Goal: Contribute content: Contribute content

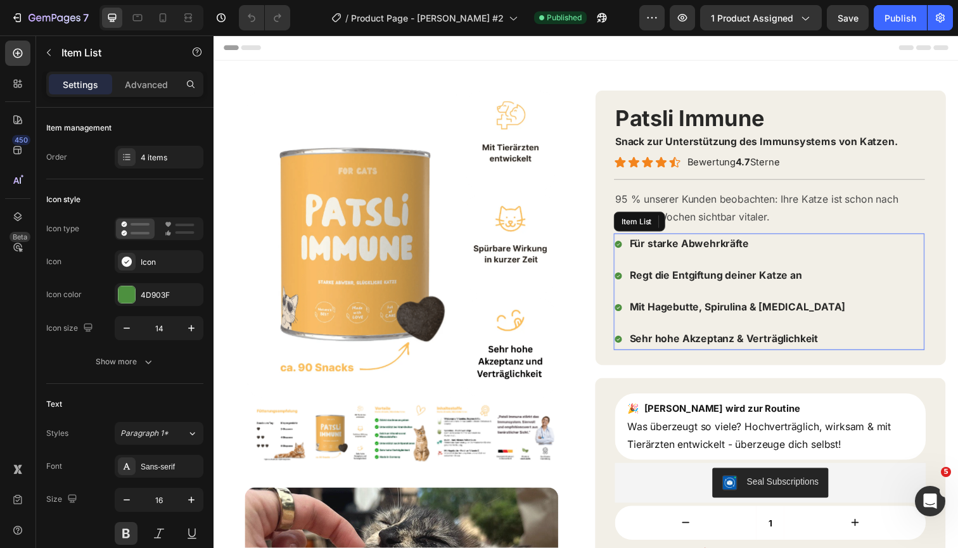
click at [685, 312] on span "Mit Hagebutte, Spirulina & Inulin" at bounding box center [748, 313] width 220 height 13
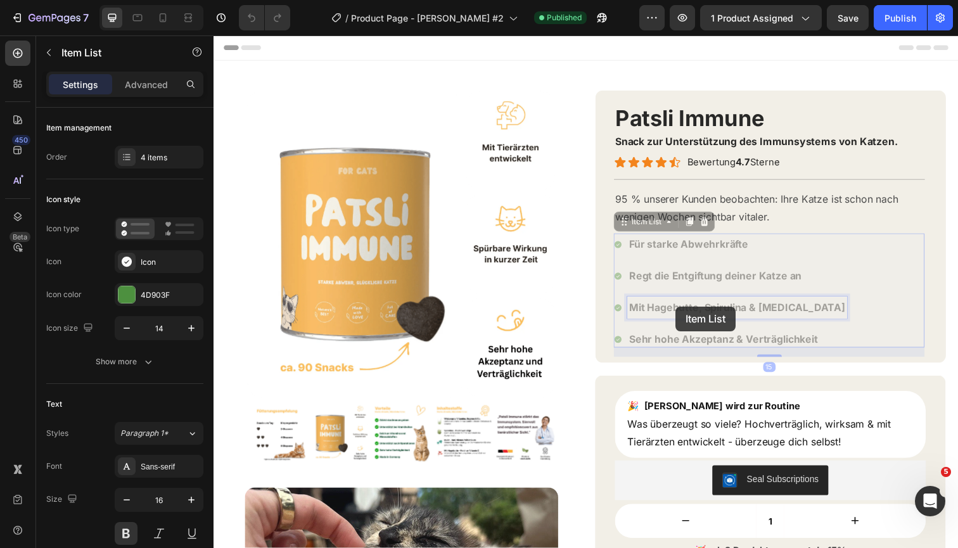
click at [213, 35] on span "Mit Hagebutte, Spirulina & Inulin" at bounding box center [213, 35] width 0 height 0
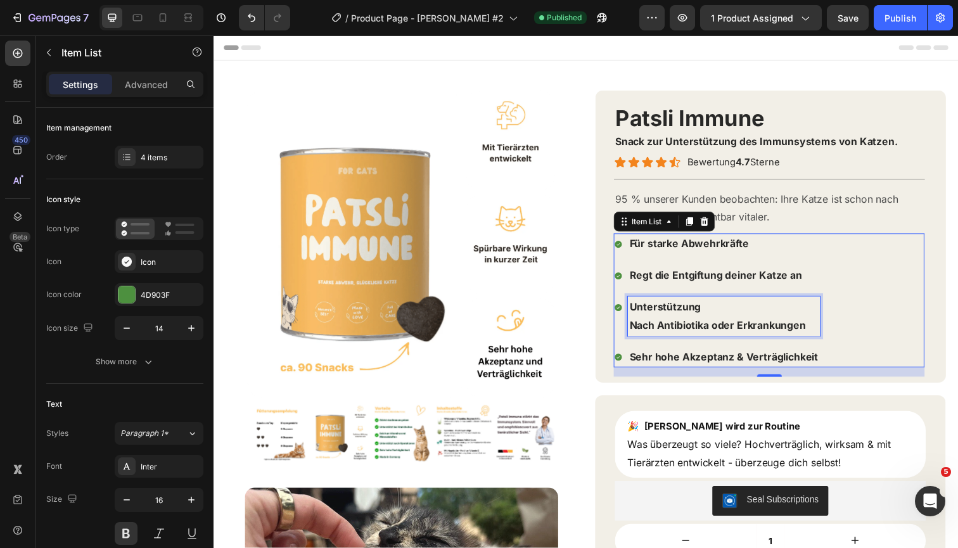
click at [643, 326] on strong "Nach Antibiotika oder Erkrankungen" at bounding box center [728, 331] width 180 height 13
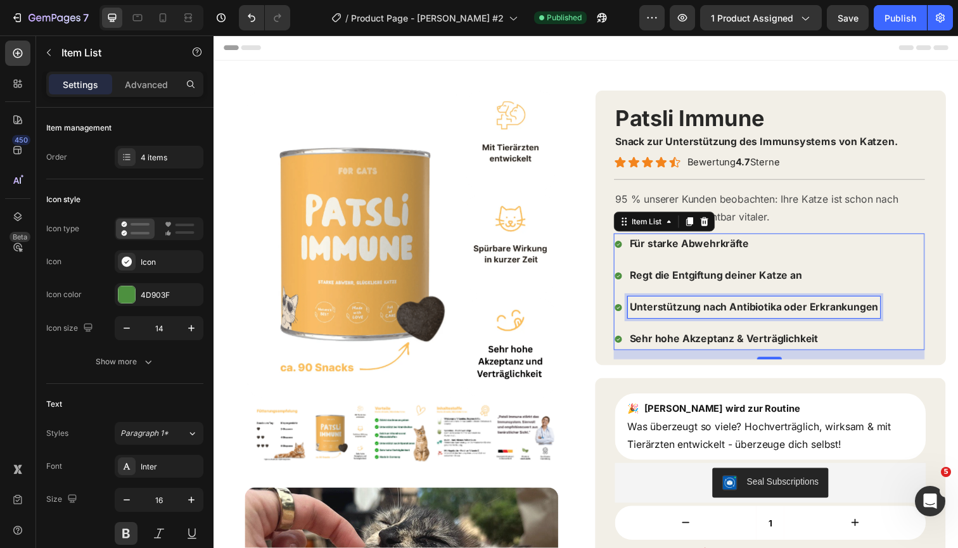
click at [831, 252] on p "Für starke Abwehrkräfte" at bounding box center [765, 248] width 254 height 18
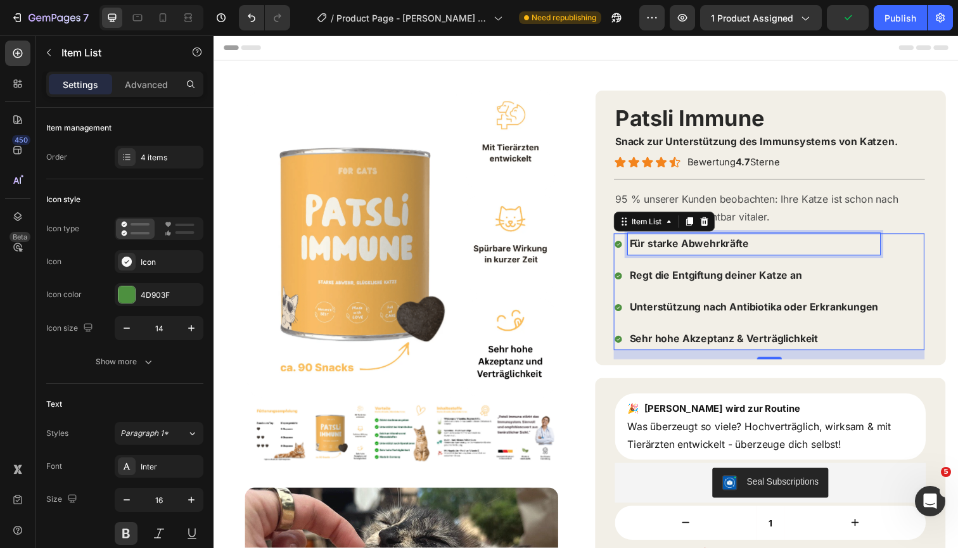
click at [815, 307] on strong "ach Antibiotika oder Erkrankungen" at bounding box center [806, 313] width 172 height 13
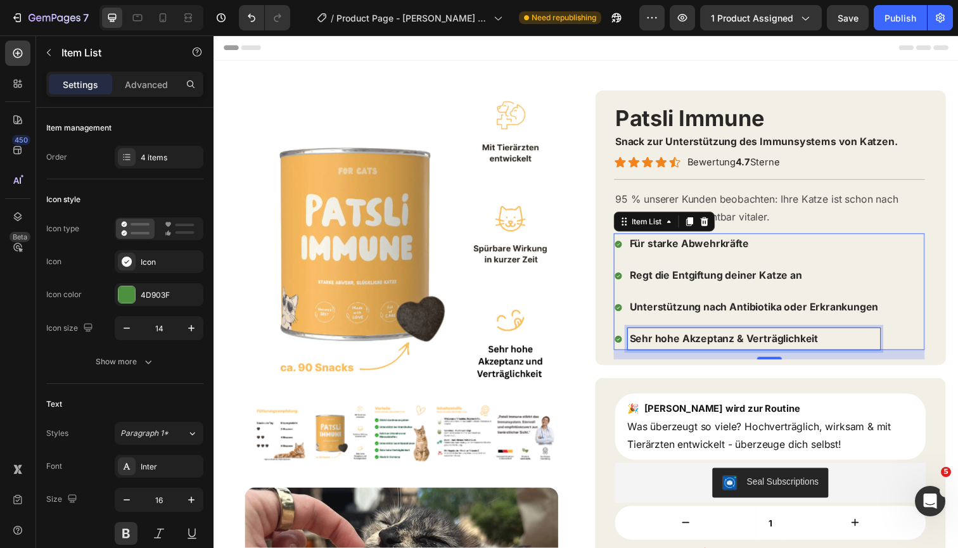
click at [872, 336] on p "Sehr hohe Akzeptanz & Verträglichkeit" at bounding box center [765, 345] width 254 height 18
click at [916, 335] on div "Für starke Abwehrkräfte Regt die Entgiftung deiner Katze an Unterstützung n ach…" at bounding box center [780, 297] width 317 height 118
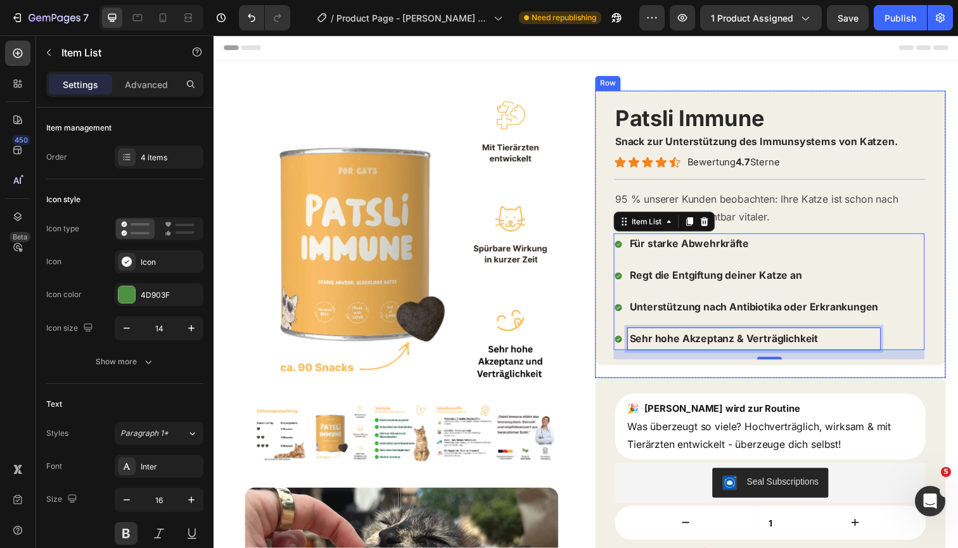
click at [915, 370] on div "Patsli Immune Product Title Snack zur Unterstützung des Immunsystems von Katzen…" at bounding box center [782, 238] width 358 height 293
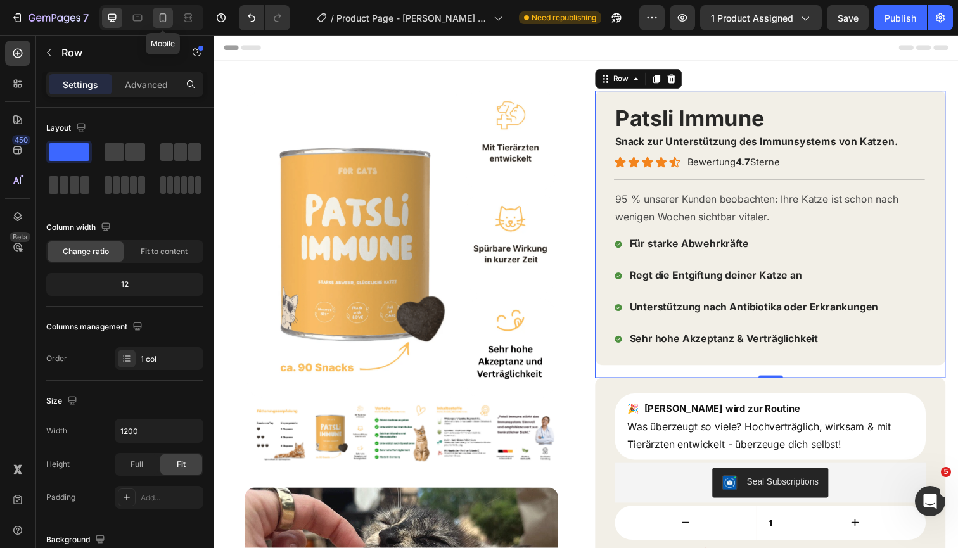
click at [160, 22] on icon at bounding box center [162, 17] width 13 height 13
type input "100%"
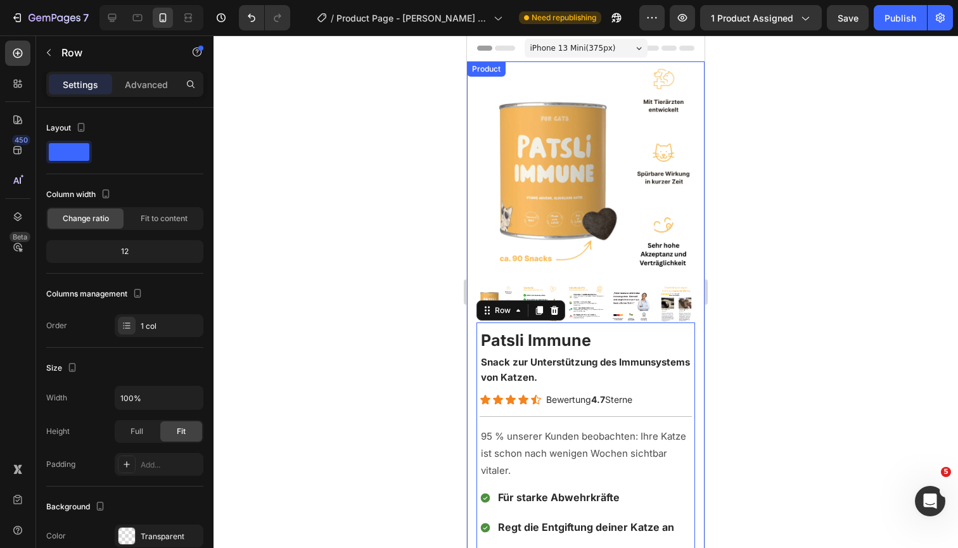
scroll to position [243, 0]
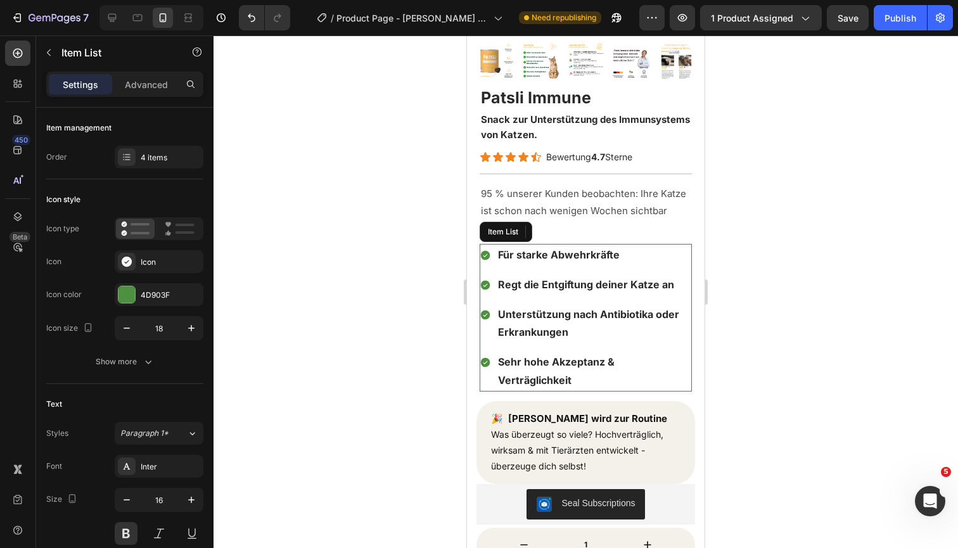
click at [514, 255] on span "Für starke Abwehrkräfte" at bounding box center [559, 254] width 122 height 13
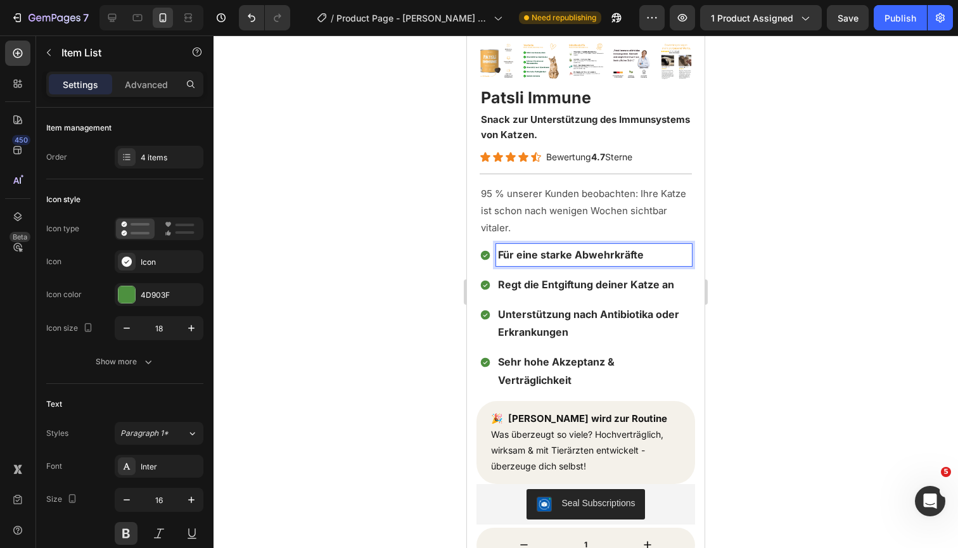
click at [555, 256] on span "Für eine starke Abwehrkräfte" at bounding box center [571, 254] width 146 height 13
click at [528, 254] on span "Für eine strke Abwehrkräfte" at bounding box center [568, 254] width 140 height 13
click at [528, 255] on span "Für eine strke Abwehrkräfte" at bounding box center [568, 254] width 140 height 13
click at [756, 276] on div at bounding box center [585, 291] width 744 height 512
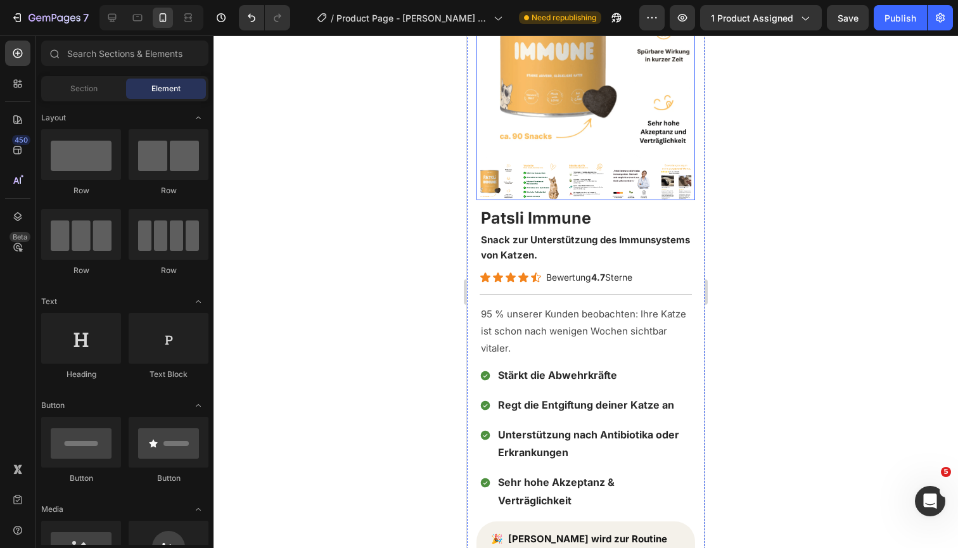
scroll to position [124, 0]
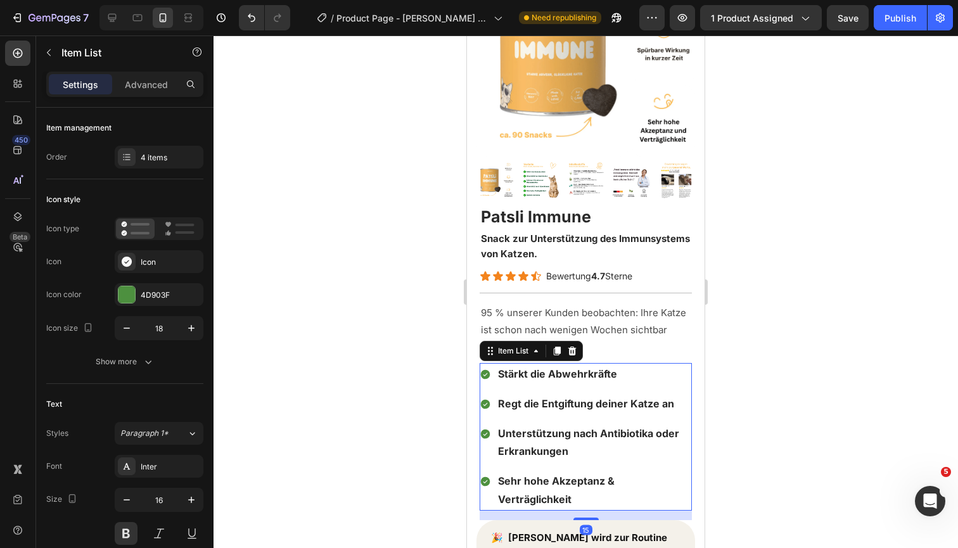
click at [587, 373] on span "Stärkt die Abwehrkräfte" at bounding box center [557, 373] width 119 height 13
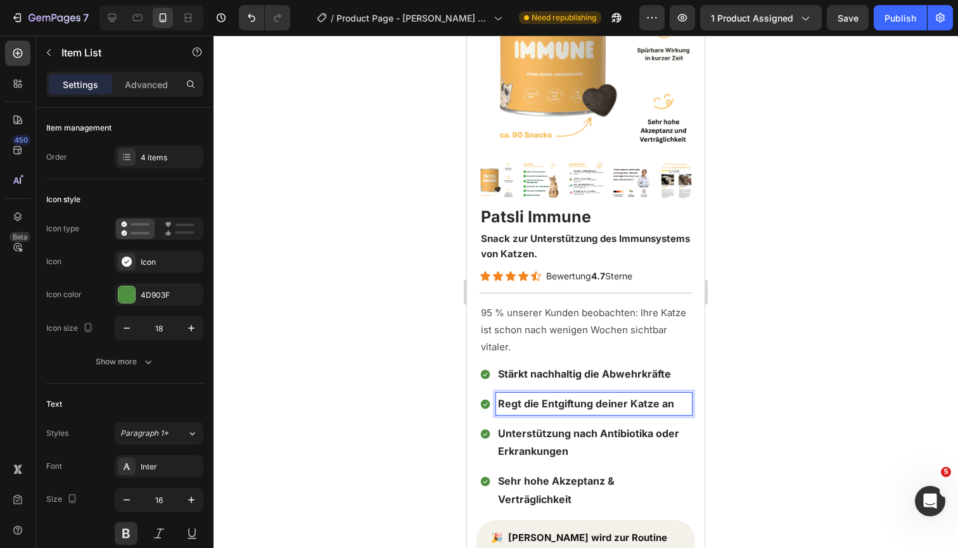
click at [562, 403] on span "Regt die Entgiftung deiner Katze an" at bounding box center [586, 403] width 176 height 13
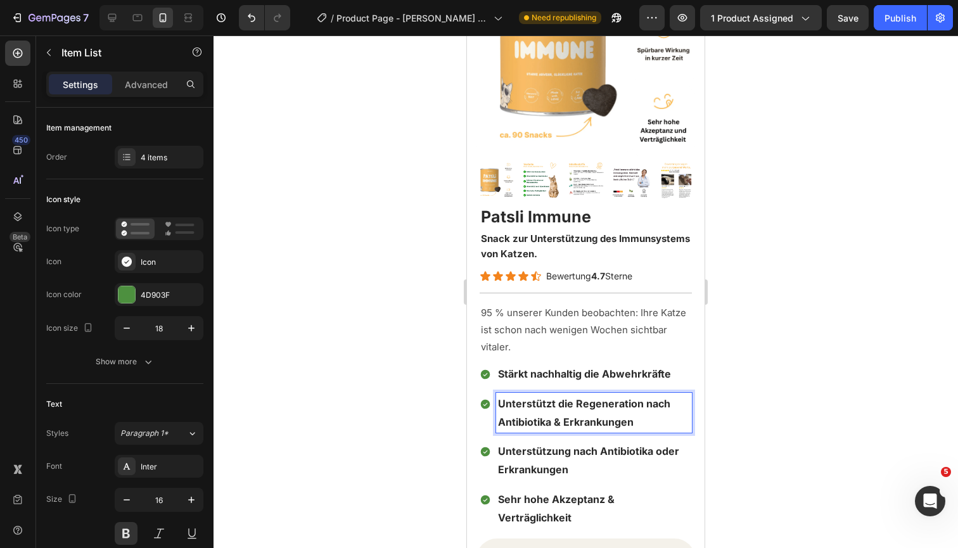
click at [569, 417] on span "Unterstützt die Regeneration nach Antibiotika & Erkrankungen" at bounding box center [584, 412] width 172 height 31
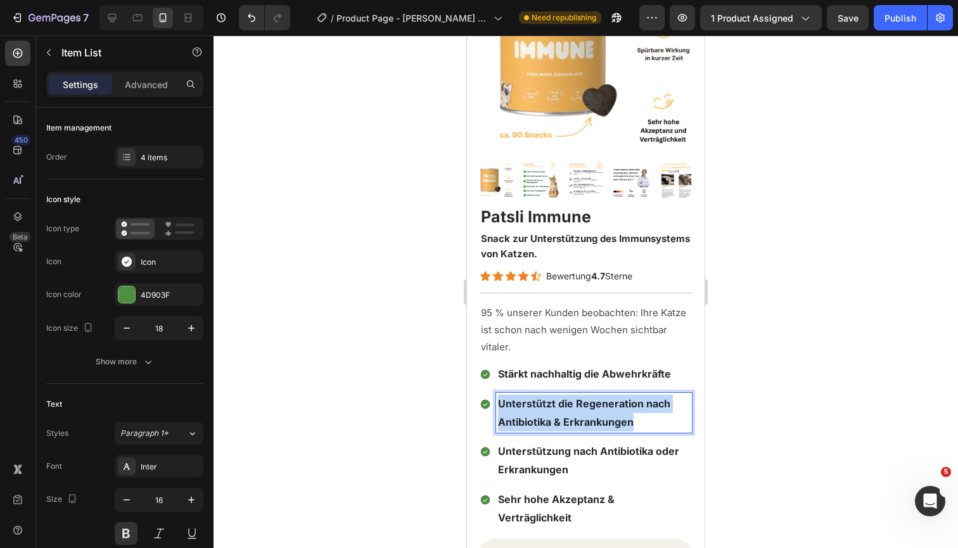
click at [569, 417] on span "Unterstützt die Regeneration nach Antibiotika & Erkrankungen" at bounding box center [584, 412] width 172 height 31
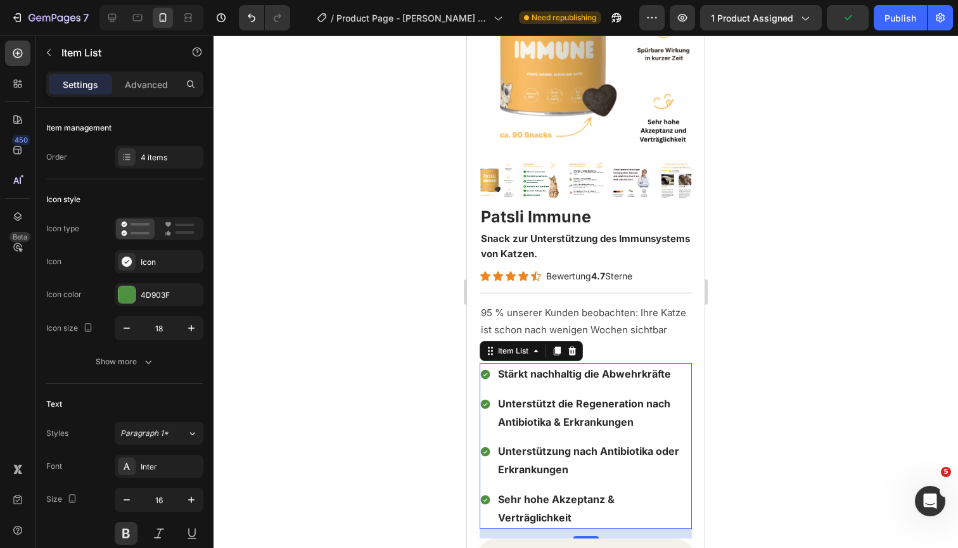
click at [550, 469] on strong "ach Antibiotika oder Erkrankungen" at bounding box center [588, 460] width 181 height 31
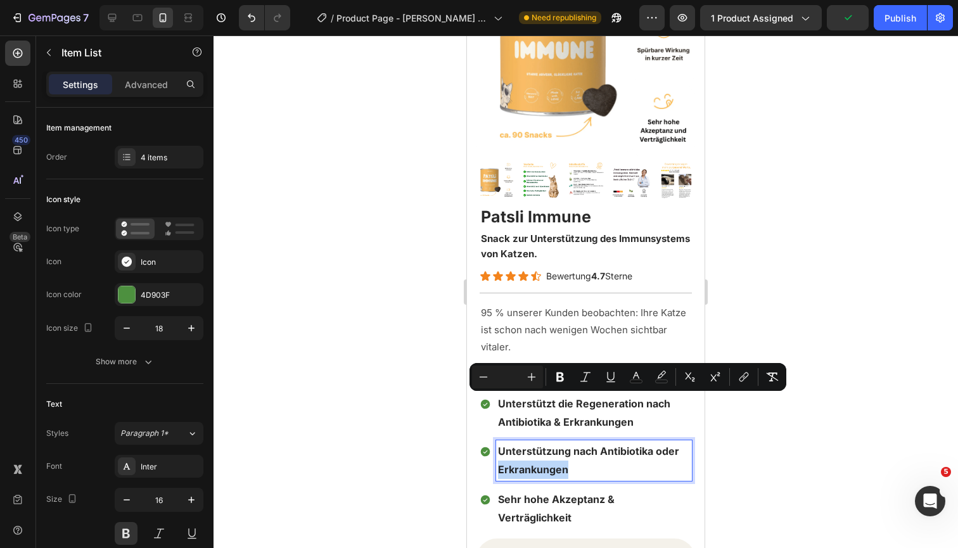
click at [550, 469] on strong "ach Antibiotika oder Erkrankungen" at bounding box center [588, 460] width 181 height 31
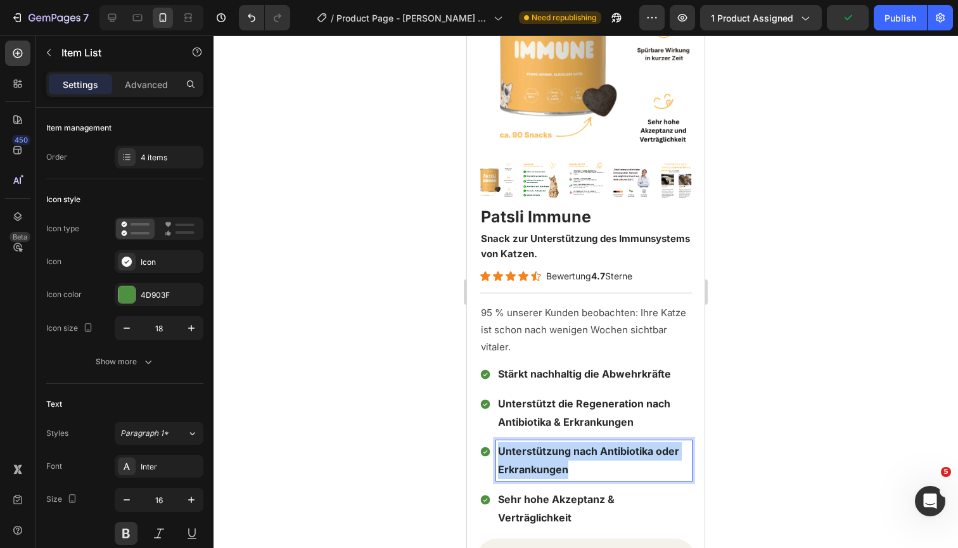
click at [550, 469] on strong "ach Antibiotika oder Erkrankungen" at bounding box center [588, 460] width 181 height 31
click at [577, 500] on p "Sehr hohe Akzeptanz & Verträglichkeit" at bounding box center [594, 508] width 192 height 37
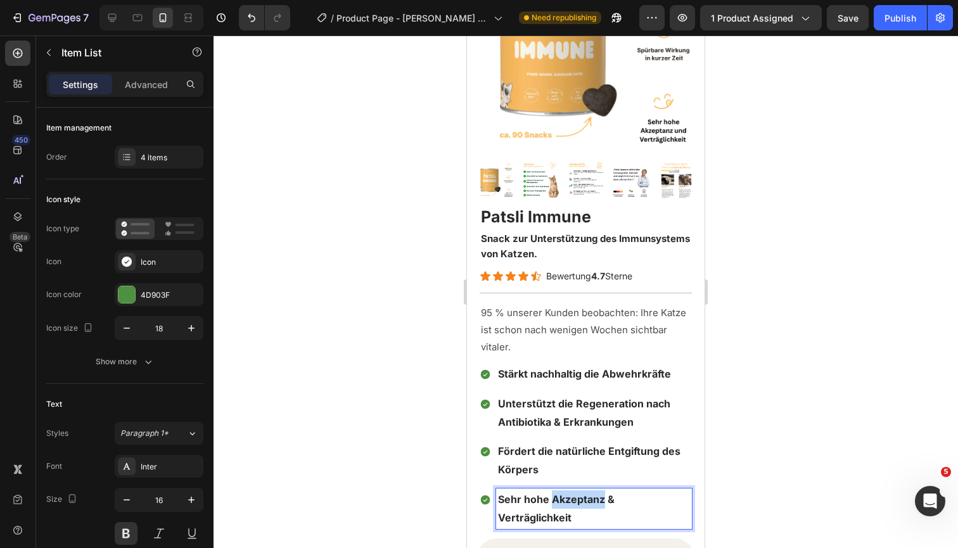
click at [577, 500] on p "Sehr hohe Akzeptanz & Verträglichkeit" at bounding box center [594, 508] width 192 height 37
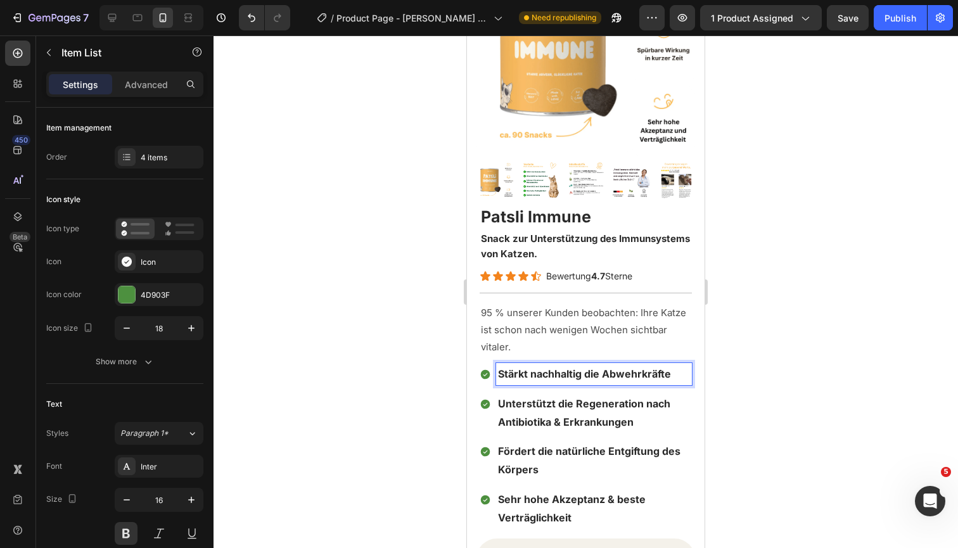
click at [594, 381] on p "Stärkt nachhaltig die Abwehrkräfte" at bounding box center [594, 374] width 192 height 18
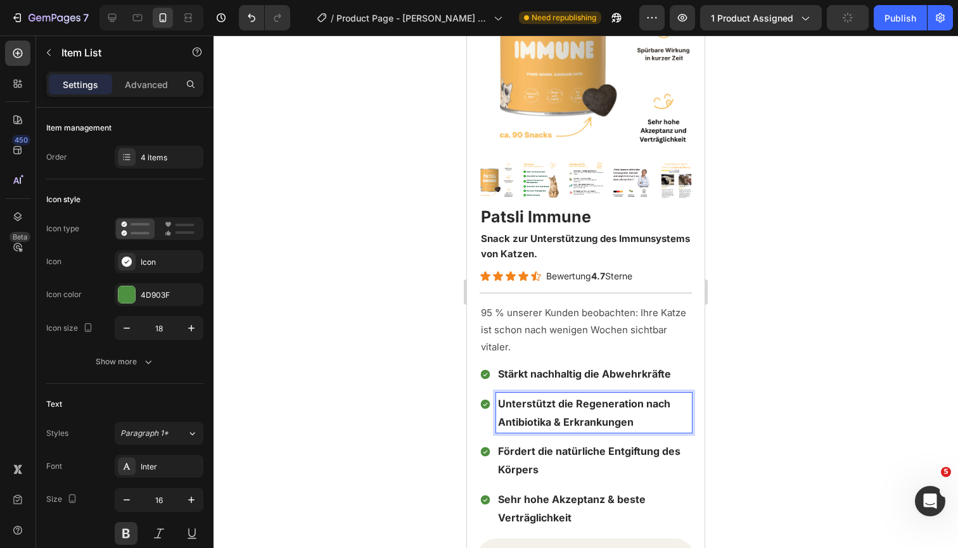
click at [616, 389] on div "Stärkt nachhaltig die Abwehrkräfte Unterstützt die Regeneration nach Antibiotik…" at bounding box center [586, 446] width 212 height 166
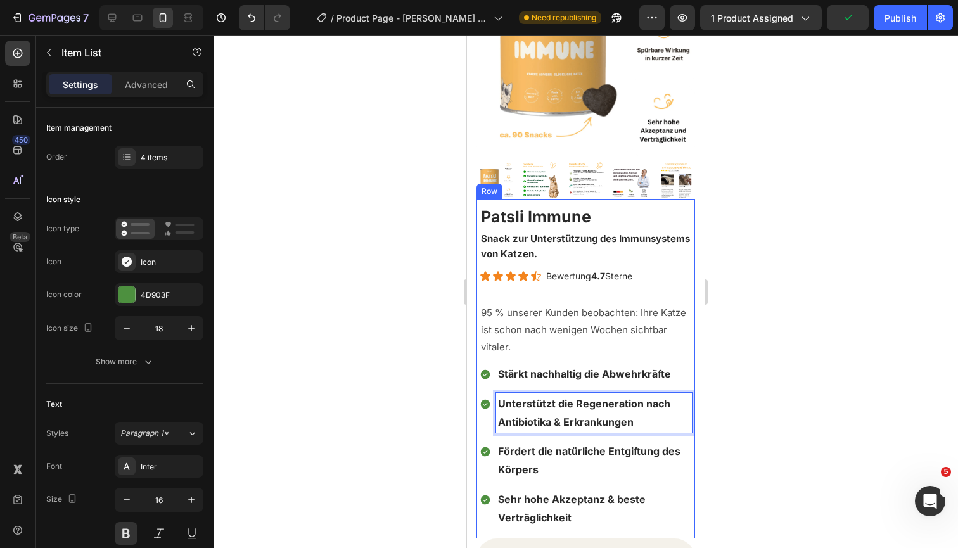
click at [478, 429] on div "Patsli Immune Product Title Snack zur Unterstützung des Immunsystems von Katzen…" at bounding box center [585, 368] width 219 height 339
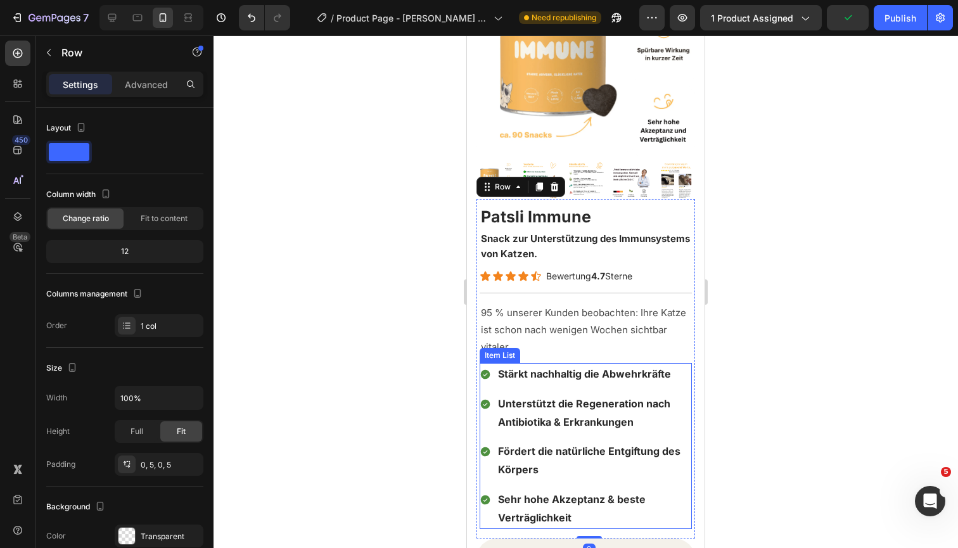
click at [490, 405] on icon at bounding box center [485, 403] width 11 height 11
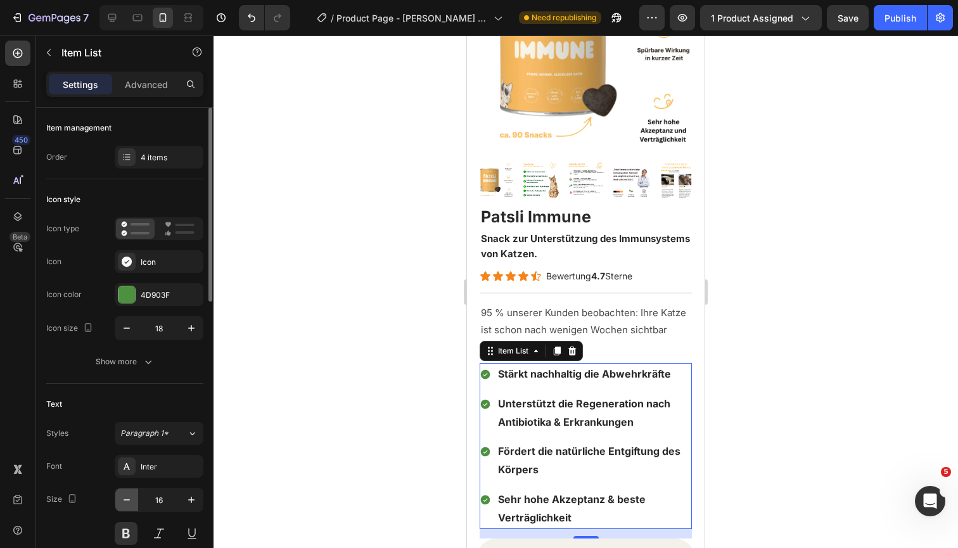
click at [130, 502] on icon "button" at bounding box center [126, 499] width 13 height 13
type input "15"
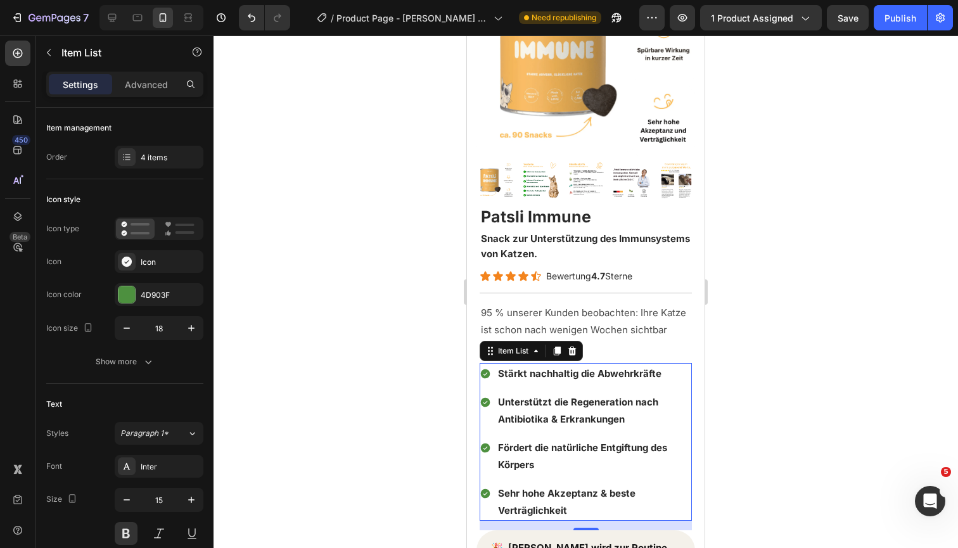
click at [792, 301] on div at bounding box center [585, 291] width 744 height 512
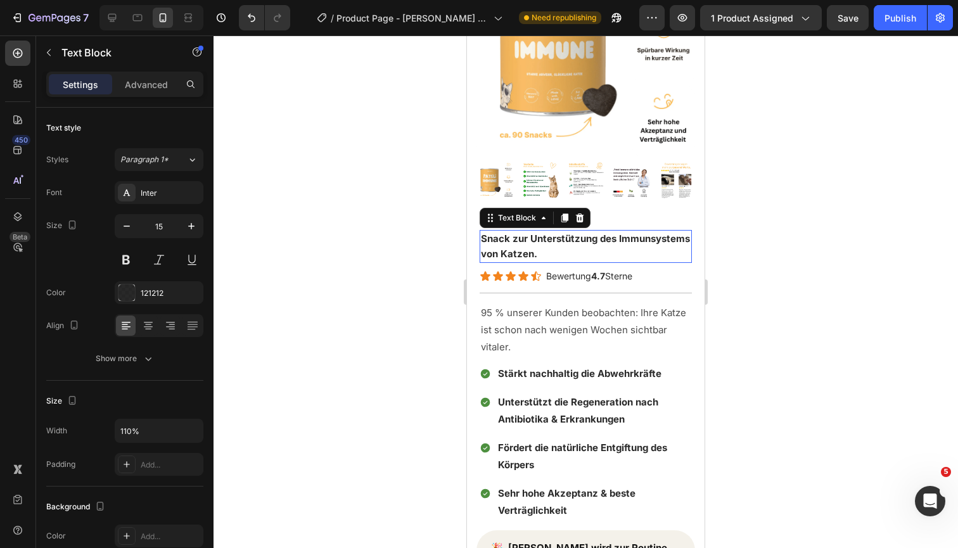
click at [637, 243] on strong "Snack zur Unterstützung des Immunsystems von Katzen." at bounding box center [585, 245] width 209 height 27
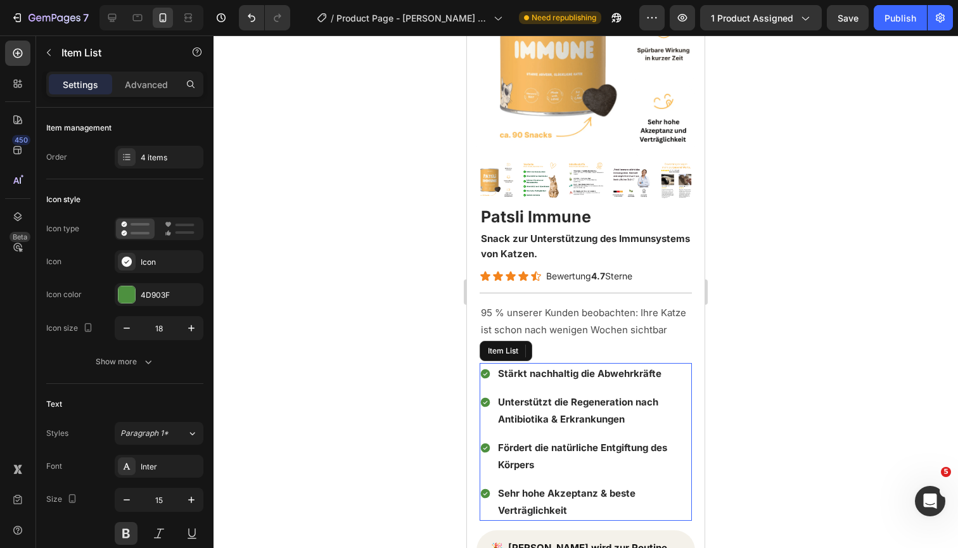
click at [568, 377] on span "Stärkt nachhaltig die Abwehrkräfte" at bounding box center [579, 373] width 163 height 12
click at [834, 262] on div at bounding box center [585, 291] width 744 height 512
click at [483, 390] on div "Stärkt nachhaltig die Abwehrkräfte Unterstützt die Regeneration nach Antibiotik…" at bounding box center [586, 442] width 212 height 158
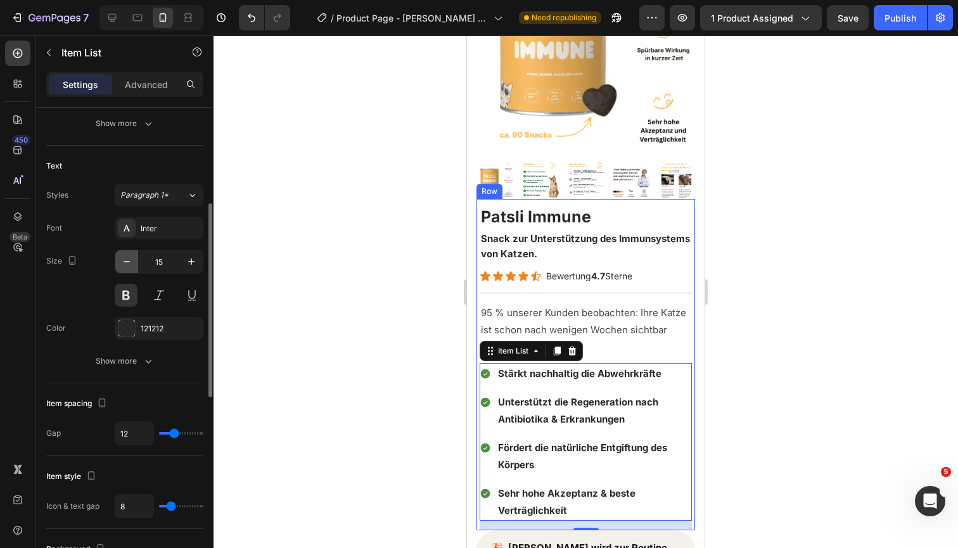
scroll to position [241, 0]
click at [132, 434] on input "12" at bounding box center [134, 430] width 38 height 23
type input "11"
type input "10"
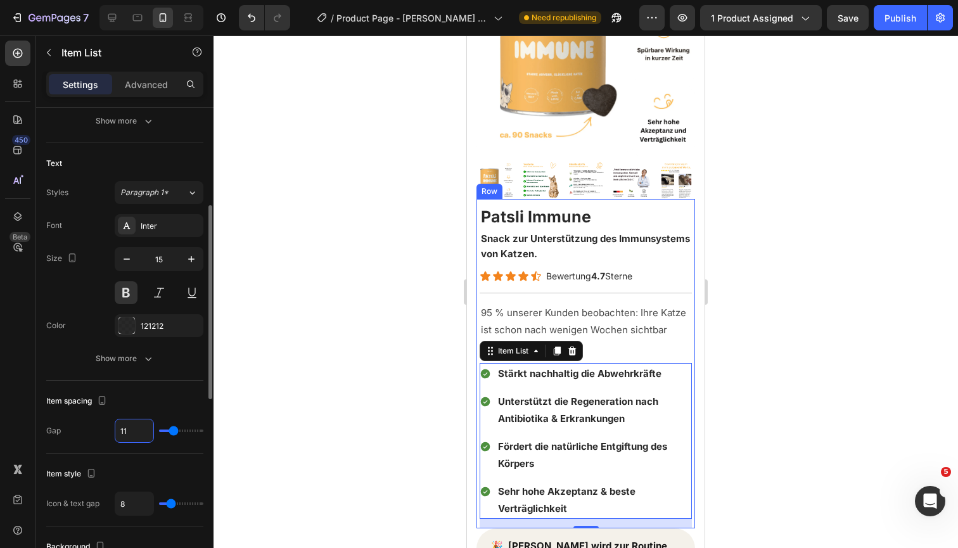
type input "10"
click at [138, 504] on input "8" at bounding box center [134, 503] width 38 height 23
type input "7"
type input "6"
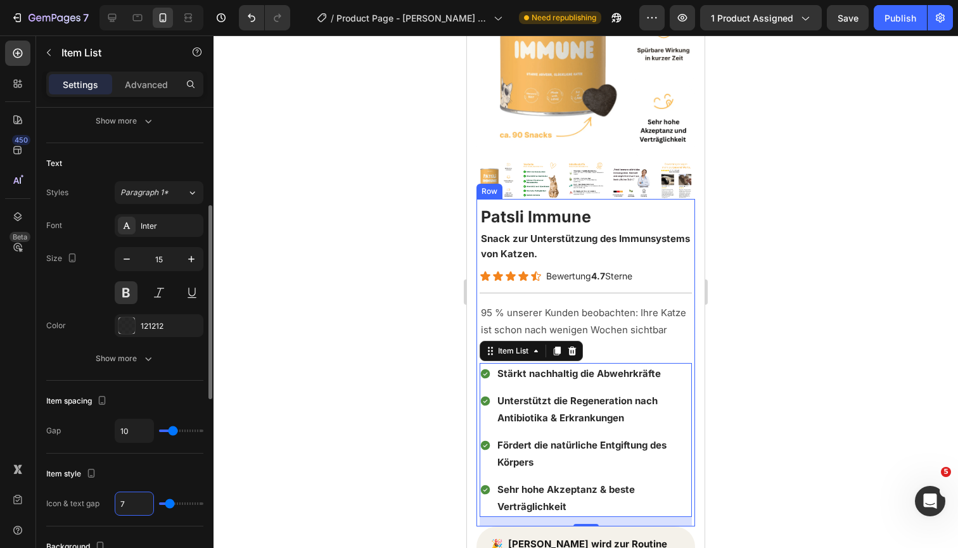
type input "6"
type input "5"
type input "4"
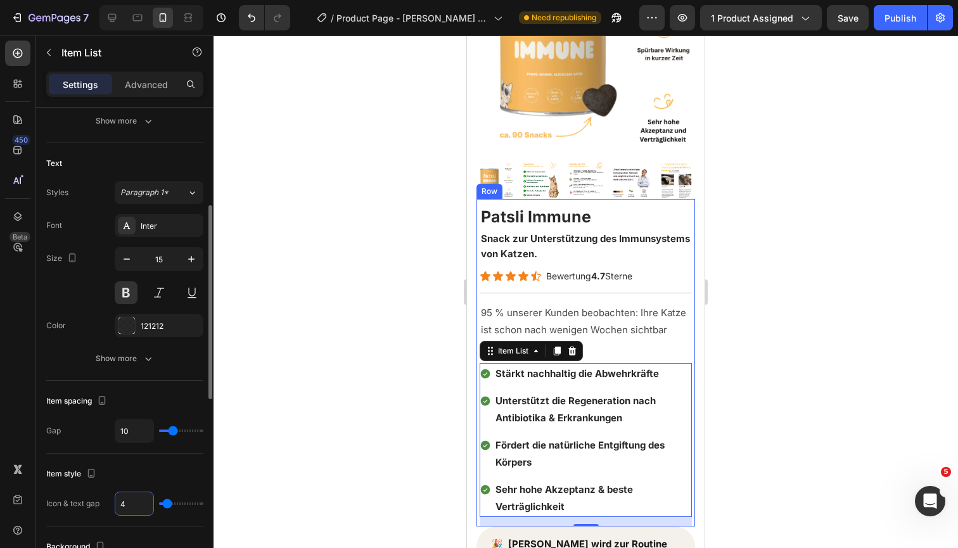
type input "3"
type input "2"
type input "3"
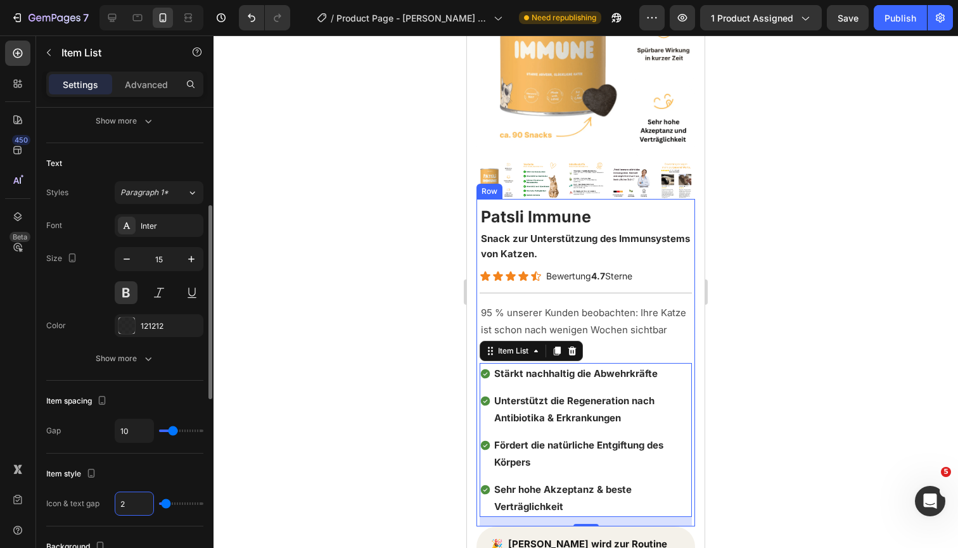
type input "3"
type input "4"
type input "5"
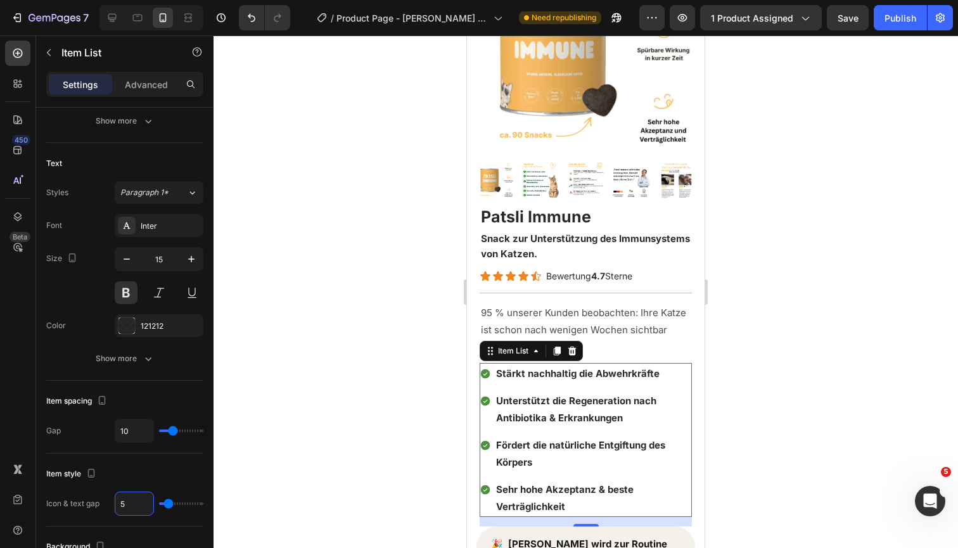
click at [856, 372] on div at bounding box center [585, 291] width 744 height 512
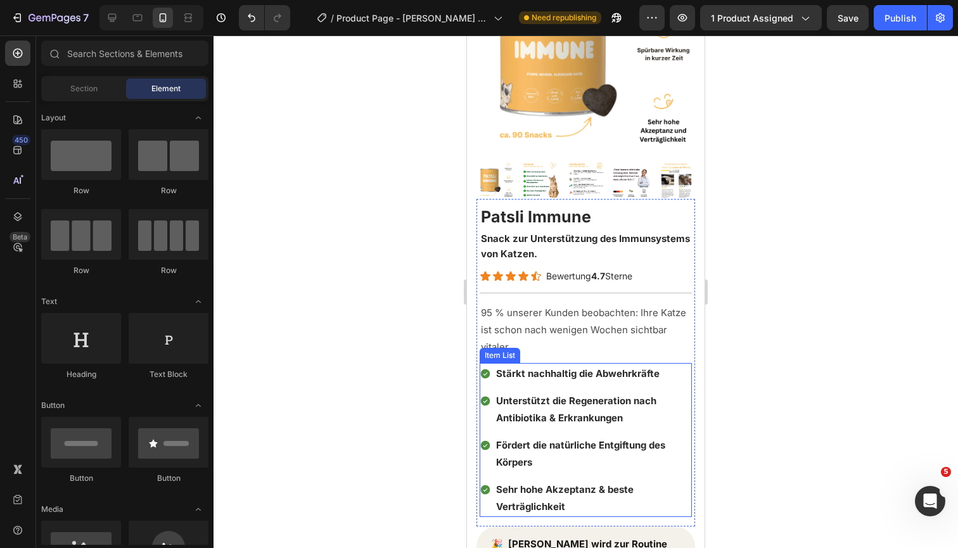
click at [559, 492] on p "Sehr hohe Akzeptanz & beste Verträglichkeit" at bounding box center [593, 498] width 194 height 34
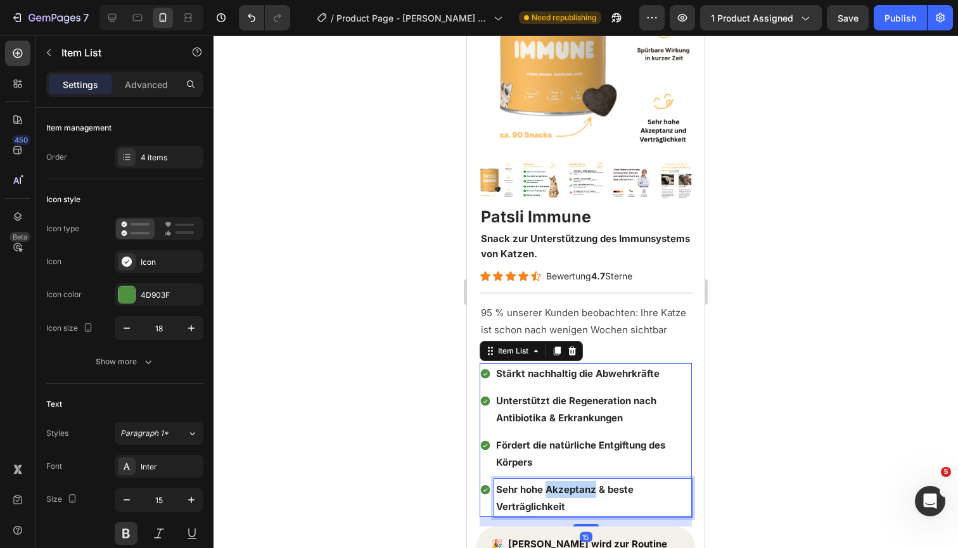
click at [559, 492] on p "Sehr hohe Akzeptanz & beste Verträglichkeit" at bounding box center [593, 498] width 194 height 34
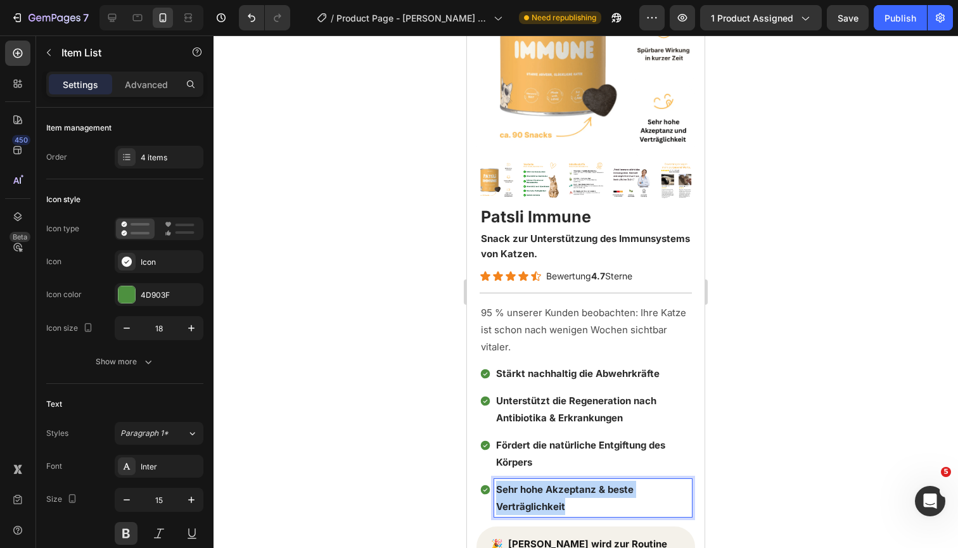
click at [559, 492] on p "Sehr hohe Akzeptanz & beste Verträglichkeit" at bounding box center [593, 498] width 194 height 34
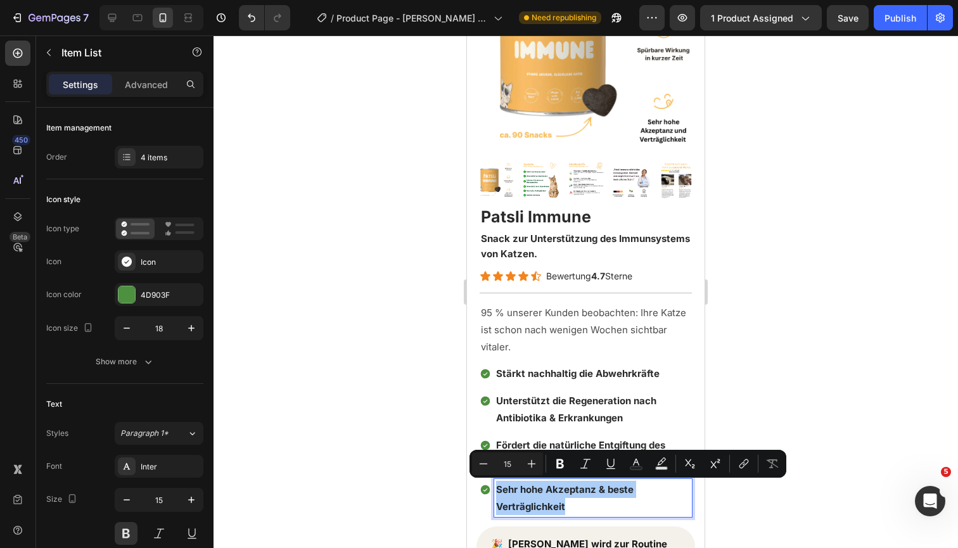
click at [508, 467] on input "15" at bounding box center [507, 463] width 25 height 15
click at [551, 438] on p "Fördert die natürliche Entgiftung des Körpers" at bounding box center [593, 453] width 194 height 34
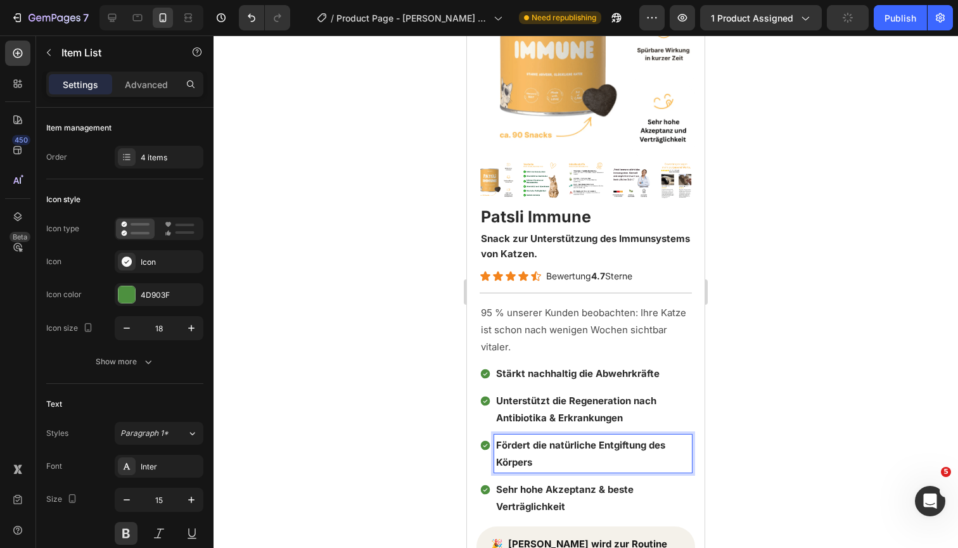
click at [551, 440] on span "Fördert die natürliche Entgiftung des Körpers" at bounding box center [580, 453] width 169 height 29
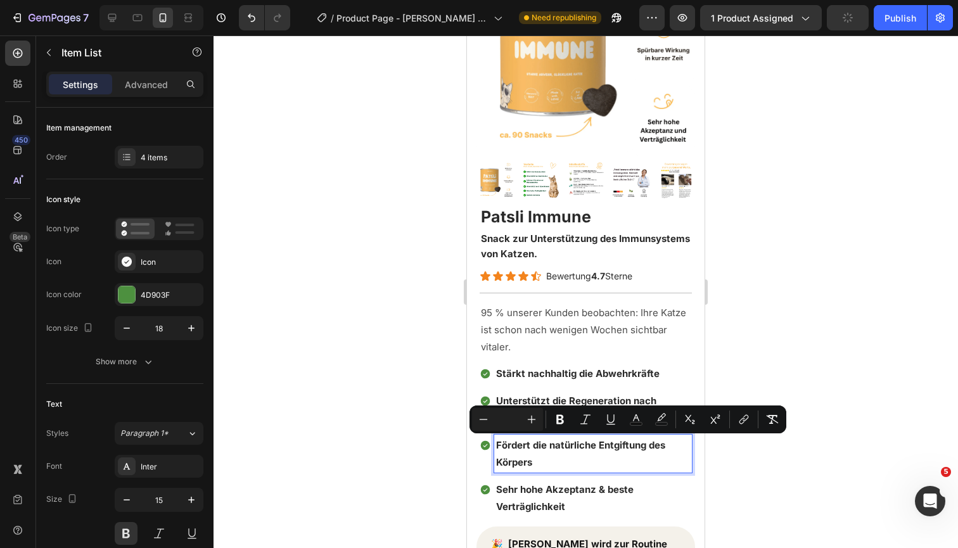
click at [560, 399] on span "Unterstützt die Regeneration nach Antibiotika & Erkrankungen" at bounding box center [576, 409] width 160 height 29
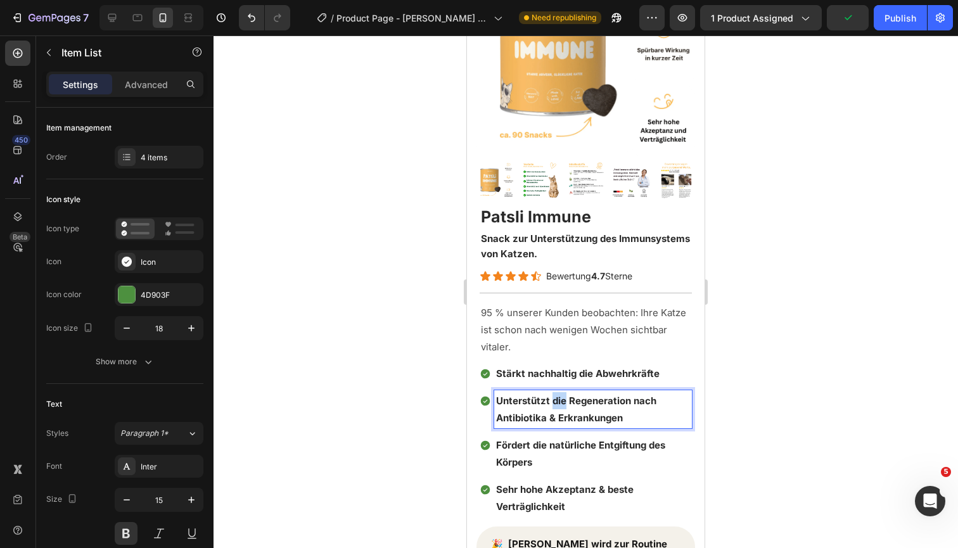
click at [560, 399] on span "Unterstützt die Regeneration nach Antibiotika & Erkrankungen" at bounding box center [576, 409] width 160 height 29
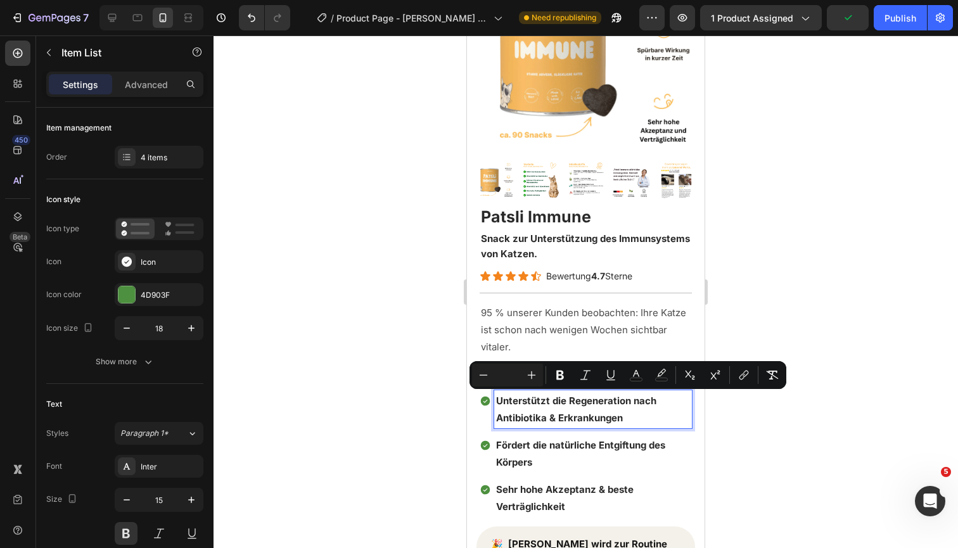
click at [574, 400] on span "Unterstützt die Regeneration nach Antibiotika & Erkrankungen" at bounding box center [576, 409] width 160 height 29
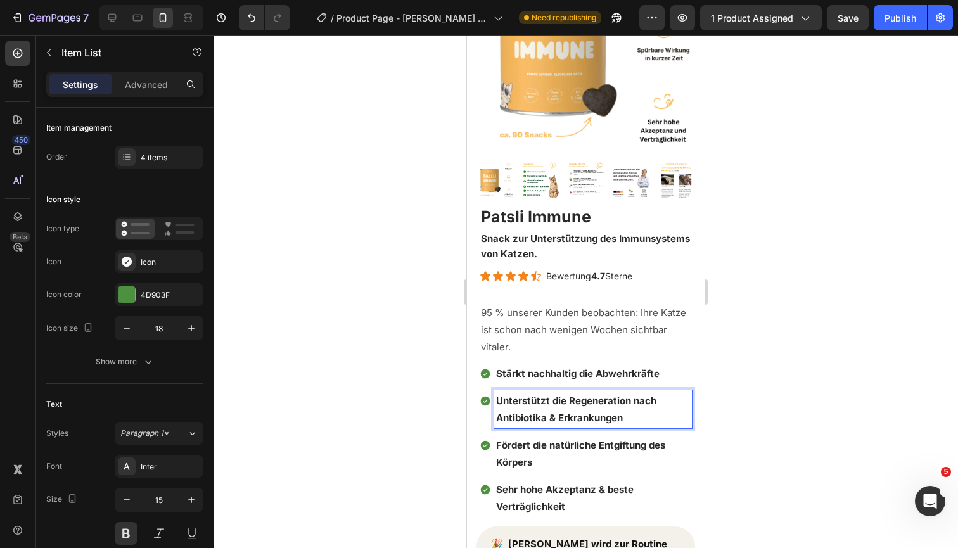
click at [586, 378] on span "Stärkt nachhaltig die Abwehrkräfte" at bounding box center [577, 373] width 163 height 12
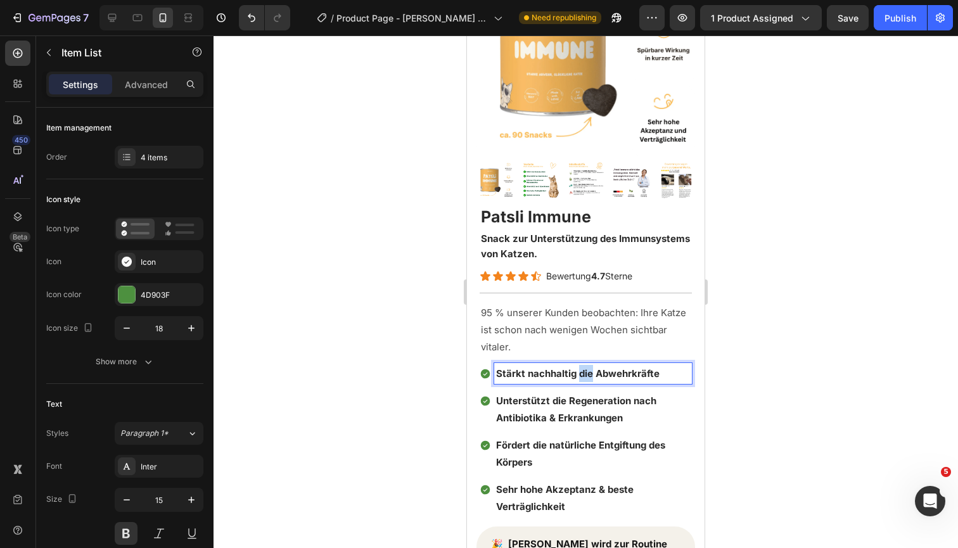
click at [586, 378] on span "Stärkt nachhaltig die Abwehrkräfte" at bounding box center [577, 373] width 163 height 12
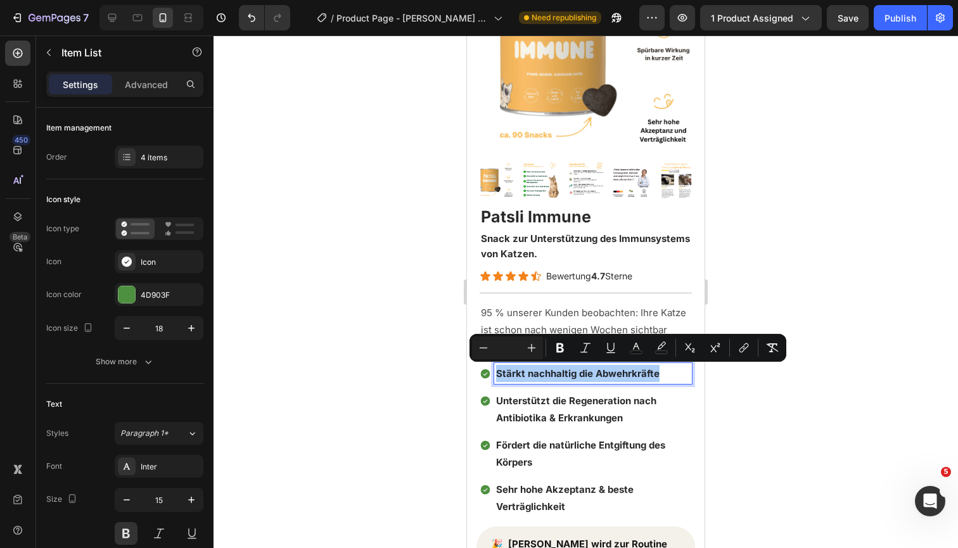
click at [794, 442] on div at bounding box center [585, 291] width 744 height 512
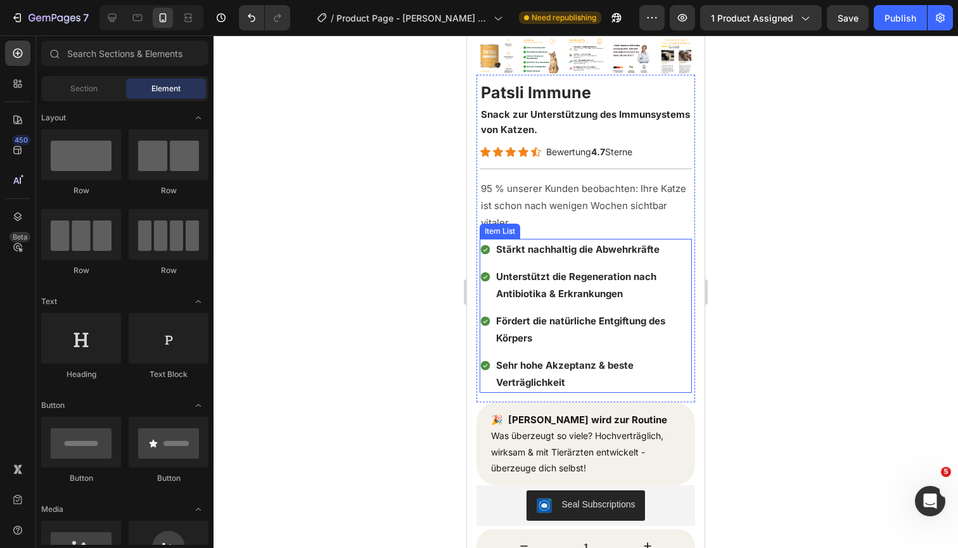
scroll to position [257, 0]
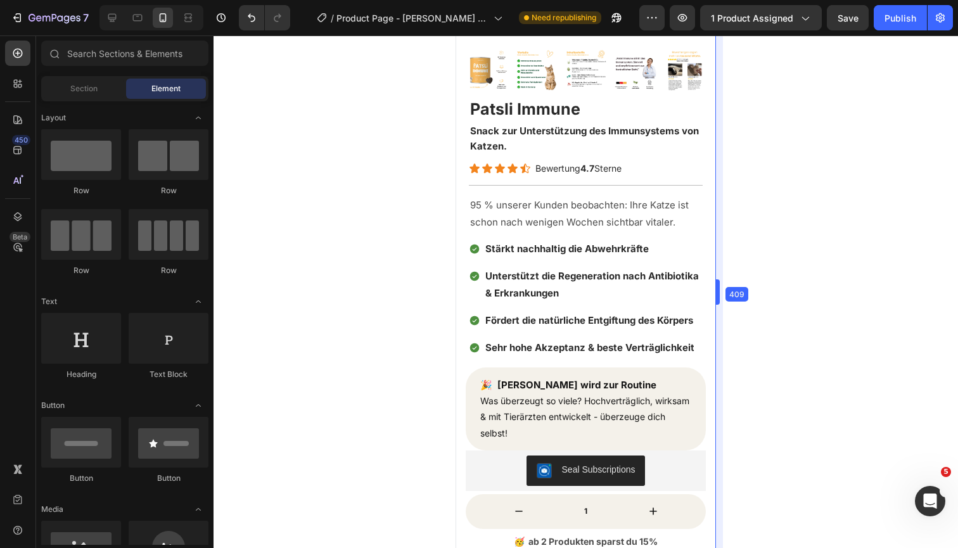
drag, startPoint x: 710, startPoint y: 288, endPoint x: 730, endPoint y: 282, distance: 21.1
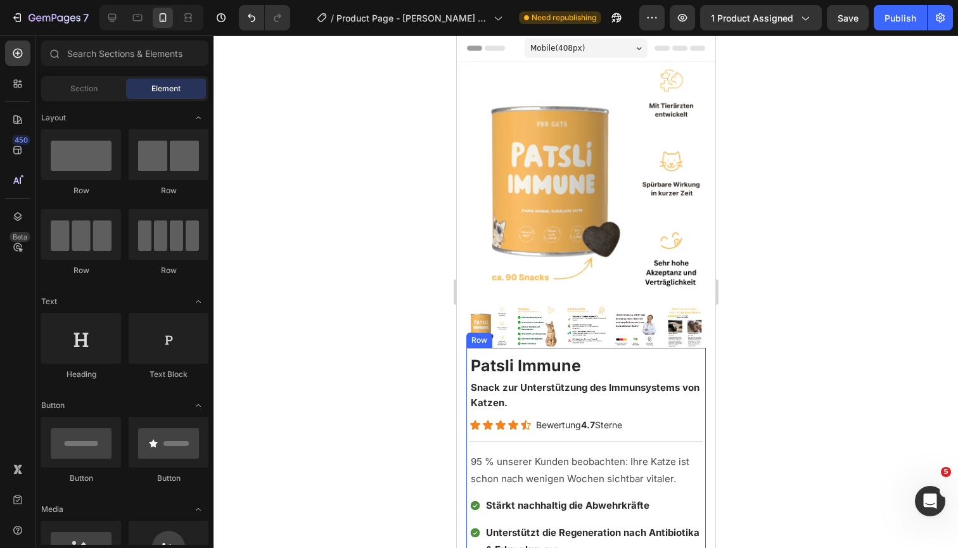
scroll to position [0, 0]
click at [600, 38] on div "Mobile ( 408 px) iPhone 13 Mini iPhone 13 Pro iPhone 11 Pro Max iPhone 15 Pro M…" at bounding box center [585, 49] width 123 height 25
click at [600, 44] on div "Mobile ( 408 px)" at bounding box center [585, 48] width 123 height 19
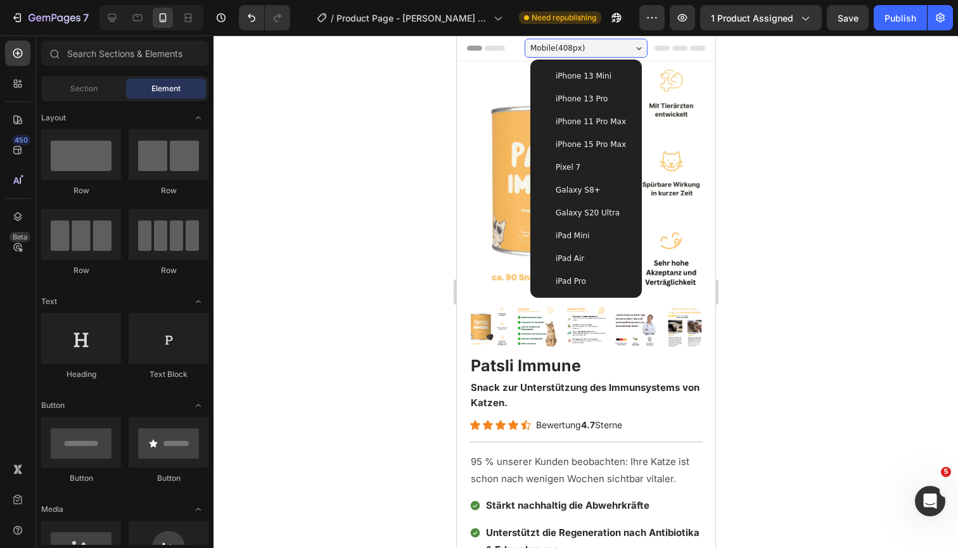
click at [617, 80] on div "iPhone 13 Mini" at bounding box center [585, 76] width 91 height 13
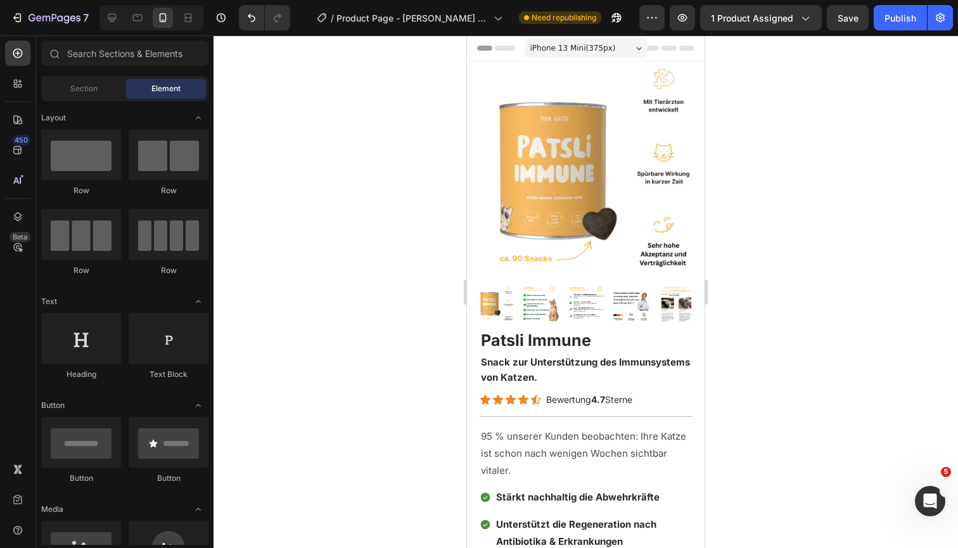
click at [571, 44] on span "iPhone 13 Mini ( 375 px)" at bounding box center [573, 48] width 86 height 13
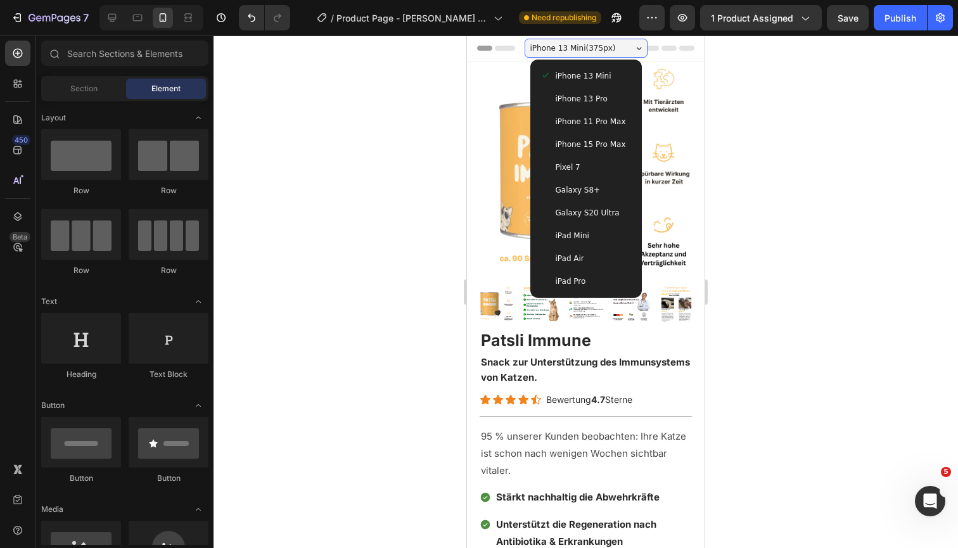
click at [586, 98] on span "iPhone 13 Pro" at bounding box center [582, 98] width 52 height 13
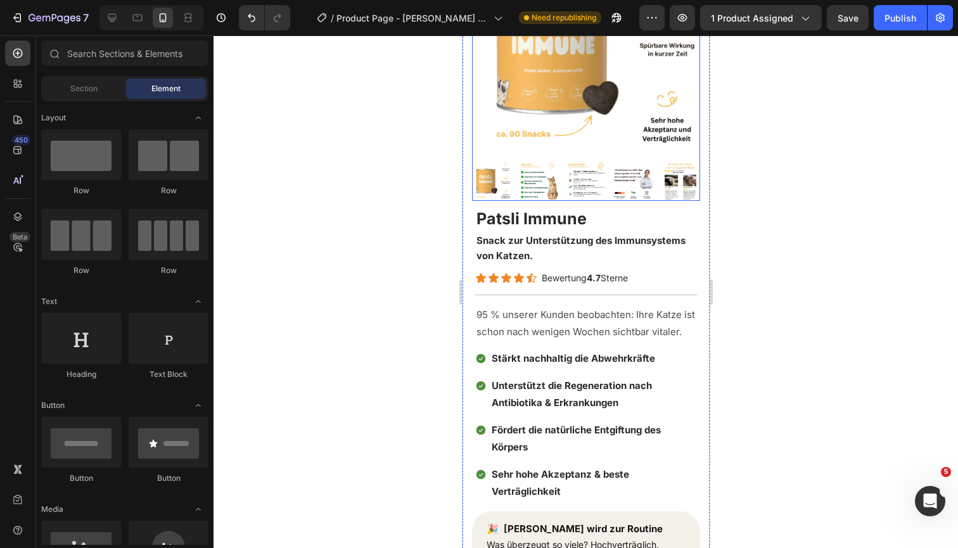
scroll to position [136, 0]
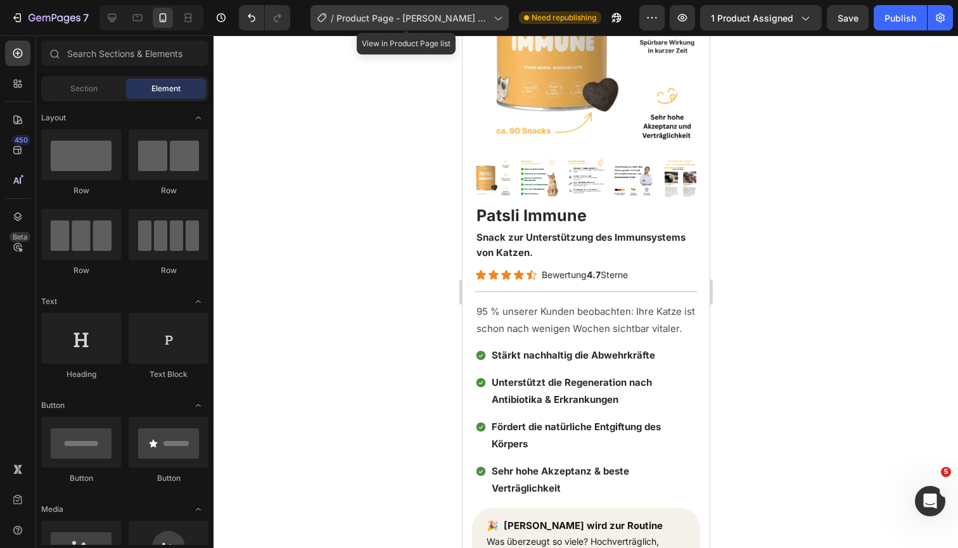
click at [452, 17] on span "Product Page - [PERSON_NAME] #2" at bounding box center [412, 17] width 152 height 13
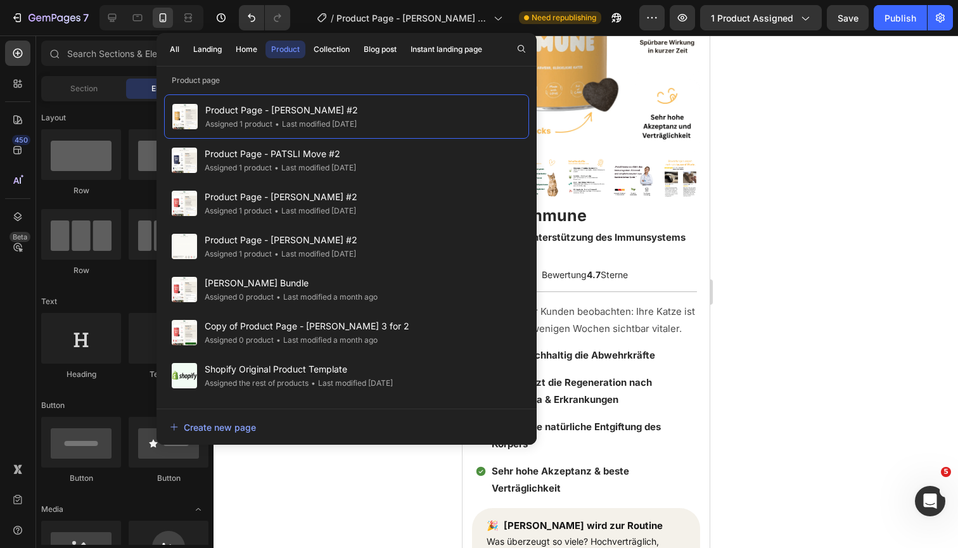
click at [765, 94] on div at bounding box center [585, 291] width 744 height 512
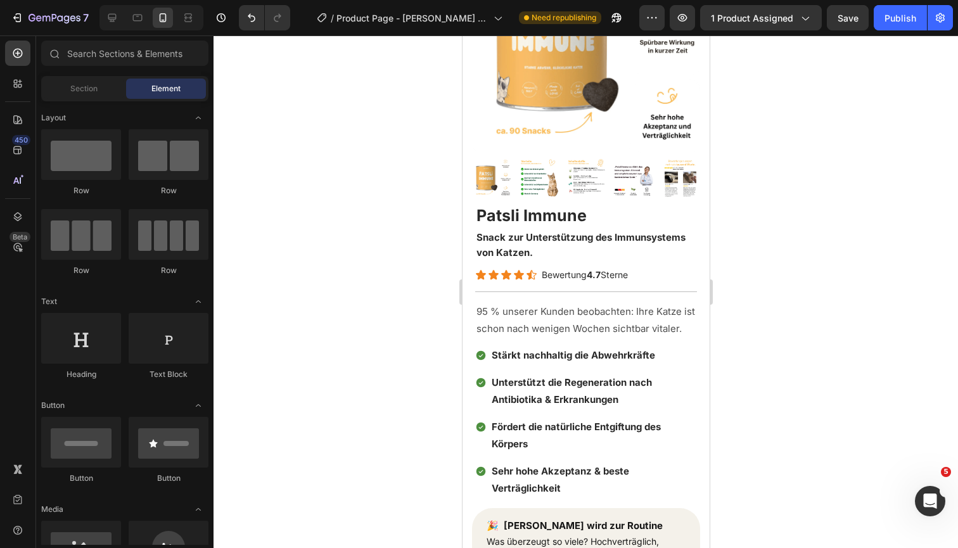
click at [123, 18] on div at bounding box center [151, 17] width 104 height 25
click at [115, 18] on icon at bounding box center [112, 18] width 8 height 8
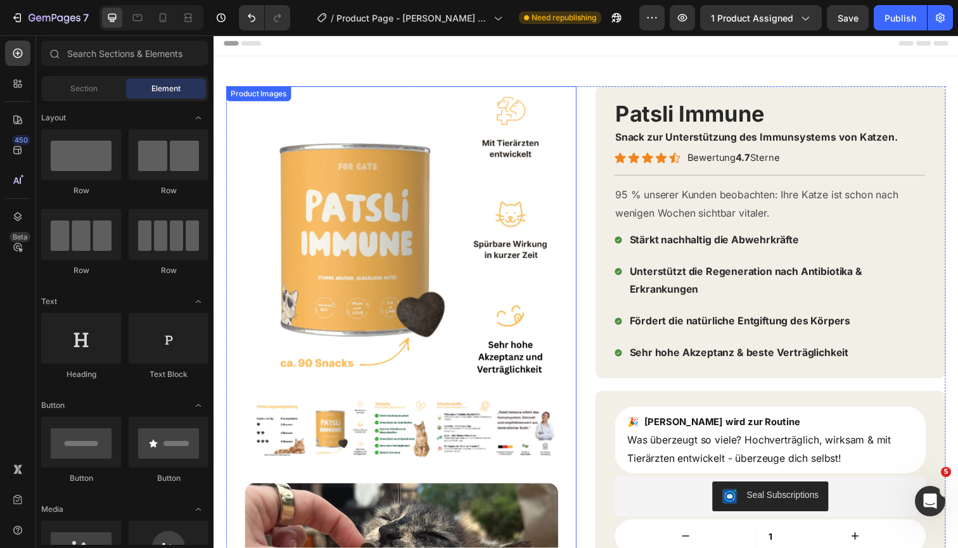
scroll to position [6, 0]
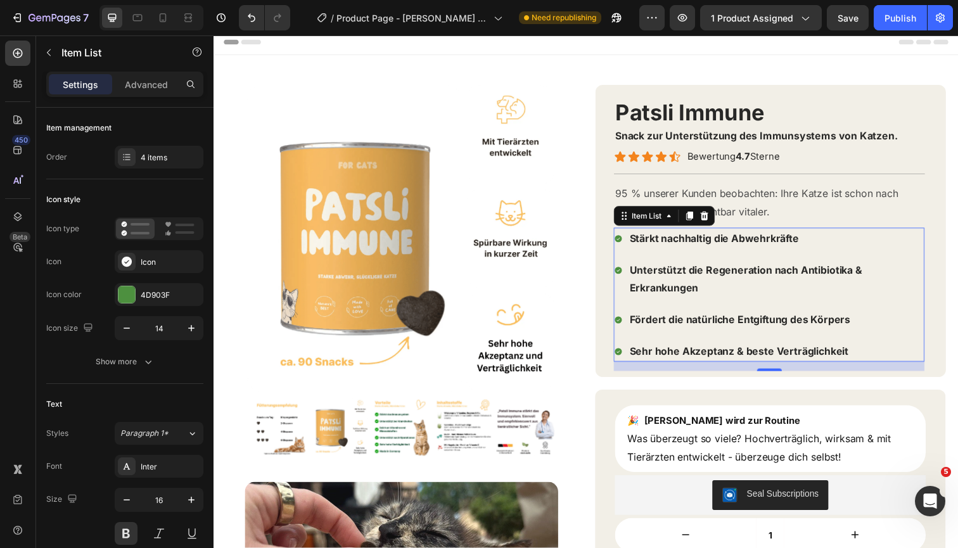
click at [625, 264] on div "Unterstützt die Regeneration nach Antibiotika & Erkrankungen" at bounding box center [780, 284] width 317 height 41
click at [193, 329] on icon "button" at bounding box center [191, 328] width 13 height 13
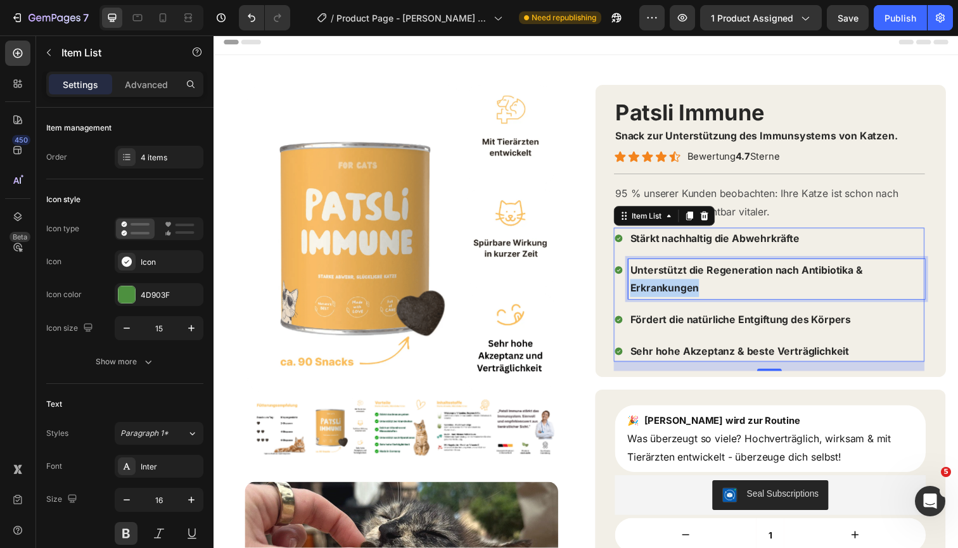
click at [663, 280] on p "Unterstützt die Regeneration nach Antibiotika & Erkrankungen" at bounding box center [788, 284] width 299 height 37
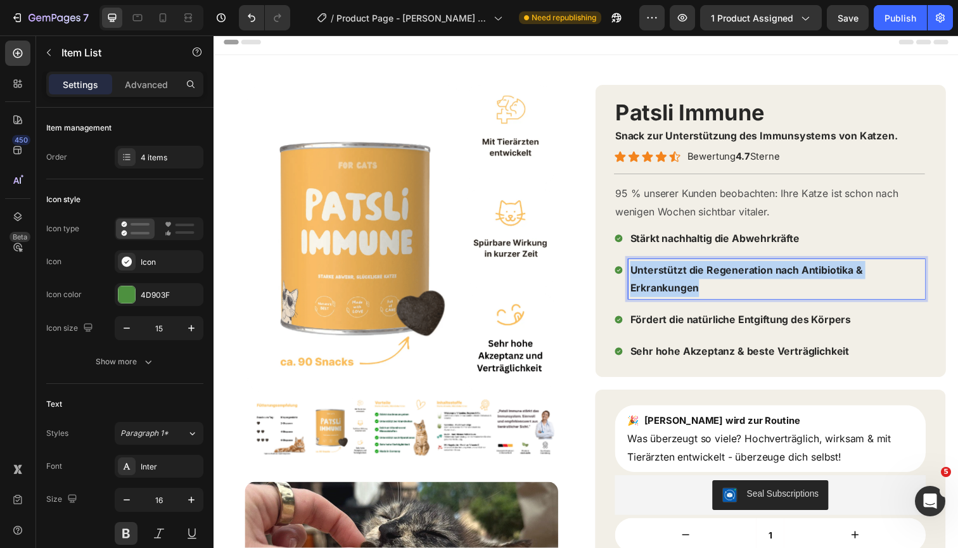
click at [663, 280] on p "Unterstützt die Regeneration nach Antibiotika & Erkrankungen" at bounding box center [788, 284] width 299 height 37
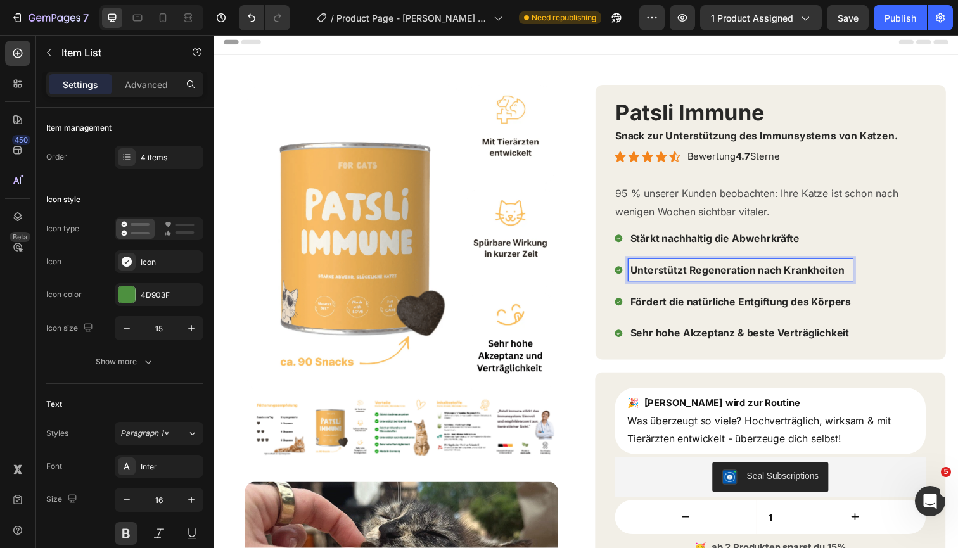
click at [665, 308] on span "Fördert die natürliche Entgiftung des Körpers" at bounding box center [752, 307] width 226 height 13
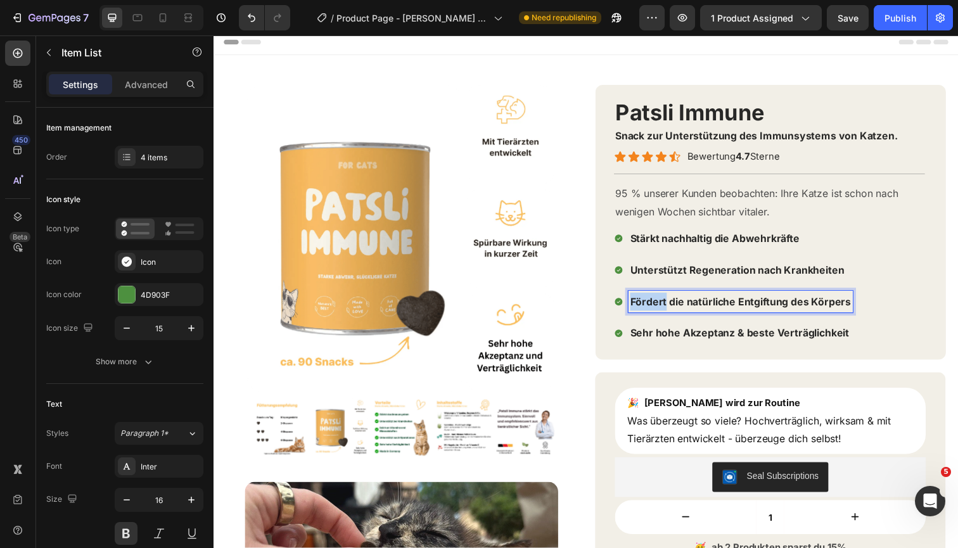
click at [665, 308] on span "Fördert die natürliche Entgiftung des Körpers" at bounding box center [752, 307] width 226 height 13
click at [702, 333] on span "Sehr hohe Akzeptanz & beste Verträglichkeit" at bounding box center [751, 339] width 224 height 13
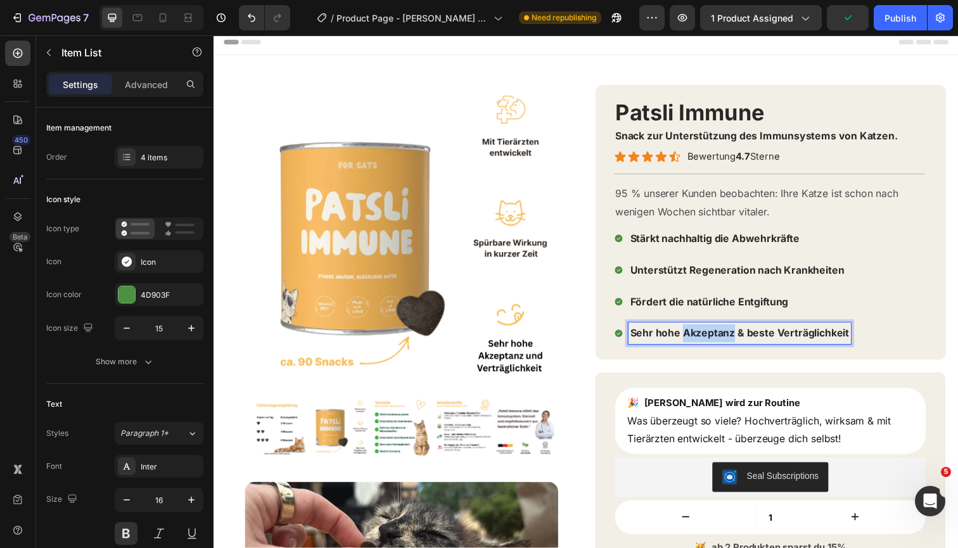
click at [702, 333] on span "Sehr hohe Akzeptanz & beste Verträglichkeit" at bounding box center [751, 339] width 224 height 13
click at [170, 25] on div at bounding box center [163, 18] width 20 height 20
type input "18"
type input "15"
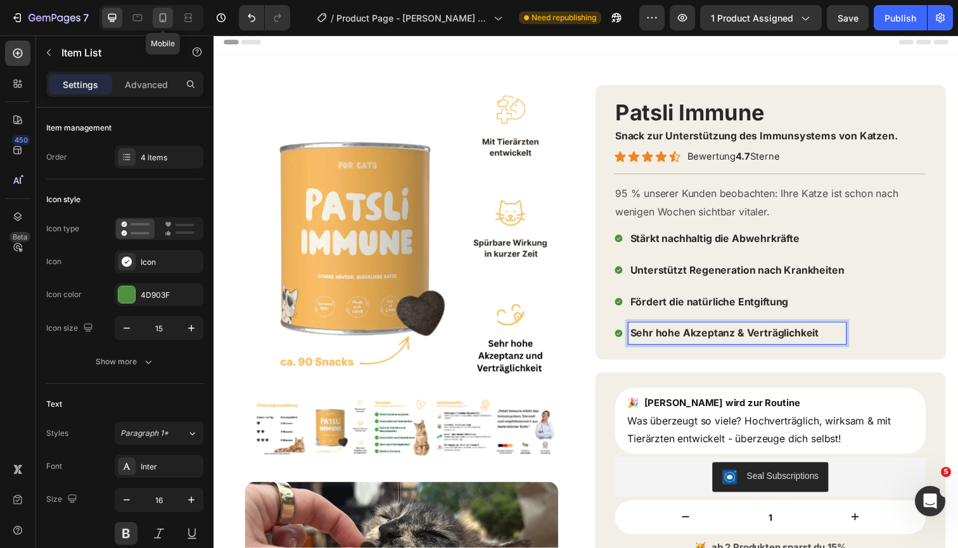
type input "10"
type input "5"
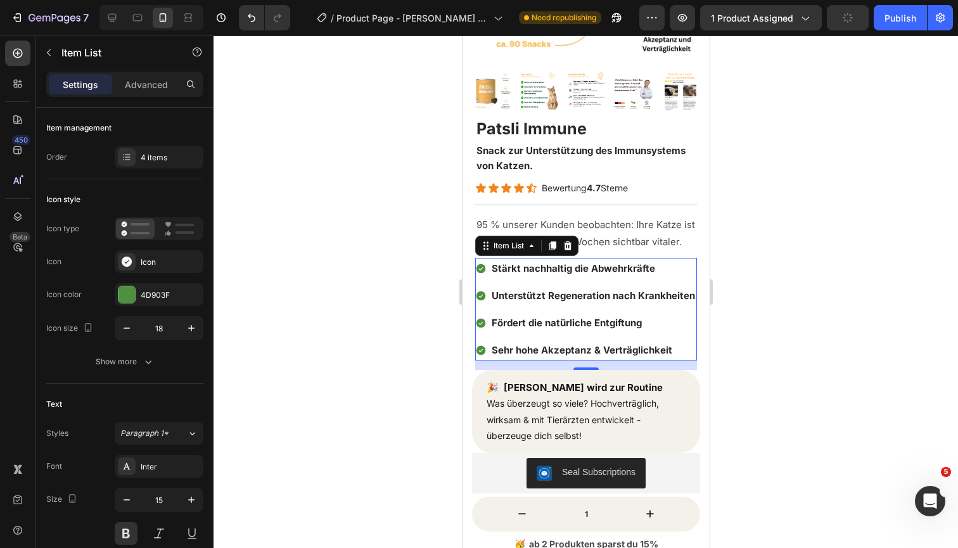
scroll to position [217, 0]
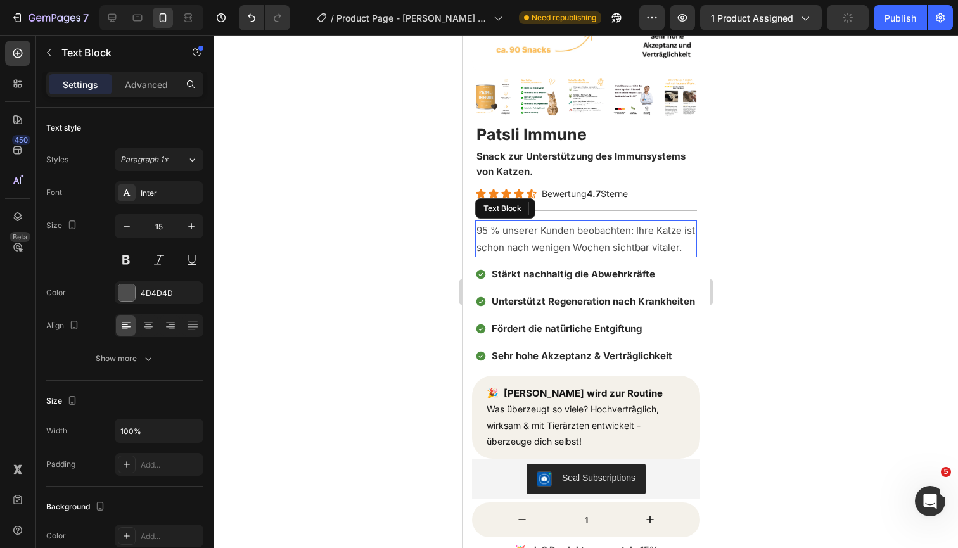
click at [661, 233] on span "95 % unserer Kunden beobachten: Ihre Katze ist schon nach wenigen Wochen sichtb…" at bounding box center [585, 238] width 219 height 29
click at [646, 239] on p "95 % unserer Kunden beobachten: Ihre Katze ist schon nach wenigen Wochen sichtb…" at bounding box center [585, 239] width 219 height 34
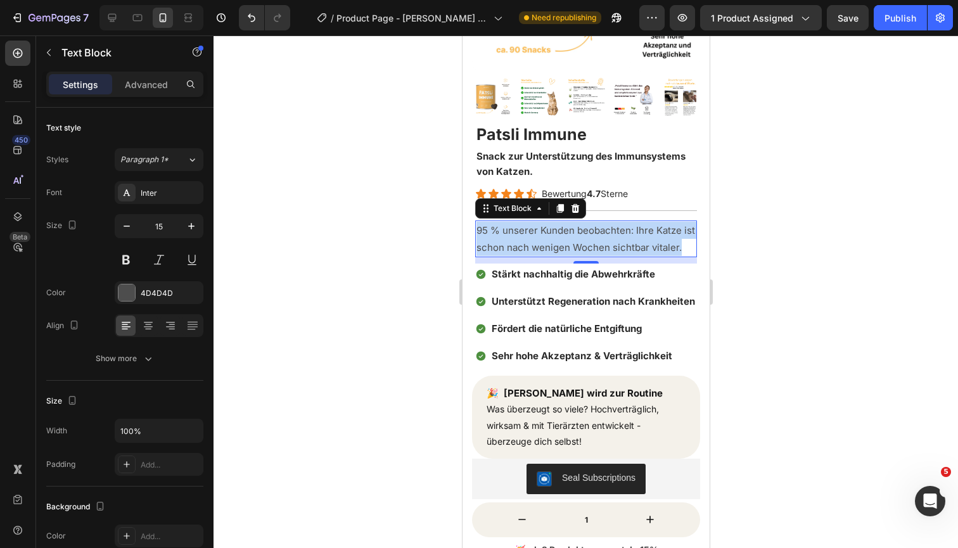
click at [646, 239] on p "95 % unserer Kunden beobachten: Ihre Katze ist schon nach wenigen Wochen sichtb…" at bounding box center [585, 239] width 219 height 34
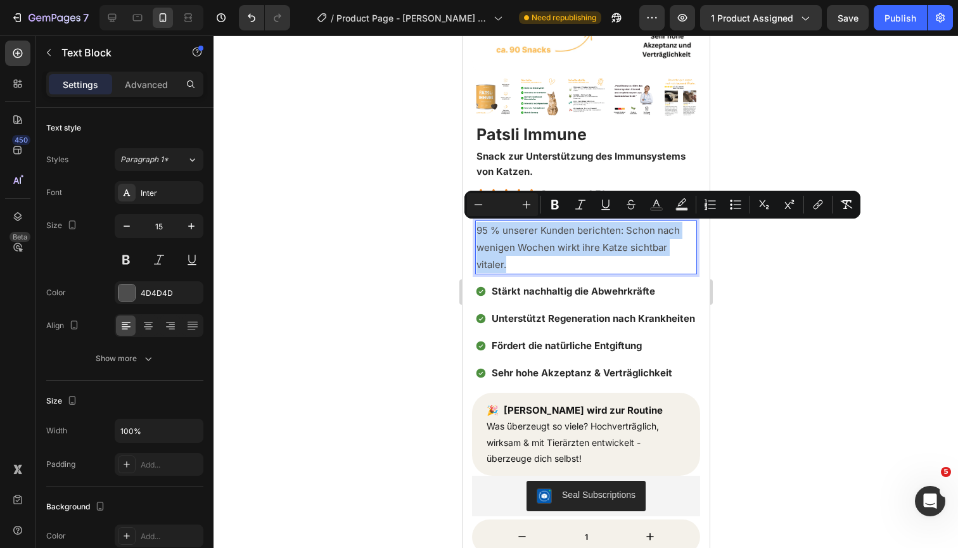
drag, startPoint x: 585, startPoint y: 260, endPoint x: 453, endPoint y: 227, distance: 136.6
click at [549, 259] on p "95 % unserer Kunden berichten: Schon nach wenigen Wochen wirkt ihre Katze sicht…" at bounding box center [585, 247] width 219 height 51
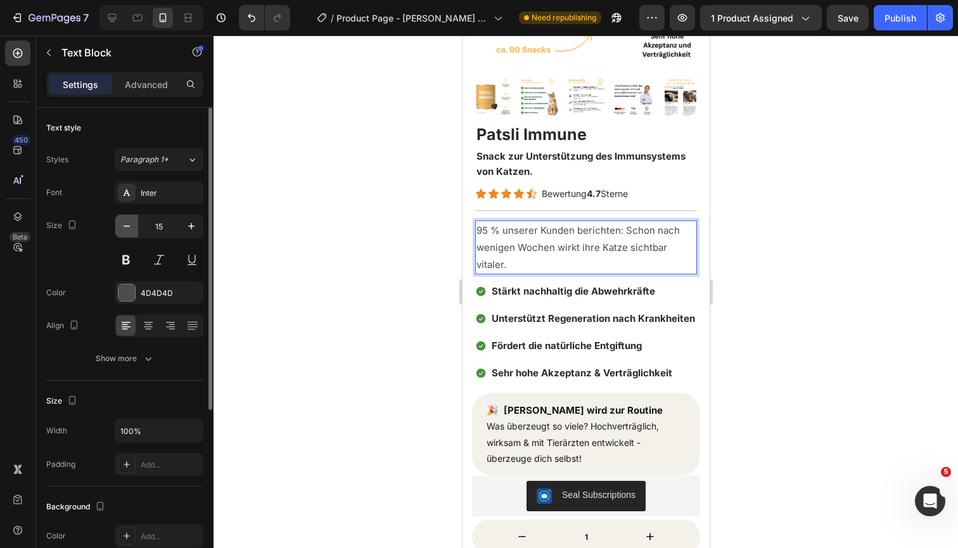
click at [122, 232] on icon "button" at bounding box center [126, 226] width 13 height 13
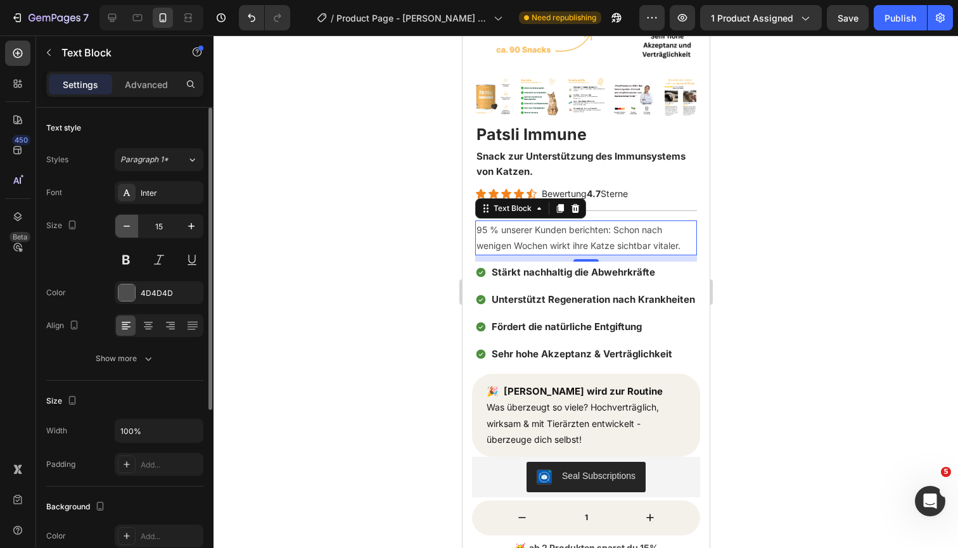
type input "14"
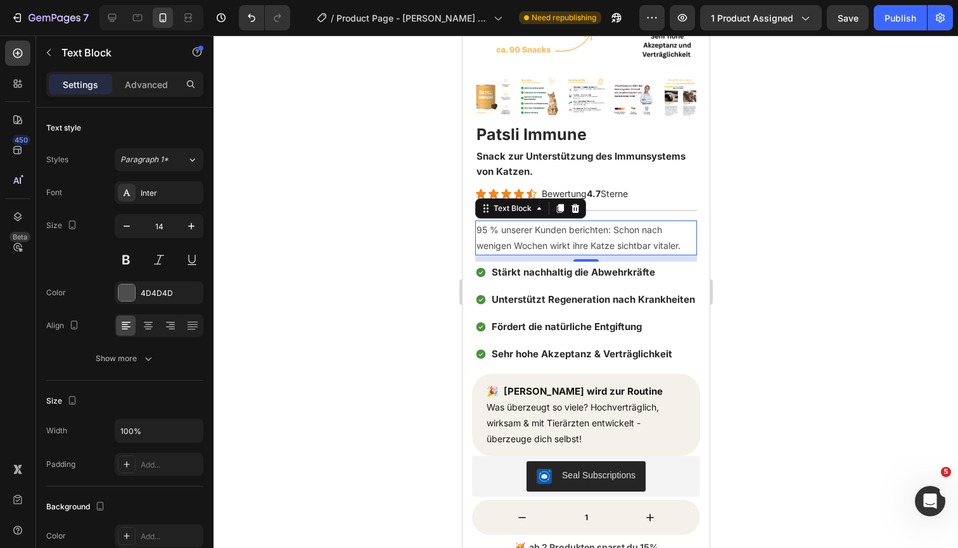
click at [774, 208] on div at bounding box center [585, 291] width 744 height 512
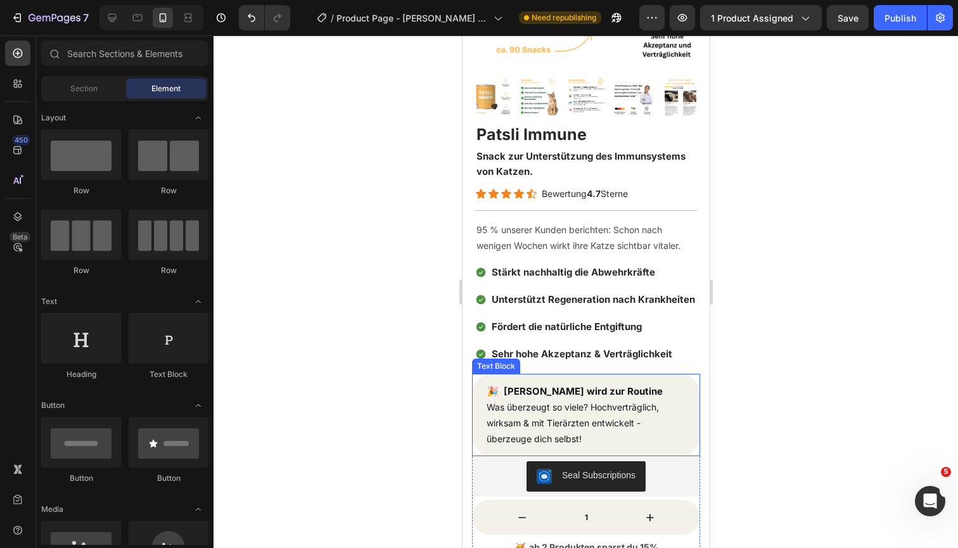
click at [571, 421] on div "Patsli Immune Product Title Snack zur Unterstützung des Immunsystems von Katzen…" at bounding box center [585, 382] width 228 height 531
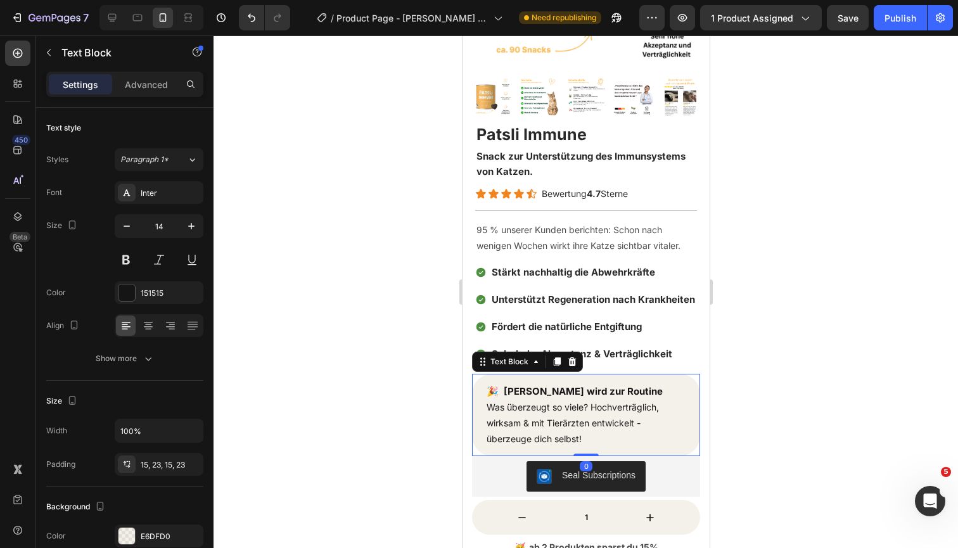
scroll to position [0, 0]
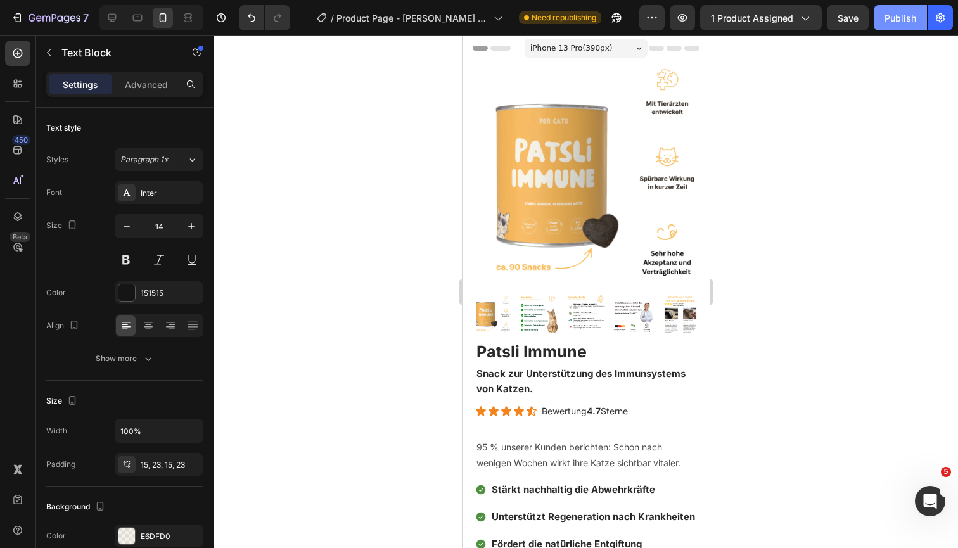
click at [898, 14] on div "Publish" at bounding box center [900, 17] width 32 height 13
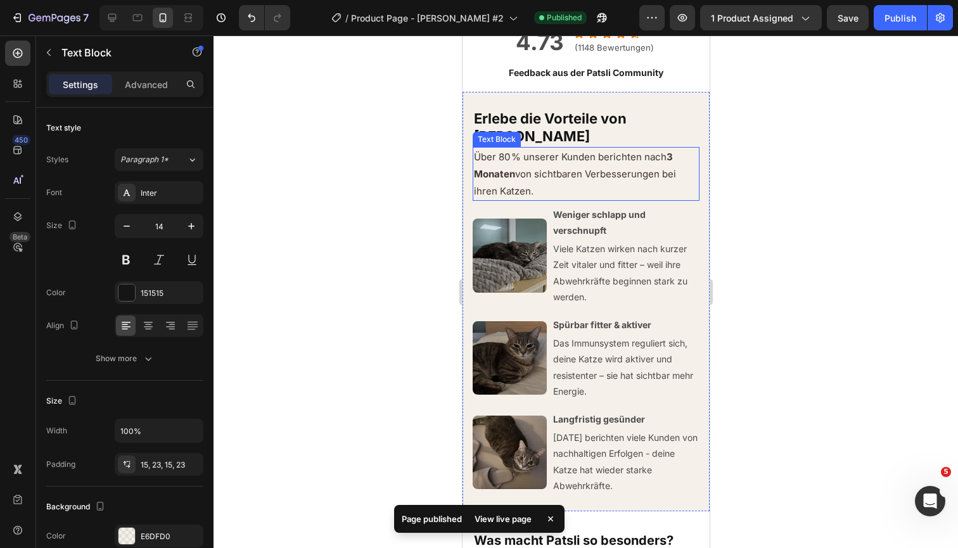
scroll to position [1264, 0]
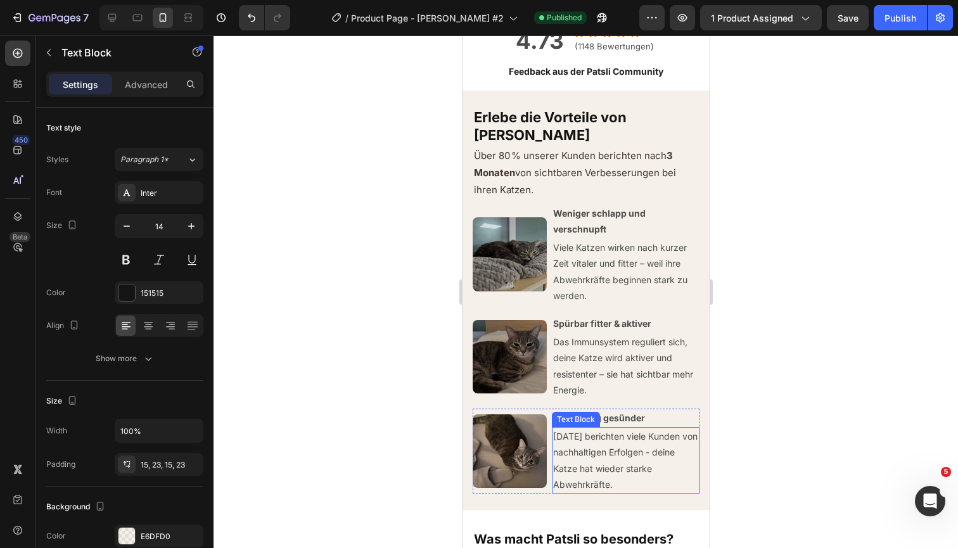
click at [668, 469] on span "Nach 3 Monaten berichten viele Kunden von nachhaltigen Erfolgen - deine Katze h…" at bounding box center [624, 460] width 144 height 59
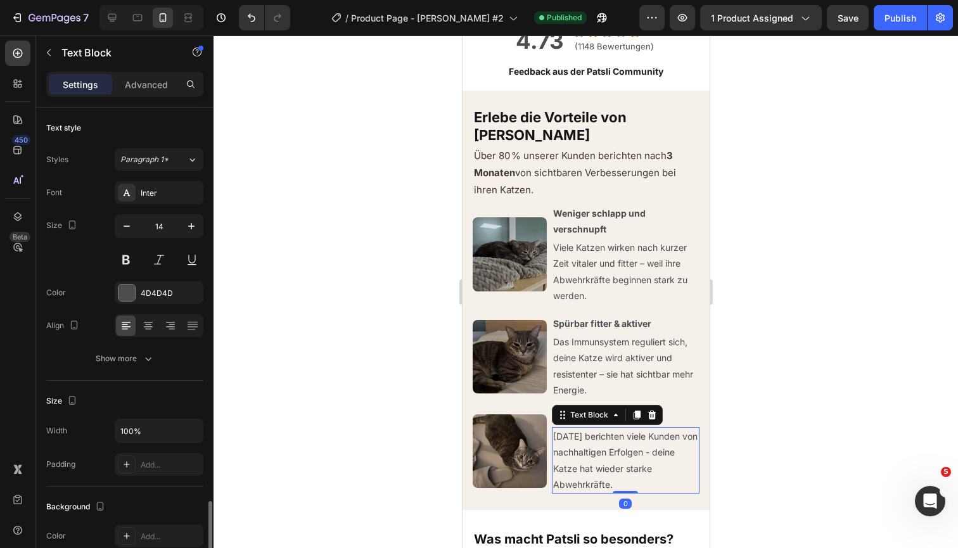
scroll to position [241, 0]
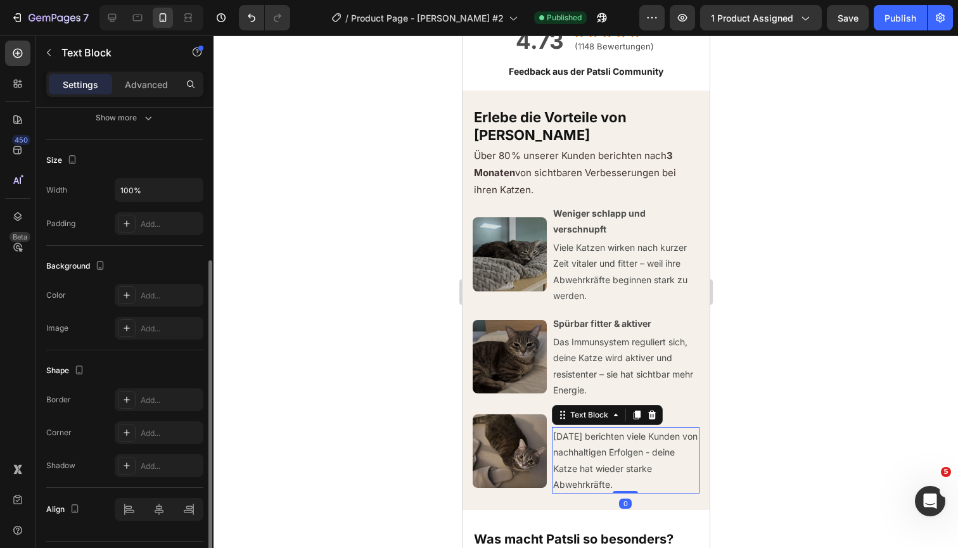
click at [668, 467] on span "Nach 3 Monaten berichten viele Kunden von nachhaltigen Erfolgen - deine Katze h…" at bounding box center [624, 460] width 144 height 59
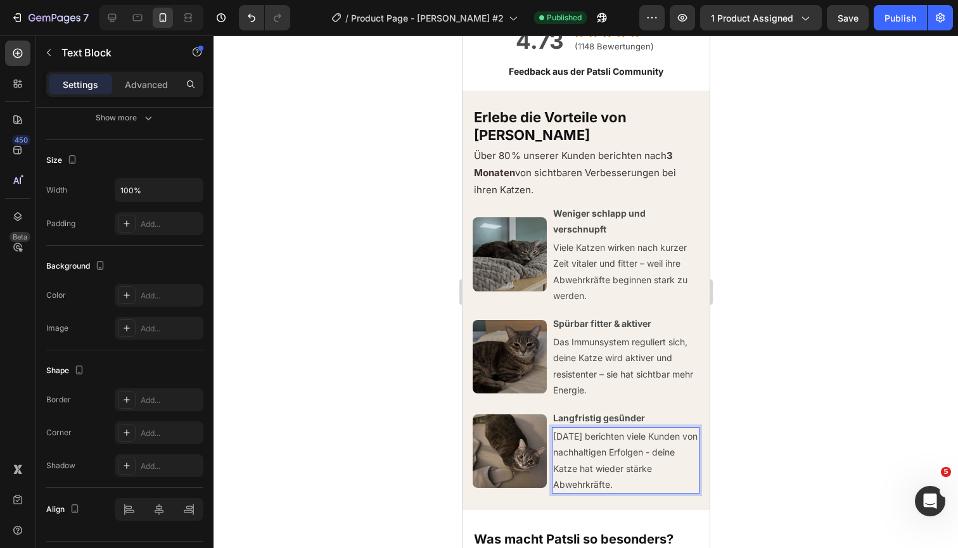
click at [676, 468] on span "Nach 3 Monaten berichten viele Kunden von nachhaltigen Erfolgen - deine Katze h…" at bounding box center [624, 460] width 144 height 59
click at [915, 22] on div "Publish" at bounding box center [900, 17] width 32 height 13
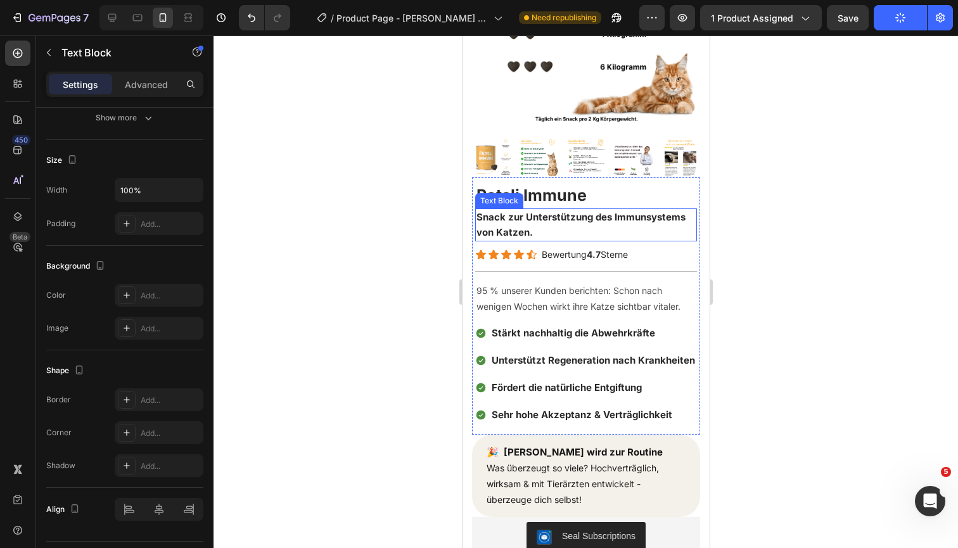
scroll to position [159, 0]
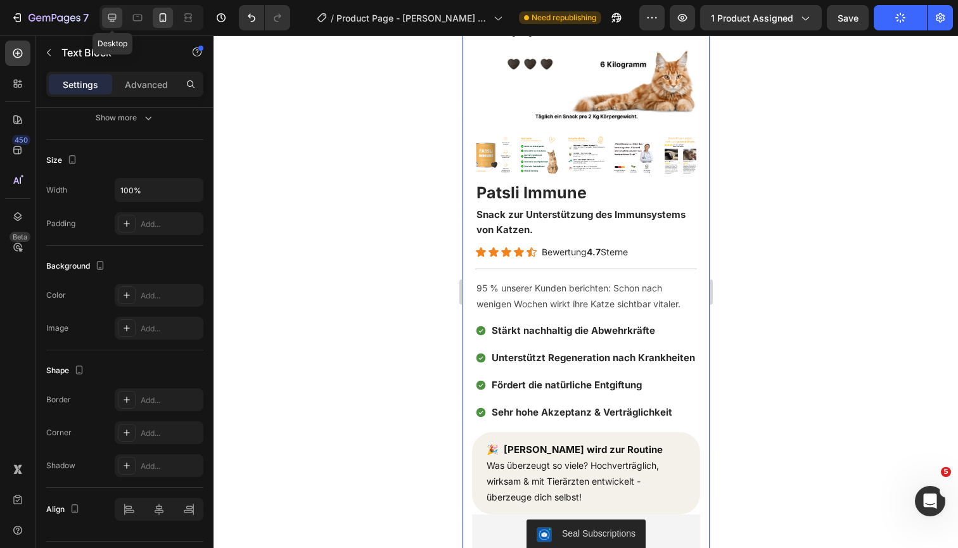
click at [106, 18] on icon at bounding box center [112, 17] width 13 height 13
type input "16"
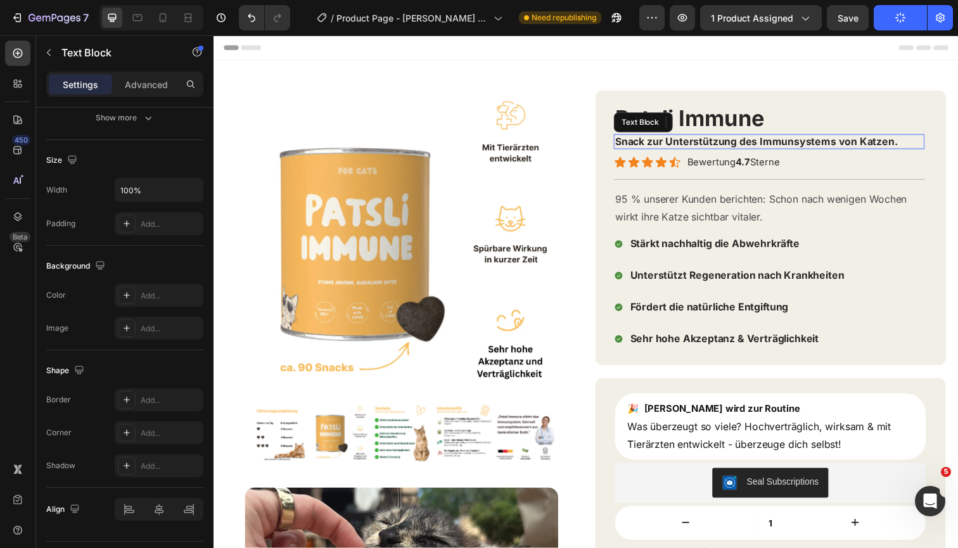
click at [830, 139] on strong "Snack zur Unterstützung des Immunsystems von Katzen." at bounding box center [767, 143] width 288 height 13
click at [918, 144] on p "Snack zur Unterstützung des Immunsystems von Katzen." at bounding box center [780, 143] width 315 height 13
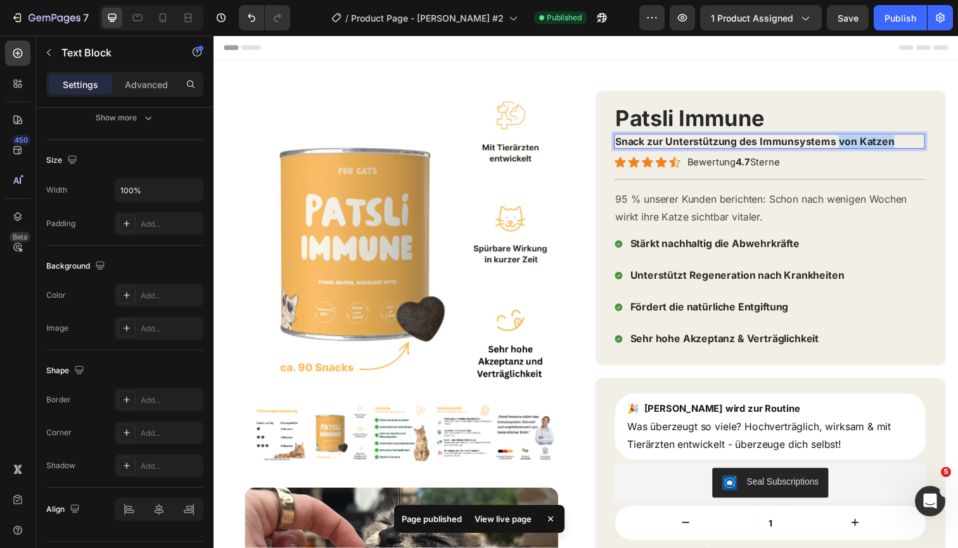
click at [851, 141] on strong "Snack zur Unterstützung des Immunsystems von Katzen" at bounding box center [765, 143] width 285 height 13
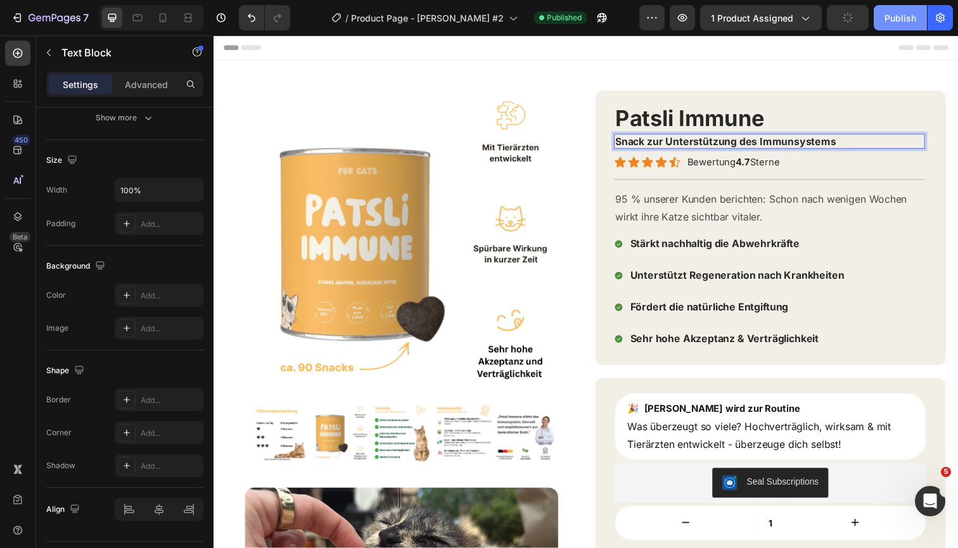
click at [910, 22] on div "Publish" at bounding box center [900, 17] width 32 height 13
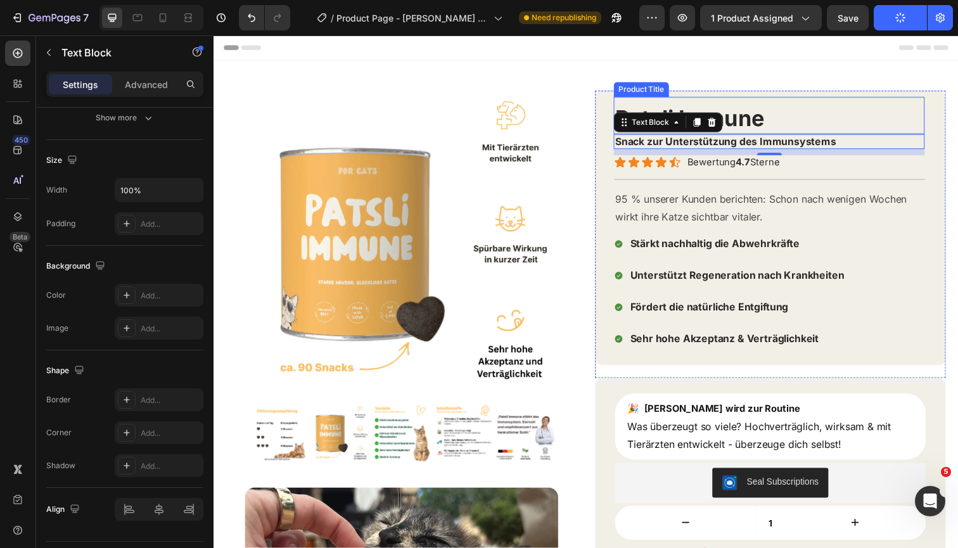
click at [835, 126] on h1 "Patsli Immune" at bounding box center [780, 121] width 317 height 32
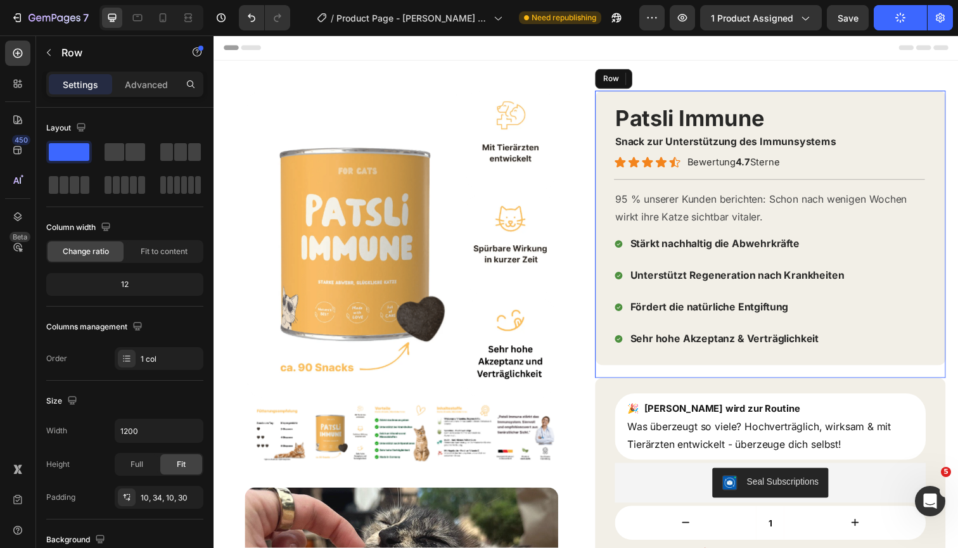
click at [823, 95] on div "Patsli Immune Product Title Edit content in Shopify 0 Snack zur Unterstützung d…" at bounding box center [782, 232] width 358 height 281
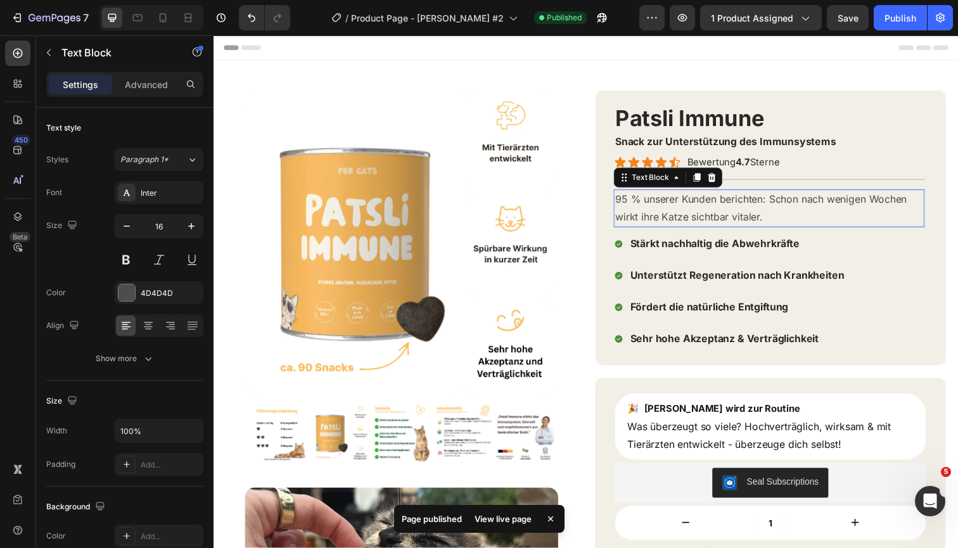
click at [651, 208] on p "95 % unserer Kunden berichten: Schon nach wenigen Wochen wirkt ihre Katze sicht…" at bounding box center [780, 212] width 315 height 37
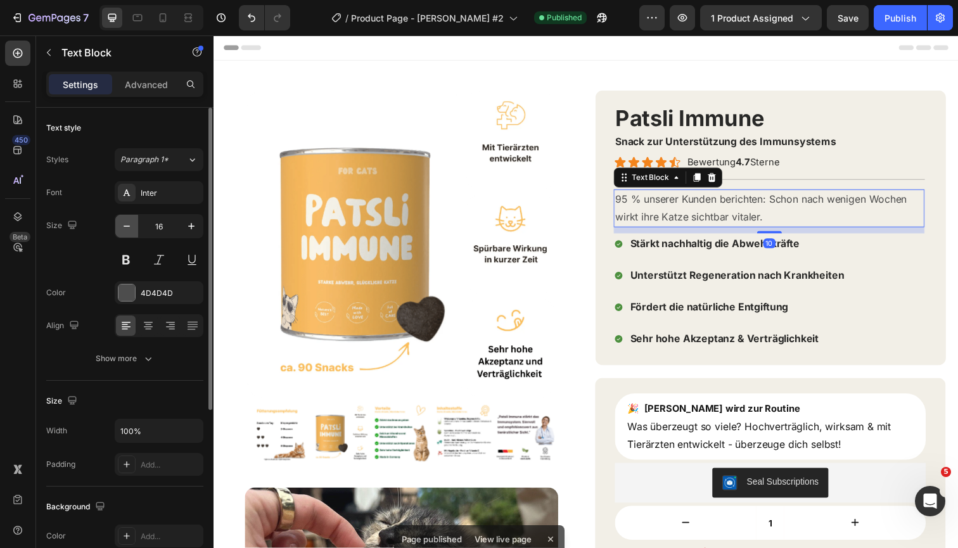
click at [128, 226] on icon "button" at bounding box center [126, 226] width 13 height 13
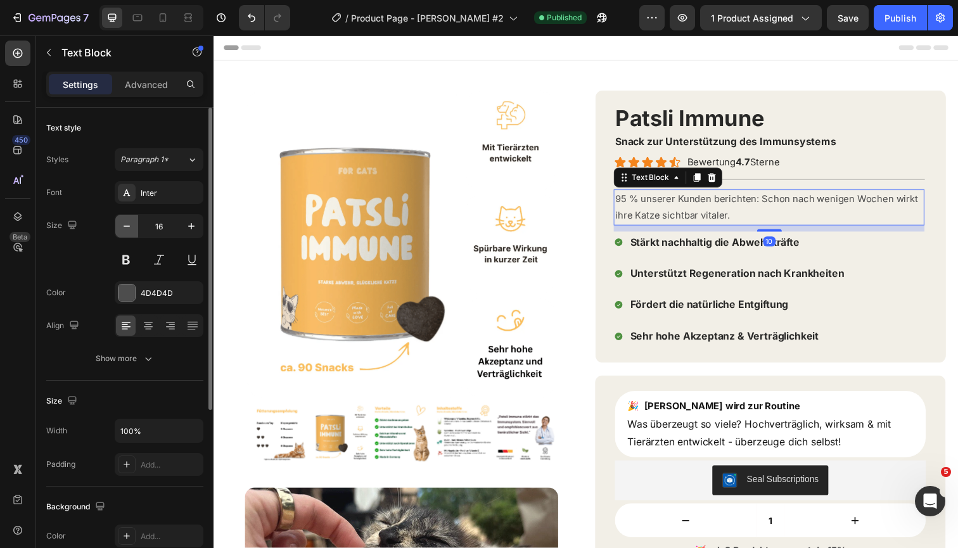
type input "15"
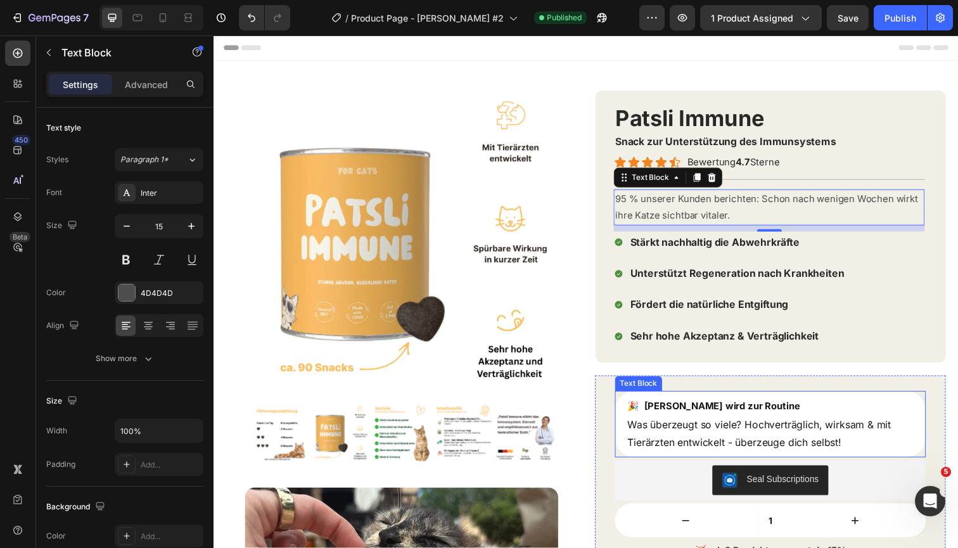
click at [646, 429] on span "Was überzeugt so viele? Hochverträglich, wirksam & mit Tierärzten entwickelt - …" at bounding box center [770, 441] width 269 height 31
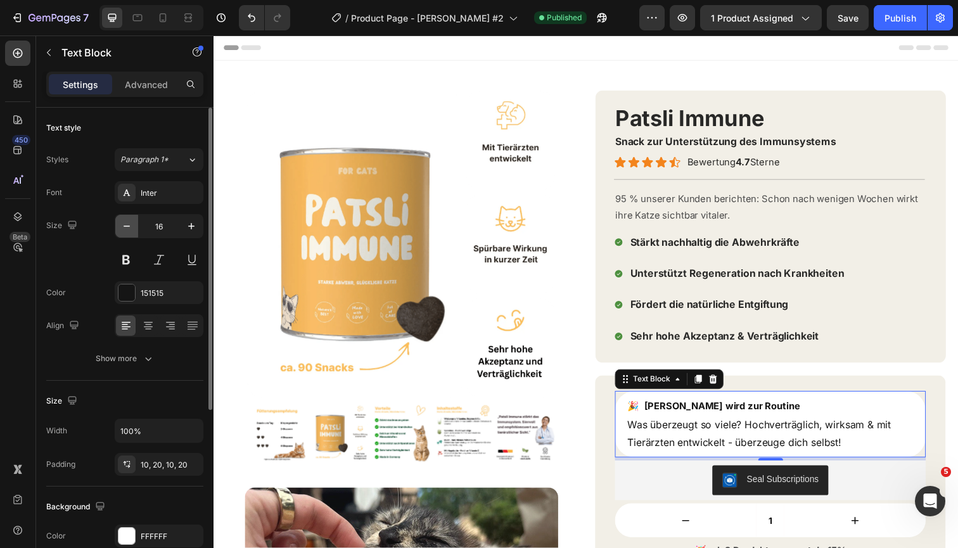
click at [127, 232] on button "button" at bounding box center [126, 226] width 23 height 23
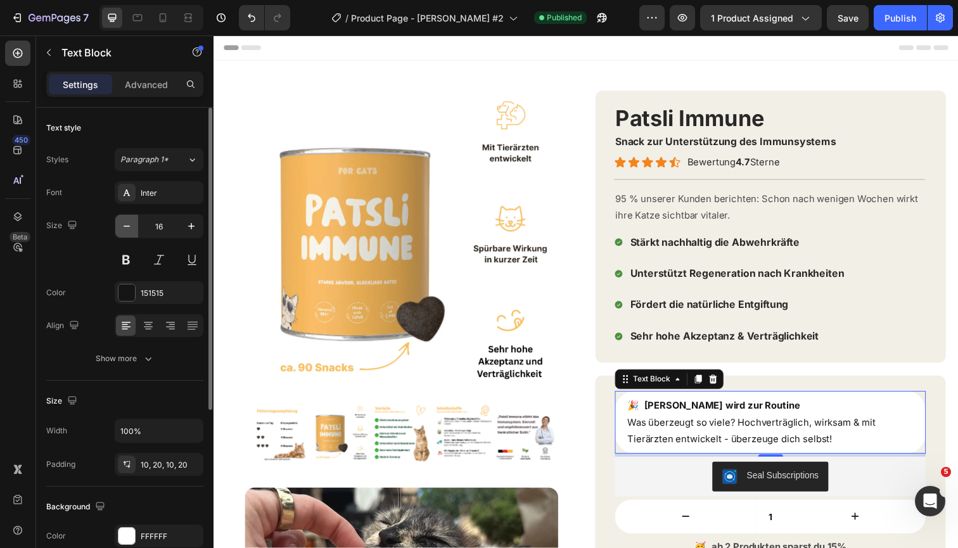
type input "15"
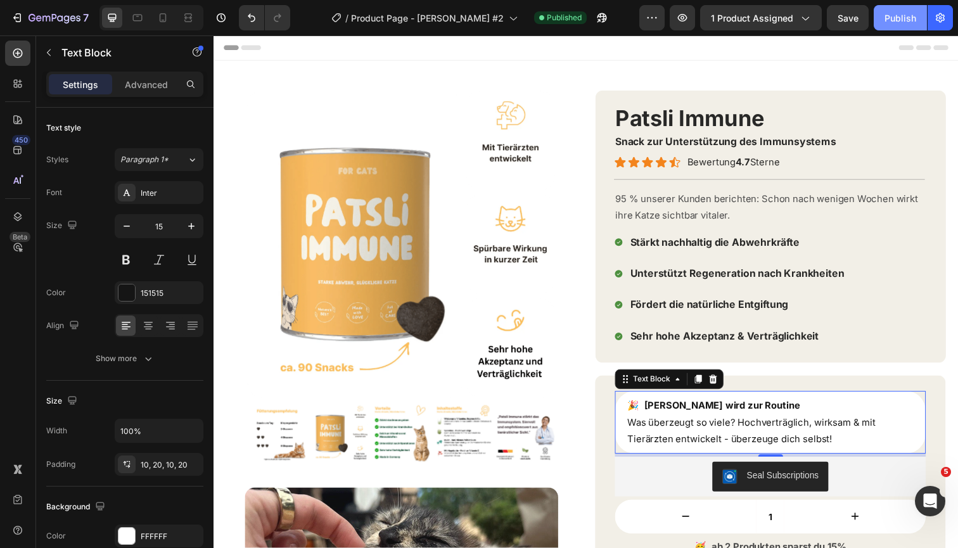
click at [905, 10] on button "Publish" at bounding box center [900, 17] width 53 height 25
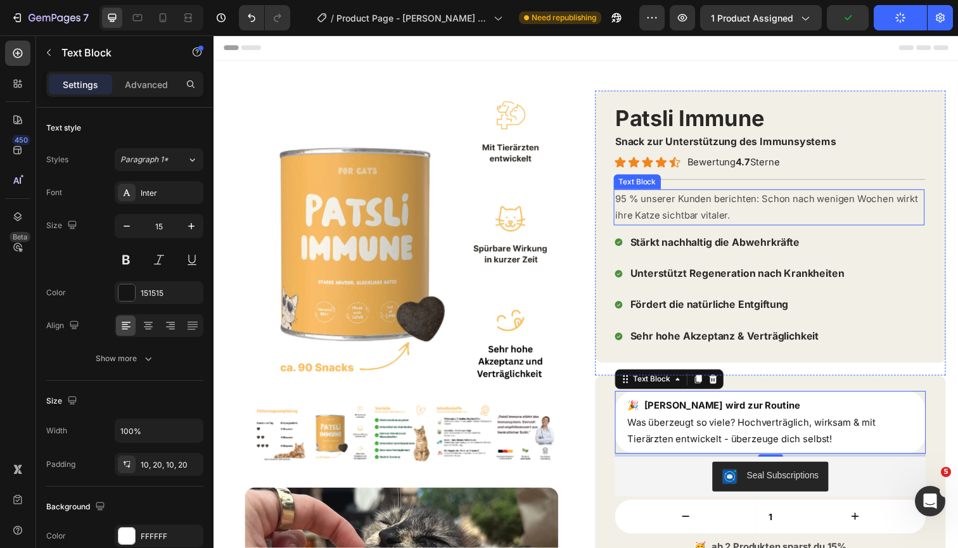
click at [828, 217] on p "95 % unserer Kunden berichten: Schon nach wenigen Wochen wirkt ihre Katze sicht…" at bounding box center [780, 211] width 315 height 34
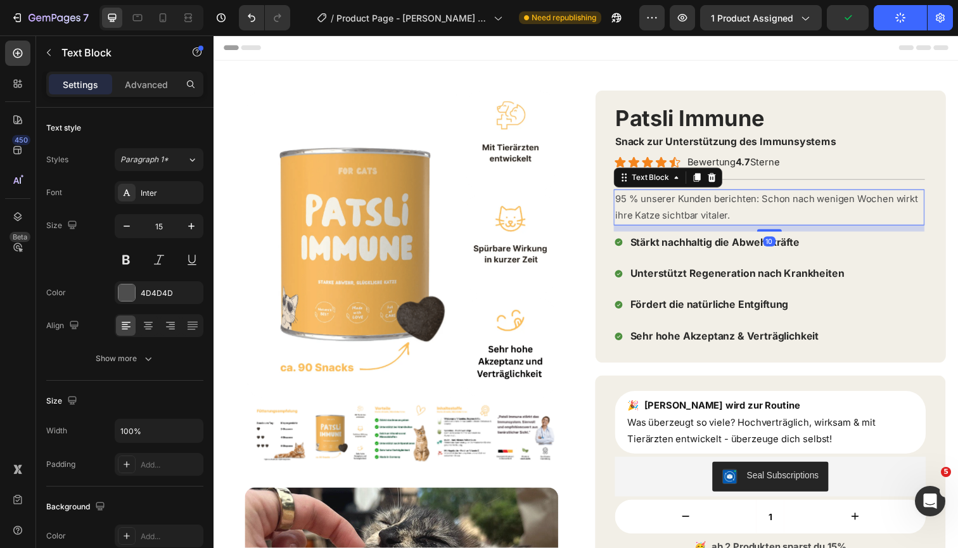
click at [828, 217] on p "95 % unserer Kunden berichten: Schon nach wenigen Wochen wirkt ihre Katze sicht…" at bounding box center [780, 211] width 315 height 34
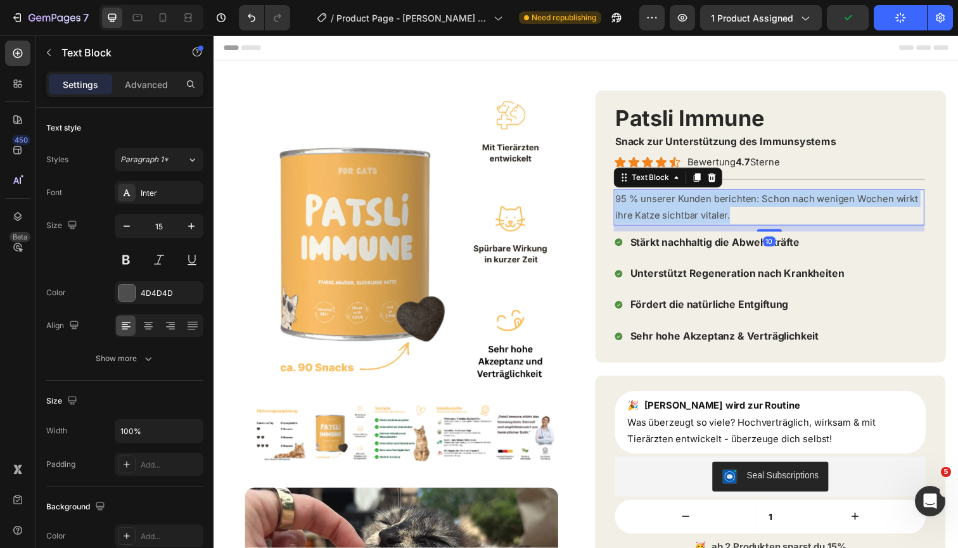
click at [828, 217] on p "95 % unserer Kunden berichten: Schon nach wenigen Wochen wirkt ihre Katze sicht…" at bounding box center [780, 211] width 315 height 34
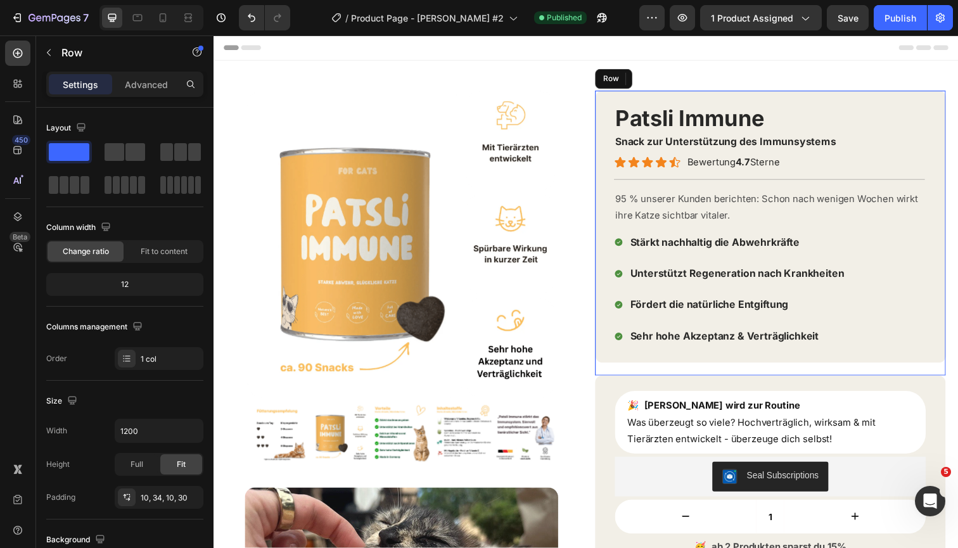
click at [789, 94] on div "Patsli Immune Product Title Snack zur Unterstützung des Immunsystems Text Block…" at bounding box center [782, 231] width 358 height 278
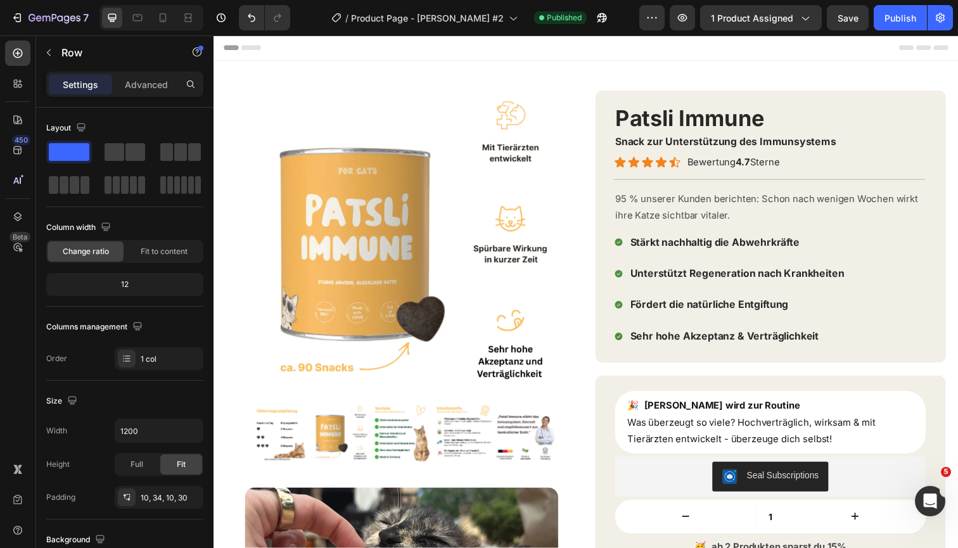
click at [479, 10] on div at bounding box center [478, 10] width 5 height 10
click at [481, 16] on span "Product Page - [PERSON_NAME] #2" at bounding box center [427, 17] width 153 height 13
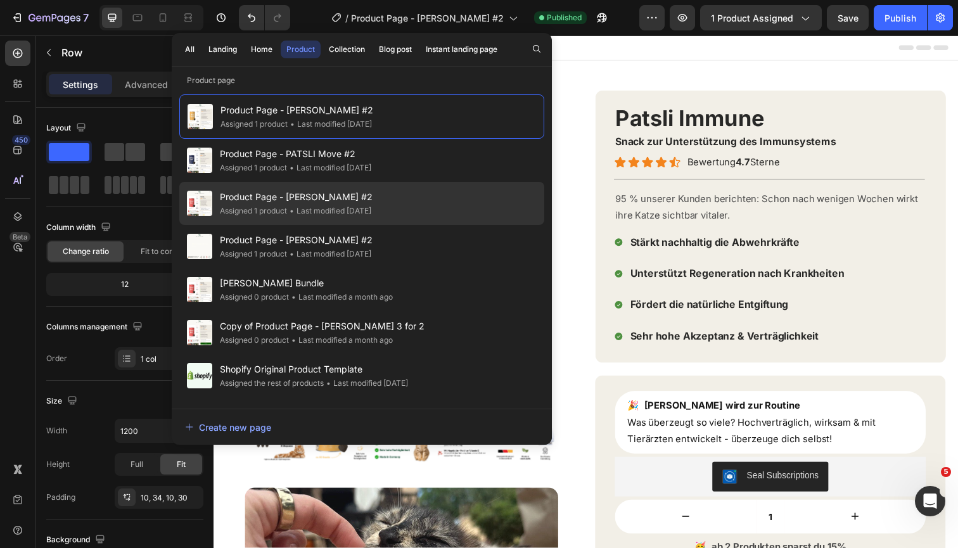
click at [326, 212] on div "• Last modified 7 days ago" at bounding box center [329, 211] width 84 height 13
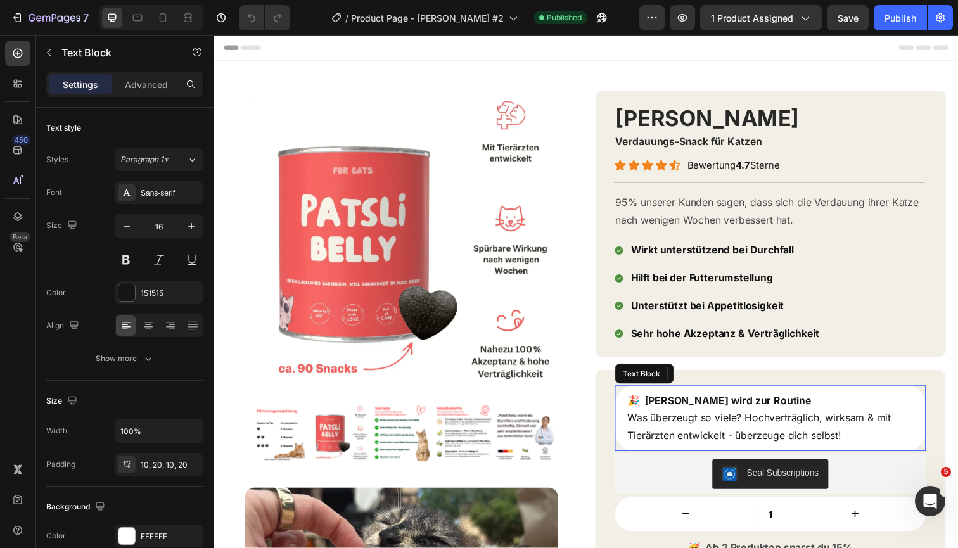
click at [791, 423] on span "Was überzeugt so viele? Hochverträglich, wirksam & mit Tierärzten entwickelt - …" at bounding box center [770, 434] width 269 height 31
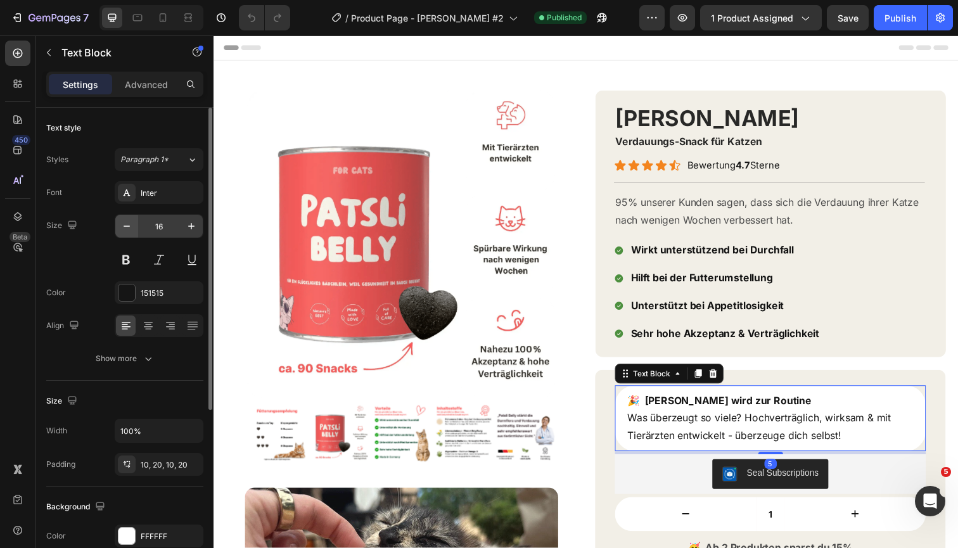
click at [131, 227] on icon "button" at bounding box center [126, 226] width 13 height 13
type input "15"
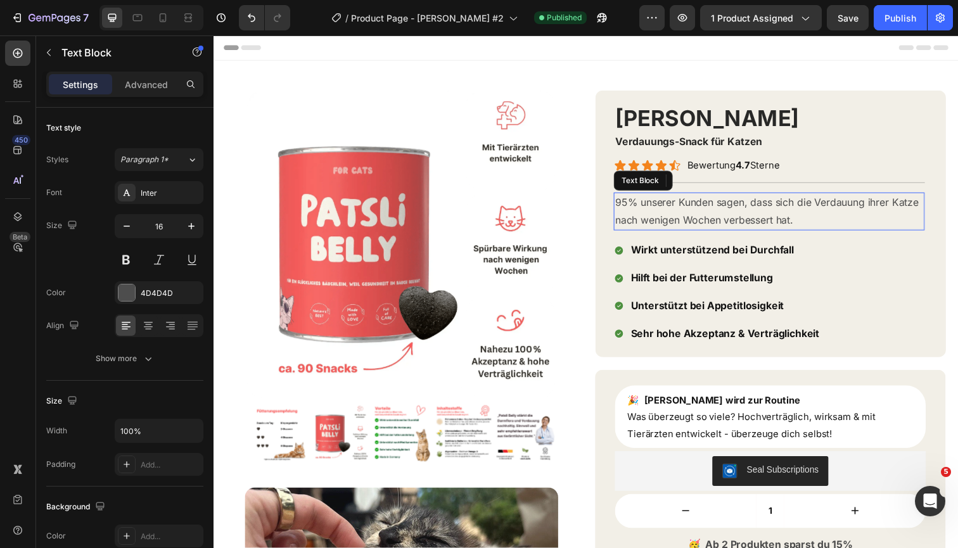
click at [733, 222] on p "95% unserer Kunden sagen, dass sich die Verdauung ihrer Katze nach wenigen Woch…" at bounding box center [780, 215] width 315 height 37
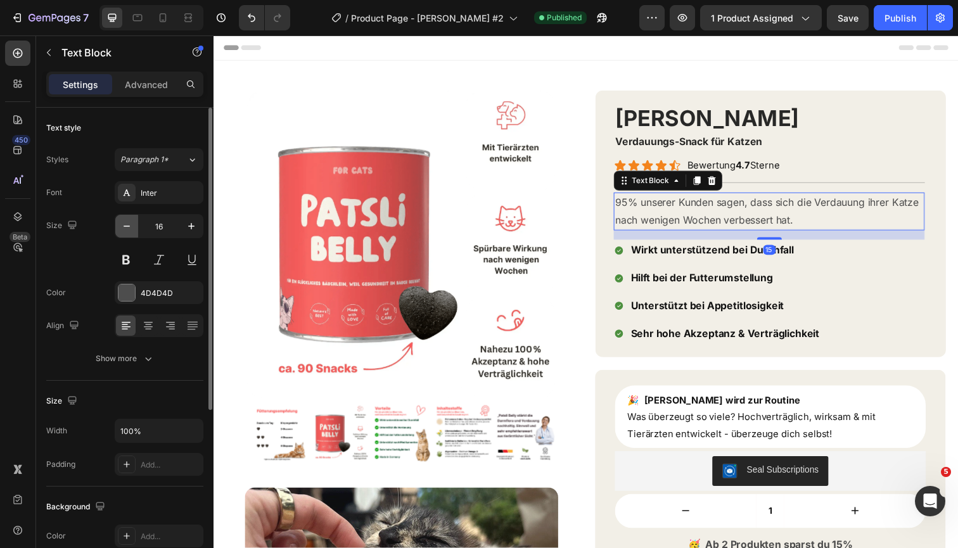
click at [126, 228] on icon "button" at bounding box center [126, 226] width 13 height 13
type input "15"
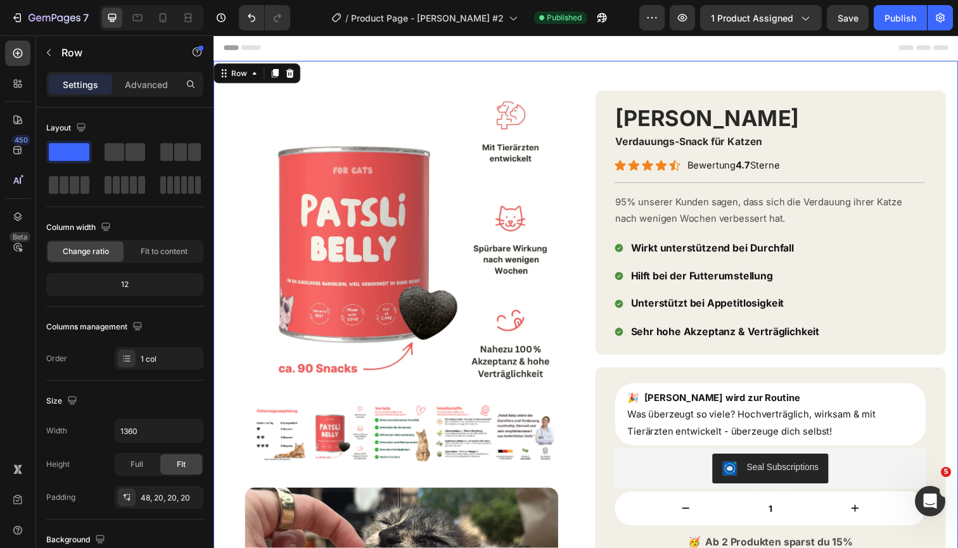
click at [852, 85] on div "Product Images Product Images Image Image [PERSON_NAME] Product Title Verdauung…" at bounding box center [593, 531] width 760 height 941
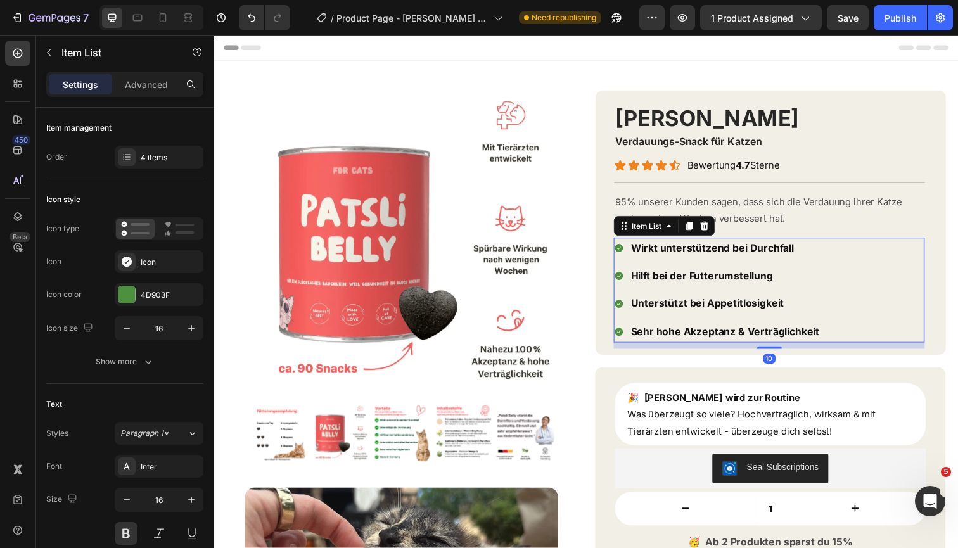
click at [723, 242] on div "Wirkt unterstützend bei Durchfall" at bounding box center [735, 253] width 196 height 22
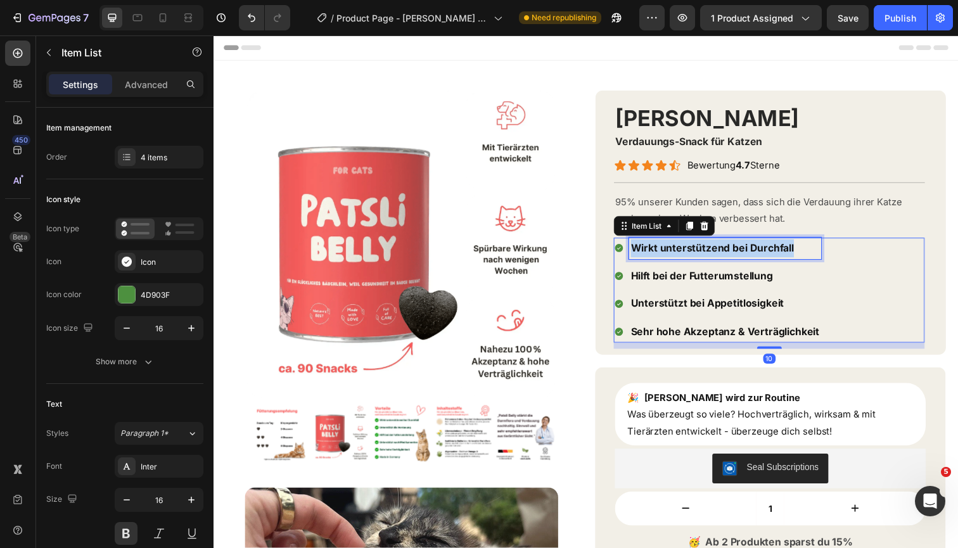
click at [723, 242] on div "Wirkt unterstützend bei Durchfall" at bounding box center [735, 253] width 196 height 22
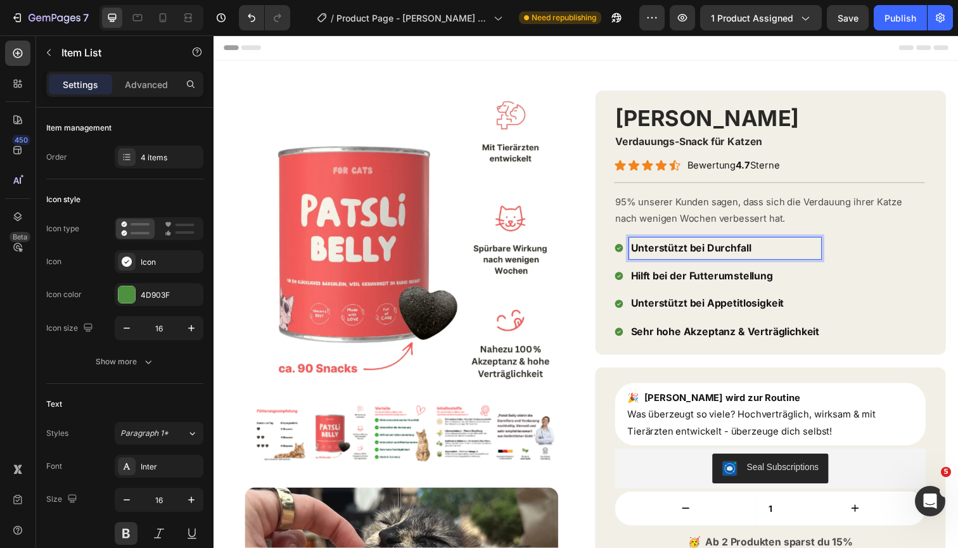
click at [708, 276] on p "Hilft bei der Futterumstellung" at bounding box center [735, 281] width 193 height 18
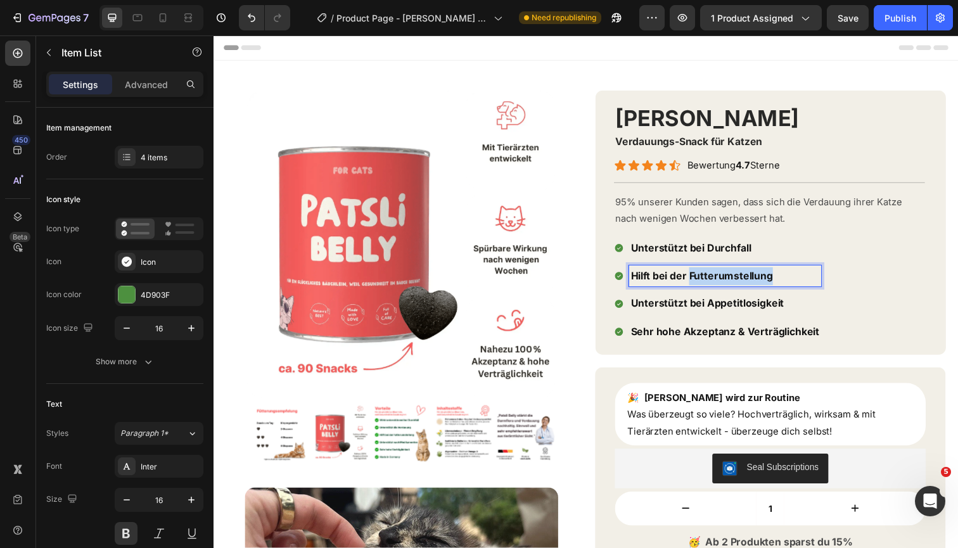
click at [708, 276] on p "Hilft bei der Futterumstellung" at bounding box center [735, 281] width 193 height 18
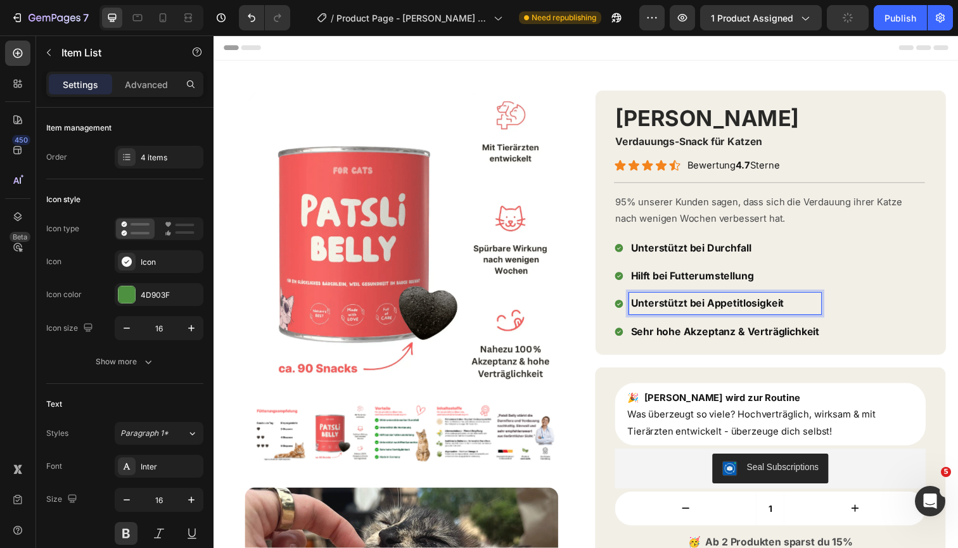
click at [683, 305] on span "Unterstützt bei Appetitlosigkeit" at bounding box center [717, 309] width 156 height 13
click at [743, 329] on p "Sehr hohe Akzeptanz & Verträglichkeit" at bounding box center [735, 338] width 193 height 18
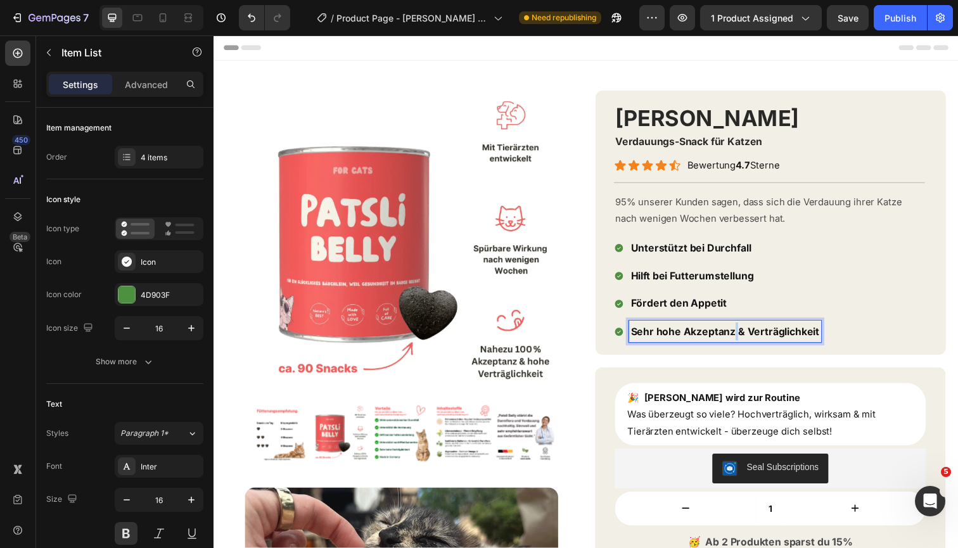
click at [743, 329] on p "Sehr hohe Akzeptanz & Verträglichkeit" at bounding box center [735, 338] width 193 height 18
click at [638, 336] on div "Hohe Akzeptanz & Verträglichkeit" at bounding box center [723, 338] width 172 height 22
click at [639, 334] on div "Hohe Akzeptanz & Verträglichkeit" at bounding box center [723, 338] width 172 height 22
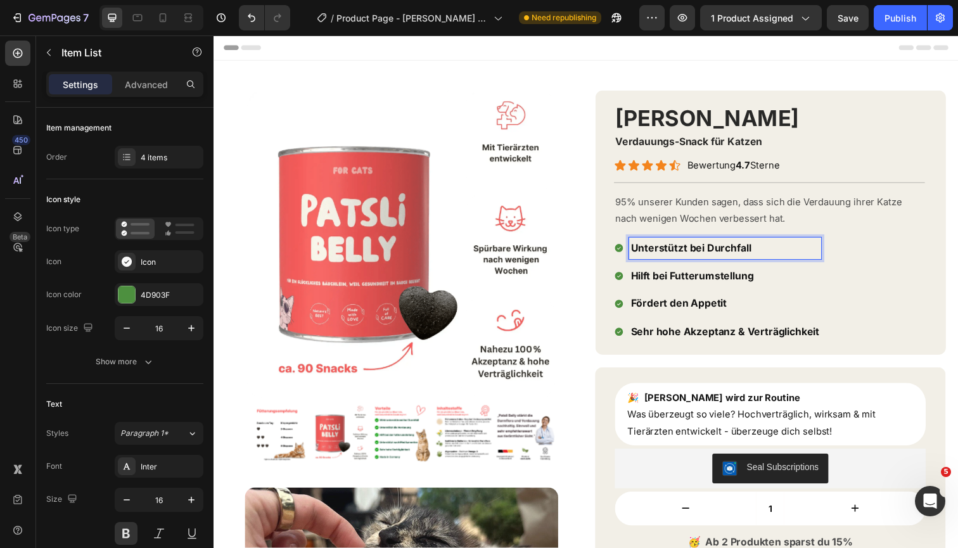
click at [821, 258] on p "Unterstützt bei Durchfall" at bounding box center [735, 253] width 193 height 18
click at [897, 17] on div "Publish" at bounding box center [900, 17] width 32 height 13
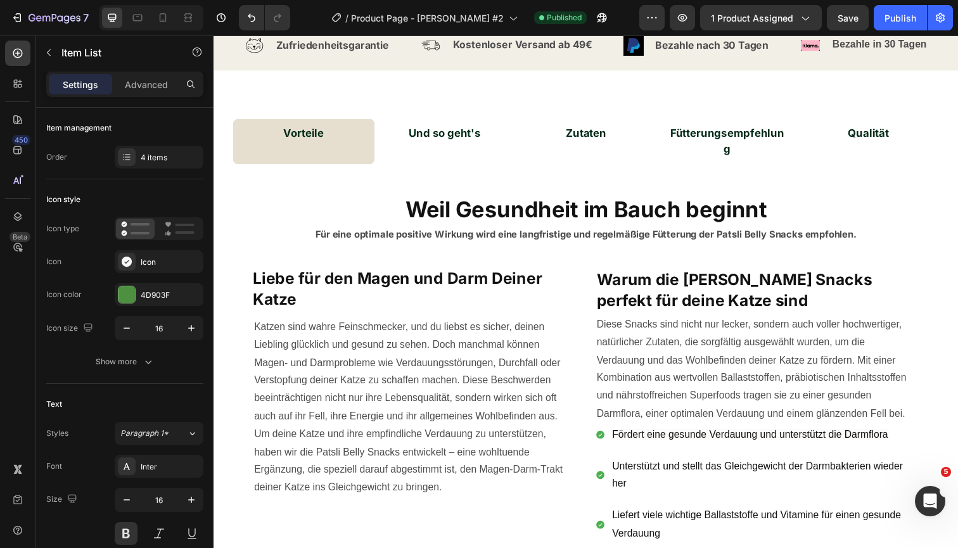
scroll to position [1010, 0]
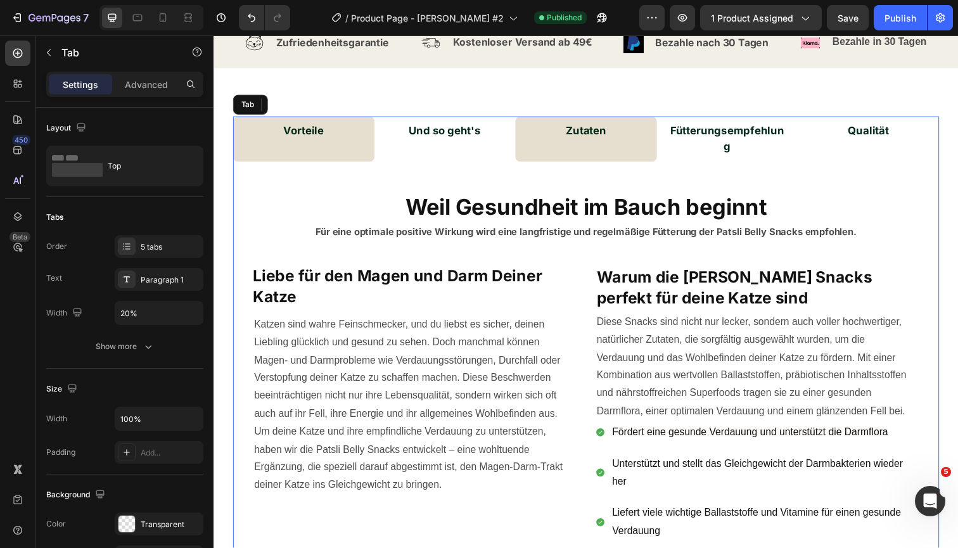
click at [530, 151] on li "Zutaten" at bounding box center [593, 141] width 144 height 46
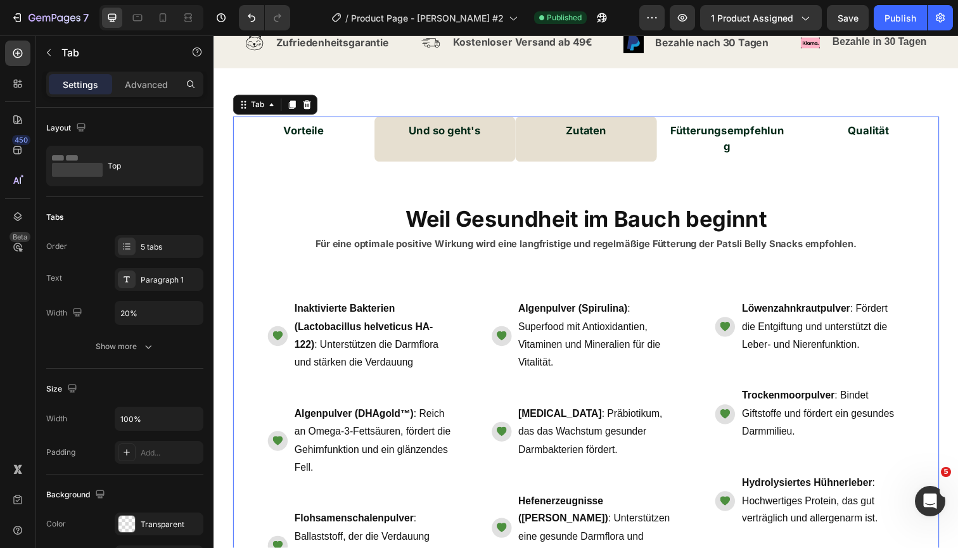
click at [505, 151] on li "Und so geht's" at bounding box center [450, 141] width 144 height 46
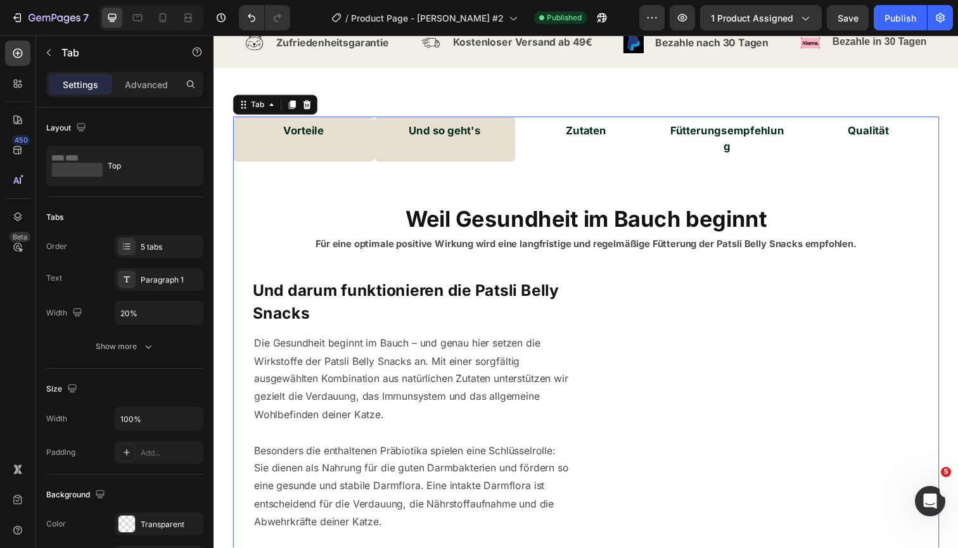
click at [371, 151] on li "Vorteile" at bounding box center [305, 141] width 144 height 46
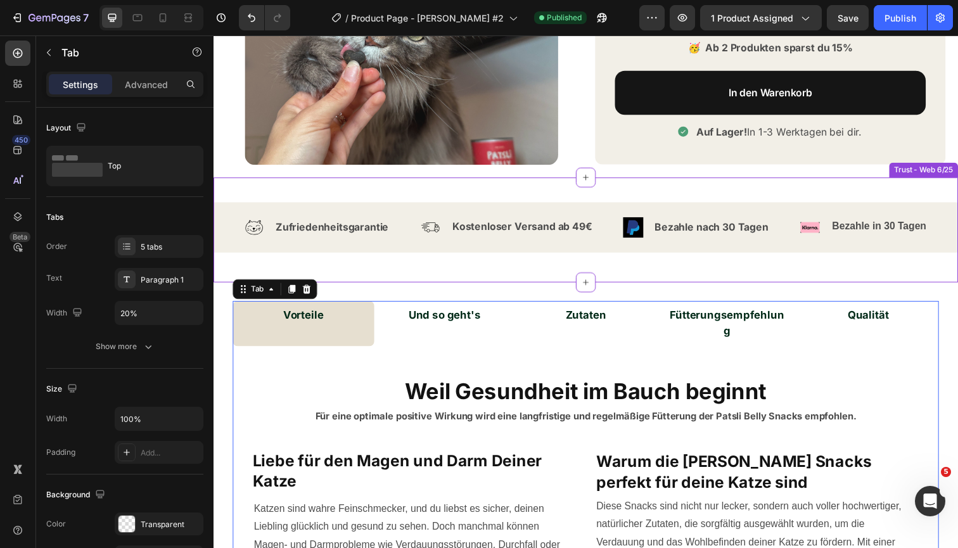
scroll to position [812, 0]
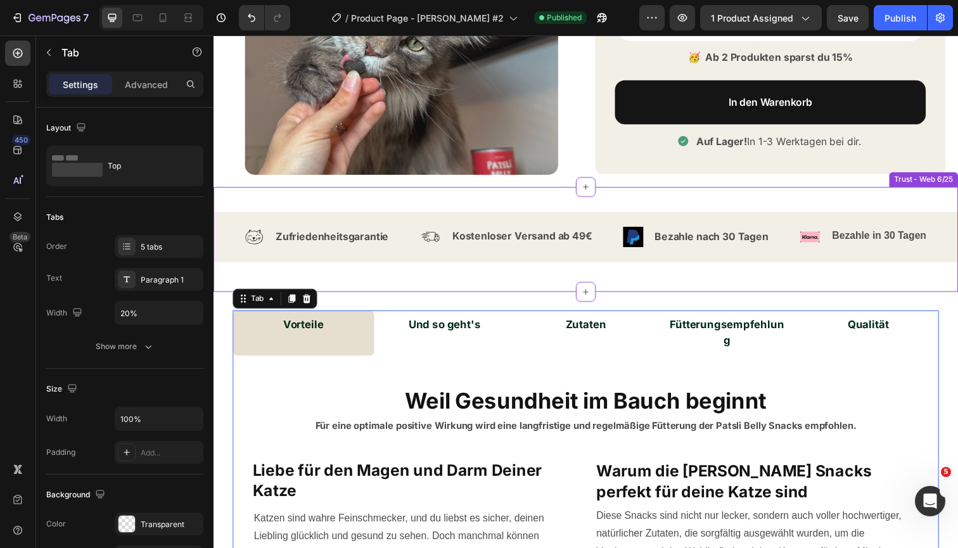
click at [536, 288] on div "Icon Zufriedenheitsgarantie Text Block Row Icon Kostenloser Versand ab 49€ Text…" at bounding box center [593, 244] width 760 height 107
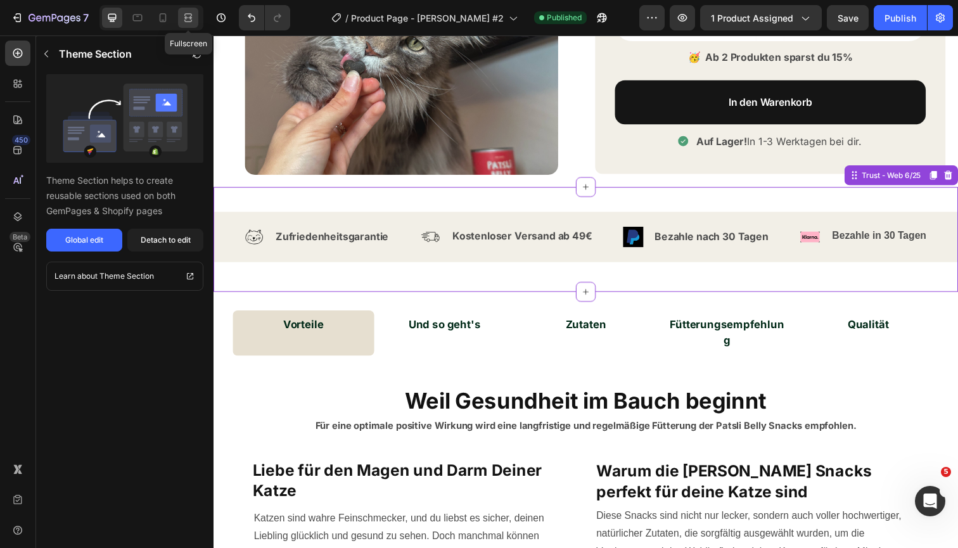
click at [191, 20] on icon at bounding box center [188, 17] width 13 height 13
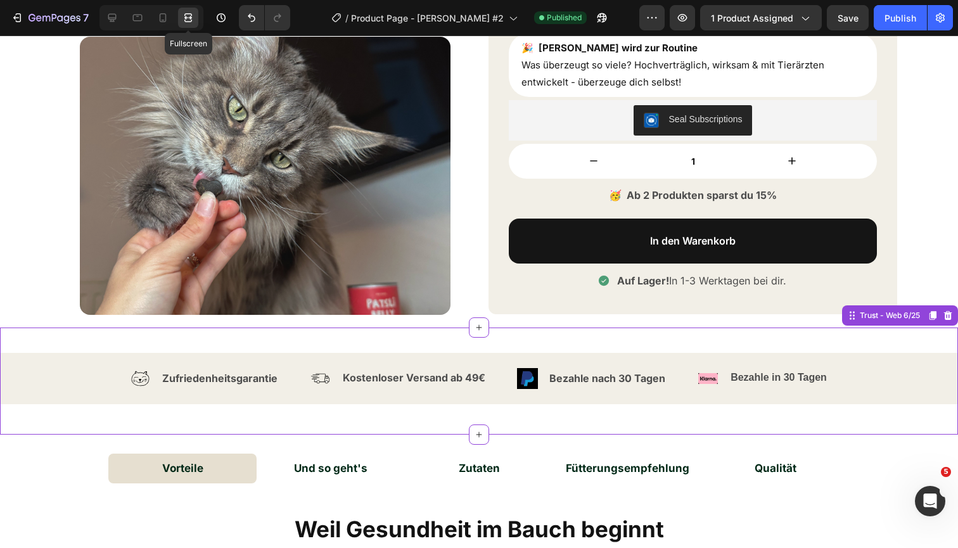
click at [191, 20] on icon at bounding box center [188, 17] width 13 height 13
click at [104, 21] on div at bounding box center [112, 18] width 20 height 20
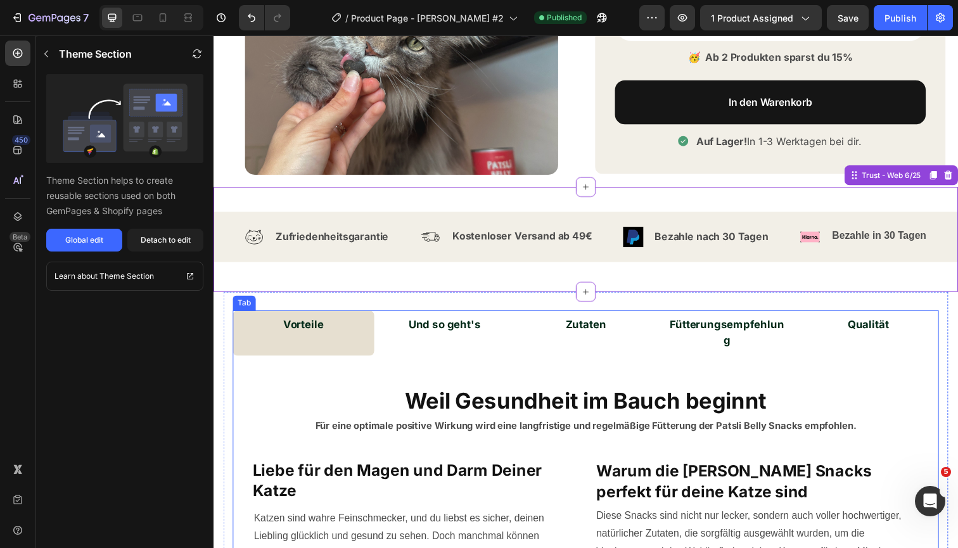
click at [317, 333] on p "Vorteile" at bounding box center [304, 332] width 41 height 16
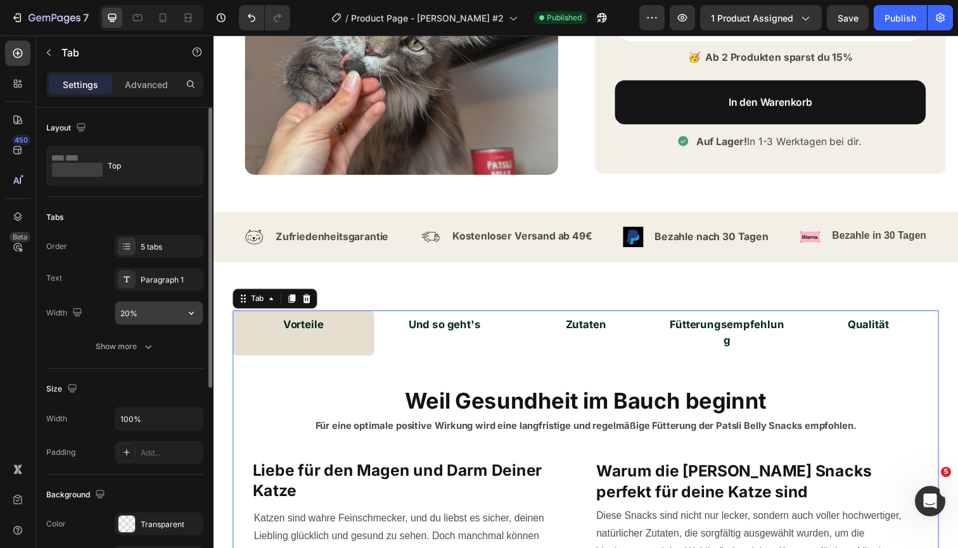
click at [168, 310] on input "20%" at bounding box center [158, 313] width 87 height 23
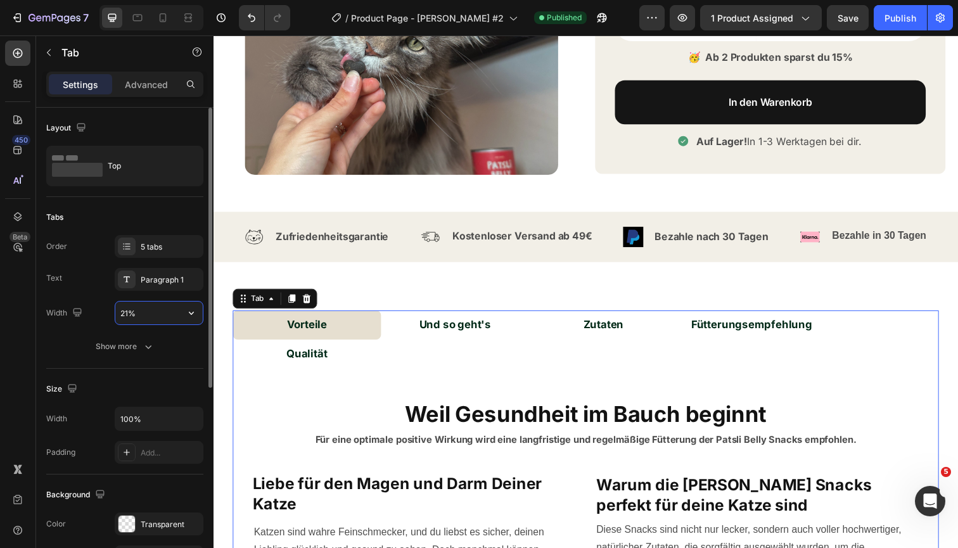
type input "20%"
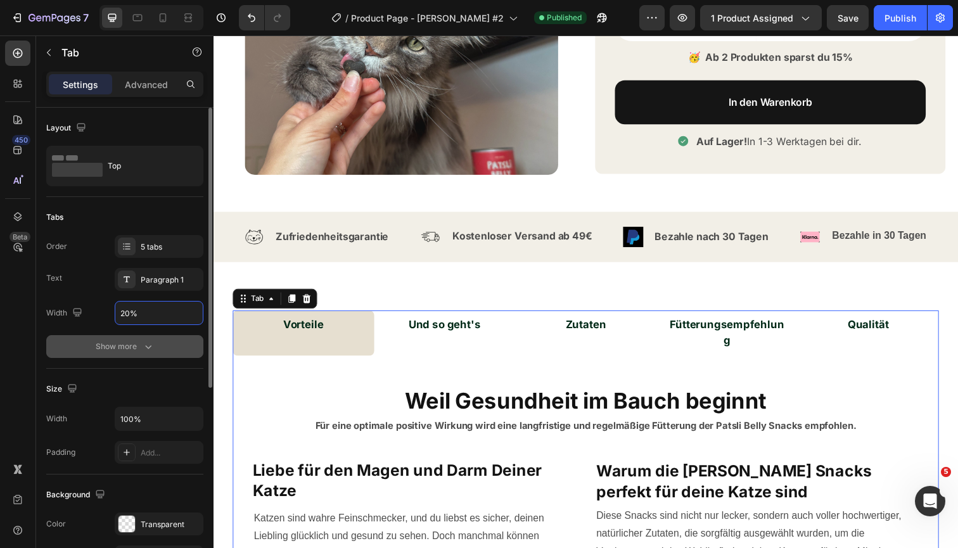
click at [121, 342] on div "Show more" at bounding box center [125, 346] width 59 height 13
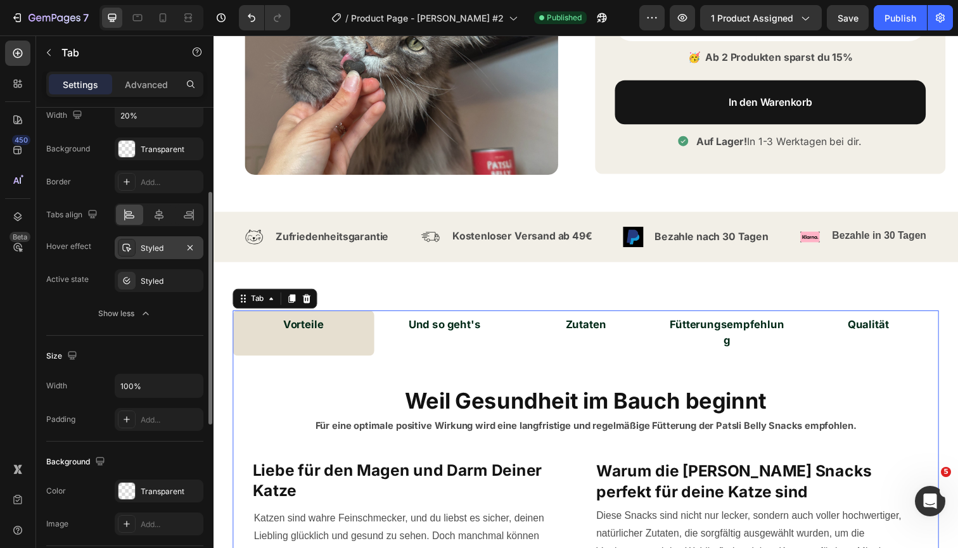
scroll to position [203, 0]
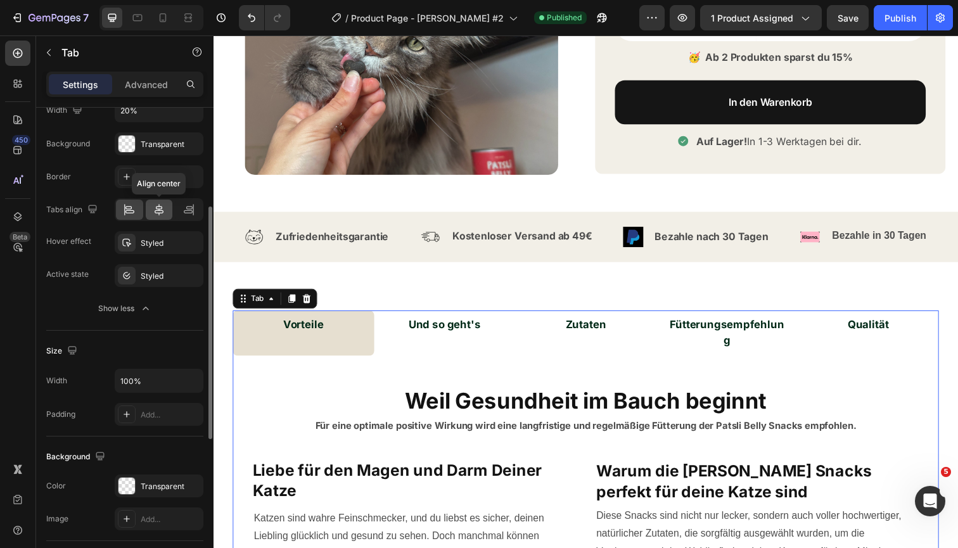
click at [160, 206] on icon at bounding box center [159, 209] width 9 height 11
click at [129, 212] on icon at bounding box center [129, 209] width 13 height 13
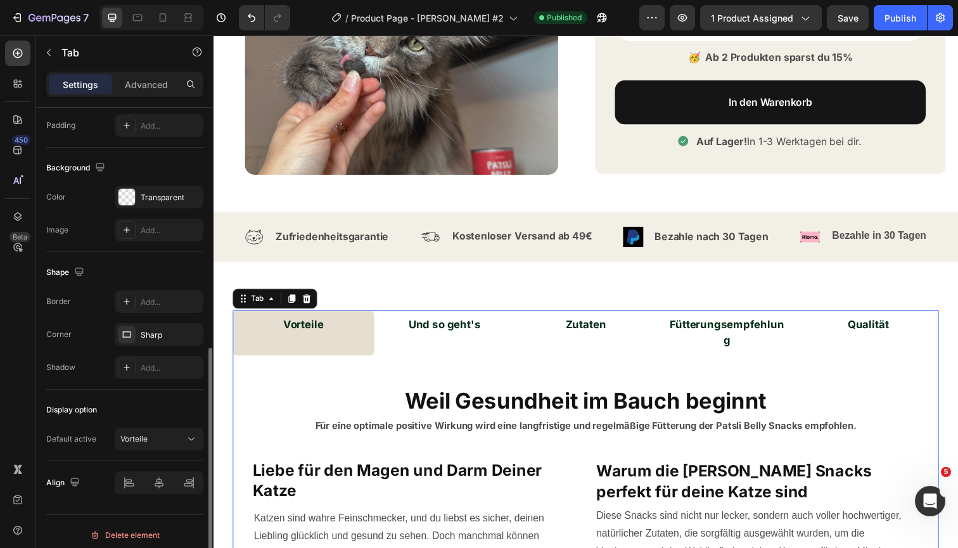
scroll to position [499, 0]
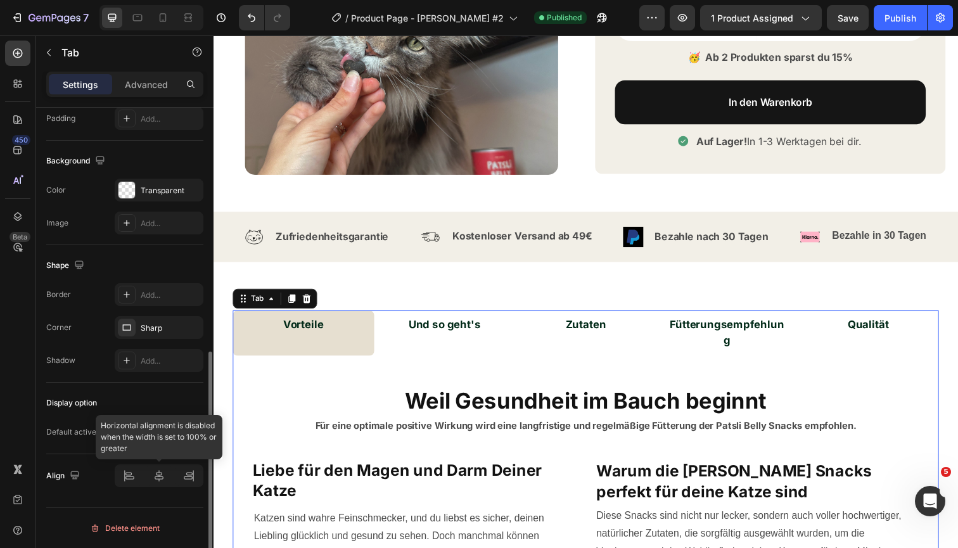
click at [162, 469] on div at bounding box center [159, 475] width 89 height 23
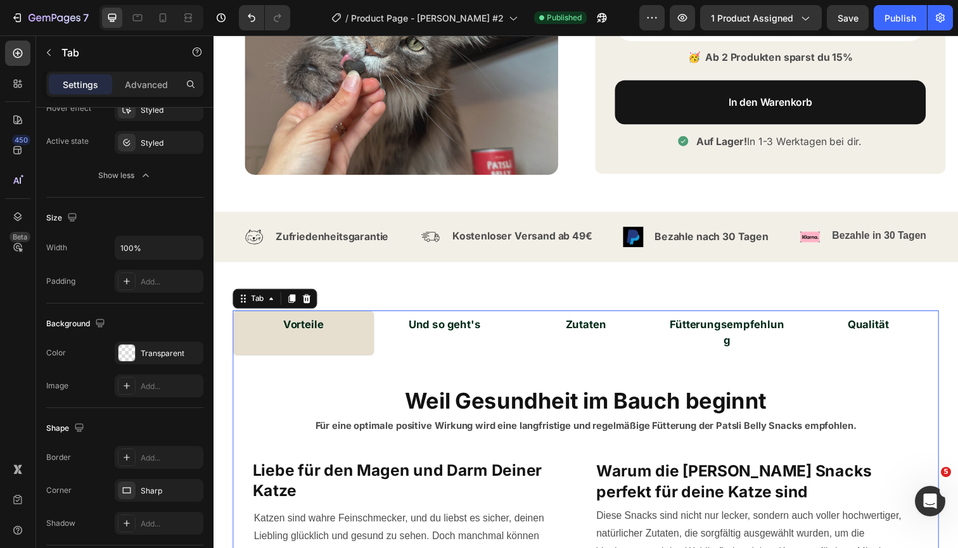
scroll to position [0, 0]
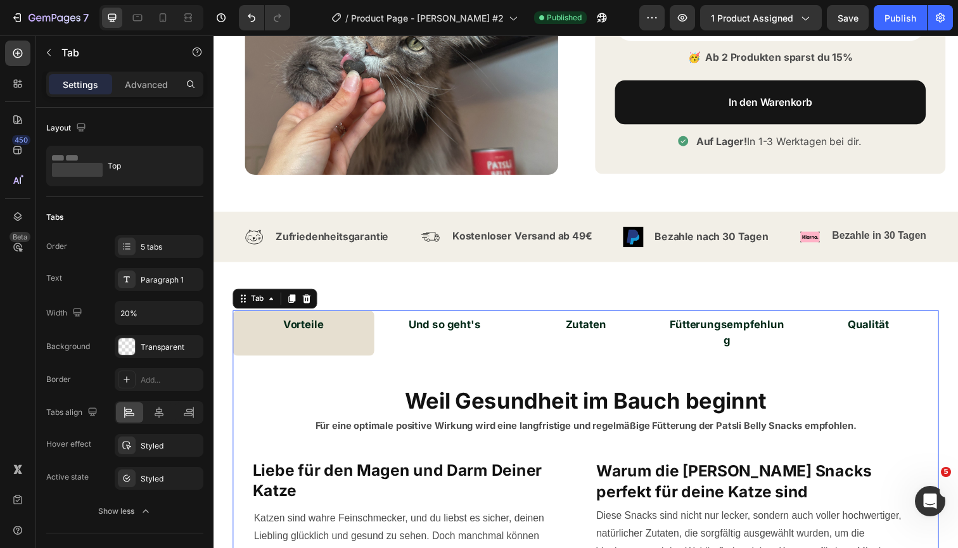
click at [324, 333] on p "Vorteile" at bounding box center [304, 332] width 41 height 16
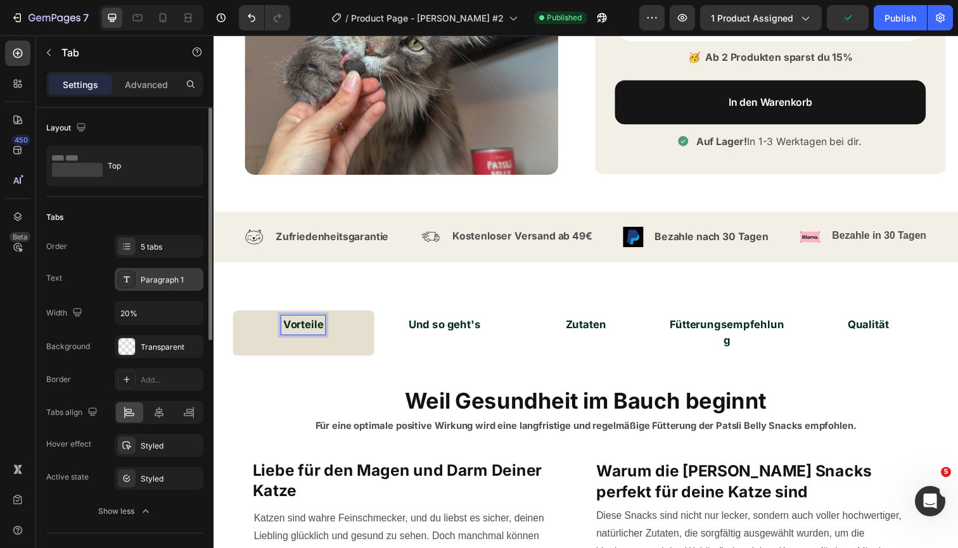
click at [161, 276] on div "Paragraph 1" at bounding box center [171, 279] width 60 height 11
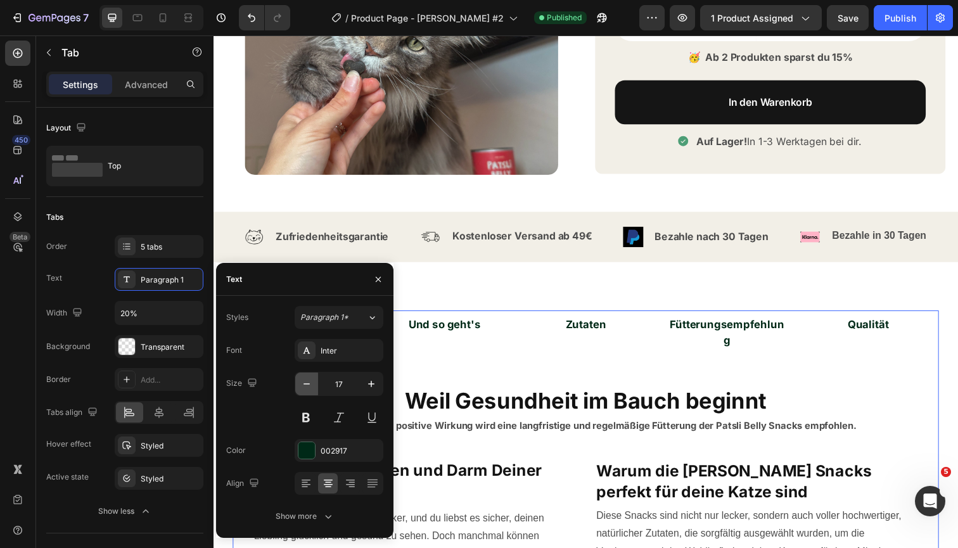
click at [301, 384] on icon "button" at bounding box center [306, 384] width 13 height 13
type input "16"
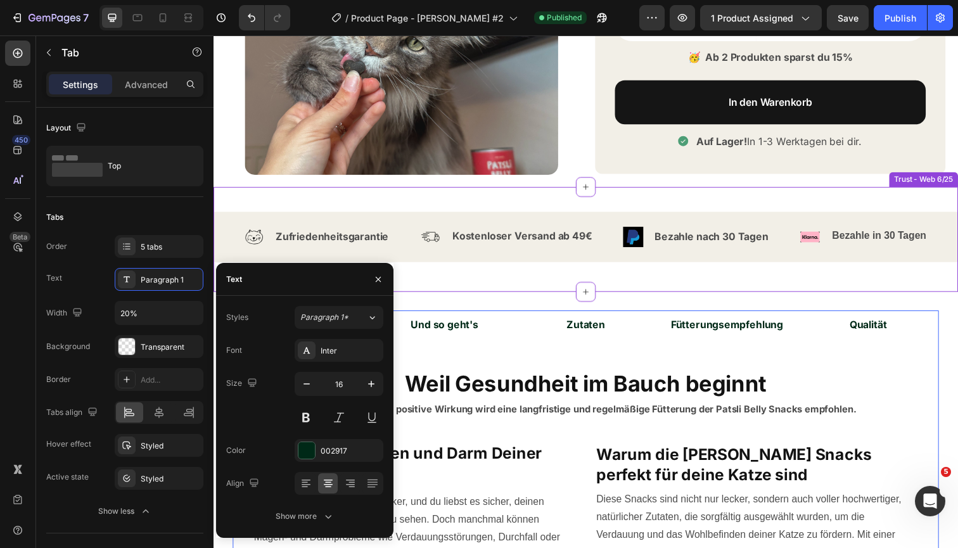
click at [677, 287] on div "Icon Zufriedenheitsgarantie Text Block Row Icon Kostenloser Versand ab 49€ Text…" at bounding box center [593, 244] width 760 height 107
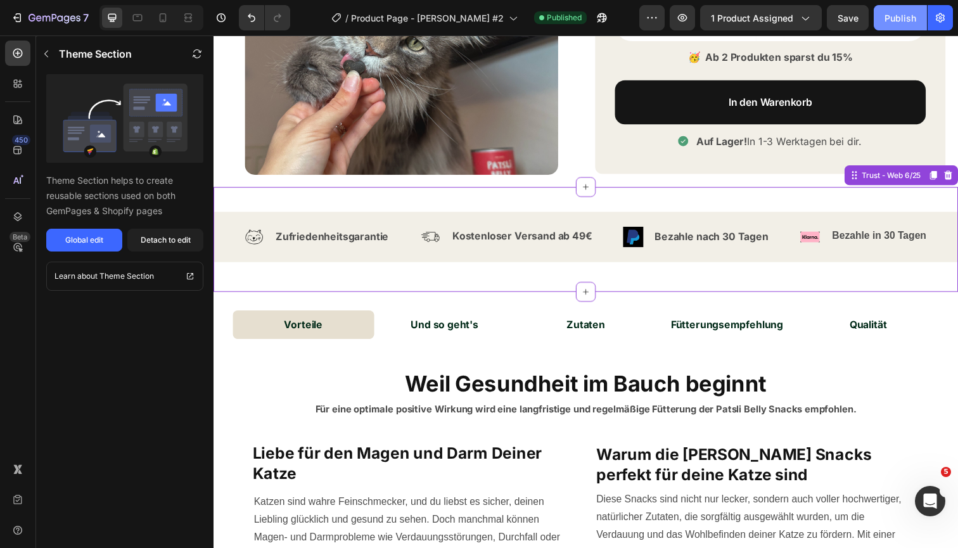
click at [906, 25] on button "Publish" at bounding box center [900, 17] width 53 height 25
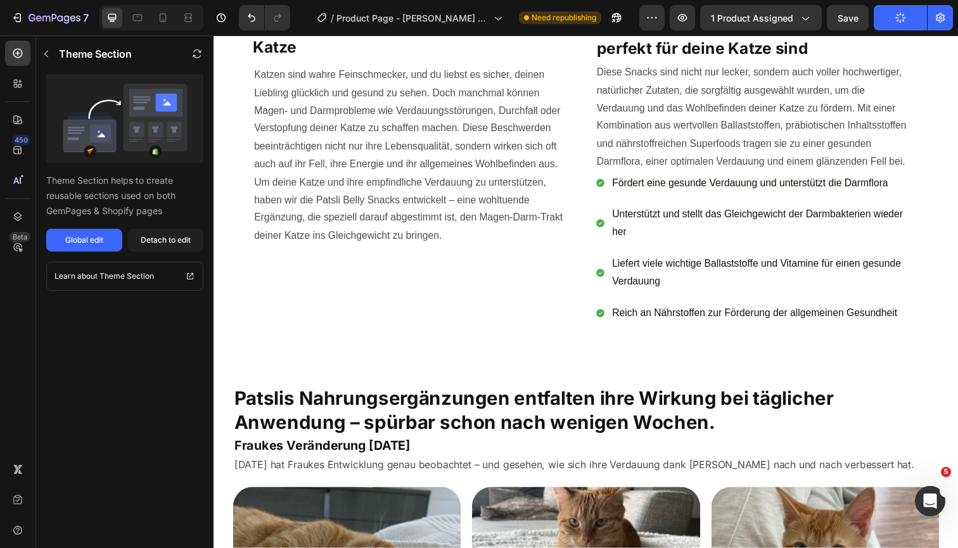
scroll to position [1230, 0]
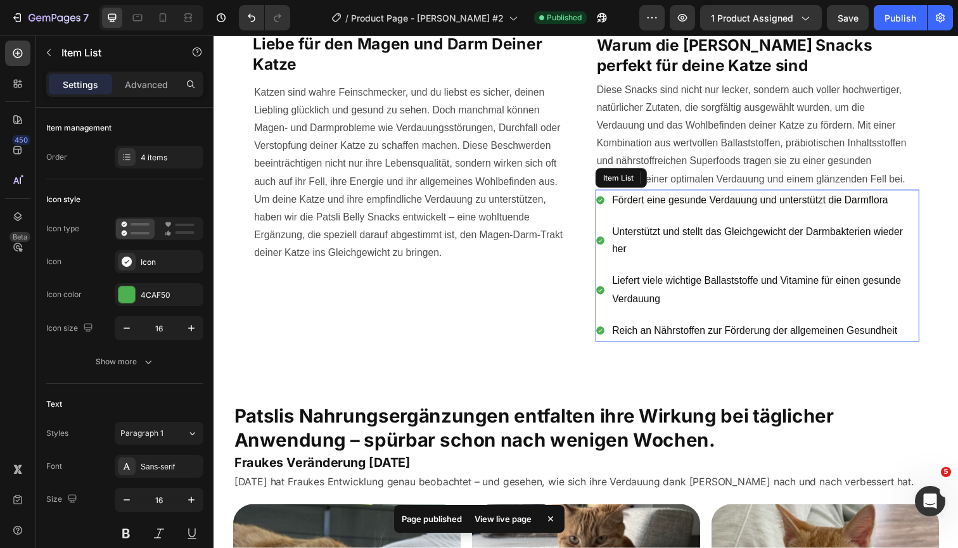
click at [607, 220] on div "Fördert eine gesunde Verdauung und unterstützt die Darmflora Unterstützt und st…" at bounding box center [768, 270] width 331 height 155
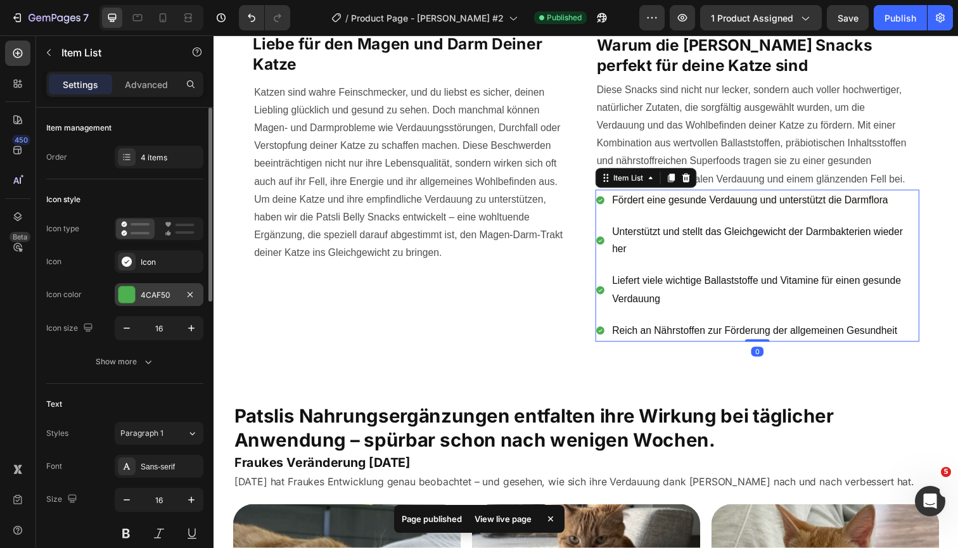
click at [146, 301] on div "4CAF50" at bounding box center [159, 294] width 89 height 23
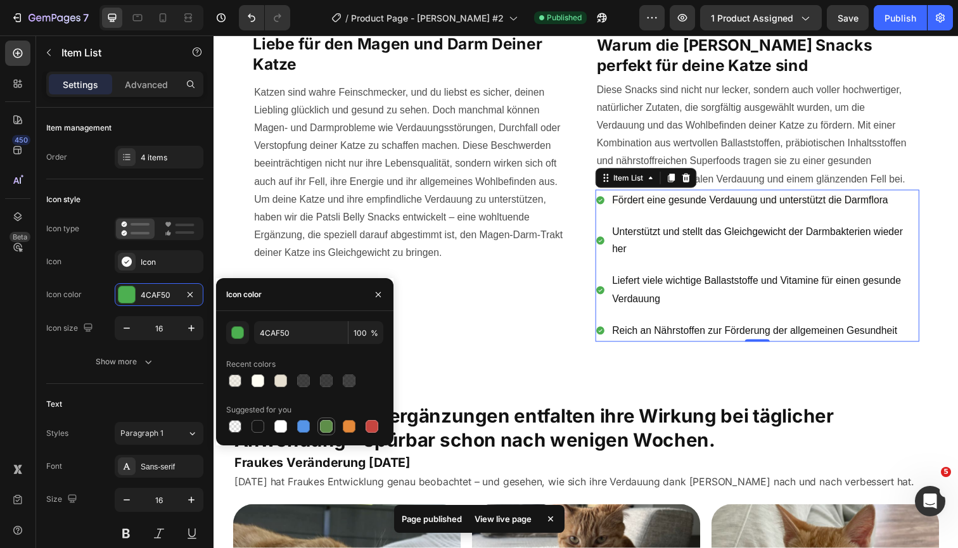
click at [334, 426] on div at bounding box center [326, 426] width 18 height 18
type input "5E8E49"
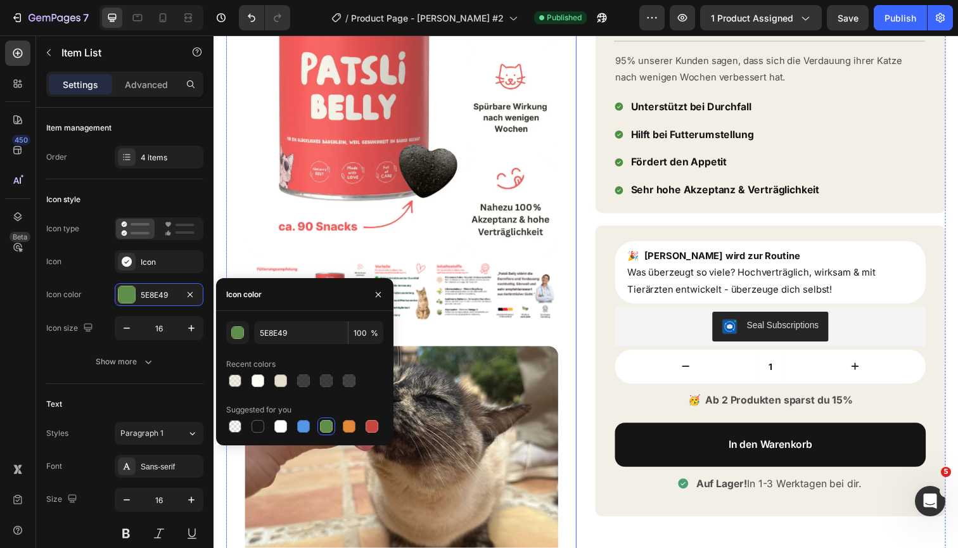
scroll to position [136, 0]
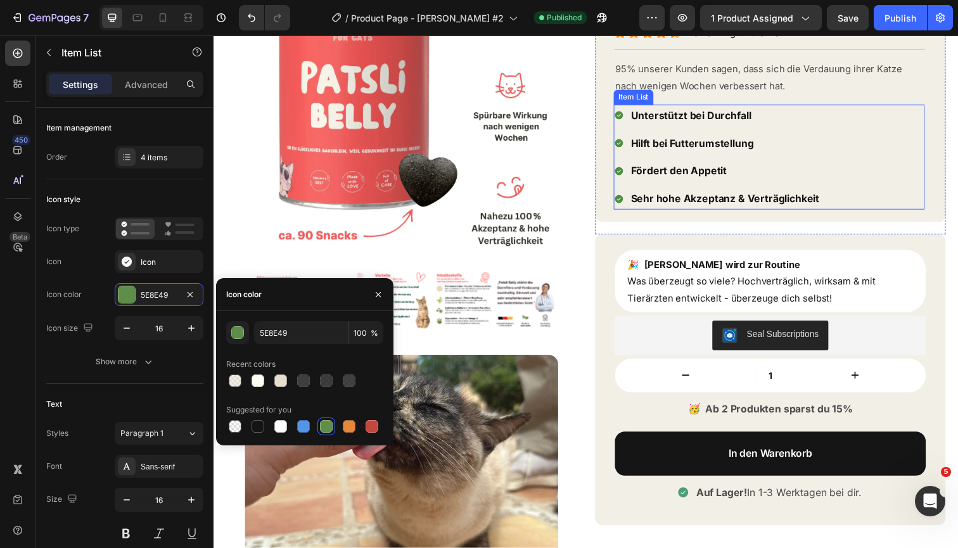
click at [626, 191] on div "Sehr hohe Akzeptanz & Verträglichkeit" at bounding box center [728, 202] width 212 height 22
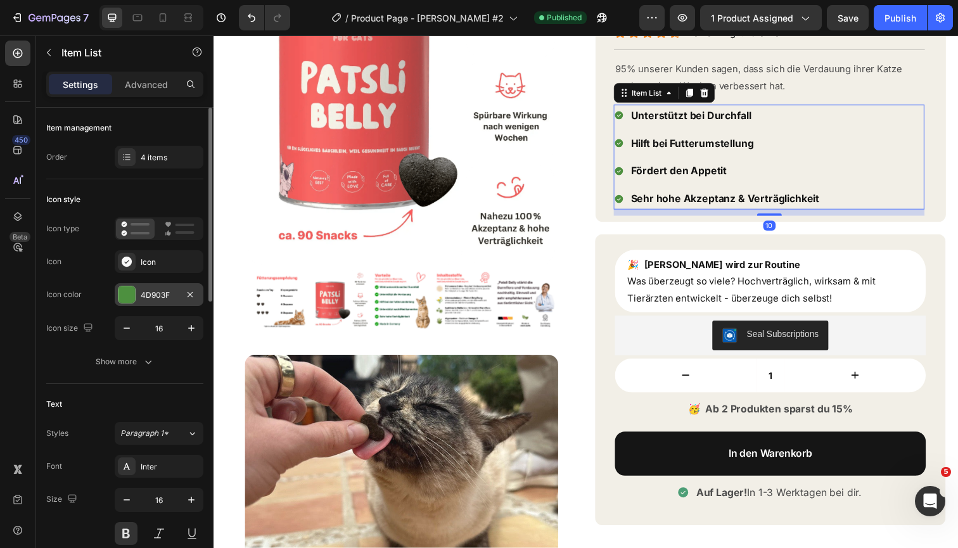
click at [155, 285] on div "4D903F" at bounding box center [159, 294] width 89 height 23
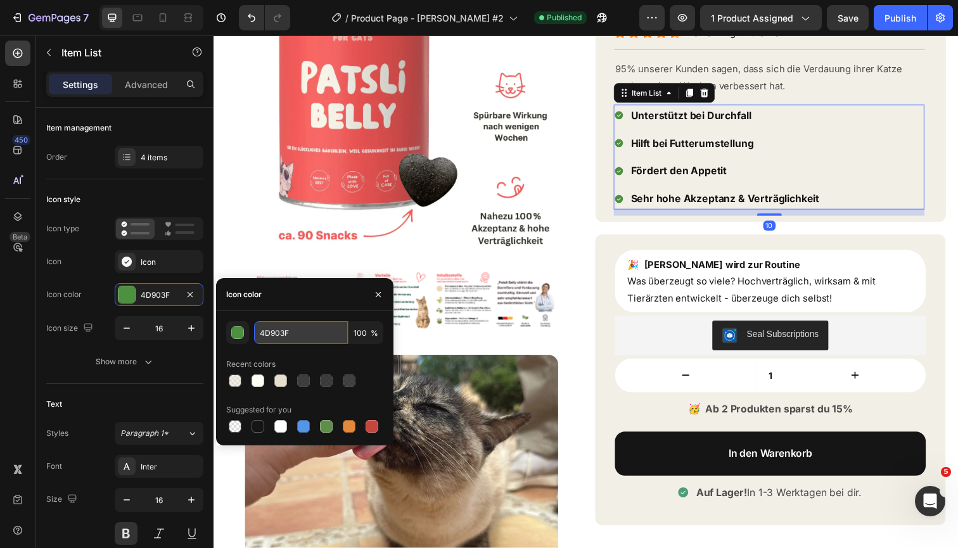
click at [284, 334] on input "4D903F" at bounding box center [301, 332] width 94 height 23
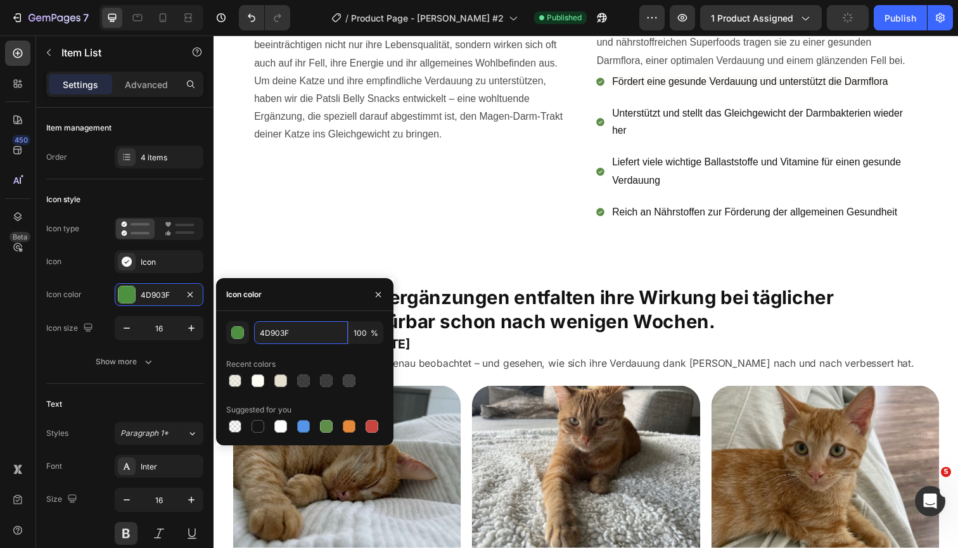
scroll to position [1352, 0]
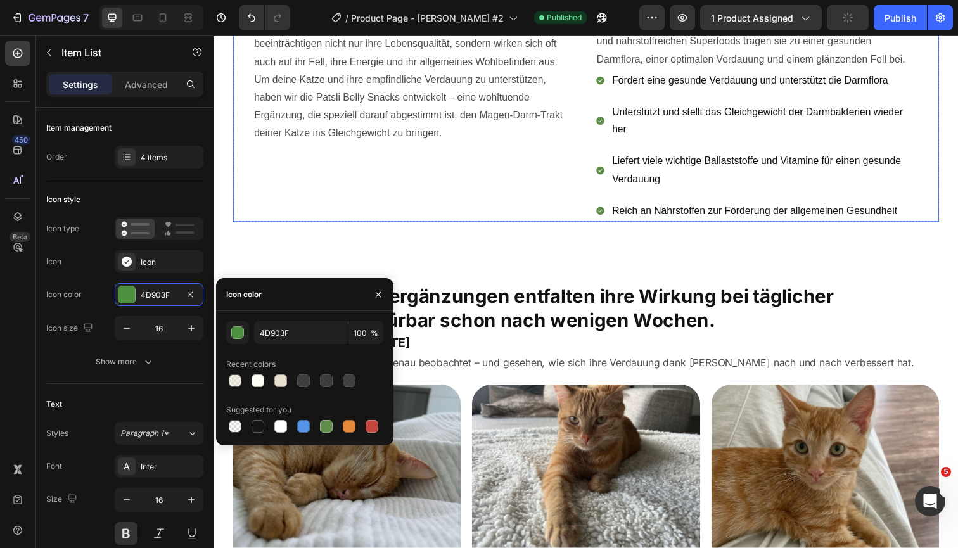
click at [594, 145] on div "Image Liebe für den Magen und Darm Deiner Katze Heading Katzen sind wahre Feins…" at bounding box center [593, 59] width 721 height 334
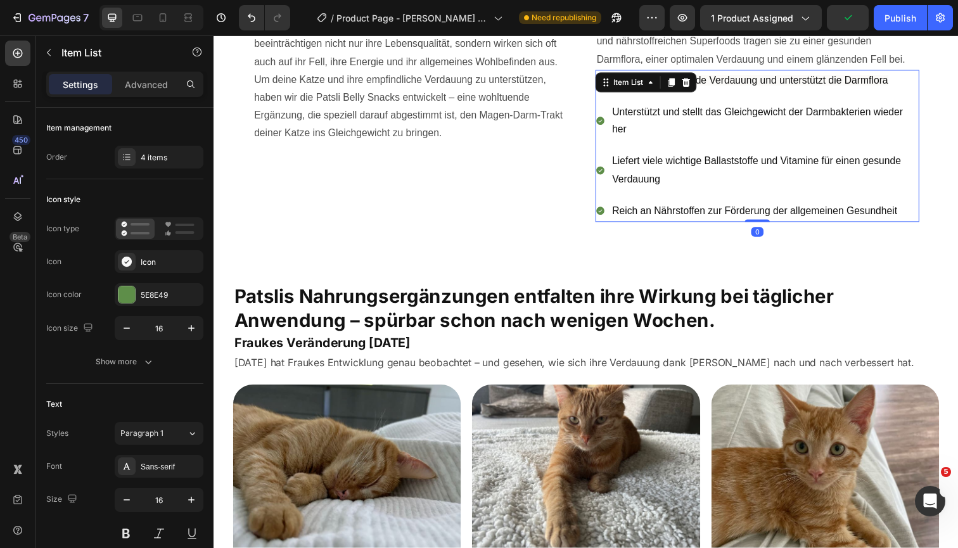
click at [634, 140] on div "Fördert eine gesunde Verdauung und unterstützt die Darmflora Unterstützt und st…" at bounding box center [768, 148] width 331 height 155
click at [162, 289] on div "5E8E49" at bounding box center [159, 294] width 37 height 11
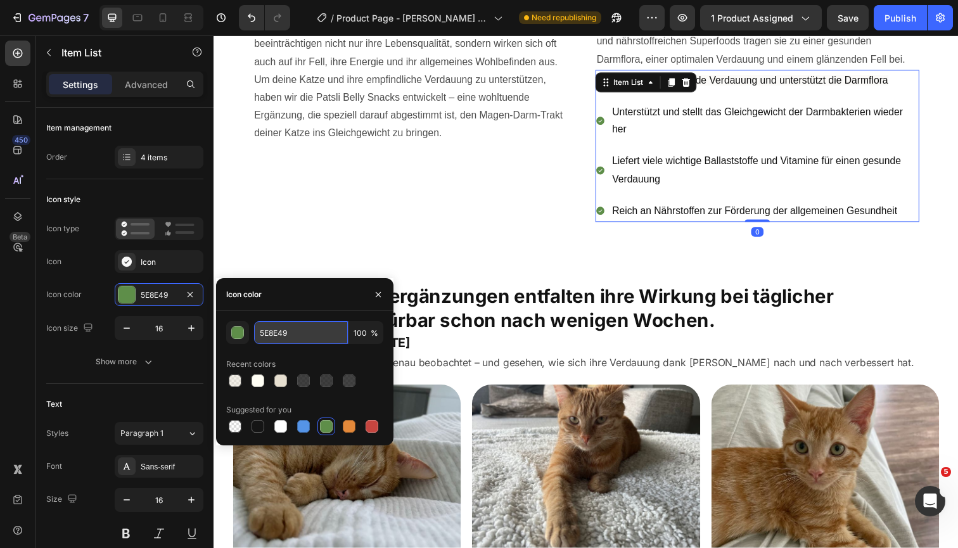
click at [286, 337] on input "5E8E49" at bounding box center [301, 332] width 94 height 23
paste input "4D903F"
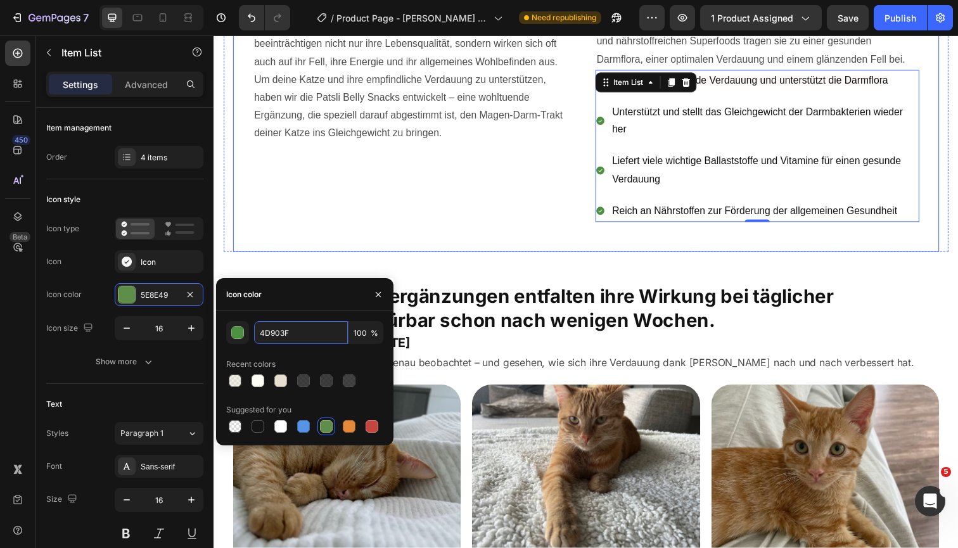
type input "4D903F"
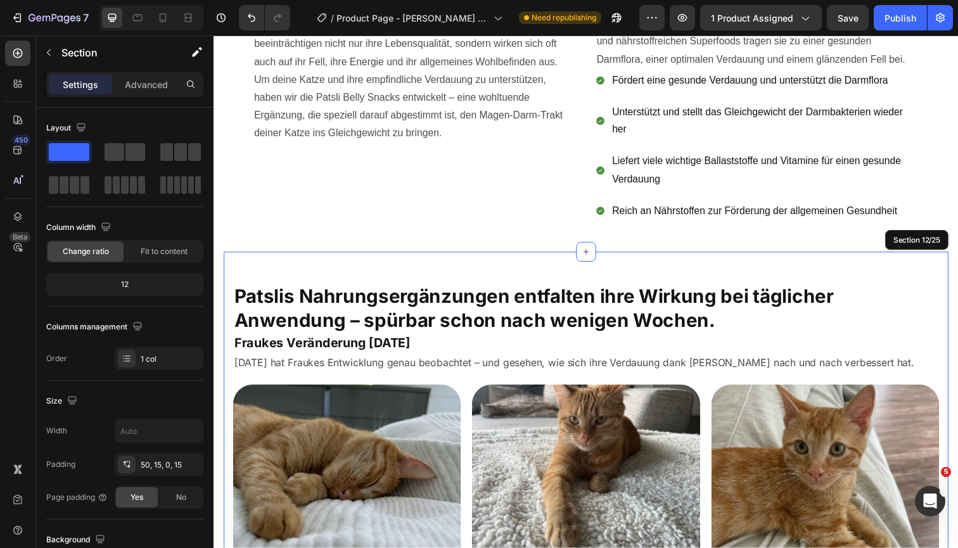
click at [516, 257] on div "Patslis Nahrungsergänzungen entfalten ihre Wirkung bei täglicher Anwendung – sp…" at bounding box center [594, 535] width 740 height 557
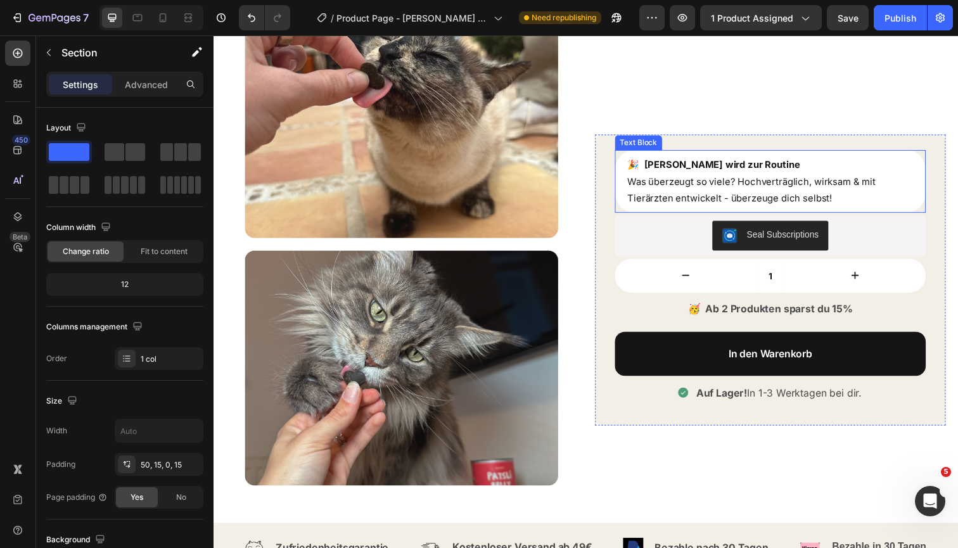
scroll to position [493, 0]
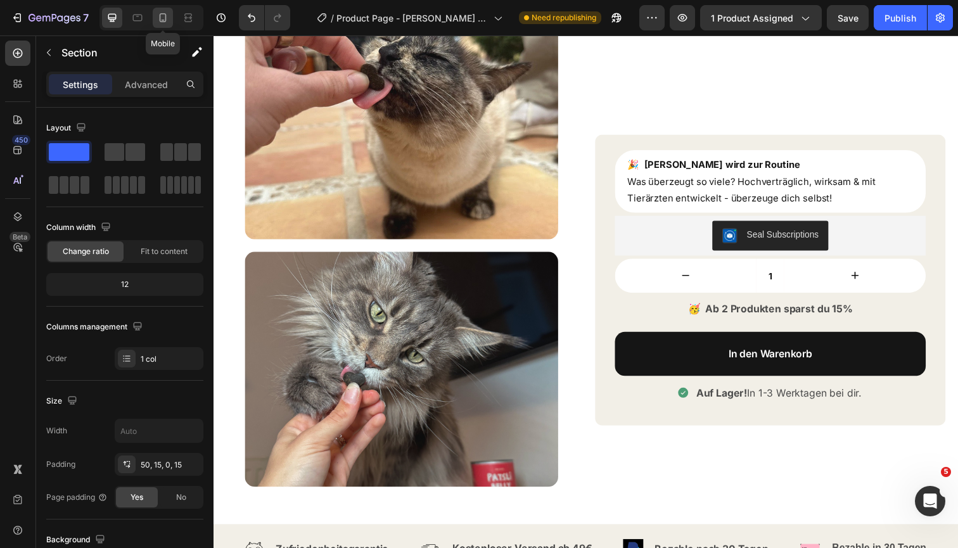
click at [159, 19] on icon at bounding box center [162, 17] width 13 height 13
type input "100%"
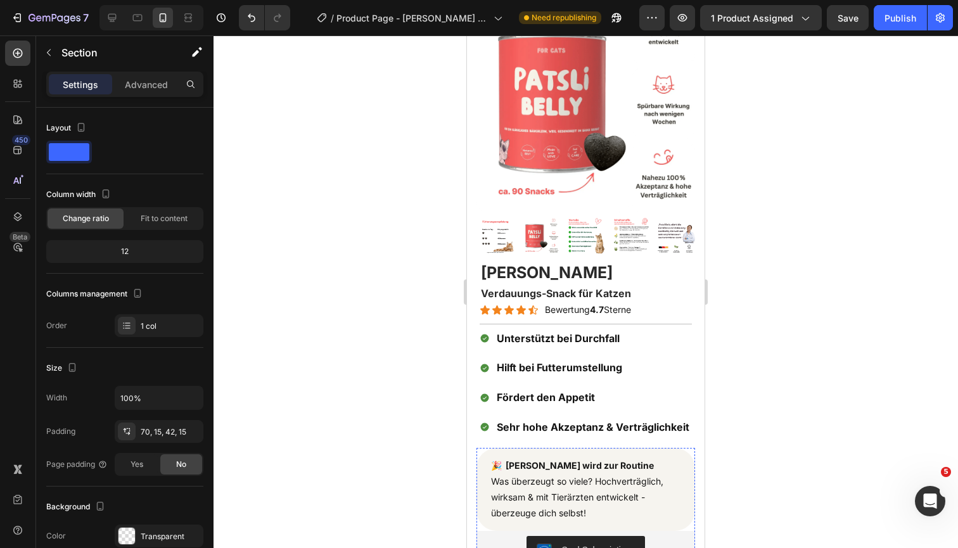
scroll to position [56, 0]
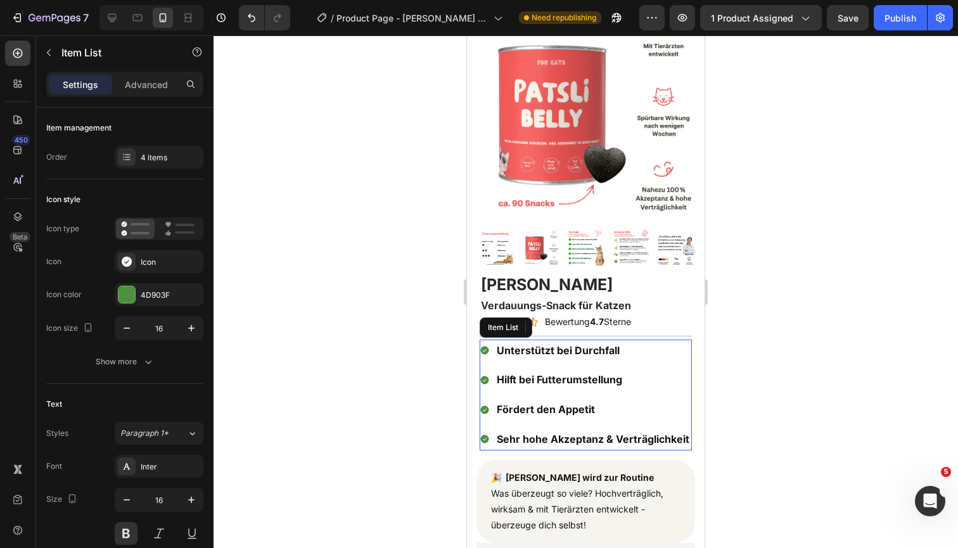
click at [668, 364] on div "Unterstützt bei Durchfall Hilft bei Futterumstellung Fördert den Appetit Sehr h…" at bounding box center [586, 395] width 212 height 111
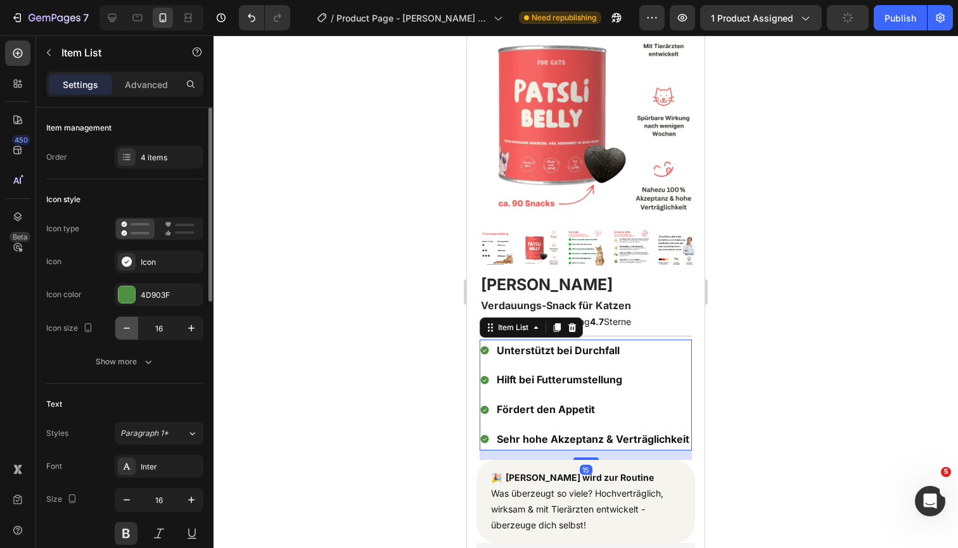
click at [119, 326] on button "button" at bounding box center [126, 328] width 23 height 23
click at [198, 328] on button "button" at bounding box center [191, 328] width 23 height 23
type input "16"
click at [129, 493] on icon "button" at bounding box center [126, 499] width 13 height 13
type input "15"
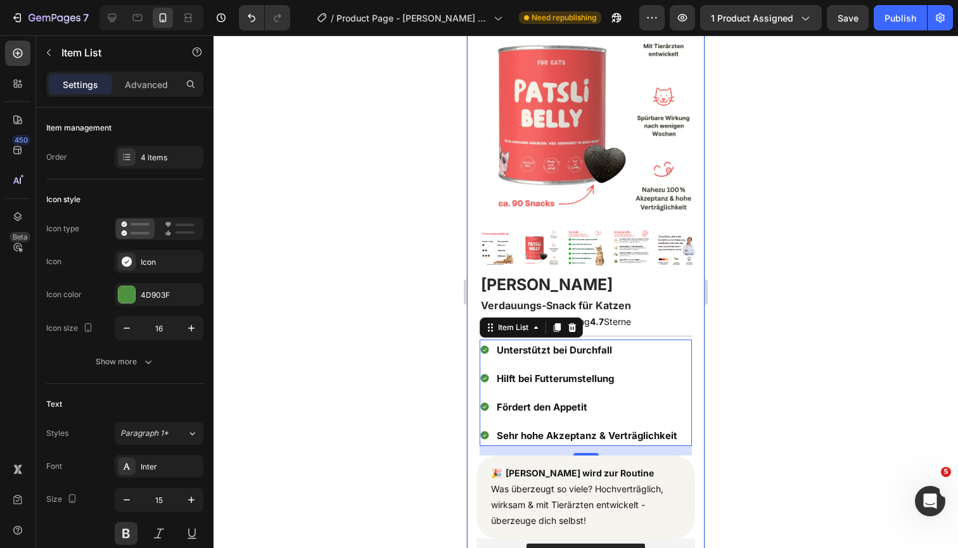
click at [812, 323] on div at bounding box center [585, 291] width 744 height 512
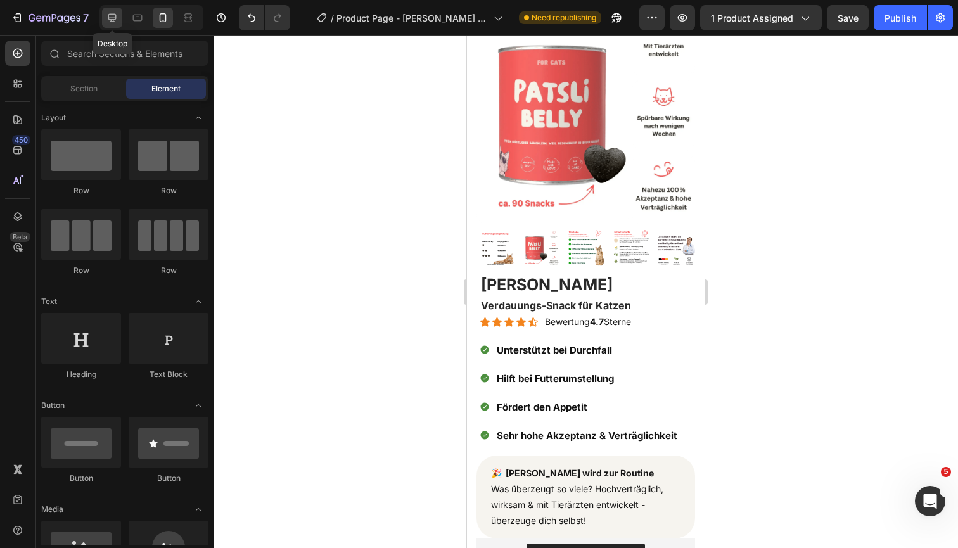
click at [110, 22] on icon at bounding box center [112, 18] width 8 height 8
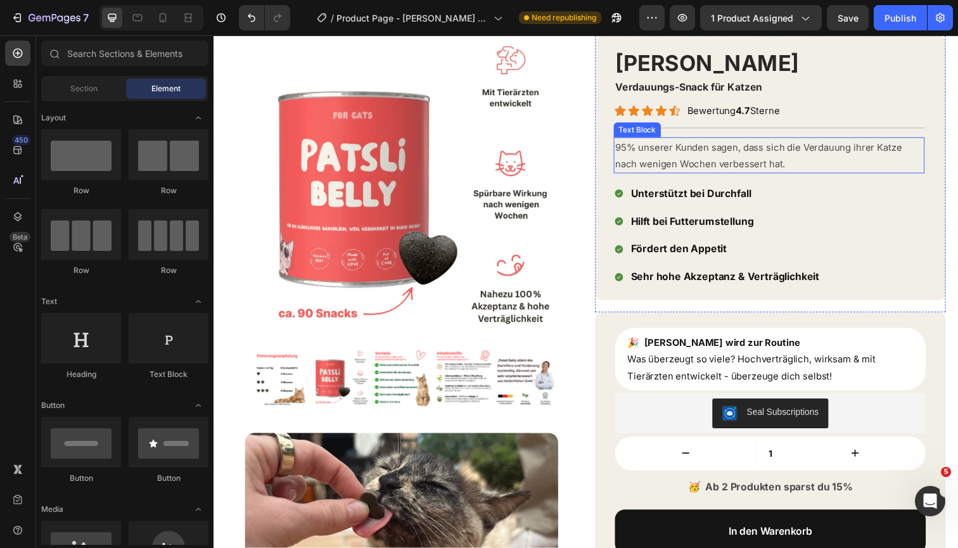
click at [711, 151] on p "95% unserer Kunden sagen, dass sich die Verdauung ihrer Katze nach wenigen Woch…" at bounding box center [780, 158] width 315 height 34
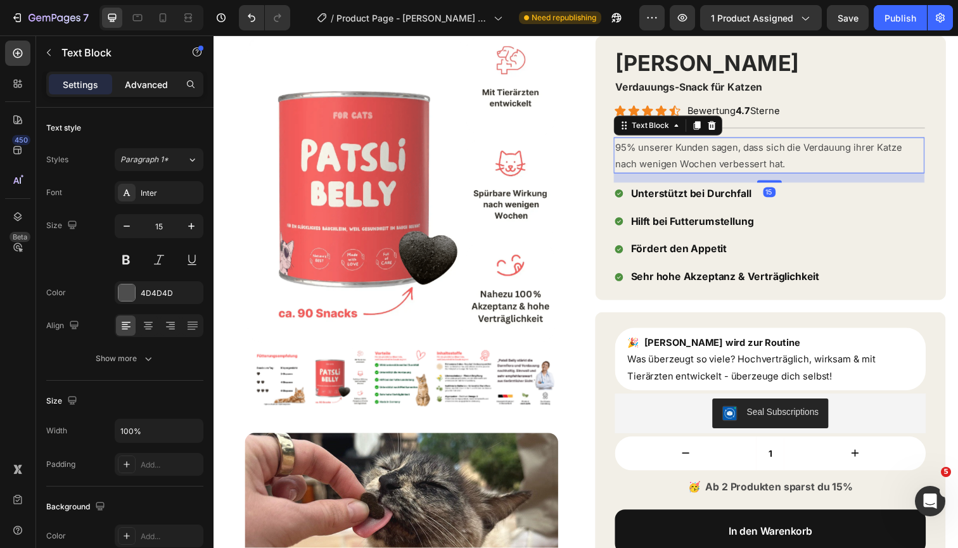
click at [161, 83] on p "Advanced" at bounding box center [146, 84] width 43 height 13
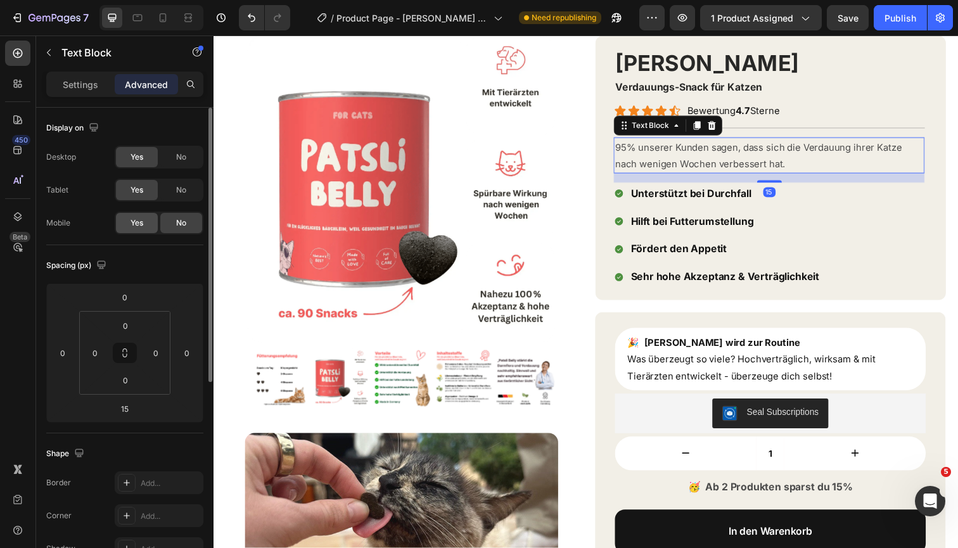
click at [142, 221] on span "Yes" at bounding box center [136, 222] width 13 height 11
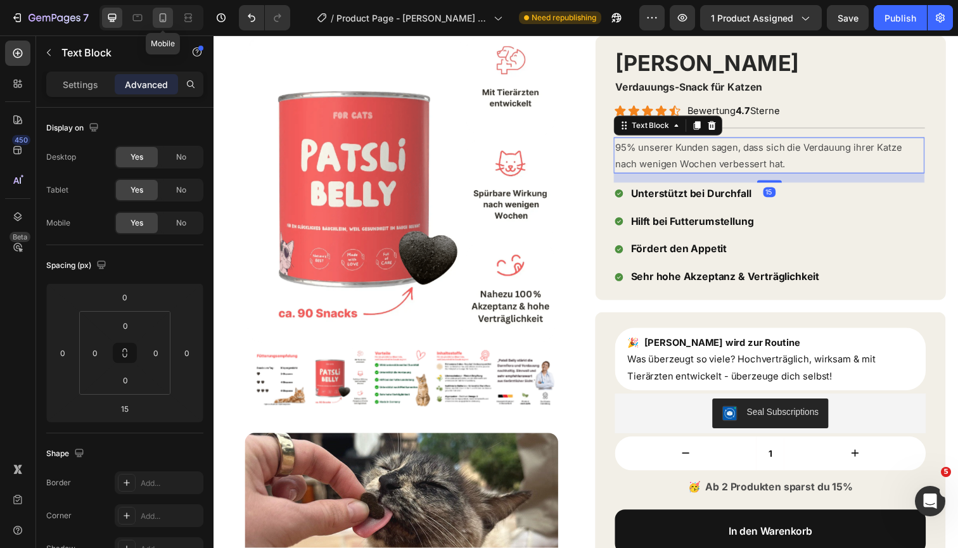
click at [168, 15] on icon at bounding box center [162, 17] width 13 height 13
type input "10"
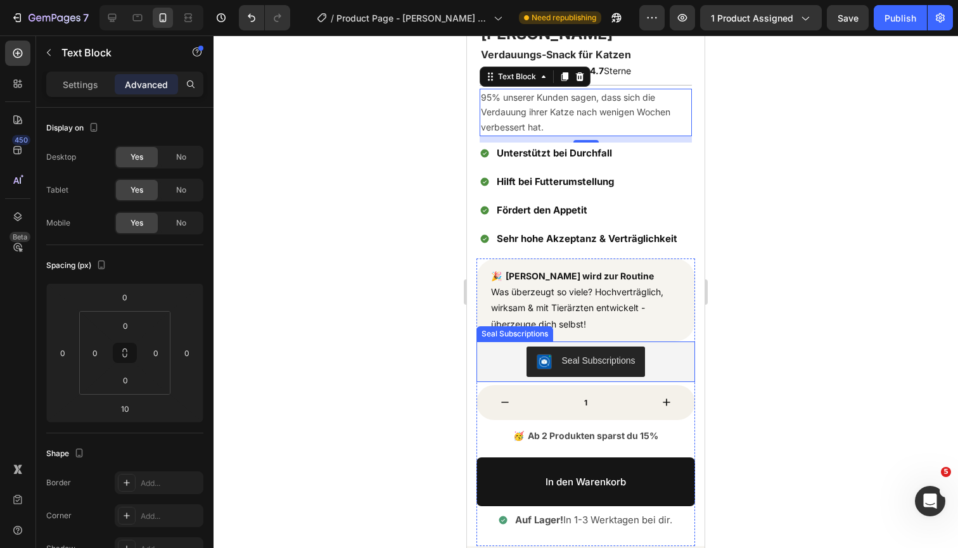
scroll to position [317, 0]
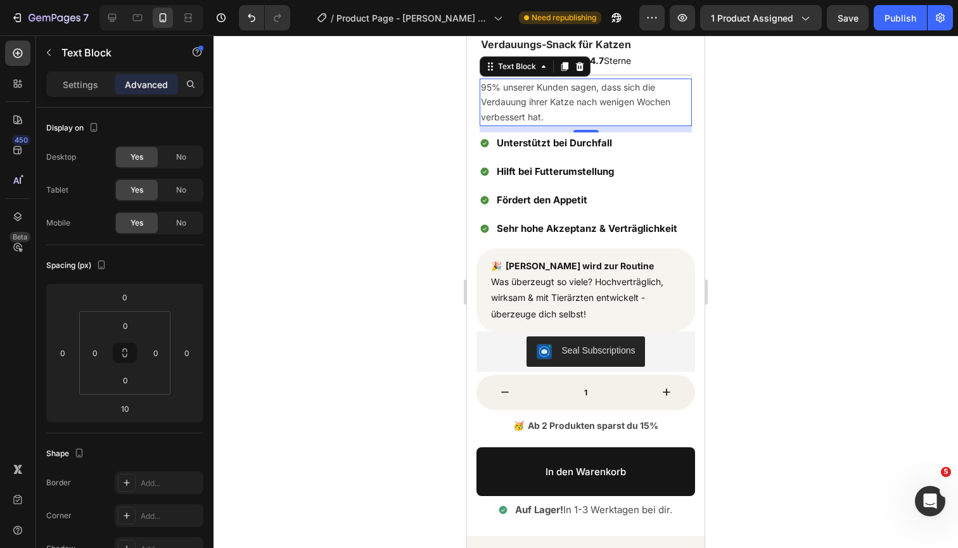
click at [595, 101] on p "95% unserer Kunden sagen, dass sich die Verdauung ihrer Katze nach wenigen Woch…" at bounding box center [586, 102] width 210 height 45
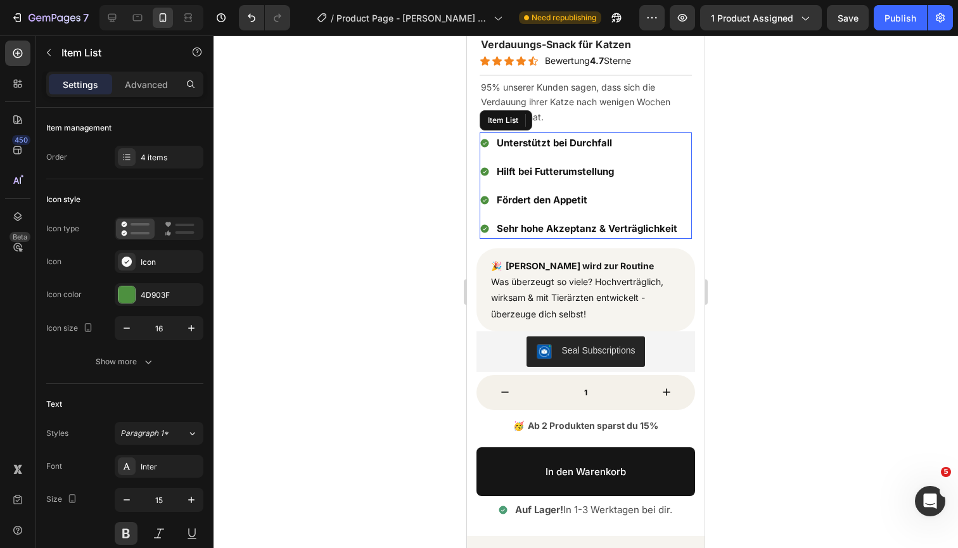
click at [631, 134] on p "Unterstützt bei Durchfall" at bounding box center [587, 142] width 181 height 17
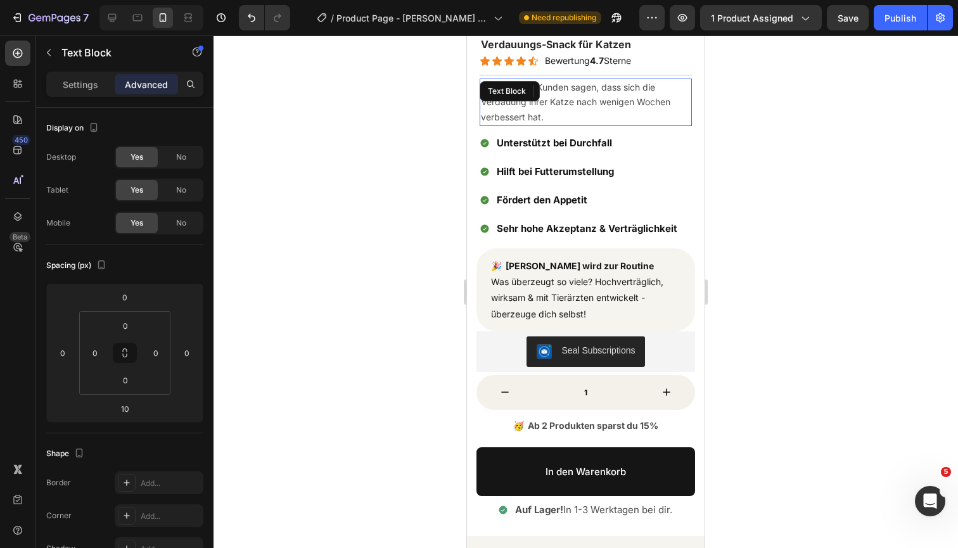
click at [637, 99] on p "95% unserer Kunden sagen, dass sich die Verdauung ihrer Katze nach wenigen Woch…" at bounding box center [586, 102] width 210 height 45
click at [67, 91] on p "Settings" at bounding box center [80, 84] width 35 height 13
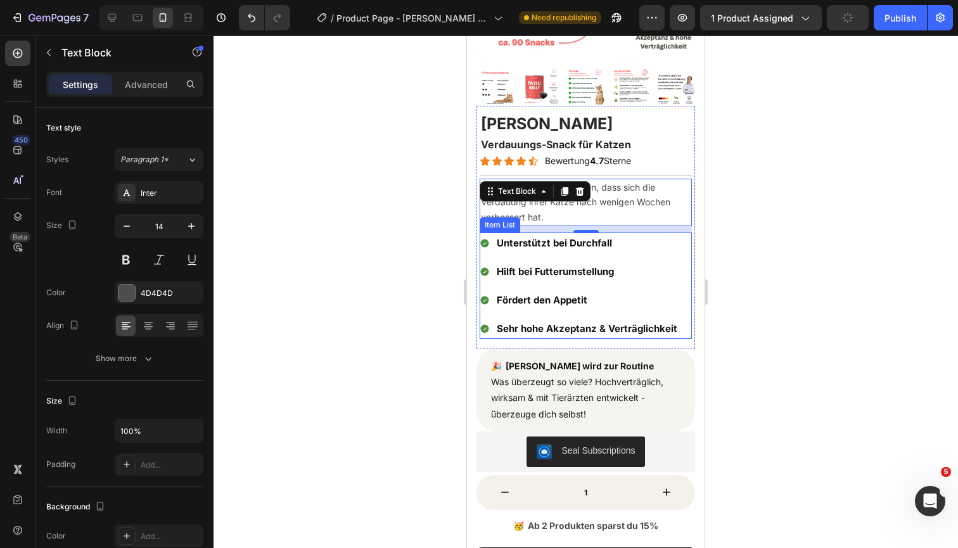
scroll to position [205, 0]
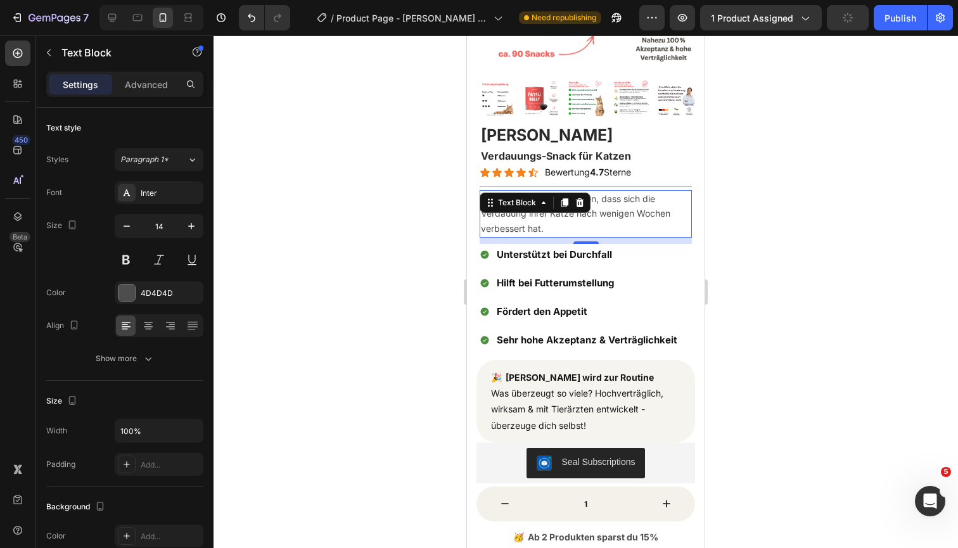
click at [765, 189] on div at bounding box center [585, 291] width 744 height 512
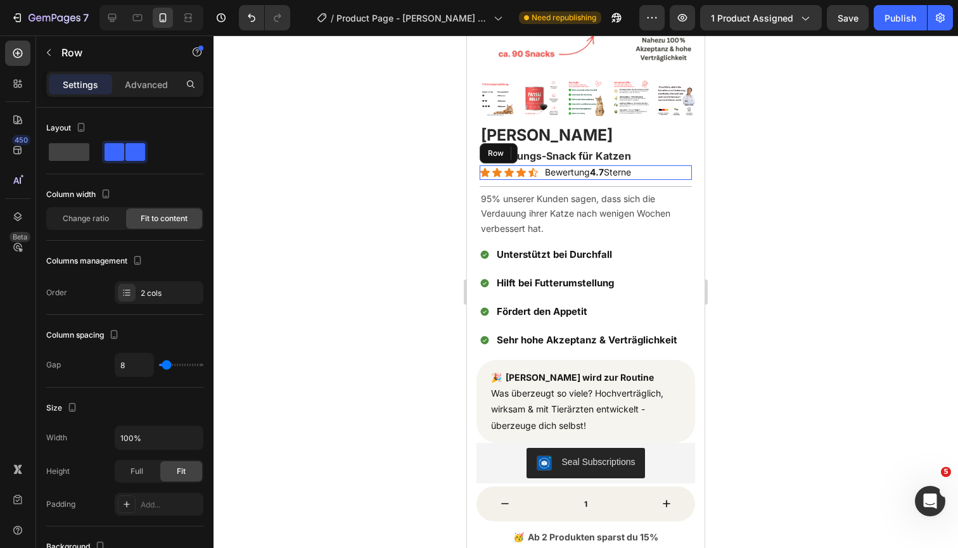
click at [677, 170] on div "Icon Icon Icon Icon Icon Icon List Bewertung 4.7 Sterne Text Block Row" at bounding box center [586, 172] width 212 height 14
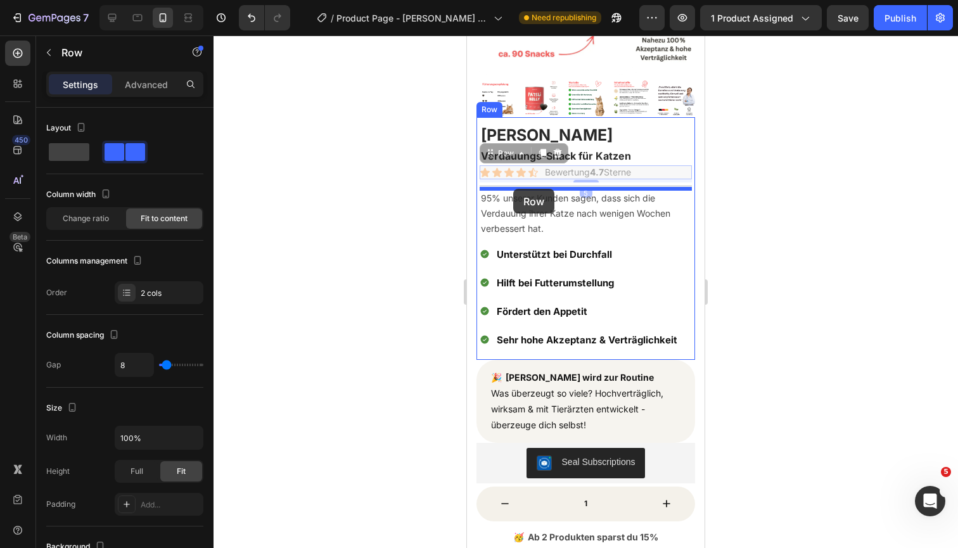
drag, startPoint x: 511, startPoint y: 155, endPoint x: 512, endPoint y: 188, distance: 33.0
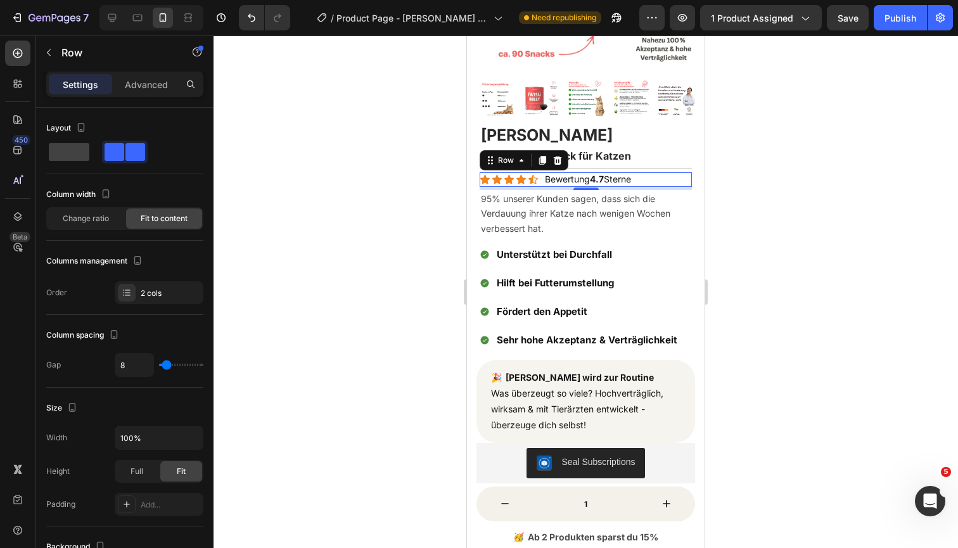
click at [821, 185] on div at bounding box center [585, 291] width 744 height 512
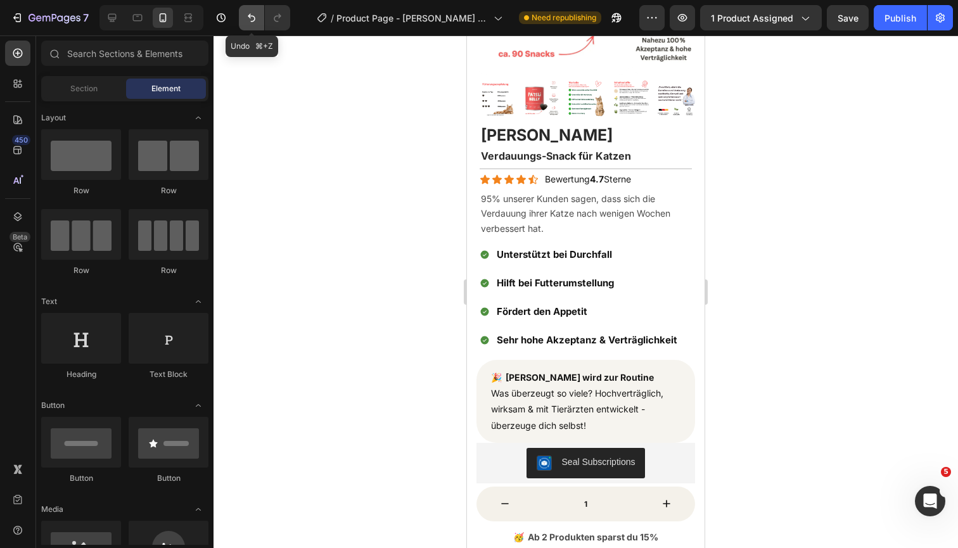
click at [245, 19] on button "Undo/Redo" at bounding box center [251, 17] width 25 height 25
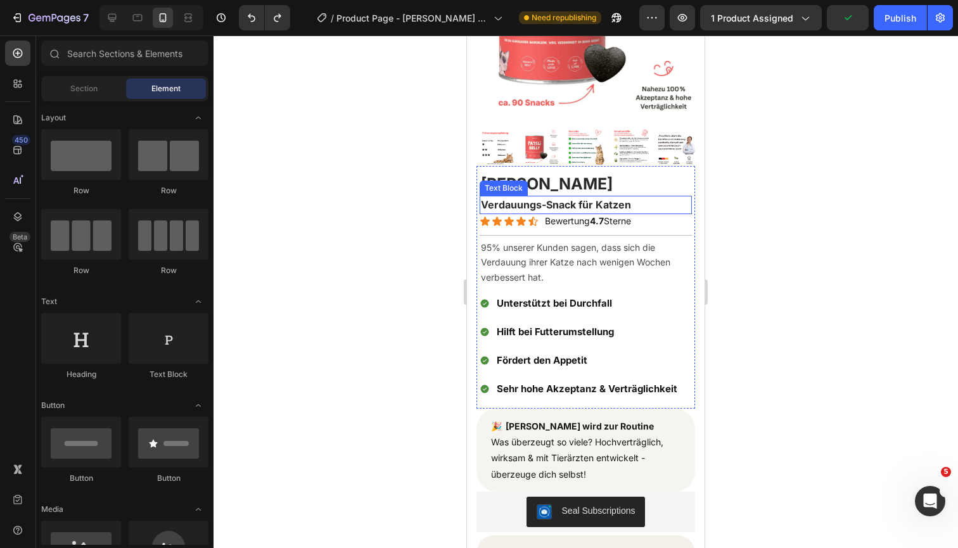
scroll to position [129, 0]
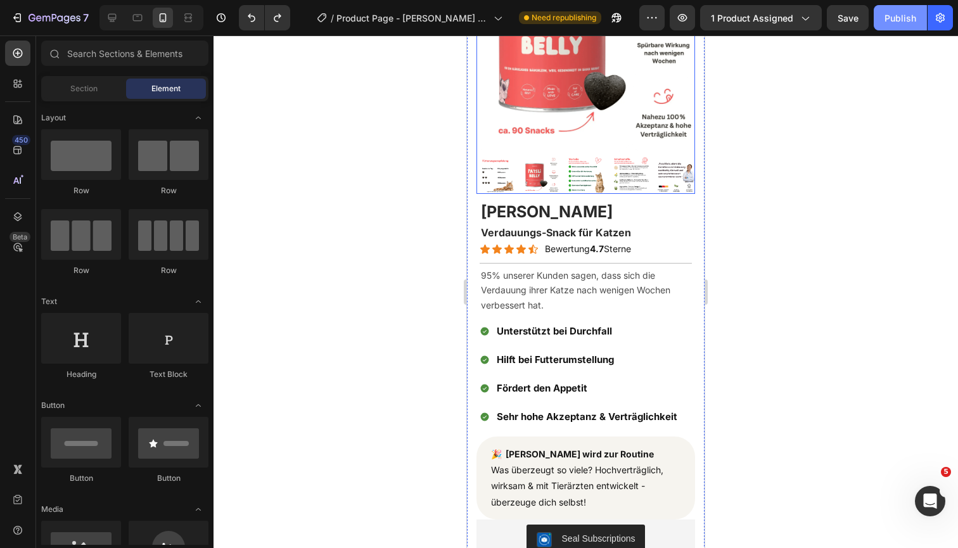
click at [905, 16] on div "Publish" at bounding box center [900, 17] width 32 height 13
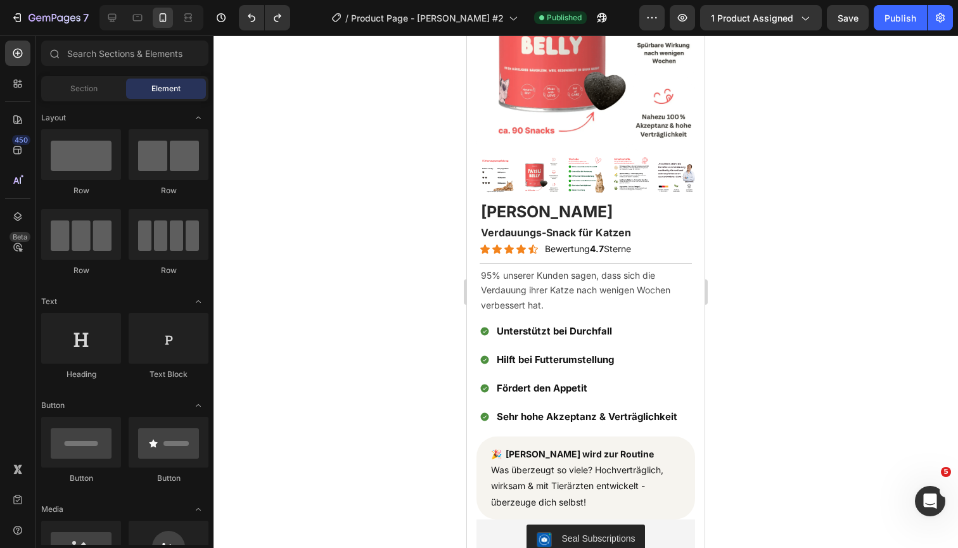
click at [881, 163] on div at bounding box center [585, 291] width 744 height 512
click at [907, 30] on div "7 Version history / Product Page - [PERSON_NAME] #2 Published Preview 1 product…" at bounding box center [479, 18] width 958 height 36
click at [900, 24] on div "Publish" at bounding box center [900, 17] width 32 height 13
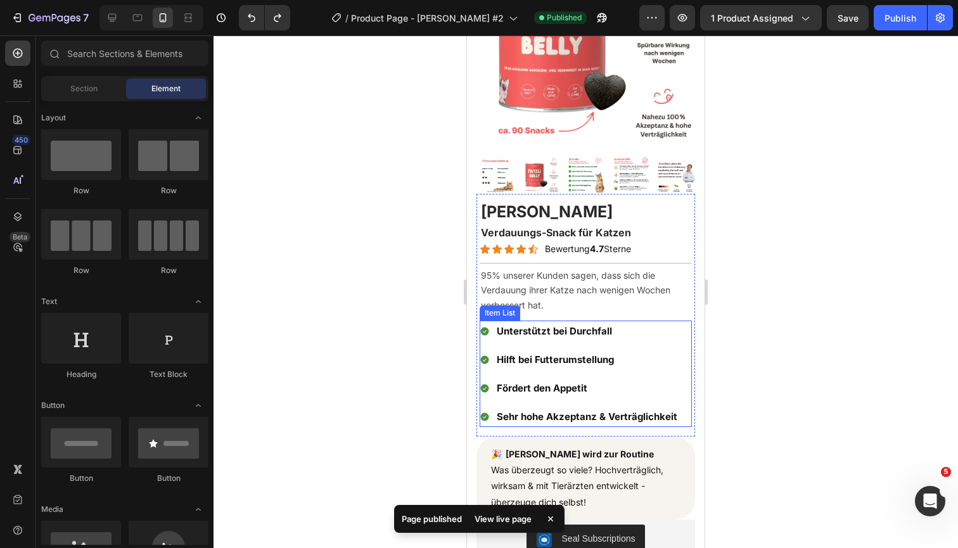
click at [780, 375] on div at bounding box center [585, 291] width 744 height 512
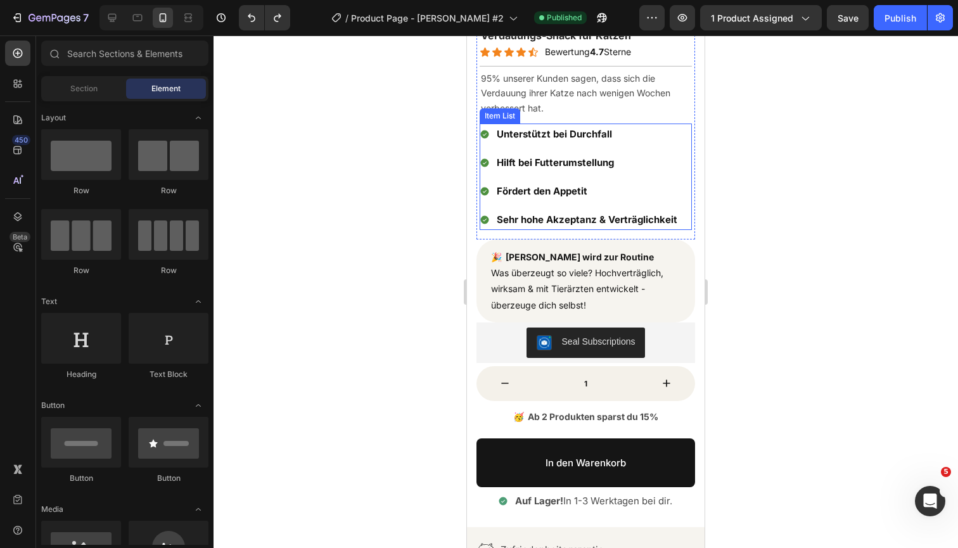
scroll to position [327, 0]
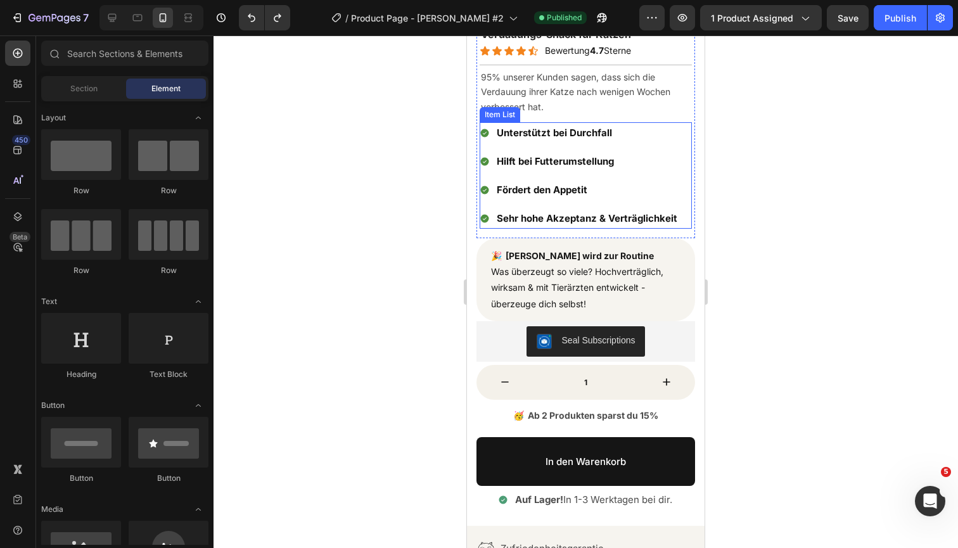
click at [658, 158] on p "Hilft bei Futterumstellung" at bounding box center [587, 161] width 181 height 17
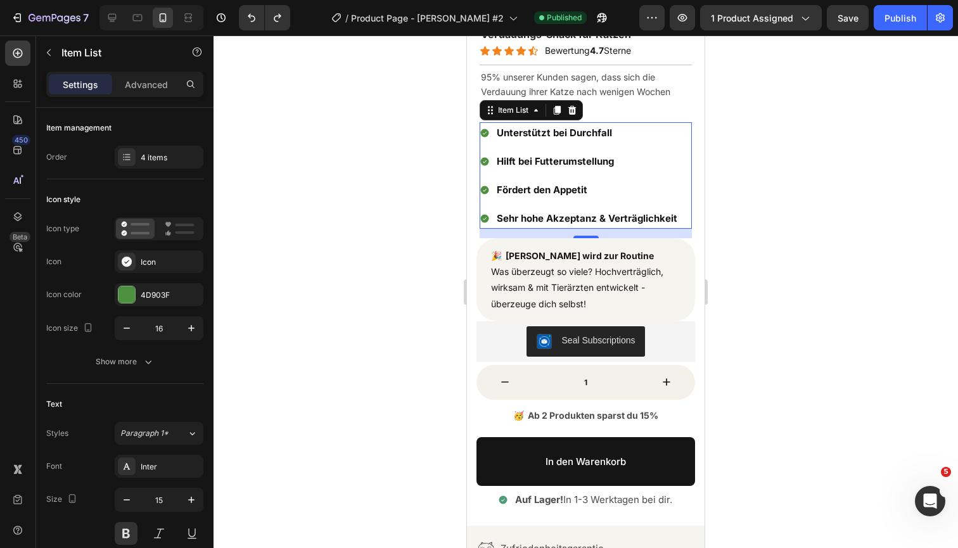
click at [629, 130] on p "Unterstützt bei Durchfall" at bounding box center [587, 132] width 181 height 17
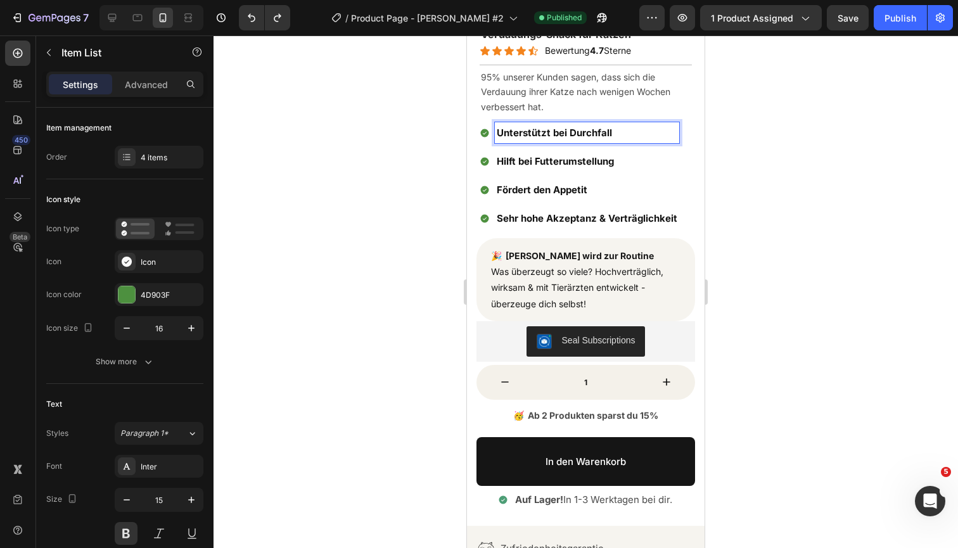
click at [629, 130] on p "Unterstützt bei Durchfall" at bounding box center [587, 132] width 181 height 17
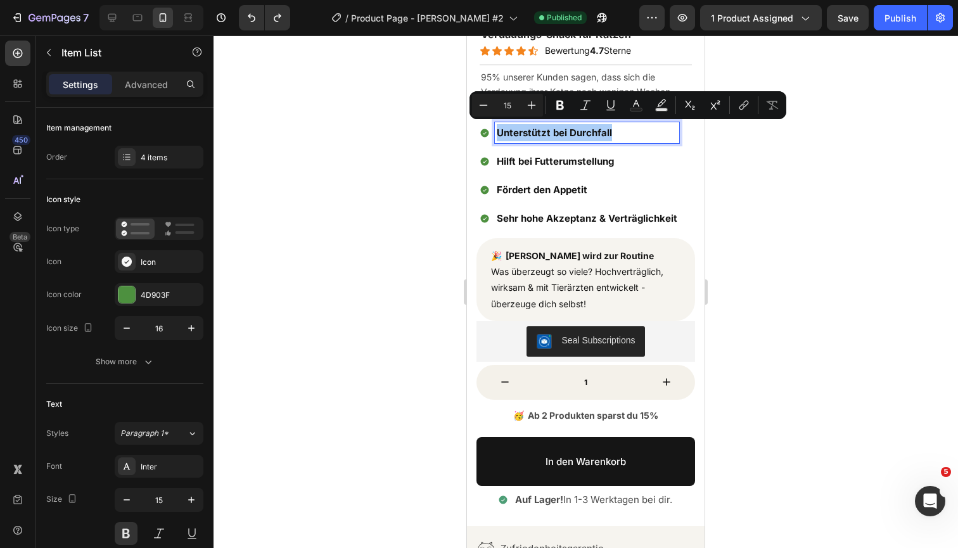
click at [509, 101] on input "15" at bounding box center [507, 105] width 25 height 15
click at [523, 154] on p "Hilft bei Futterumstellung" at bounding box center [587, 161] width 181 height 17
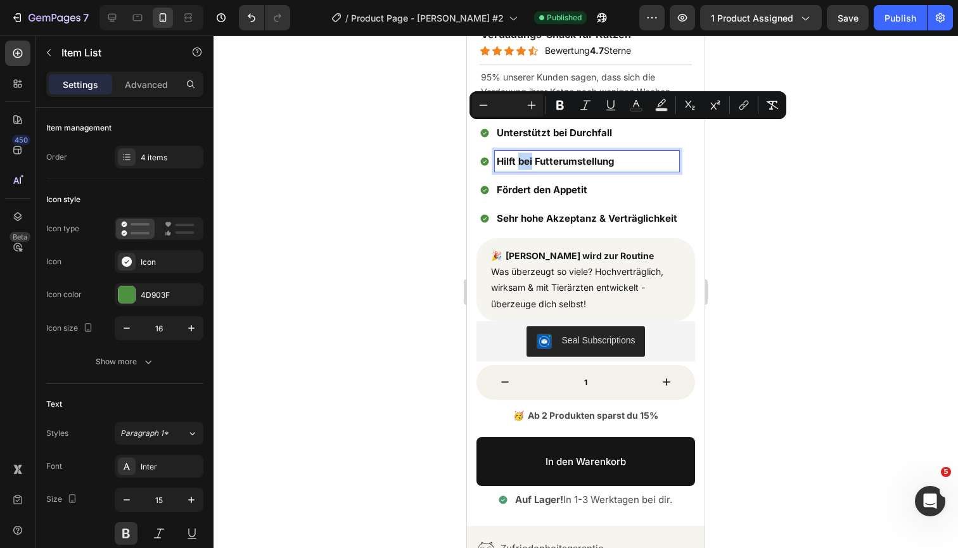
click at [523, 154] on p "Hilft bei Futterumstellung" at bounding box center [587, 161] width 181 height 17
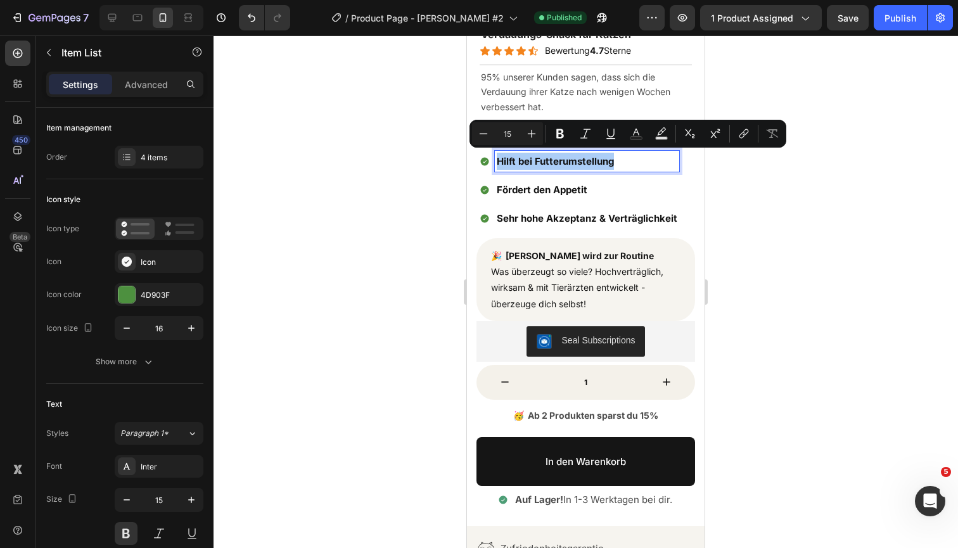
click at [509, 127] on input "15" at bounding box center [507, 133] width 25 height 15
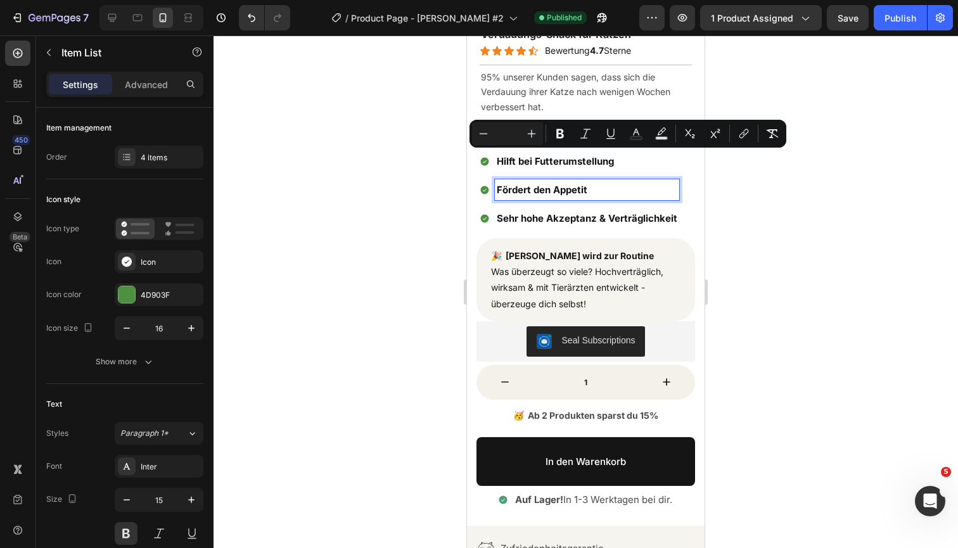
click at [519, 179] on div "Fördert den Appetit" at bounding box center [587, 189] width 184 height 21
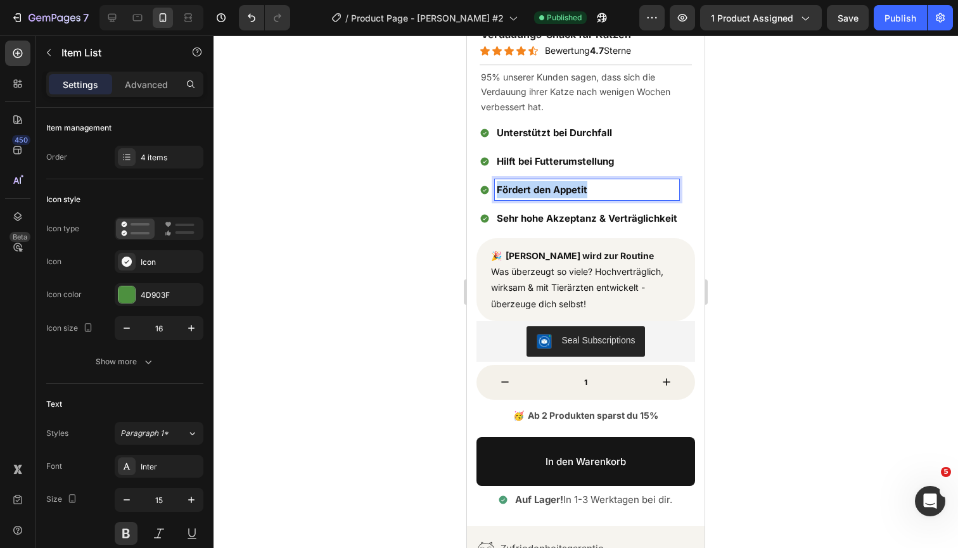
click at [519, 179] on div "Fördert den Appetit" at bounding box center [587, 189] width 184 height 21
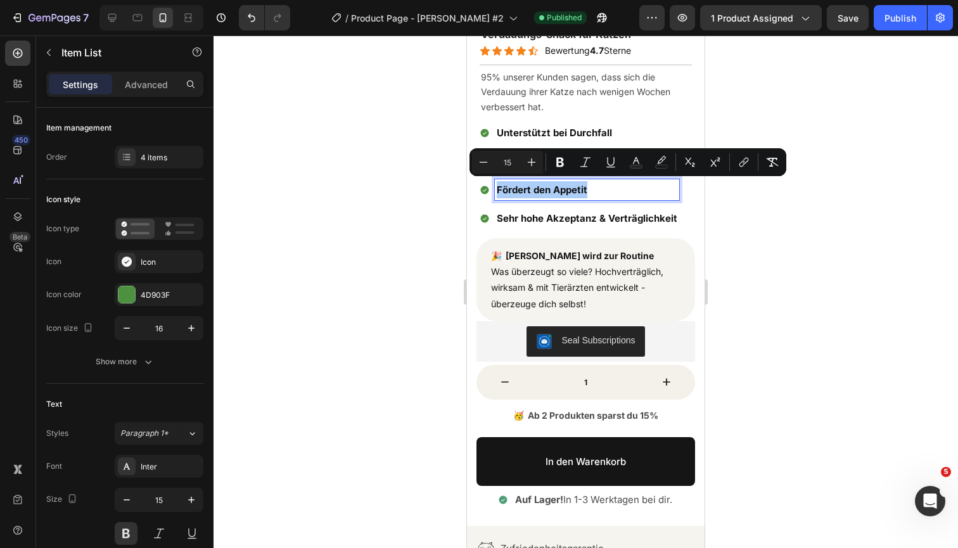
click at [513, 157] on input "15" at bounding box center [507, 162] width 25 height 15
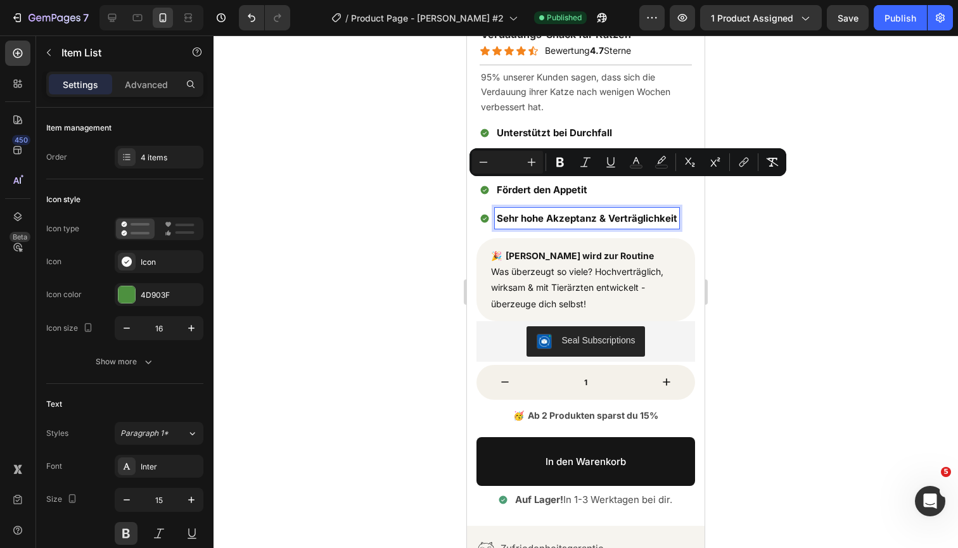
click at [527, 210] on p "Sehr hohe Akzeptanz & Verträglichkeit" at bounding box center [587, 218] width 181 height 17
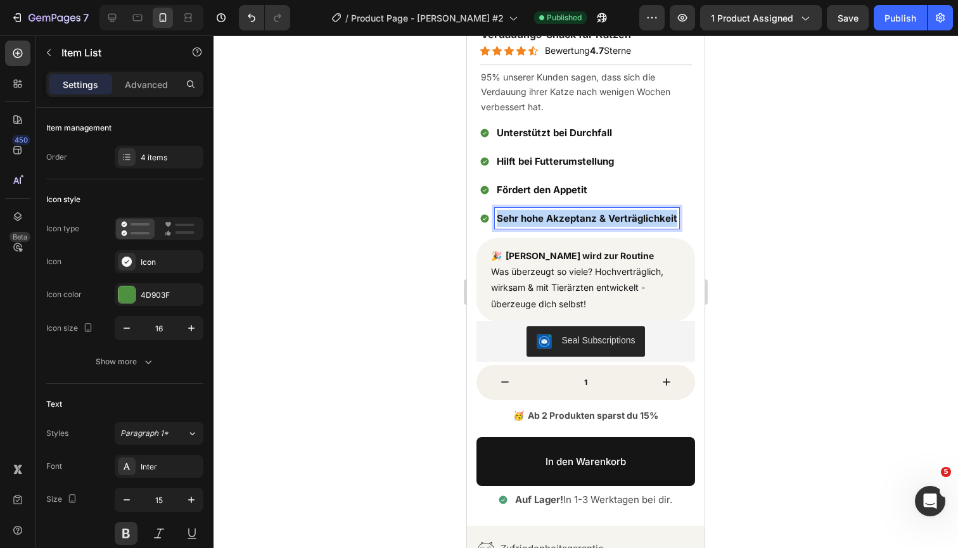
click at [527, 210] on p "Sehr hohe Akzeptanz & Verträglichkeit" at bounding box center [587, 218] width 181 height 17
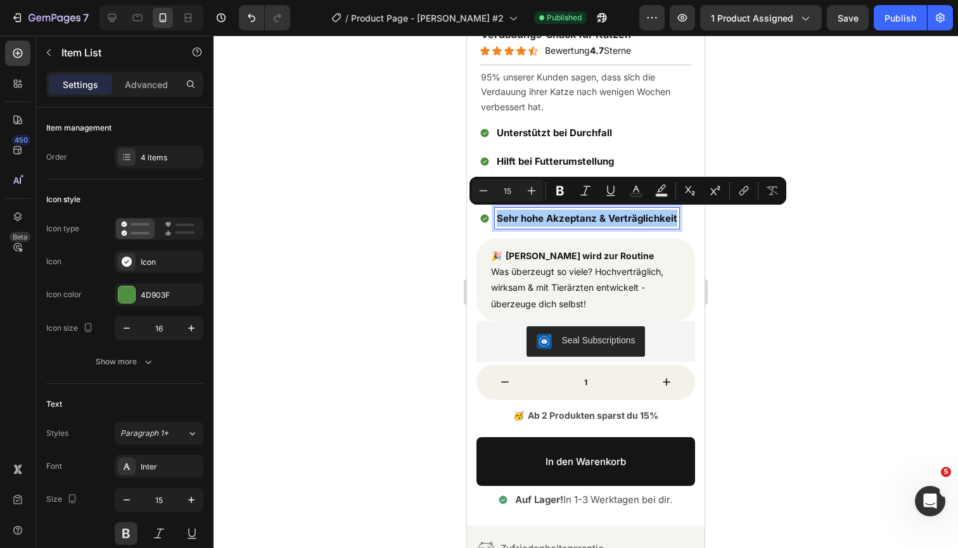
click at [514, 187] on input "15" at bounding box center [507, 190] width 25 height 15
click at [595, 167] on p "Hilft bei Futterumstellung" at bounding box center [587, 161] width 181 height 17
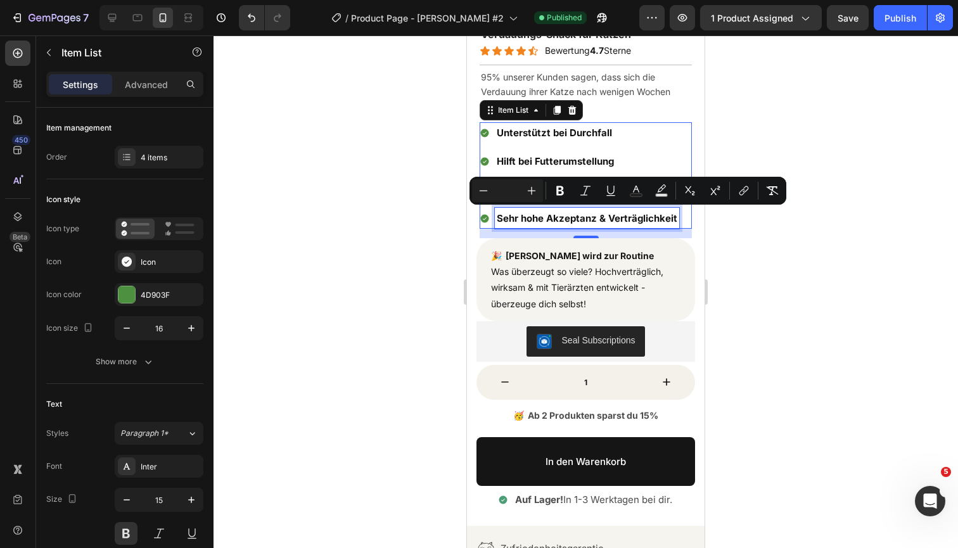
click at [664, 129] on p "Unterstützt bei Durchfall" at bounding box center [587, 132] width 181 height 17
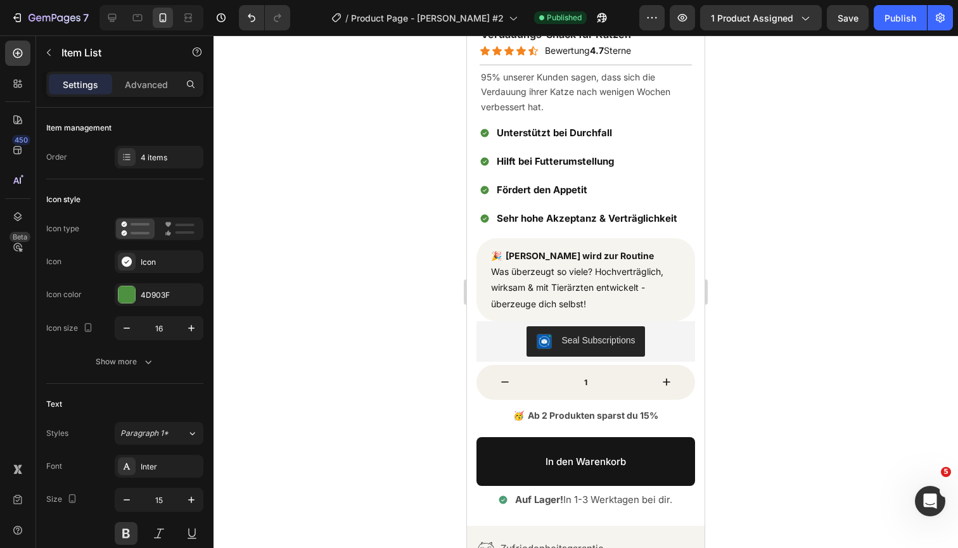
click at [667, 147] on div "Unterstützt bei Durchfall Hilft bei Futterumstellung Fördert den Appetit Sehr h…" at bounding box center [580, 175] width 200 height 106
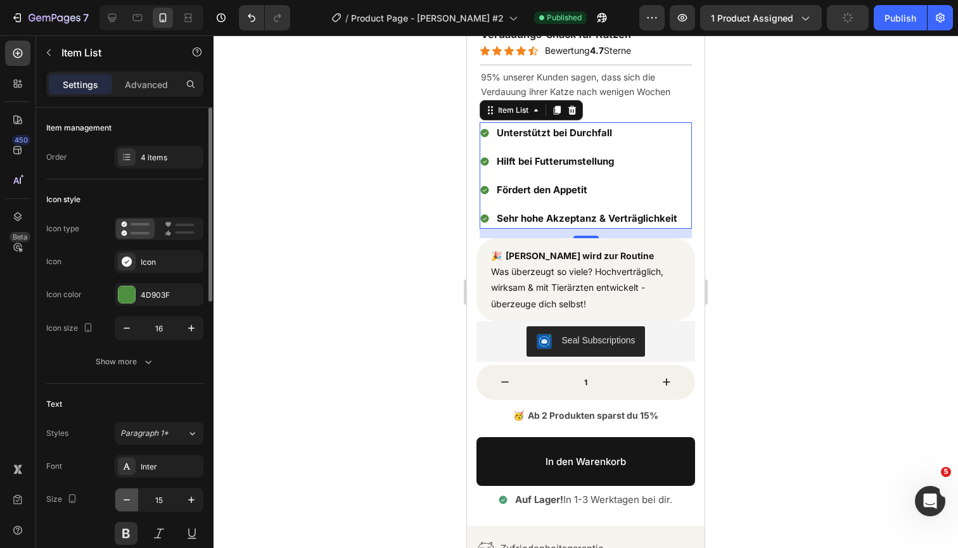
click at [126, 497] on icon "button" at bounding box center [126, 499] width 13 height 13
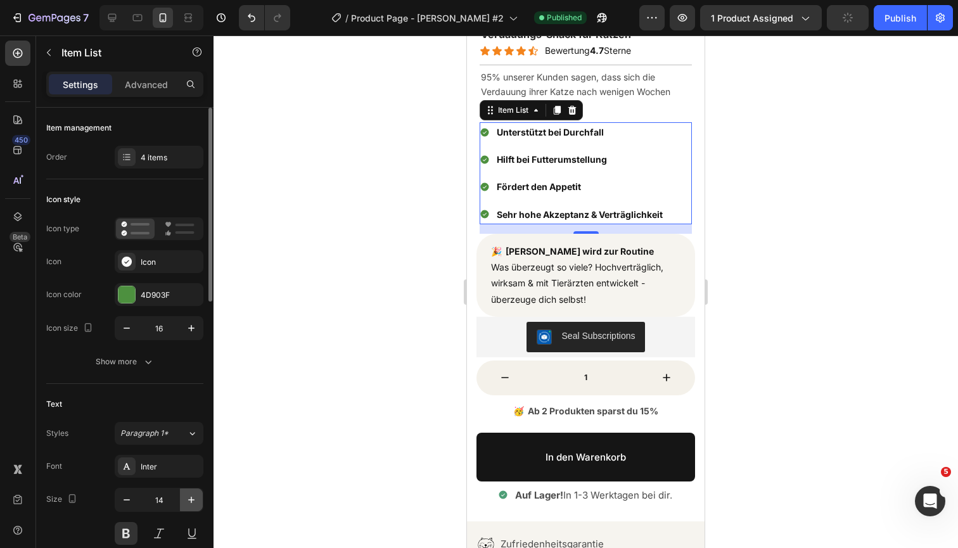
click at [189, 500] on icon "button" at bounding box center [191, 500] width 6 height 6
type input "15"
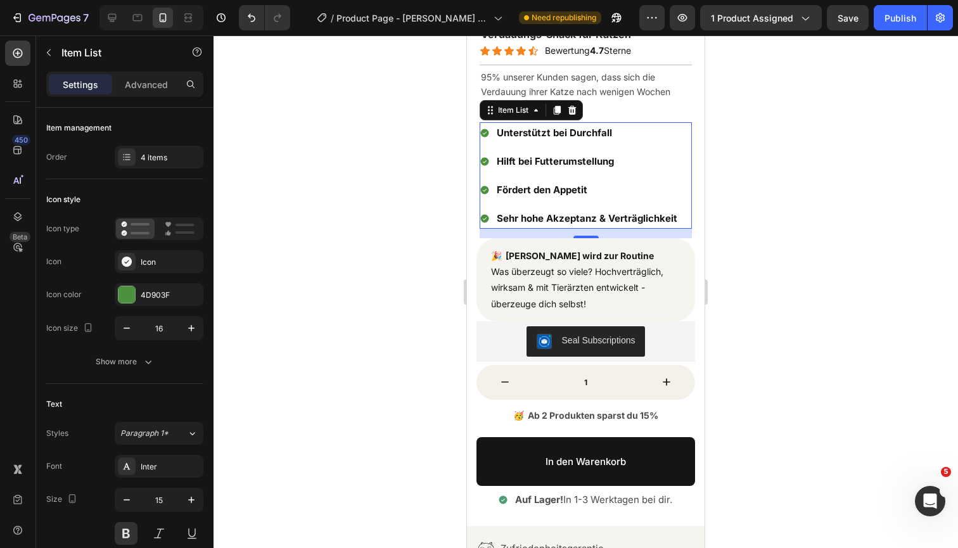
click at [734, 216] on div at bounding box center [585, 291] width 744 height 512
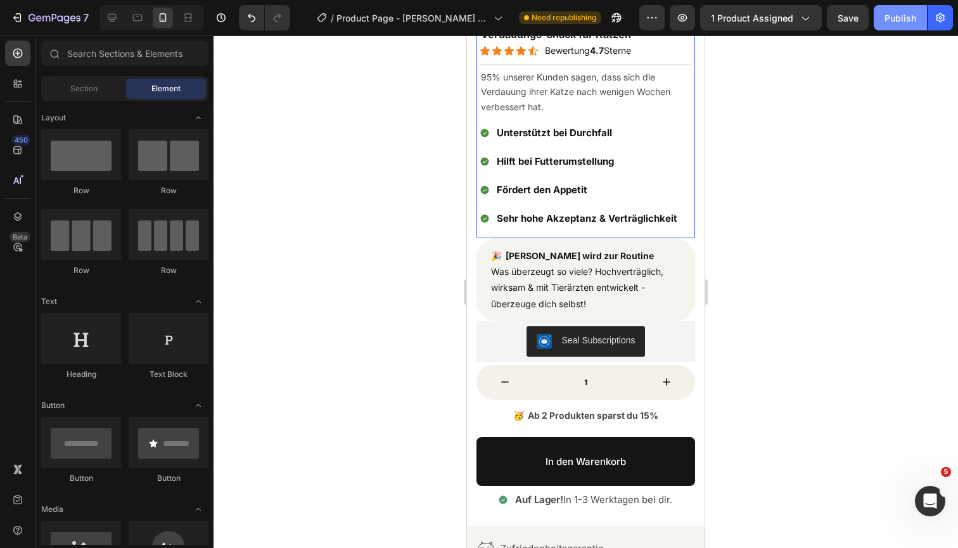
click at [899, 15] on div "Publish" at bounding box center [900, 17] width 32 height 13
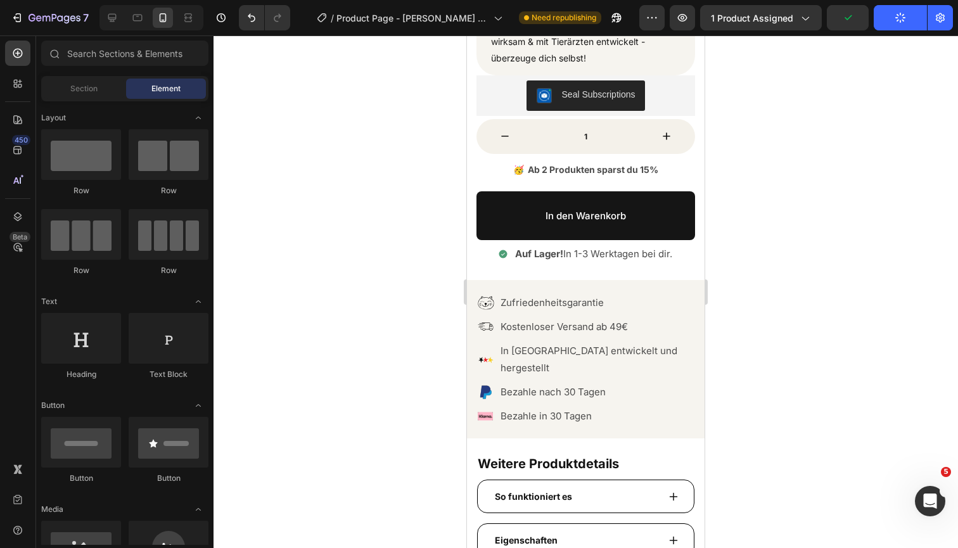
scroll to position [576, 0]
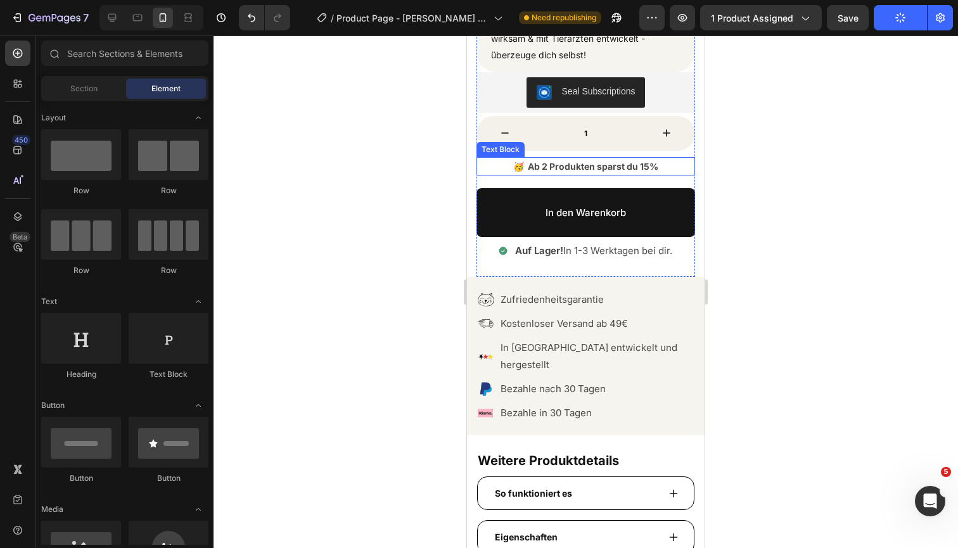
click at [633, 163] on p "🥳 Ab 2 Produkten sparst du 15%" at bounding box center [586, 166] width 216 height 16
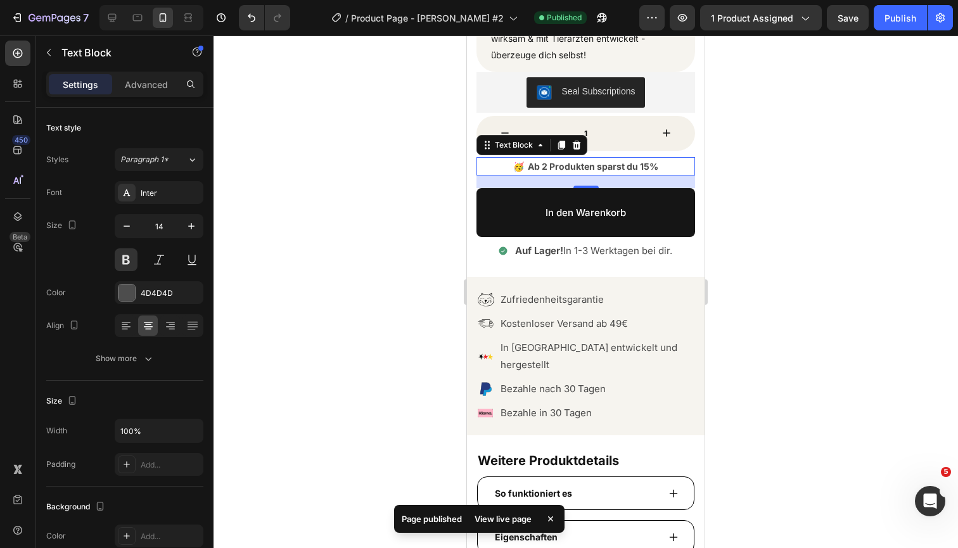
click at [640, 165] on p "🥳 Ab 2 Produkten sparst du 15%" at bounding box center [586, 166] width 216 height 16
click at [634, 165] on p "🥳 Ab 2 Produkten sparst du 15%" at bounding box center [586, 166] width 216 height 16
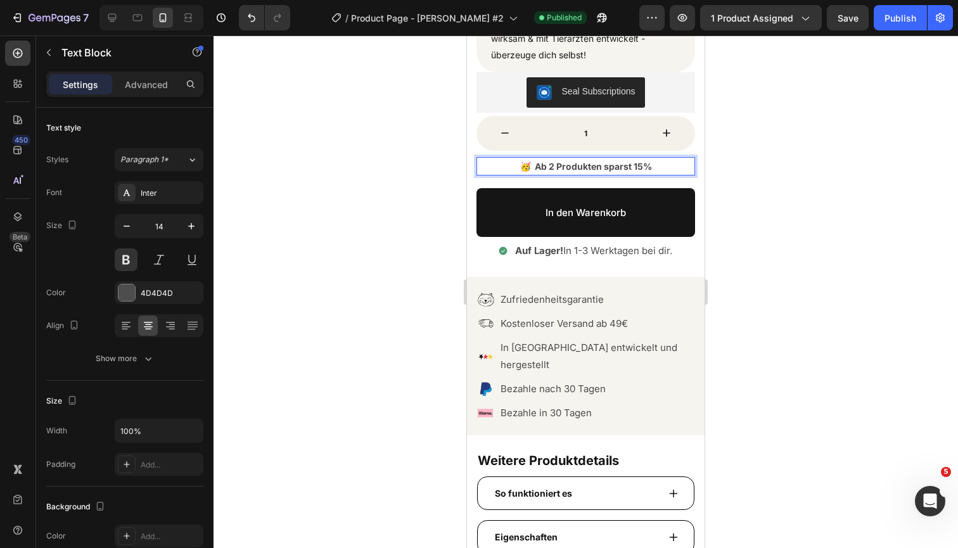
click at [644, 164] on p "🥳 Ab 2 Produkten sparst 15%" at bounding box center [586, 166] width 216 height 16
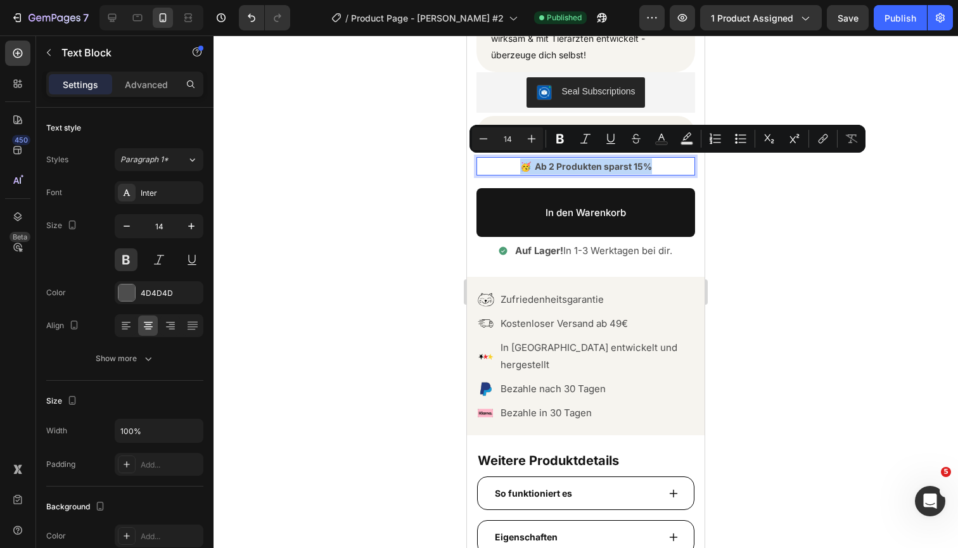
click at [644, 164] on p "🥳 Ab 2 Produkten sparst 15%" at bounding box center [586, 166] width 216 height 16
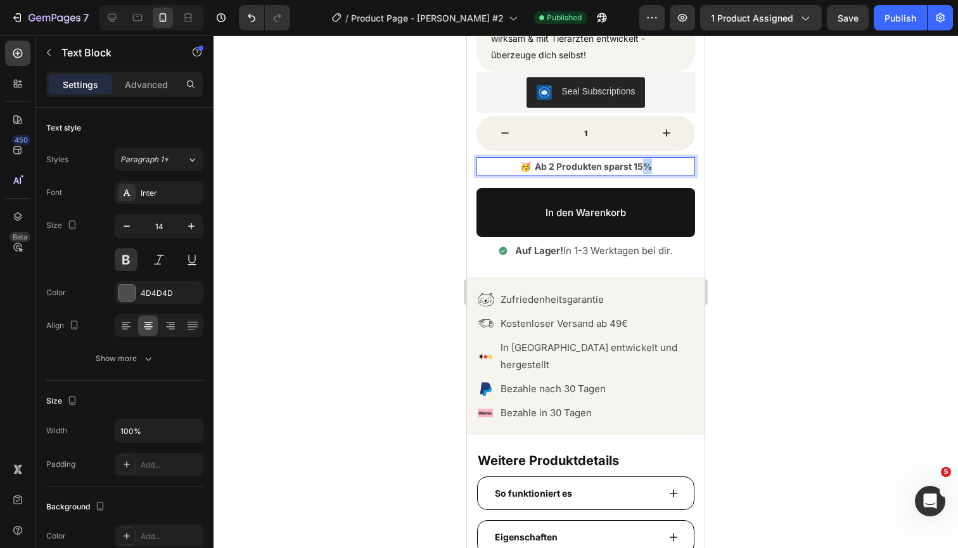
click at [644, 164] on p "🥳 Ab 2 Produkten sparst 15%" at bounding box center [586, 166] width 216 height 16
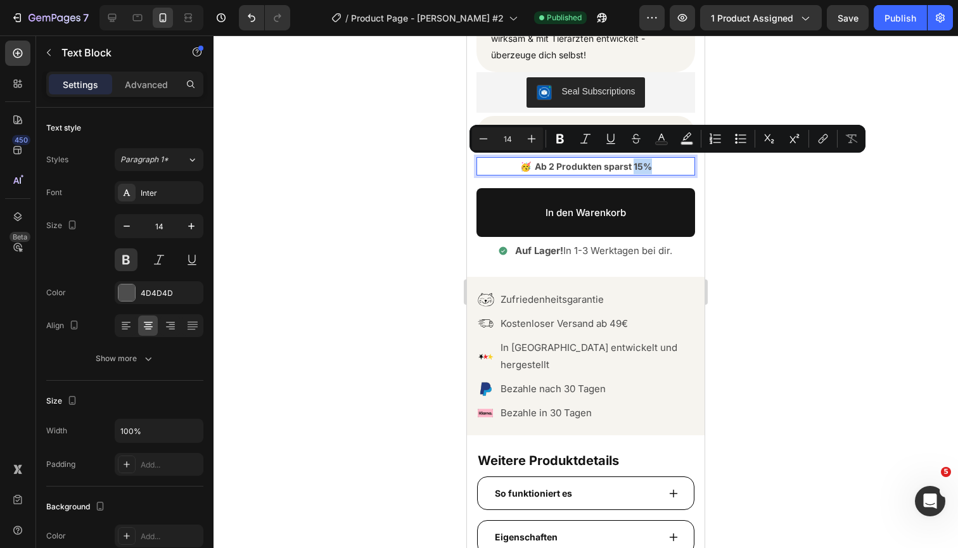
click at [635, 162] on p "🥳 Ab 2 Produkten sparst 15%" at bounding box center [586, 166] width 216 height 16
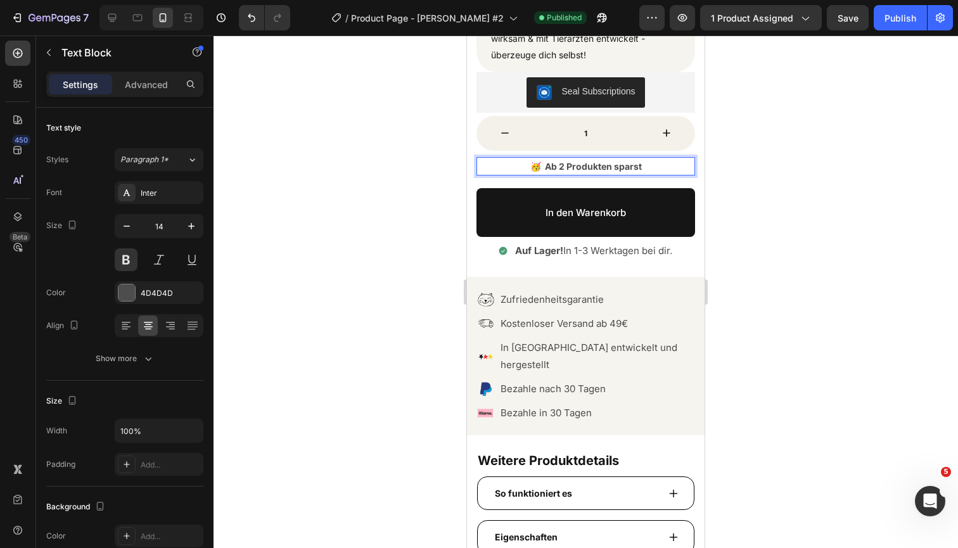
click at [614, 163] on p "🥳 Ab 2 Produkten sparst" at bounding box center [586, 166] width 216 height 16
click at [652, 162] on p "🥳 Ab 2 Produkten 15% sparst" at bounding box center [586, 166] width 216 height 16
click at [772, 155] on div at bounding box center [585, 291] width 744 height 512
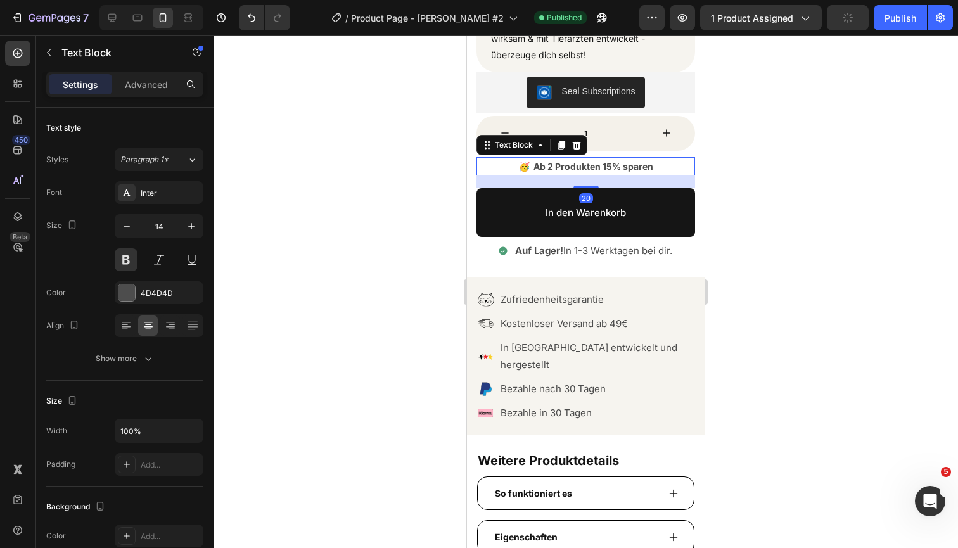
click at [619, 163] on p "🥳 Ab 2 Produkten 15% sparen" at bounding box center [586, 166] width 216 height 16
click at [669, 162] on p "🥳 Ab 2 Produkten 15% sparen" at bounding box center [586, 166] width 216 height 16
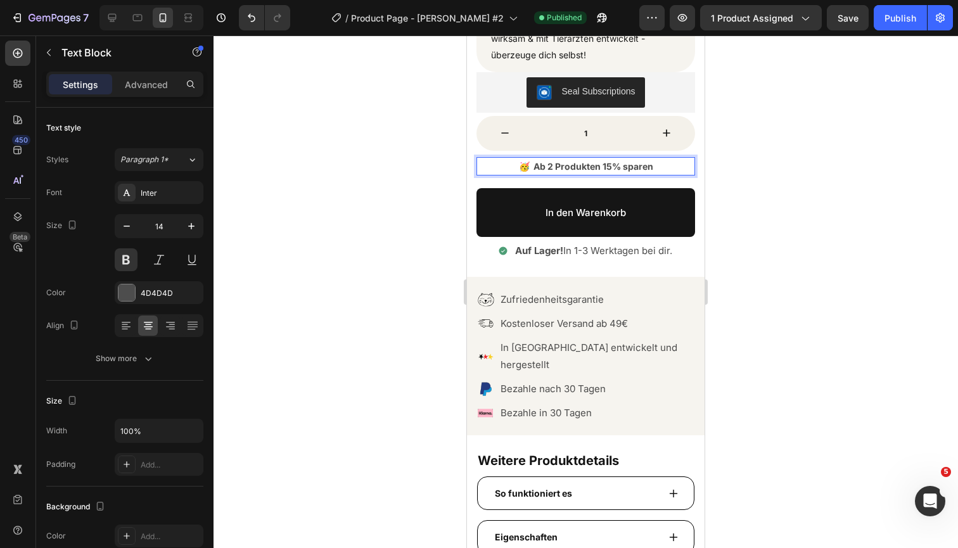
click at [832, 170] on div at bounding box center [585, 291] width 744 height 512
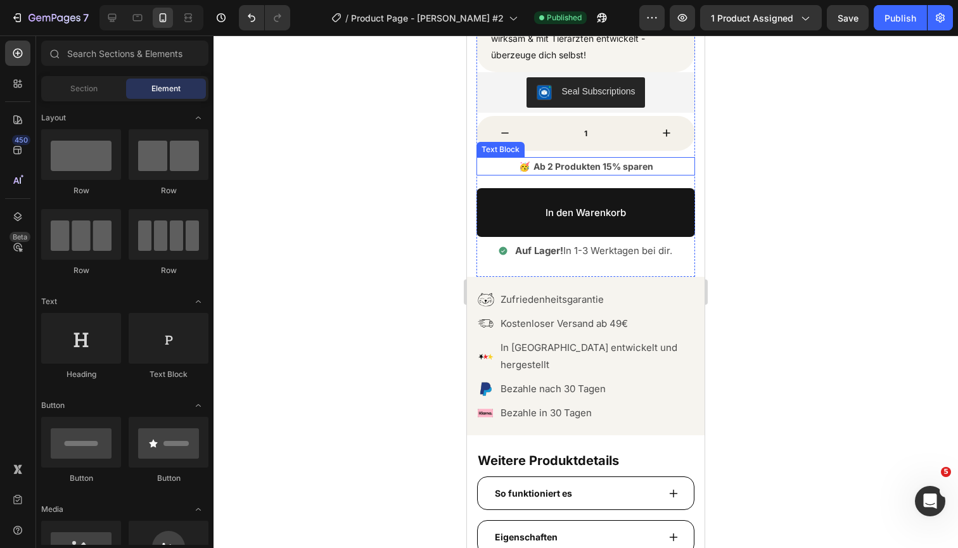
click at [607, 162] on p "🥳 Ab 2 Produkten 15% sparen" at bounding box center [586, 166] width 216 height 16
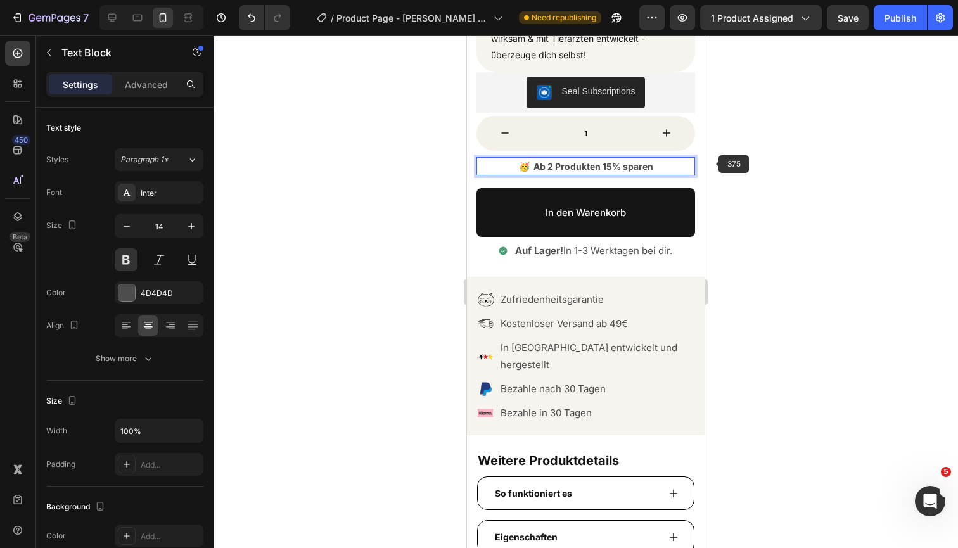
click at [758, 181] on div at bounding box center [585, 291] width 744 height 512
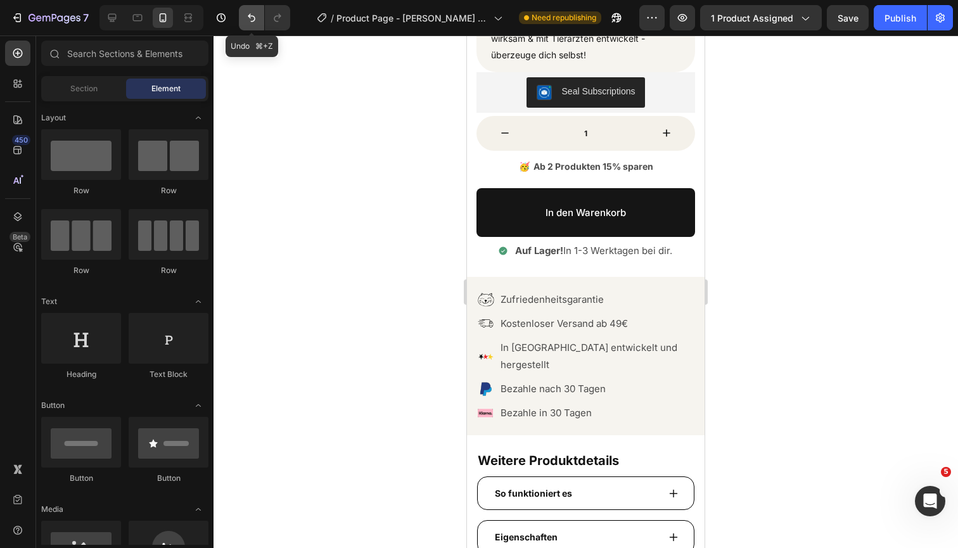
click at [246, 28] on button "Undo/Redo" at bounding box center [251, 17] width 25 height 25
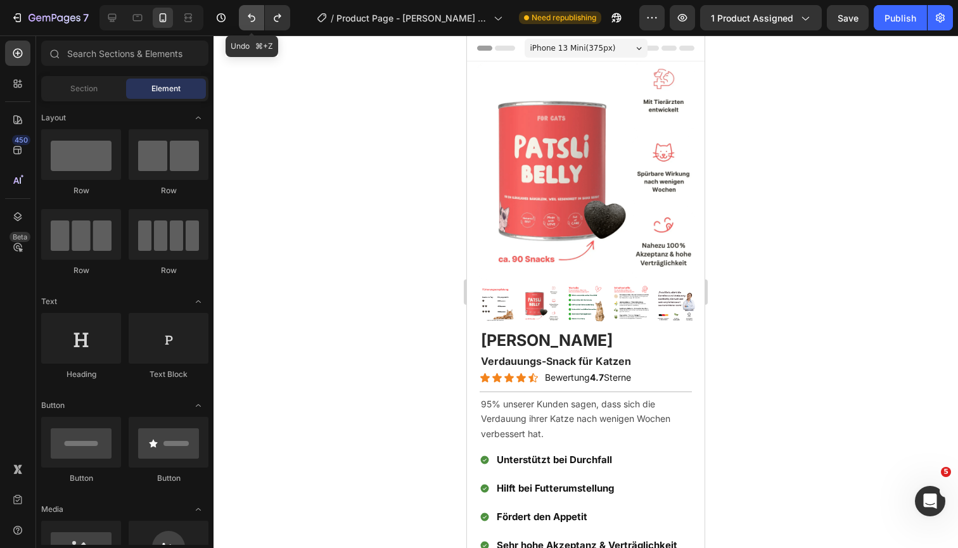
click at [246, 28] on button "Undo/Redo" at bounding box center [251, 17] width 25 height 25
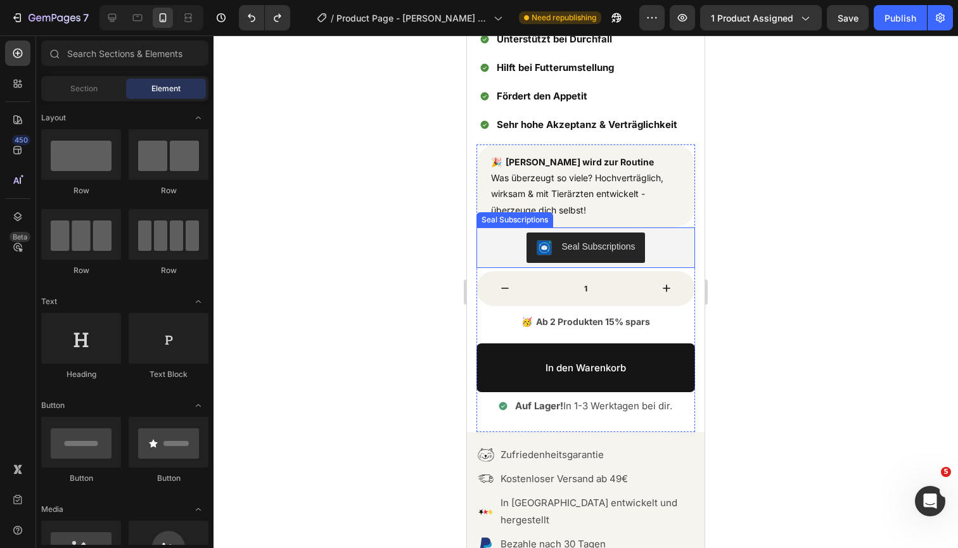
scroll to position [423, 0]
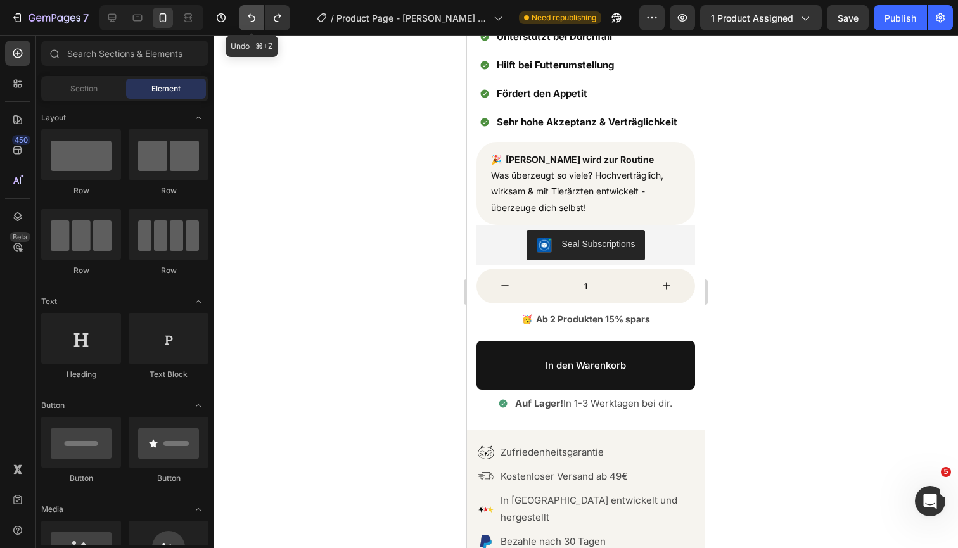
click at [246, 13] on icon "Undo/Redo" at bounding box center [251, 17] width 13 height 13
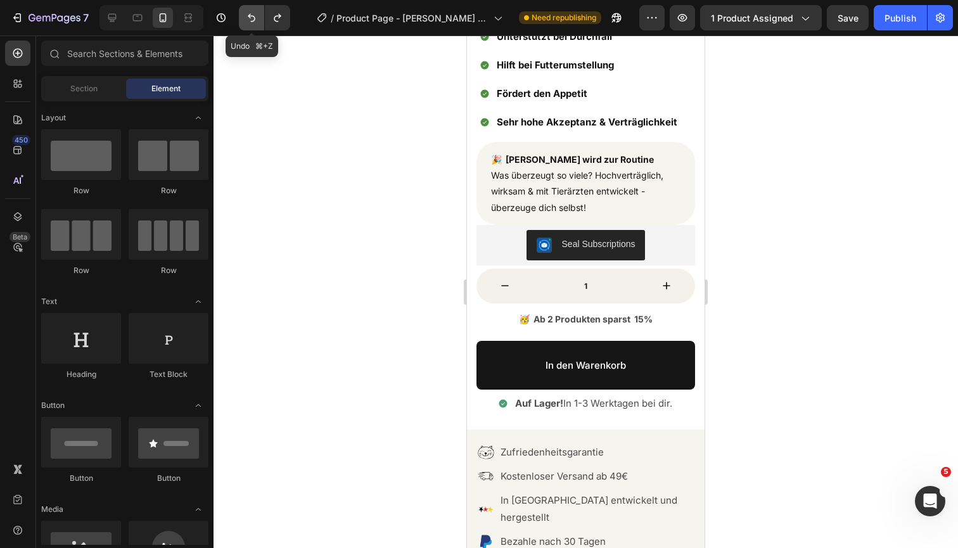
click at [246, 13] on icon "Undo/Redo" at bounding box center [251, 17] width 13 height 13
click at [276, 17] on icon "Undo/Redo" at bounding box center [277, 18] width 7 height 8
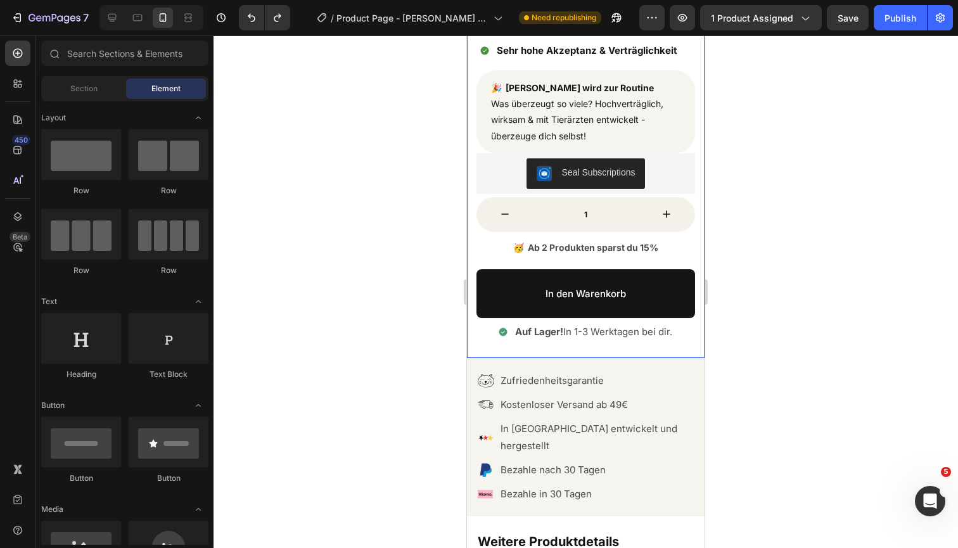
scroll to position [505, 0]
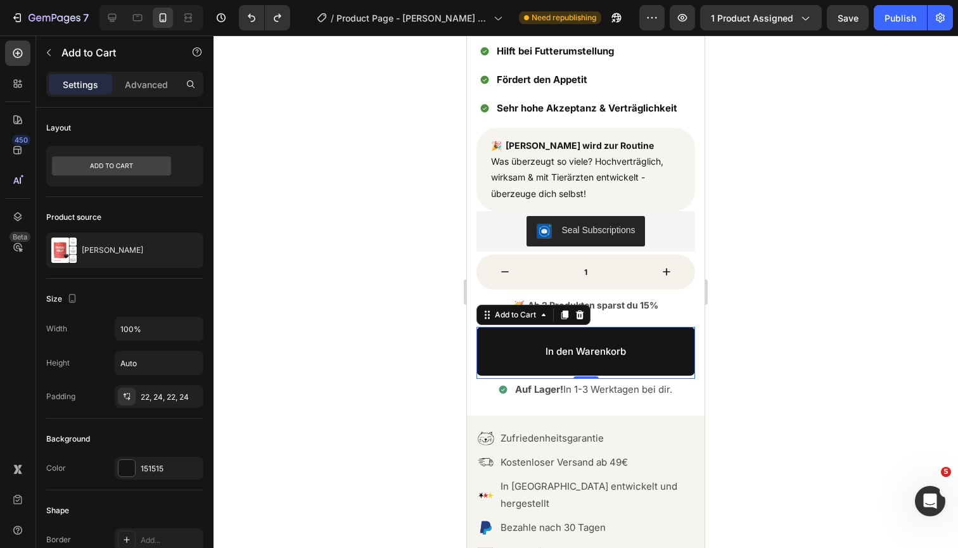
scroll to position [0, 0]
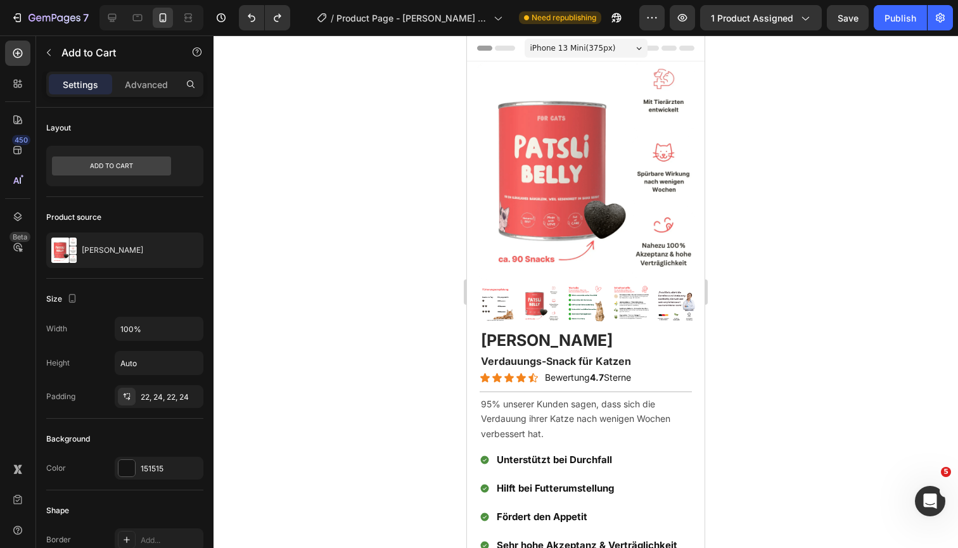
click at [753, 227] on div at bounding box center [585, 291] width 744 height 512
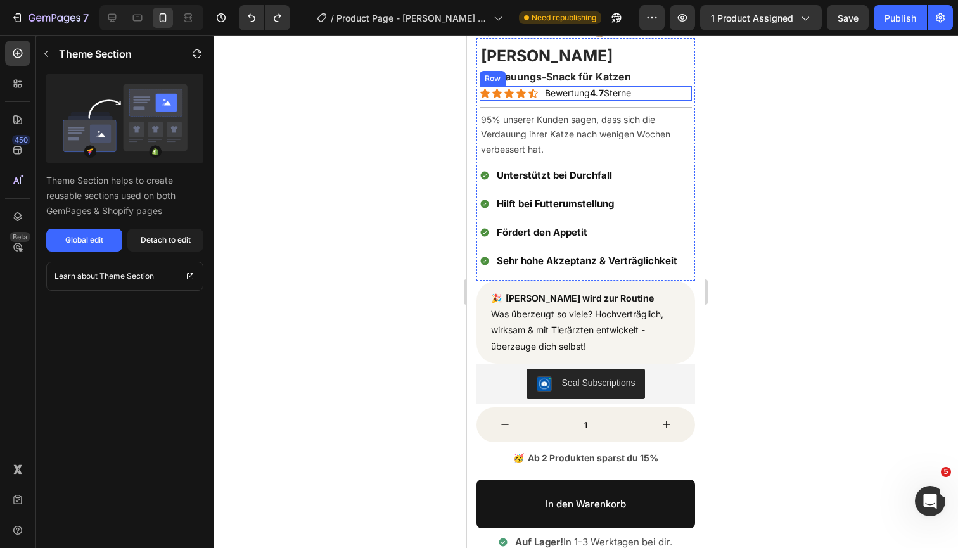
scroll to position [312, 0]
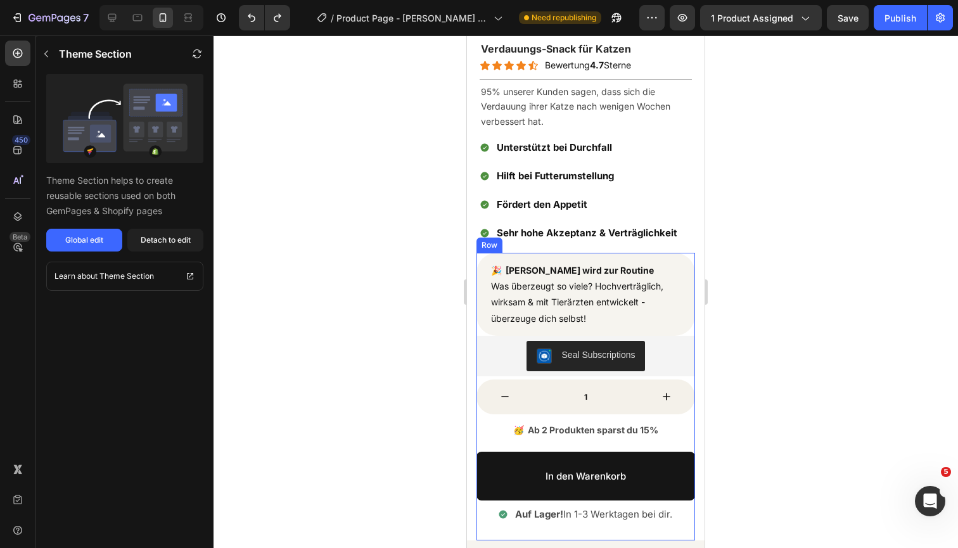
click at [677, 414] on div "🎉 [PERSON_NAME] wird zur Routine Was überzeugt so viele? Hochverträglich, wirks…" at bounding box center [585, 397] width 219 height 288
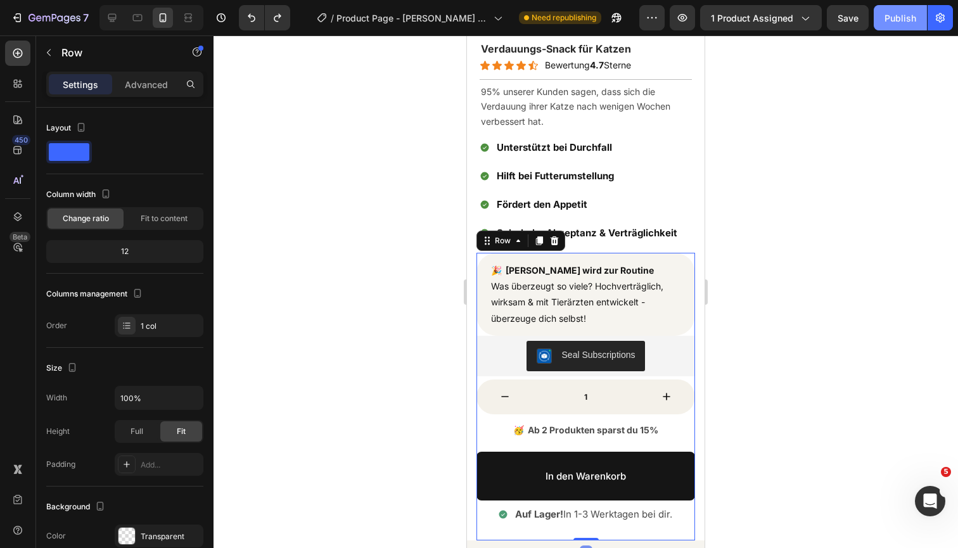
click at [899, 25] on button "Publish" at bounding box center [900, 17] width 53 height 25
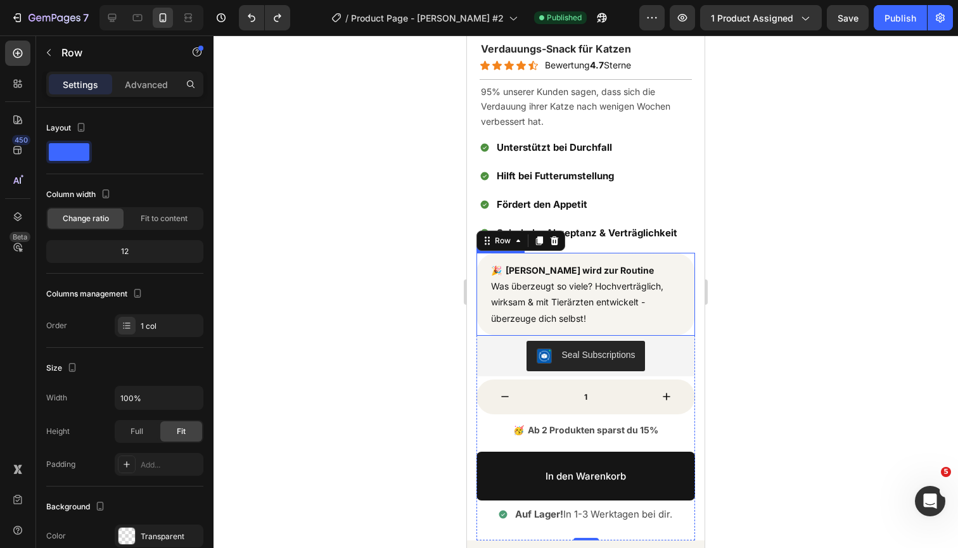
click at [493, 312] on span "Was überzeugt so viele? Hochverträglich, wirksam & mit Tierärzten entwickelt - …" at bounding box center [577, 302] width 172 height 42
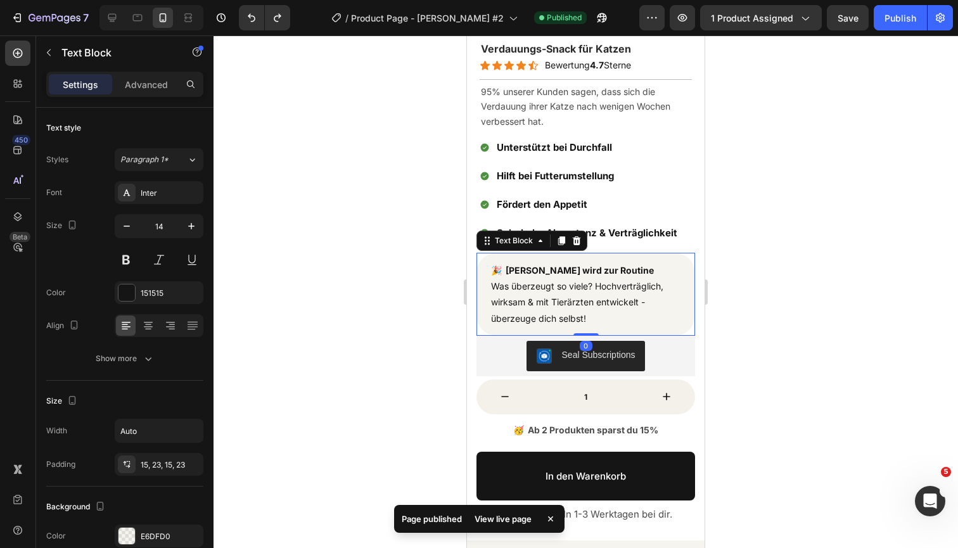
click at [493, 315] on span "Was überzeugt so viele? Hochverträglich, wirksam & mit Tierärzten entwickelt - …" at bounding box center [577, 302] width 172 height 42
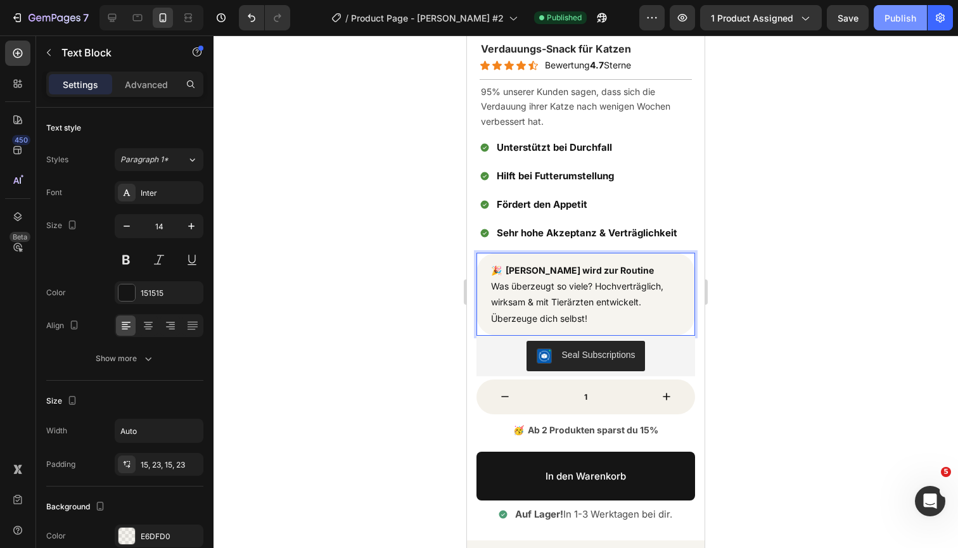
click at [910, 25] on button "Publish" at bounding box center [900, 17] width 53 height 25
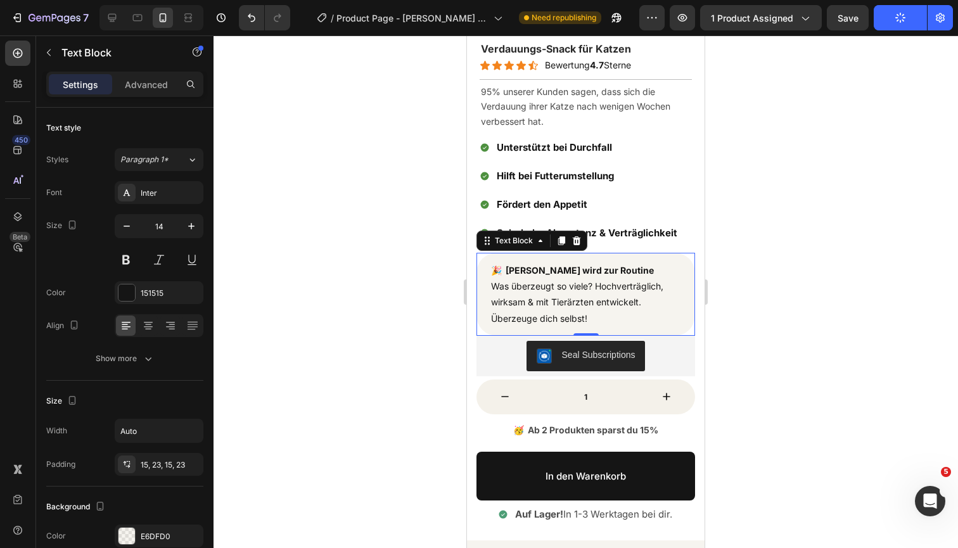
click at [813, 223] on div at bounding box center [585, 291] width 744 height 512
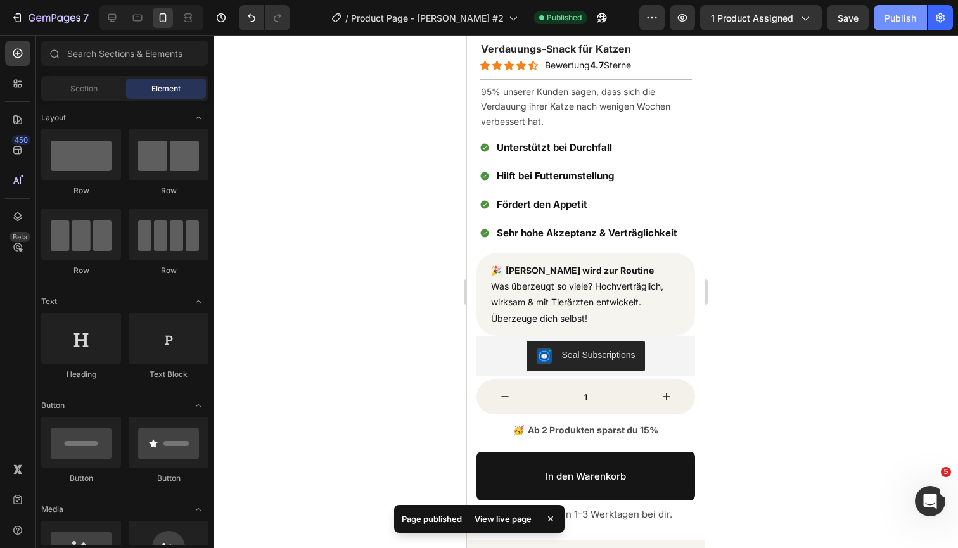
click at [903, 25] on button "Publish" at bounding box center [900, 17] width 53 height 25
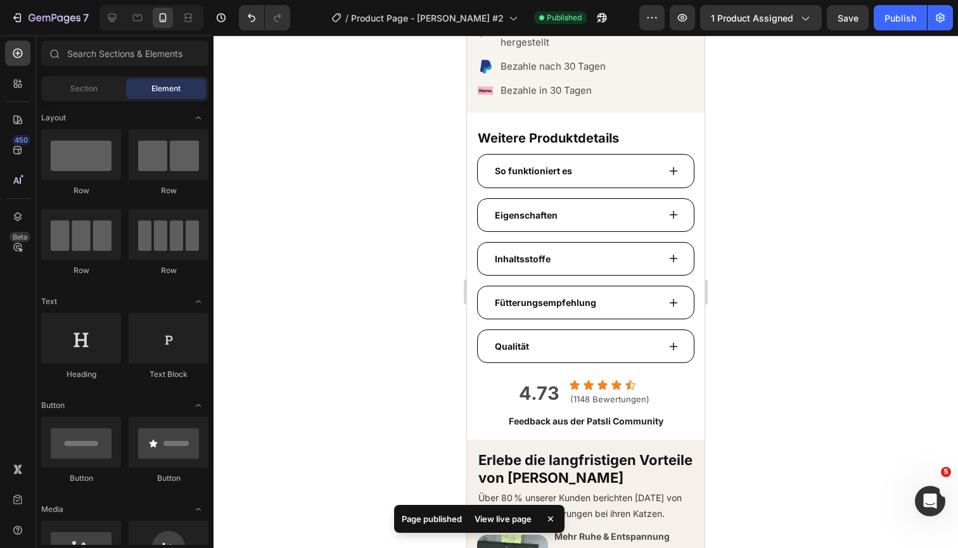
scroll to position [894, 0]
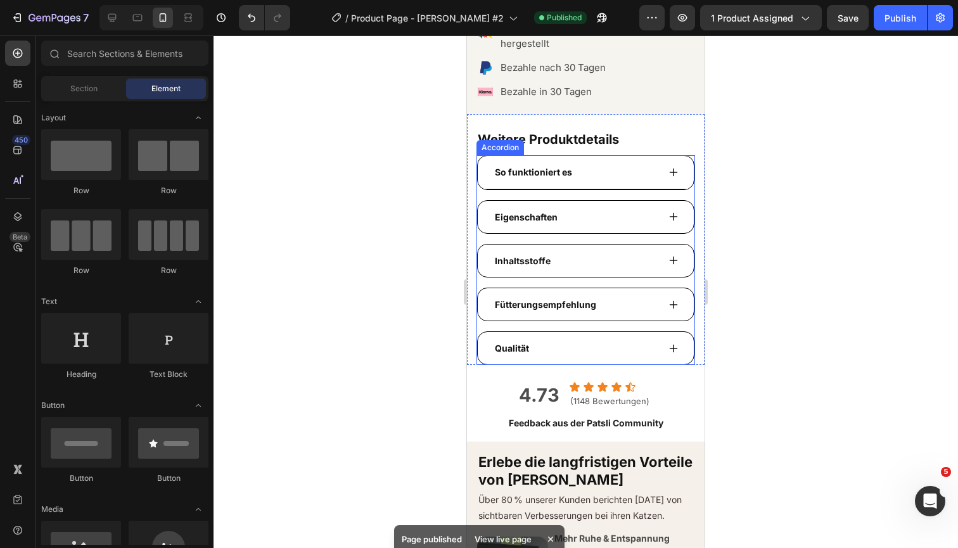
click at [625, 162] on div "So funktioniert es" at bounding box center [575, 172] width 165 height 20
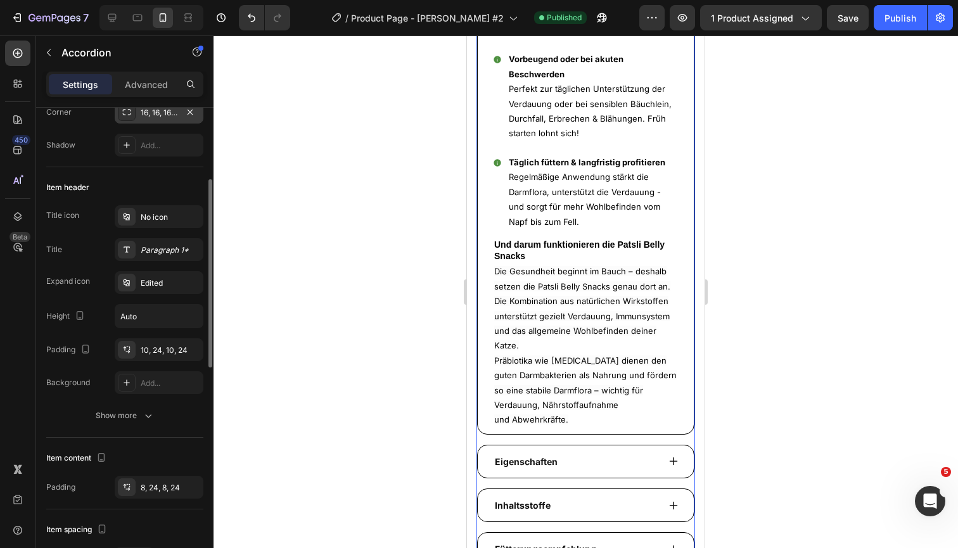
scroll to position [203, 0]
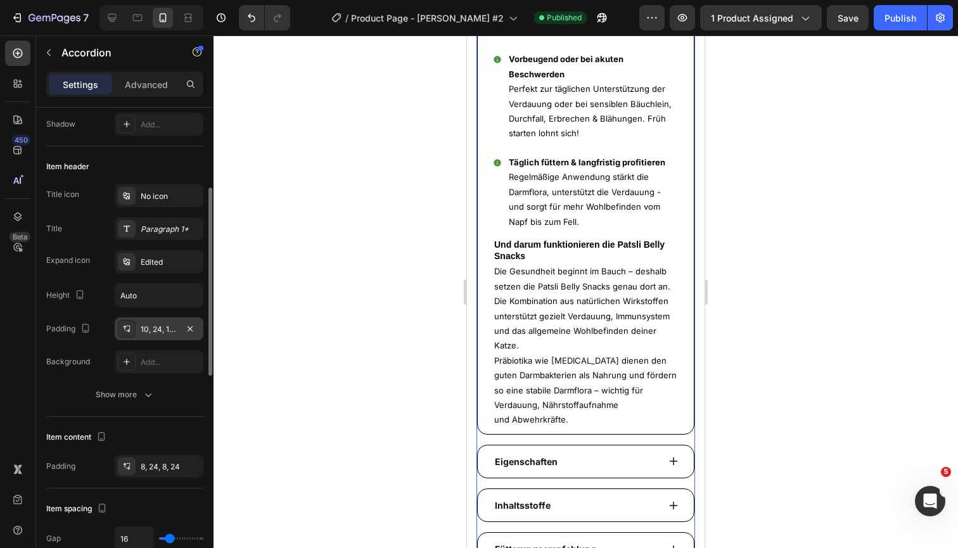
click at [154, 330] on div "10, 24, 10, 24" at bounding box center [159, 329] width 37 height 11
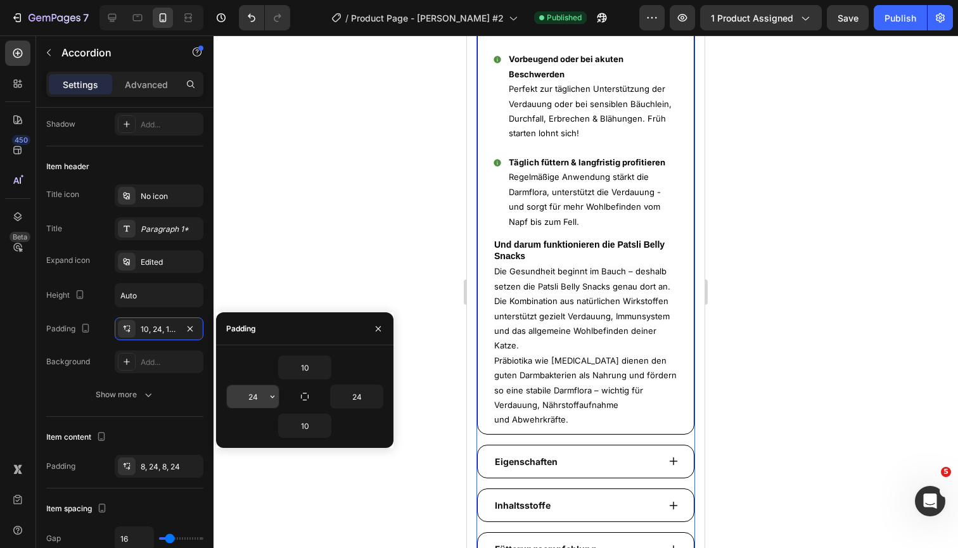
click at [255, 390] on input "24" at bounding box center [253, 396] width 52 height 23
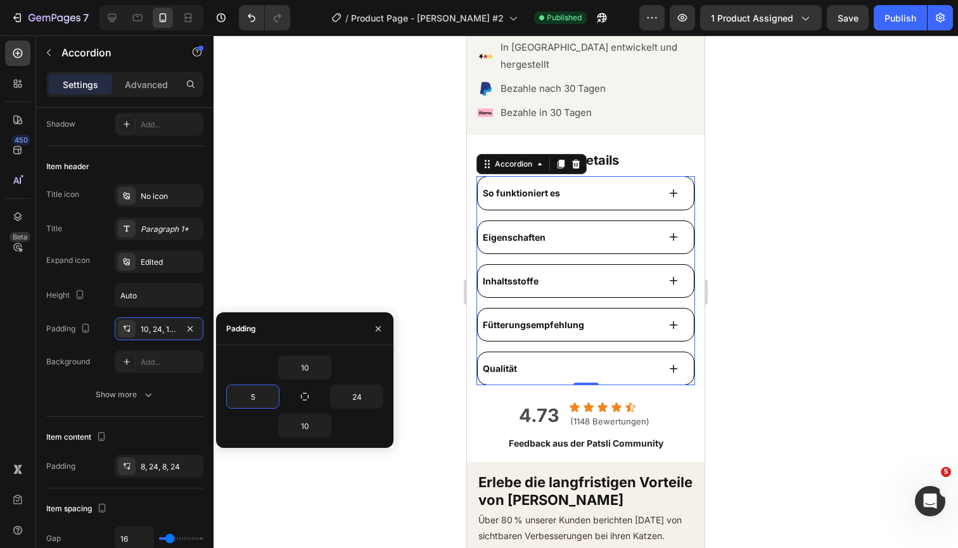
scroll to position [874, 0]
type input "5"
click at [360, 400] on input "24" at bounding box center [357, 396] width 52 height 23
type input "2"
type input "5"
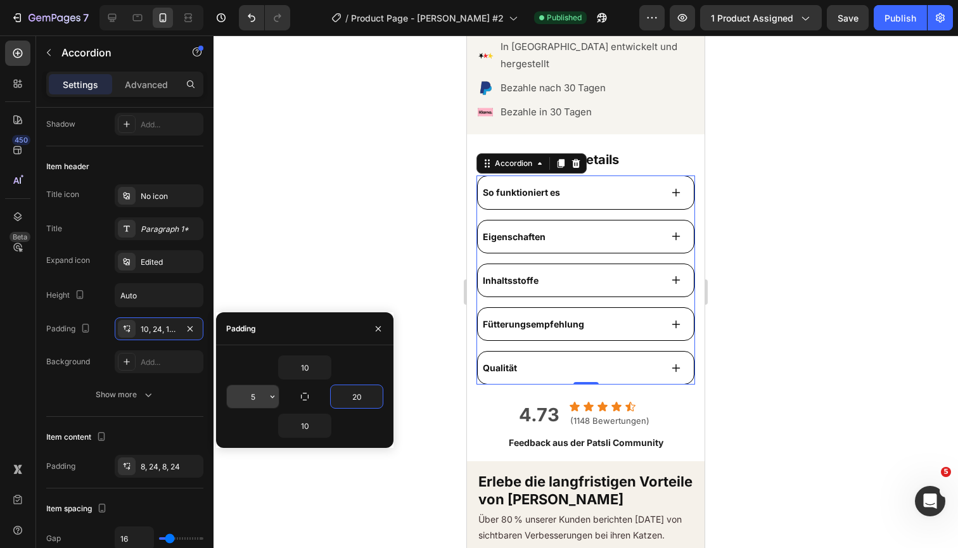
type input "20"
click at [250, 404] on input "5" at bounding box center [253, 396] width 52 height 23
type input "20"
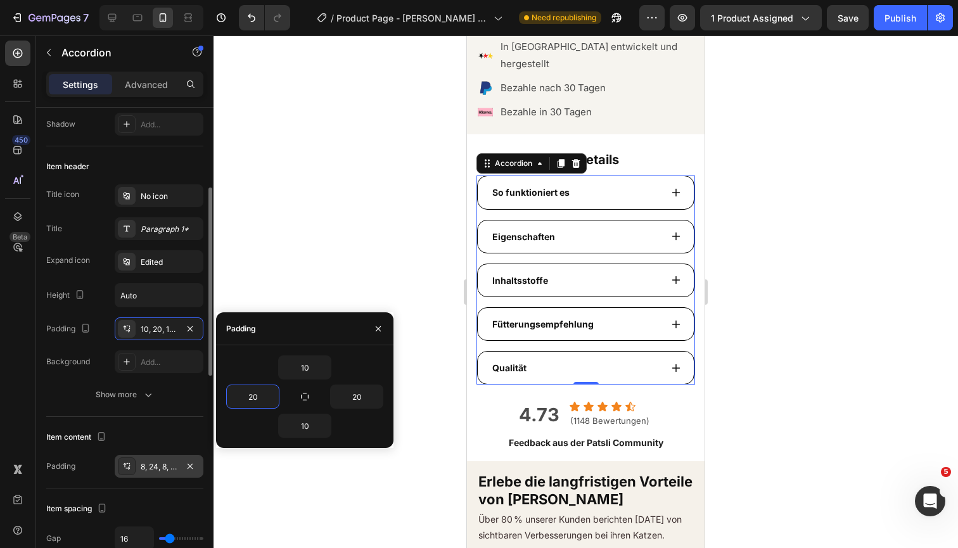
click at [164, 467] on div "8, 24, 8, 24" at bounding box center [159, 466] width 37 height 11
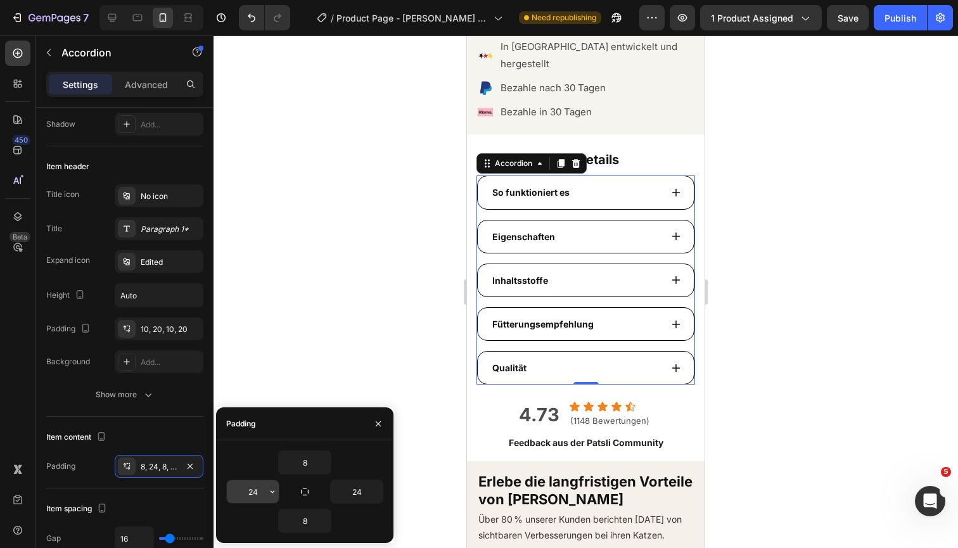
click at [0, 0] on input "24" at bounding box center [0, 0] width 0 height 0
click at [255, 497] on input "24" at bounding box center [253, 491] width 52 height 23
type input "5"
click at [613, 182] on div "So funktioniert es" at bounding box center [575, 192] width 170 height 20
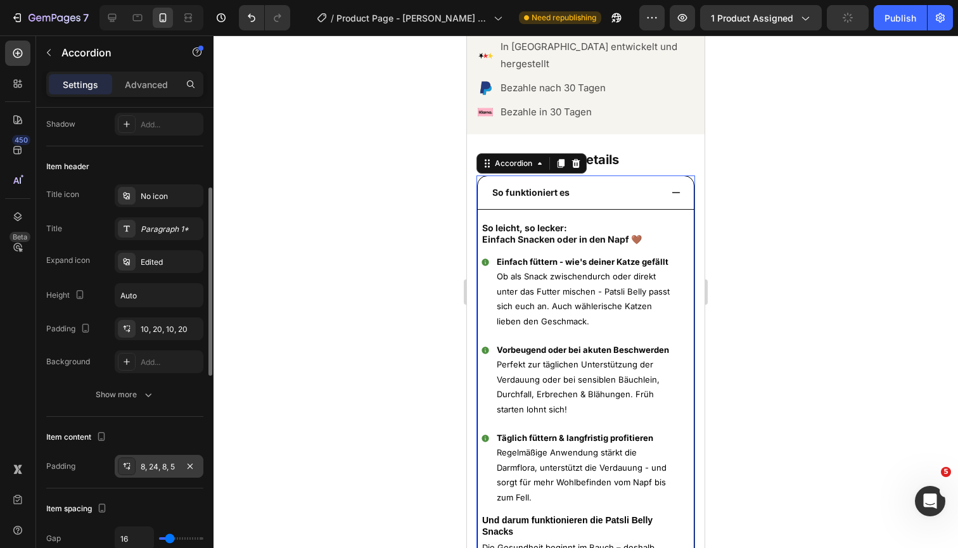
click at [154, 467] on div "8, 24, 8, 5" at bounding box center [159, 466] width 37 height 11
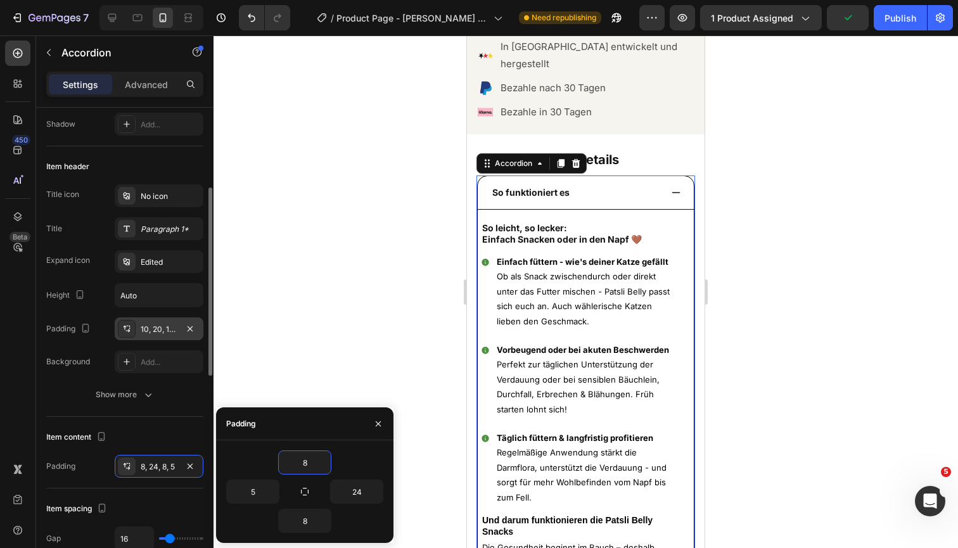
click at [155, 324] on div "10, 20, 10, 20" at bounding box center [159, 329] width 37 height 11
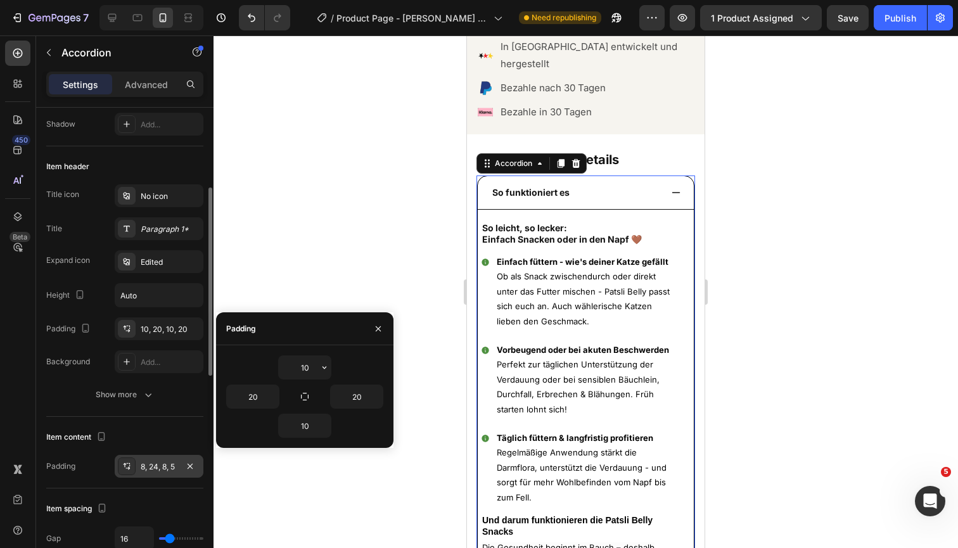
click at [153, 463] on div "8, 24, 8, 5" at bounding box center [159, 466] width 37 height 11
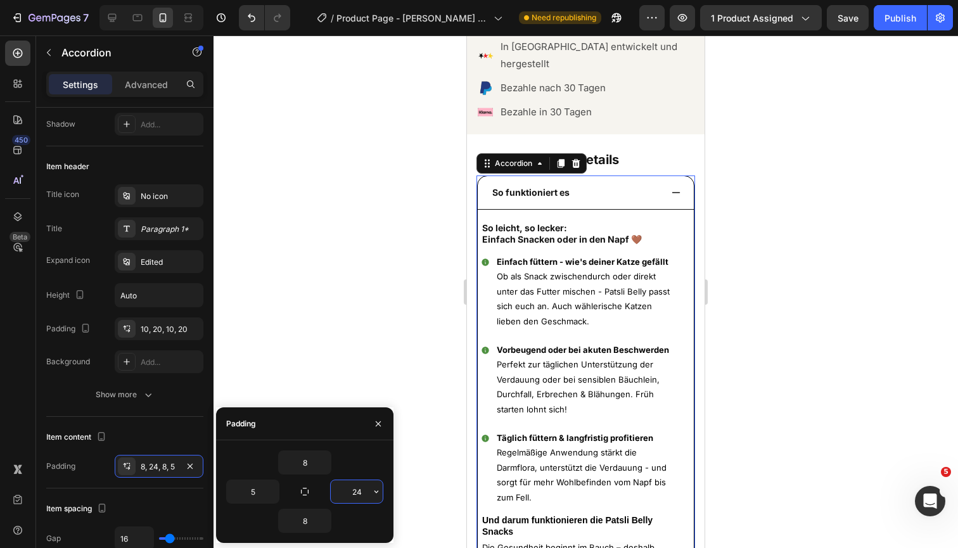
click at [359, 488] on input "24" at bounding box center [357, 491] width 52 height 23
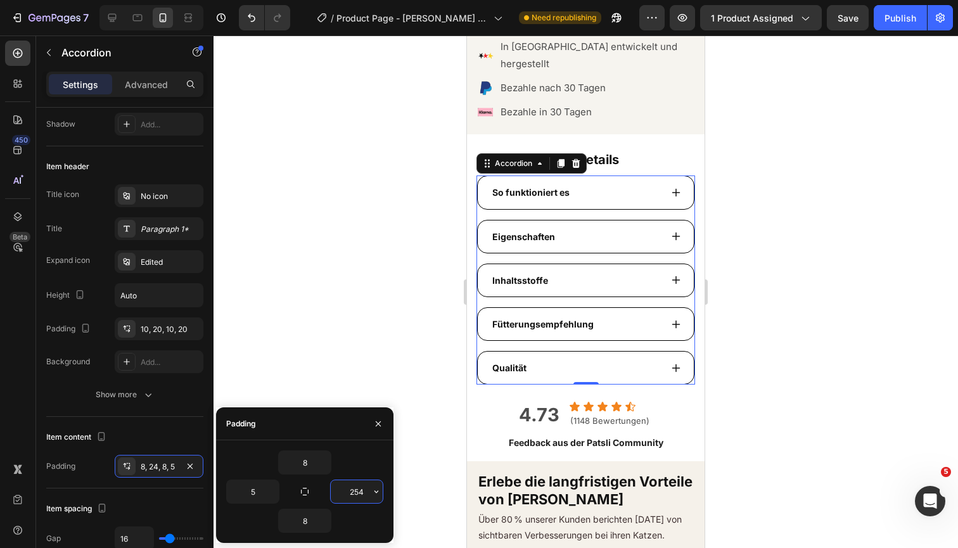
click at [359, 488] on input "254" at bounding box center [357, 491] width 52 height 23
type input "5"
click at [675, 181] on div "So funktioniert es" at bounding box center [586, 192] width 216 height 33
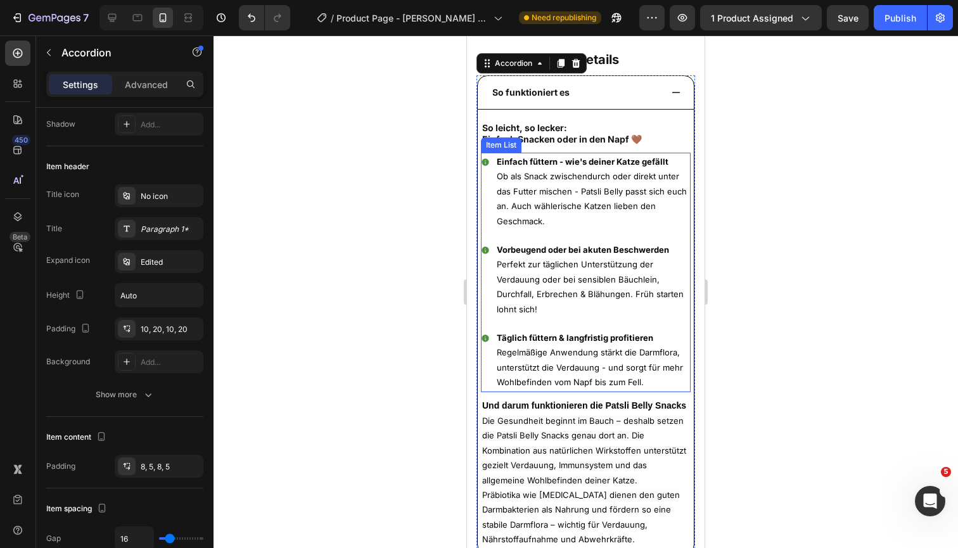
scroll to position [959, 0]
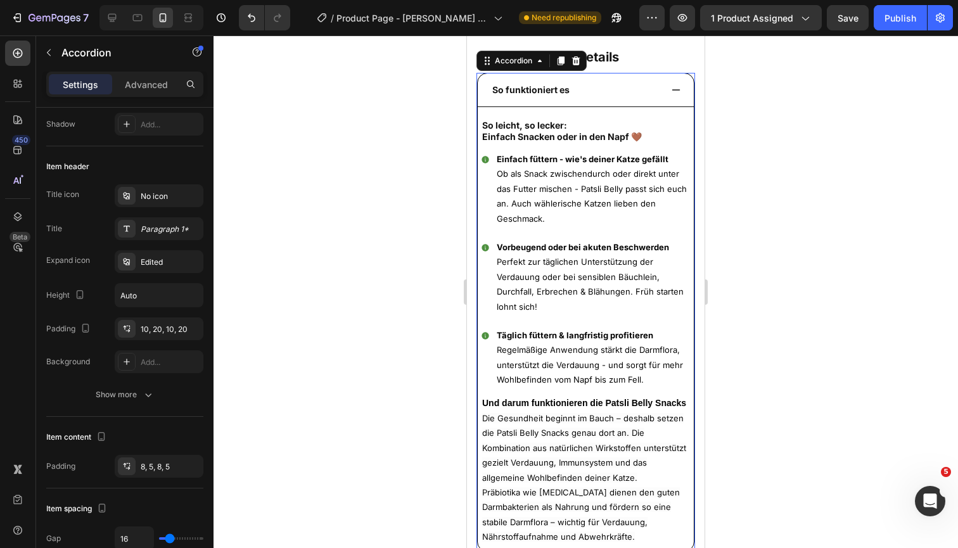
click at [912, 184] on div at bounding box center [585, 291] width 744 height 512
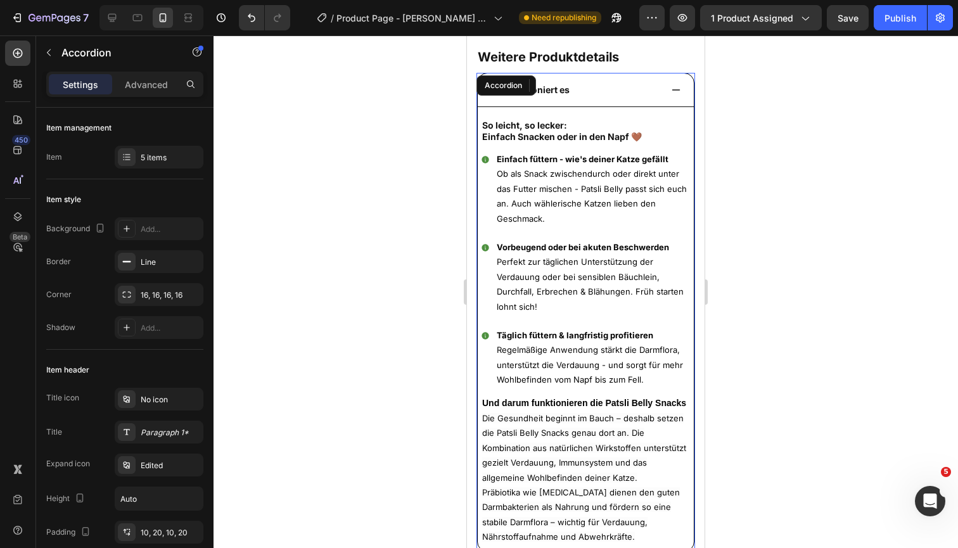
click at [623, 88] on div "So funktioniert es" at bounding box center [575, 90] width 170 height 20
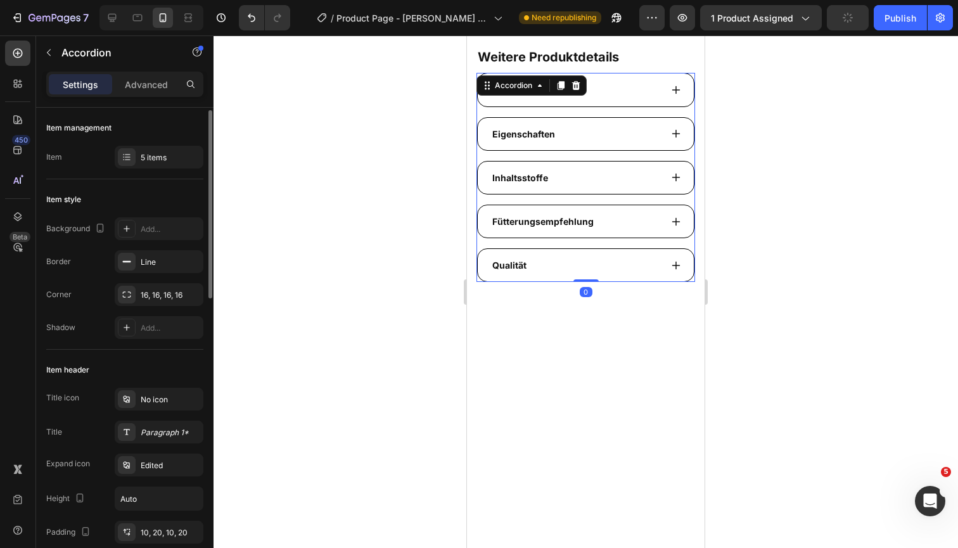
scroll to position [62, 0]
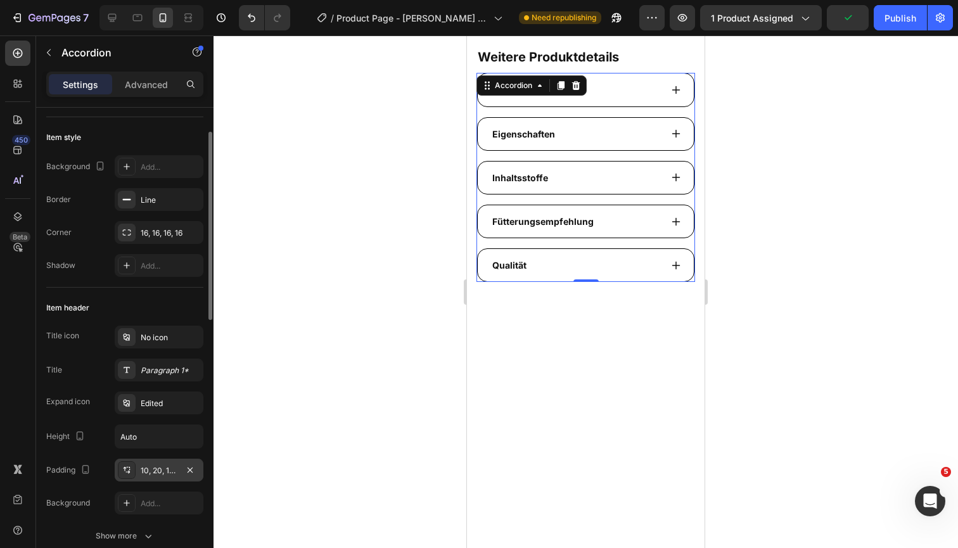
click at [162, 473] on div "10, 20, 10, 20" at bounding box center [159, 470] width 37 height 11
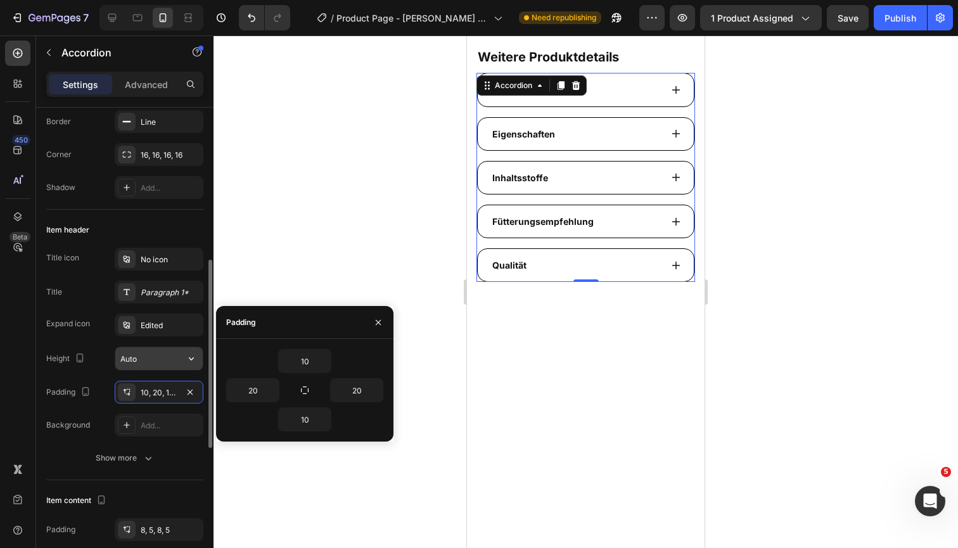
scroll to position [245, 0]
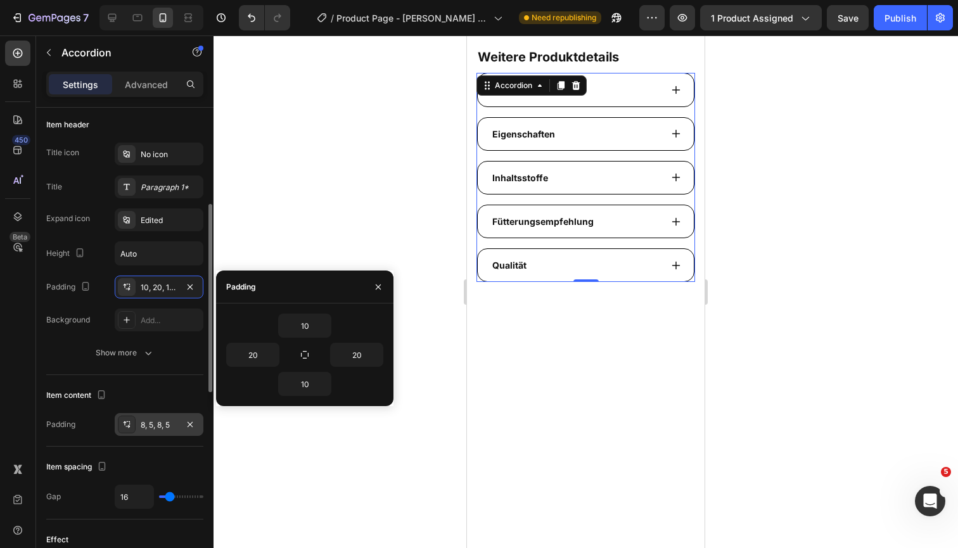
click at [156, 425] on div "8, 5, 8, 5" at bounding box center [159, 424] width 37 height 11
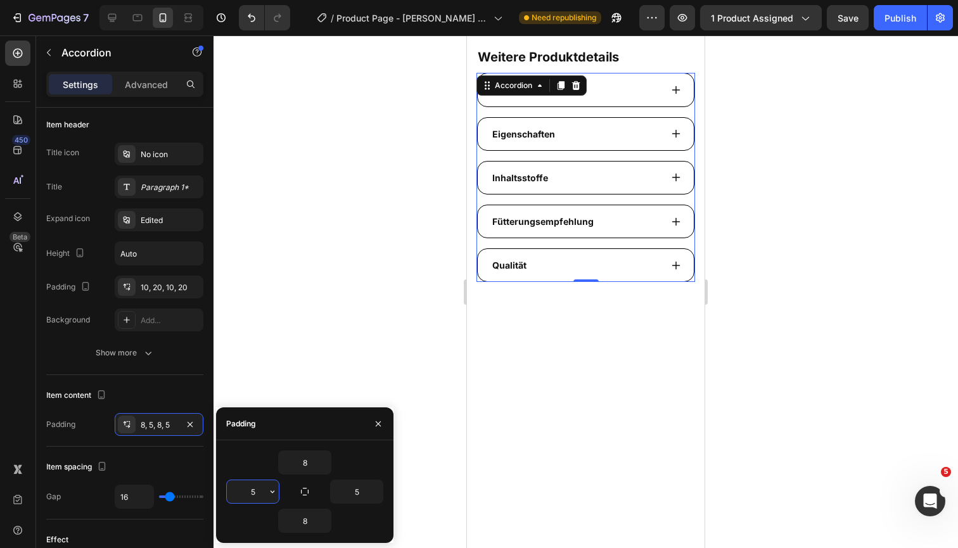
click at [250, 490] on input "5" at bounding box center [253, 491] width 52 height 23
type input "10"
click at [0, 0] on input "5" at bounding box center [0, 0] width 0 height 0
click at [355, 493] on input "5" at bounding box center [357, 491] width 52 height 23
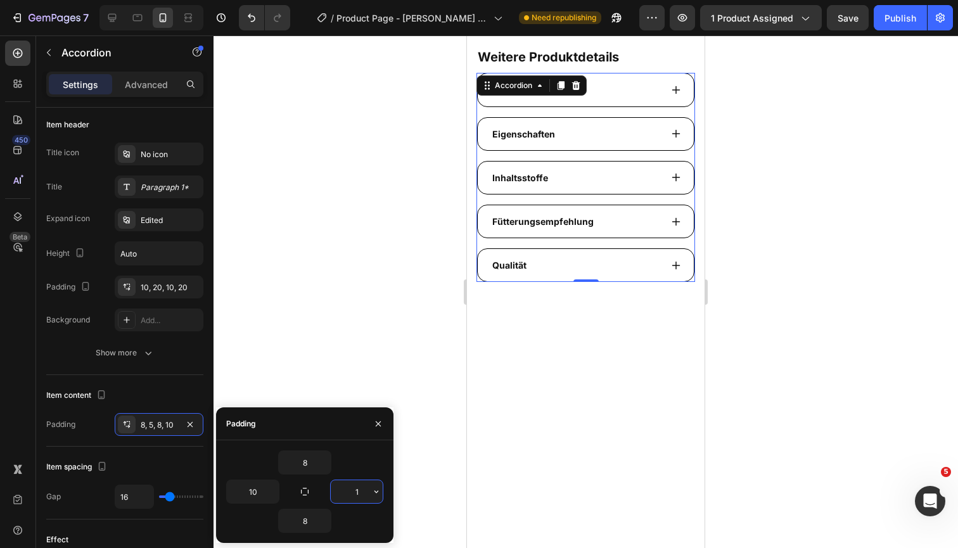
type input "10"
click at [676, 89] on icon at bounding box center [676, 90] width 8 height 8
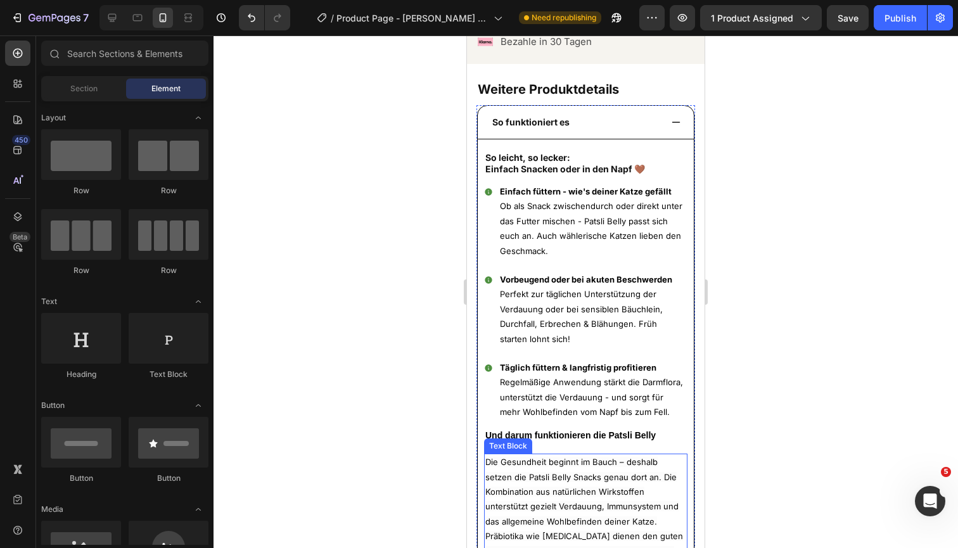
scroll to position [936, 0]
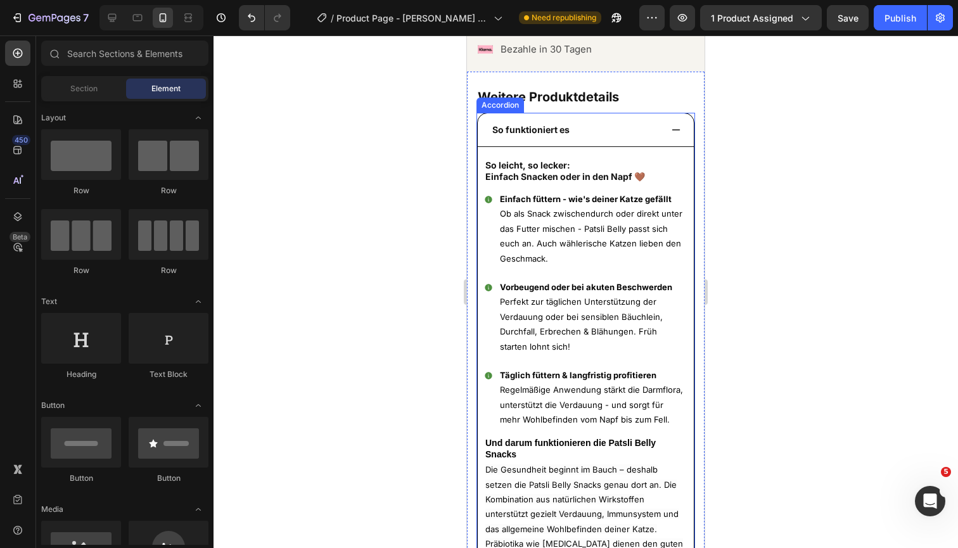
click at [480, 210] on div "So leicht, so lecker: Einfach Snacken oder in den Napf 🤎 Heading Einfach fütter…" at bounding box center [586, 374] width 216 height 455
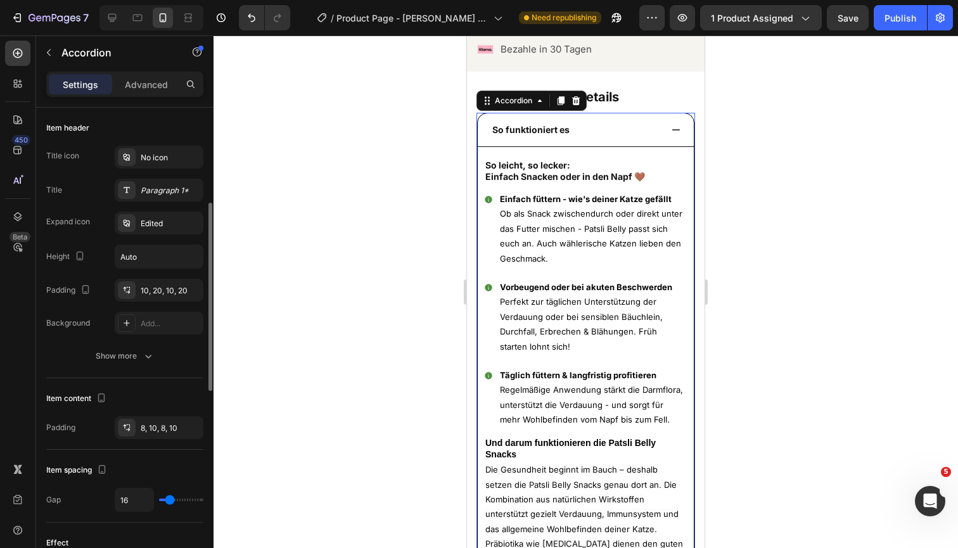
scroll to position [257, 0]
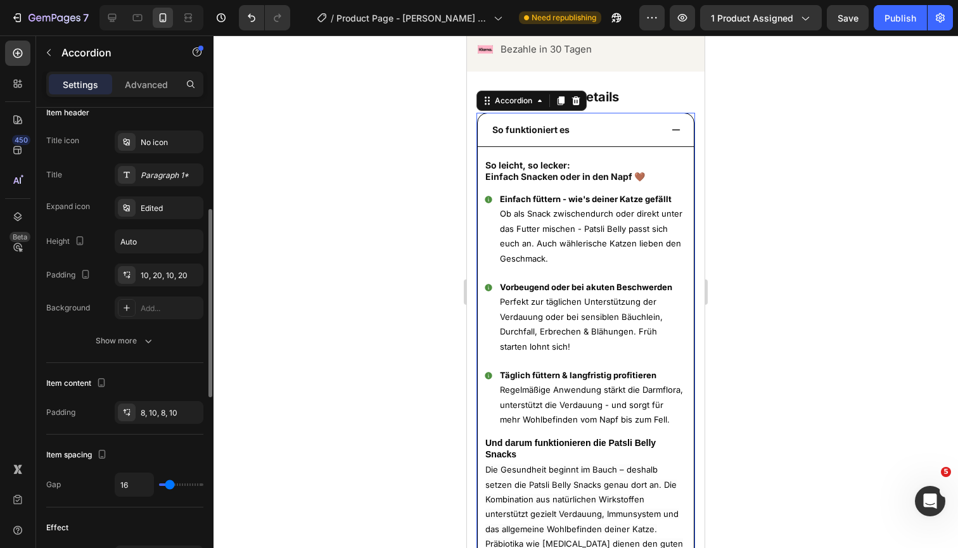
click at [144, 427] on div "Item content Padding 8, 10, 8, 10" at bounding box center [124, 399] width 157 height 72
click at [153, 412] on div "8, 10, 8, 10" at bounding box center [159, 412] width 37 height 11
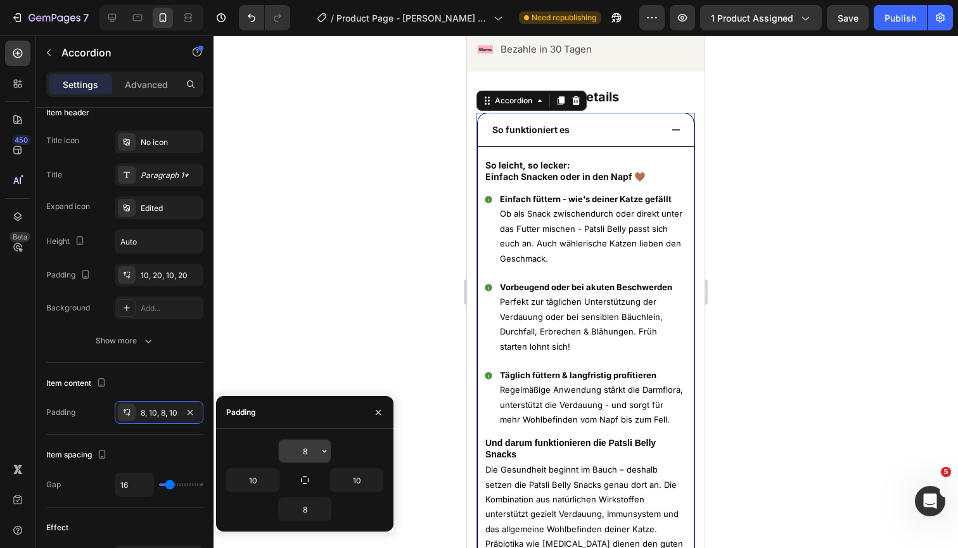
click at [310, 454] on input "8" at bounding box center [305, 451] width 52 height 23
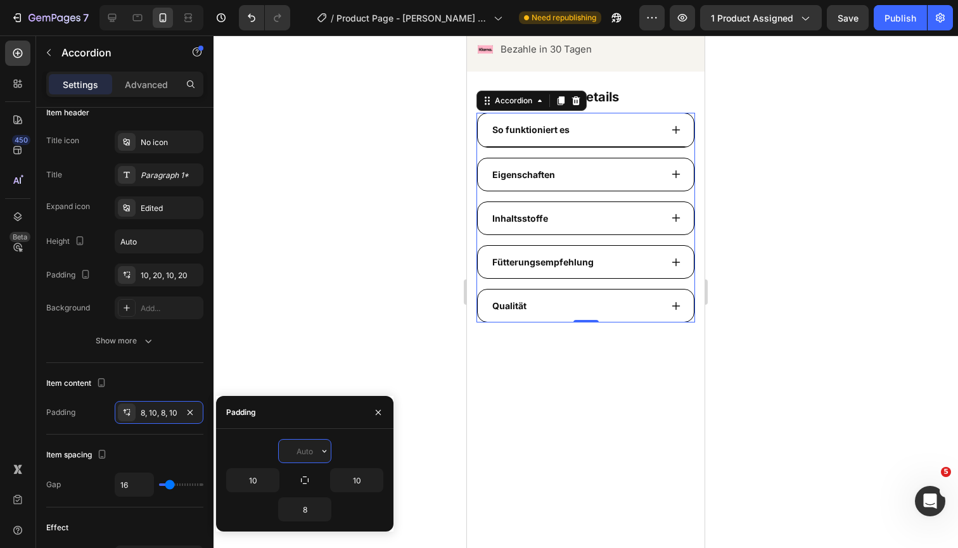
type input "5"
click at [671, 125] on icon at bounding box center [676, 130] width 10 height 10
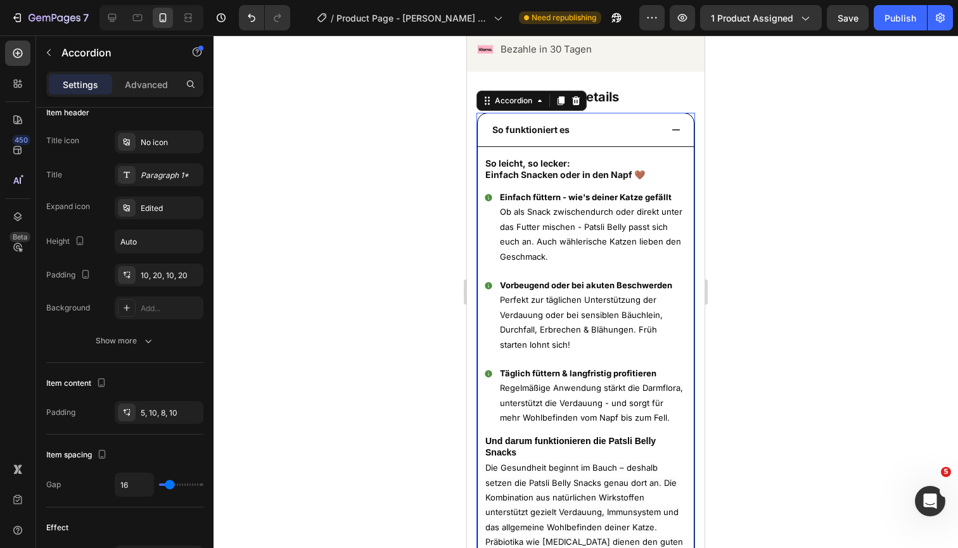
click at [739, 149] on div at bounding box center [585, 291] width 744 height 512
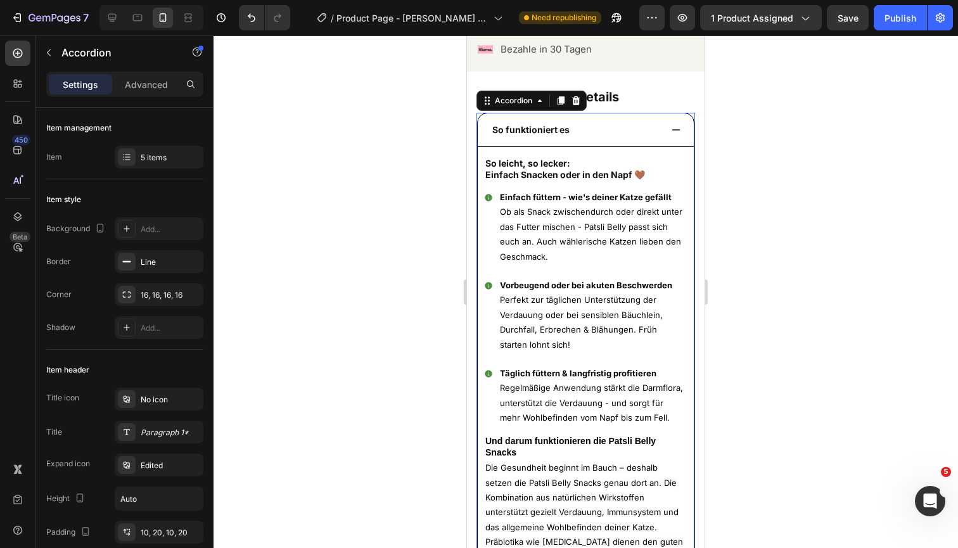
click at [675, 129] on icon at bounding box center [676, 129] width 8 height 1
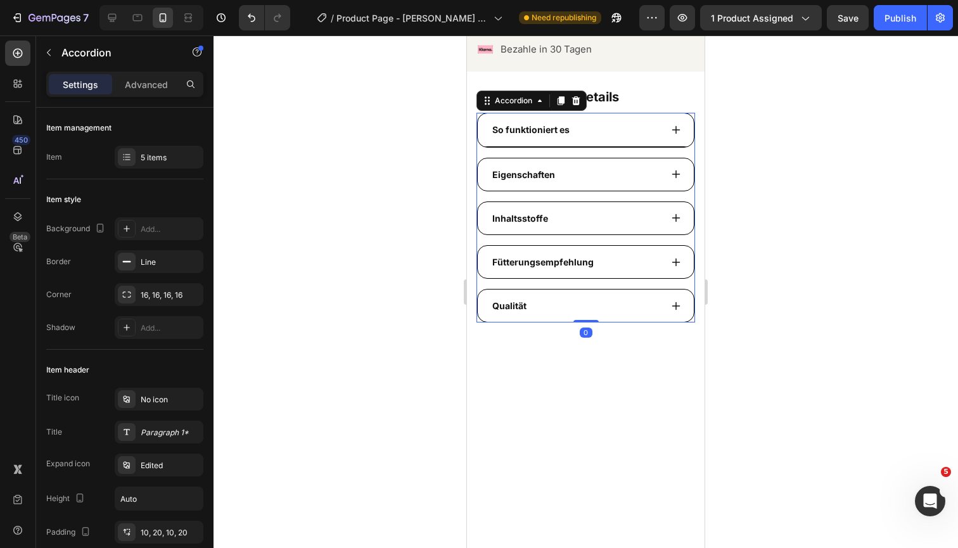
click at [767, 106] on div at bounding box center [585, 291] width 744 height 512
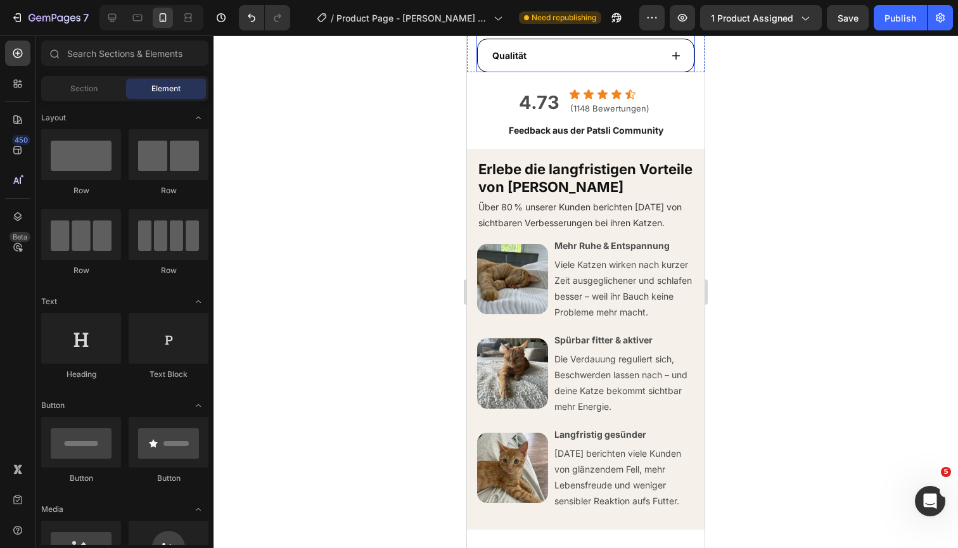
scroll to position [1161, 0]
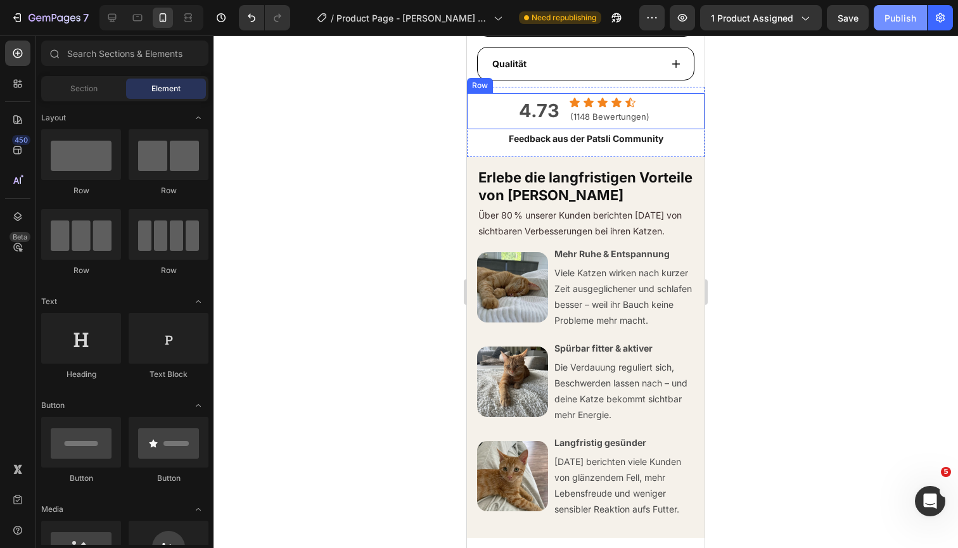
click at [905, 19] on div "Publish" at bounding box center [900, 17] width 32 height 13
click at [640, 118] on span "(1148 Bewertungen)" at bounding box center [609, 116] width 79 height 10
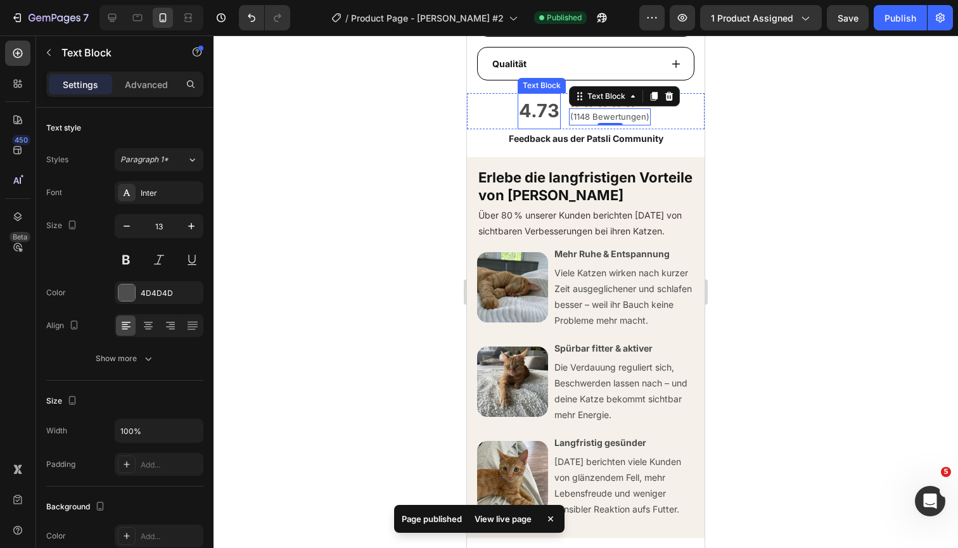
click at [542, 108] on p "4.73" at bounding box center [539, 110] width 41 height 33
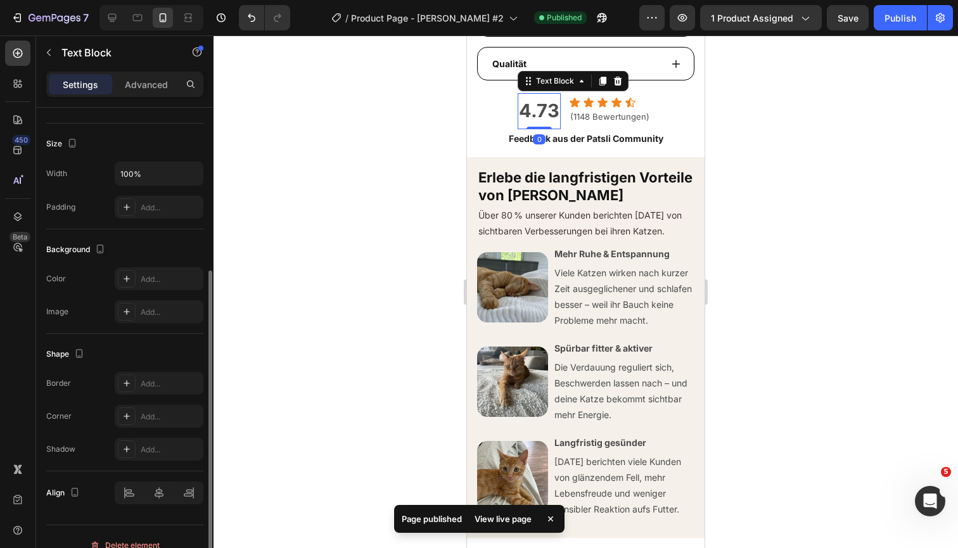
click at [542, 110] on p "4.73" at bounding box center [539, 110] width 41 height 33
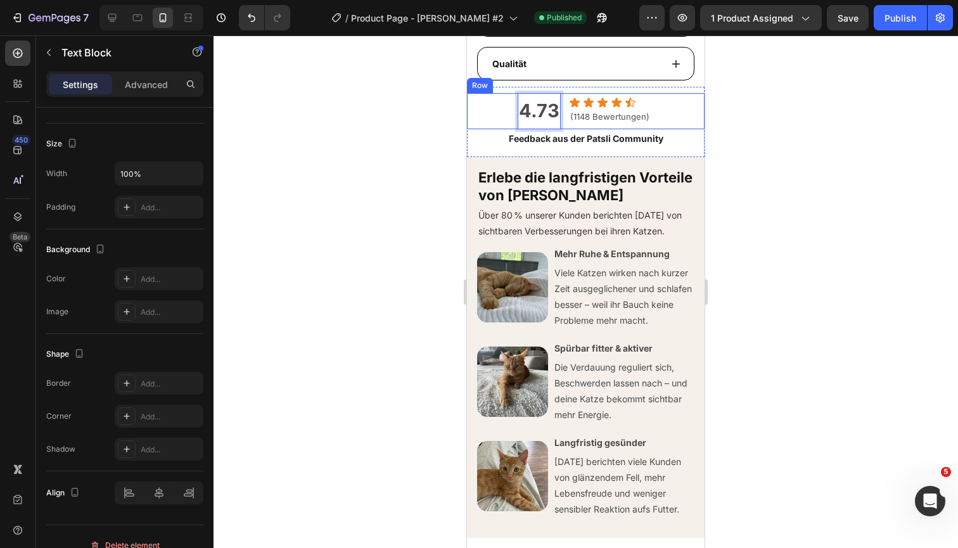
click at [784, 106] on div at bounding box center [585, 291] width 744 height 512
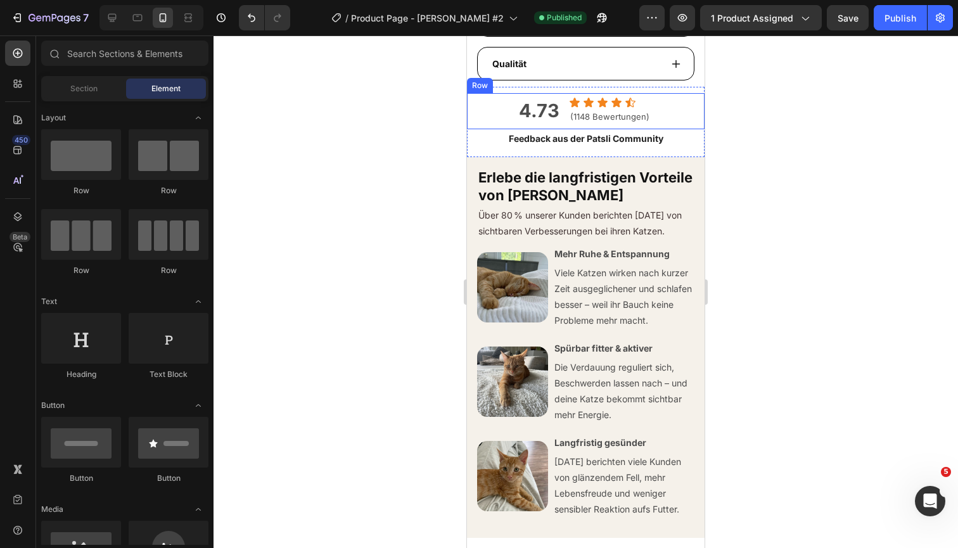
click at [760, 145] on div at bounding box center [585, 291] width 744 height 512
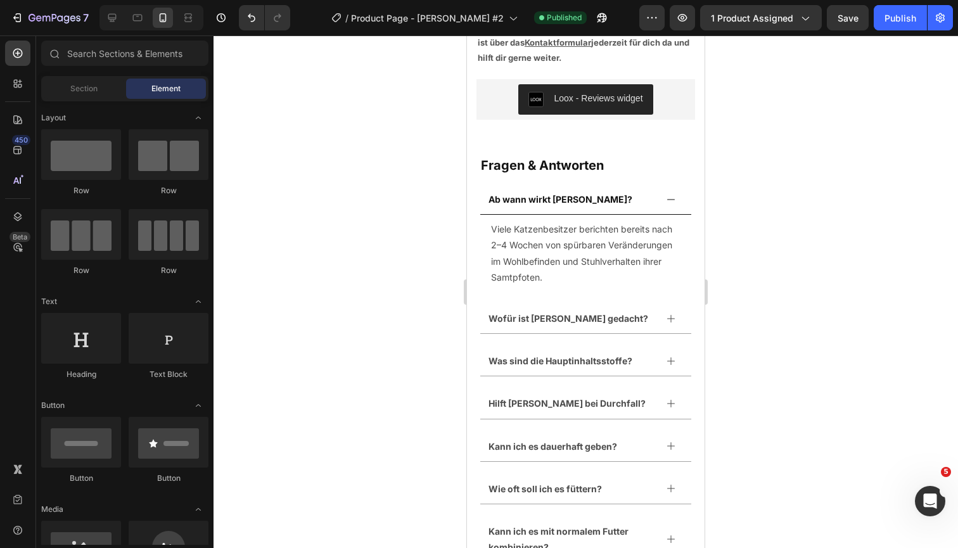
scroll to position [3023, 0]
click at [891, 26] on button "Publish" at bounding box center [900, 17] width 53 height 25
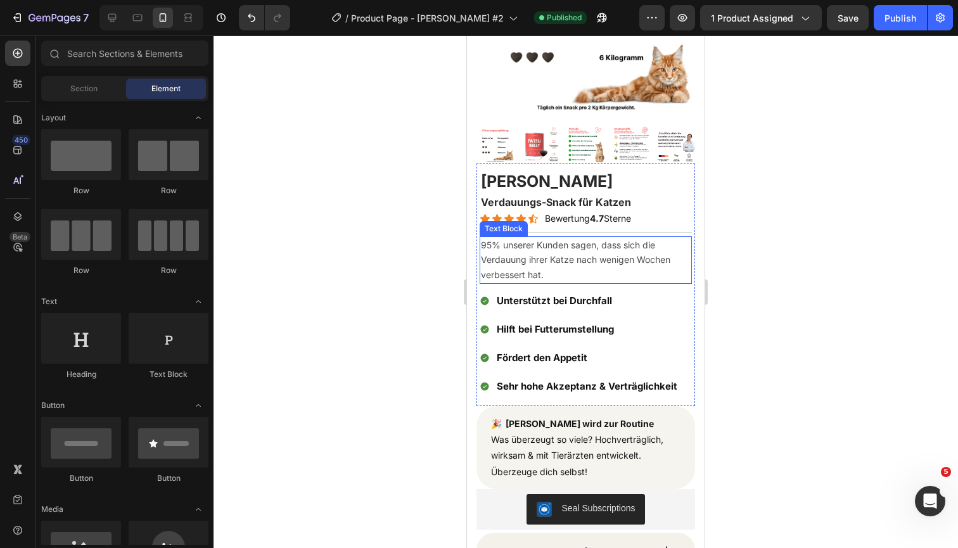
scroll to position [175, 0]
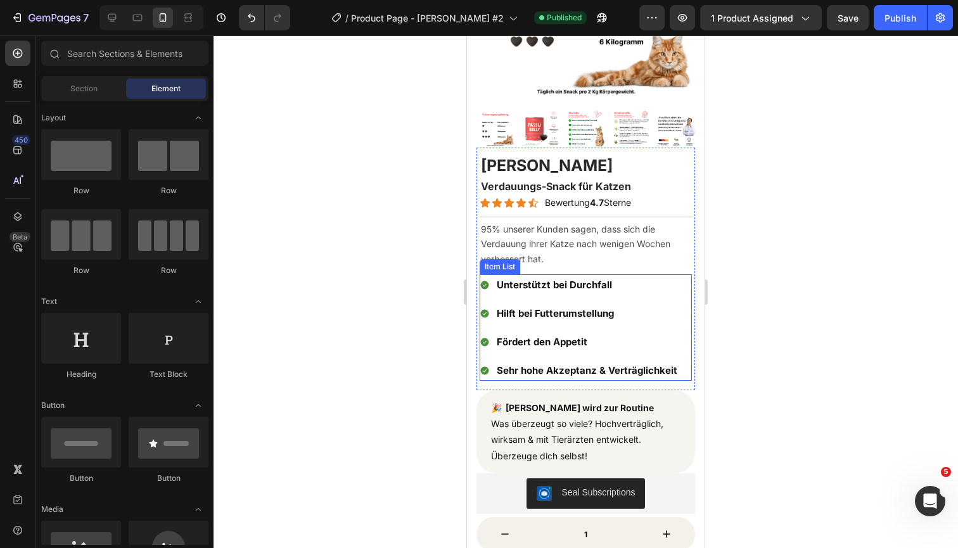
click at [644, 372] on span "Sehr hohe Akzeptanz & Verträglichkeit" at bounding box center [587, 370] width 181 height 12
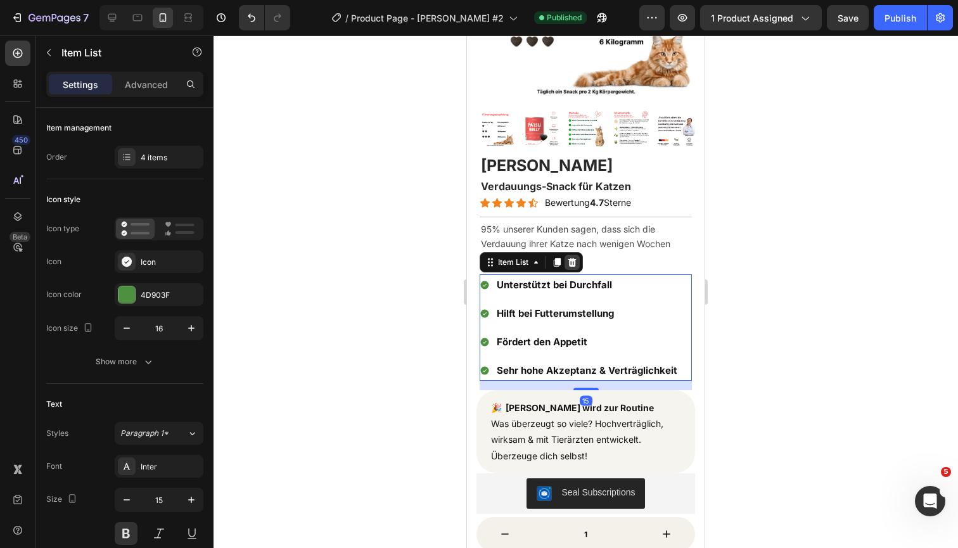
click at [575, 261] on icon at bounding box center [572, 262] width 8 height 9
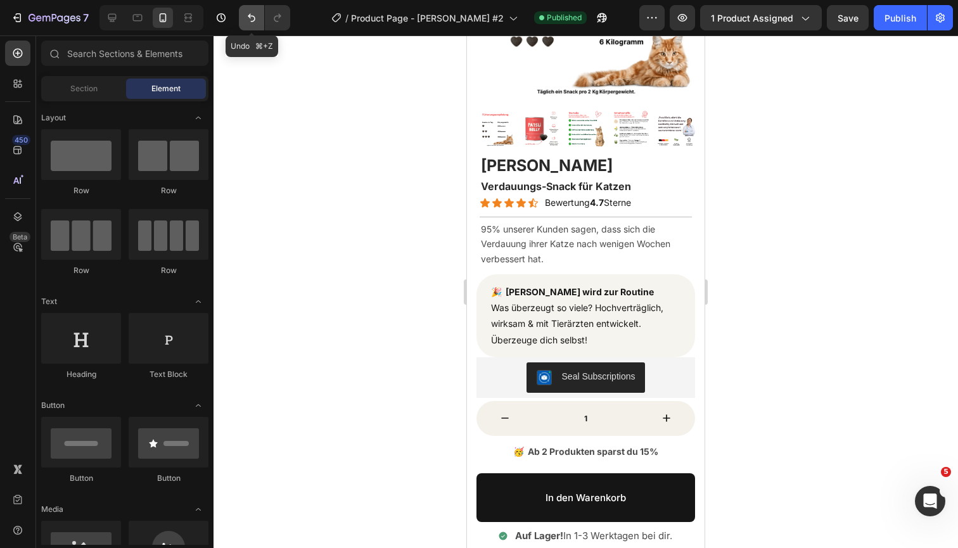
click at [246, 22] on icon "Undo/Redo" at bounding box center [251, 17] width 13 height 13
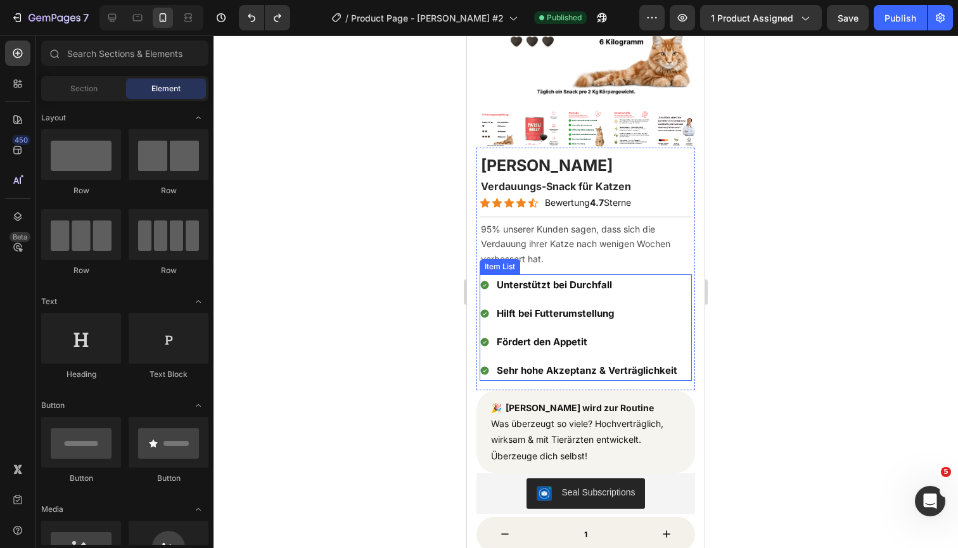
click at [678, 276] on div "Unterstützt bei Durchfall Hilft bei Futterumstellung Fördert den Appetit Sehr h…" at bounding box center [586, 327] width 212 height 106
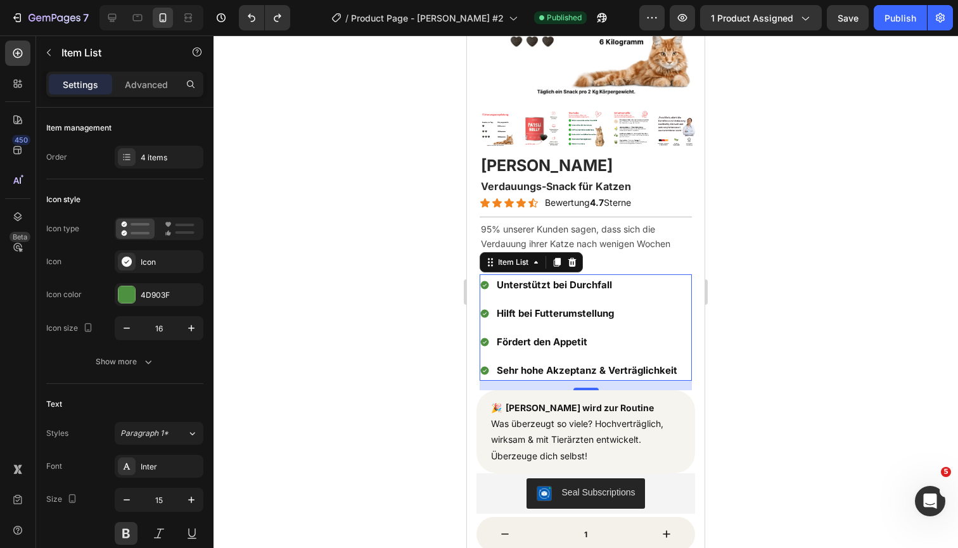
click at [818, 149] on div at bounding box center [585, 291] width 744 height 512
